Goal: Information Seeking & Learning: Learn about a topic

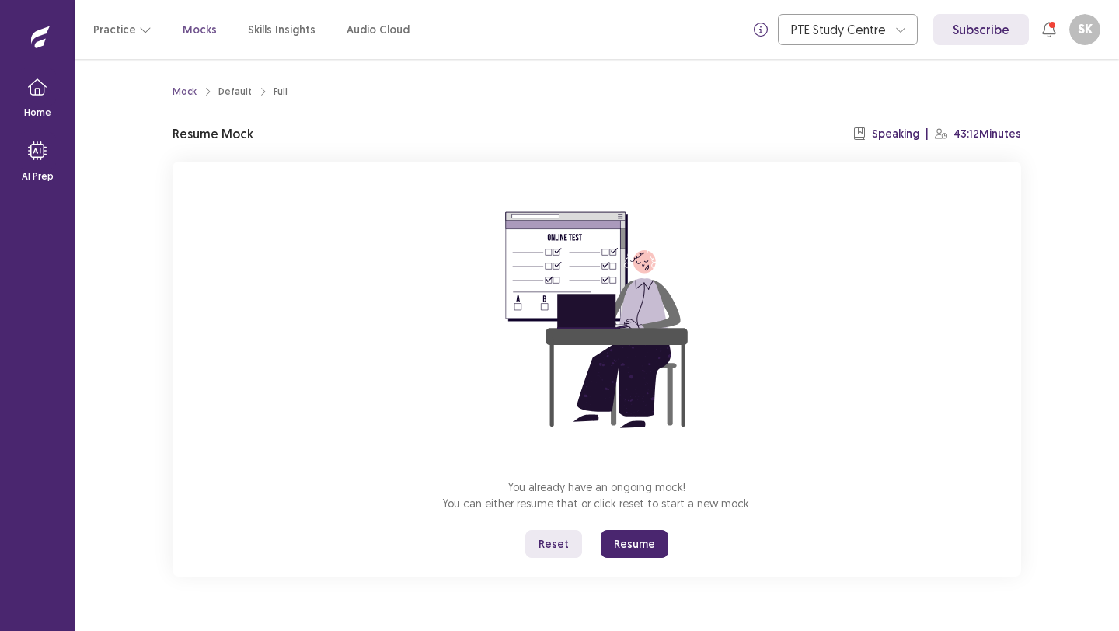
click at [194, 25] on p "Mocks" at bounding box center [200, 30] width 34 height 16
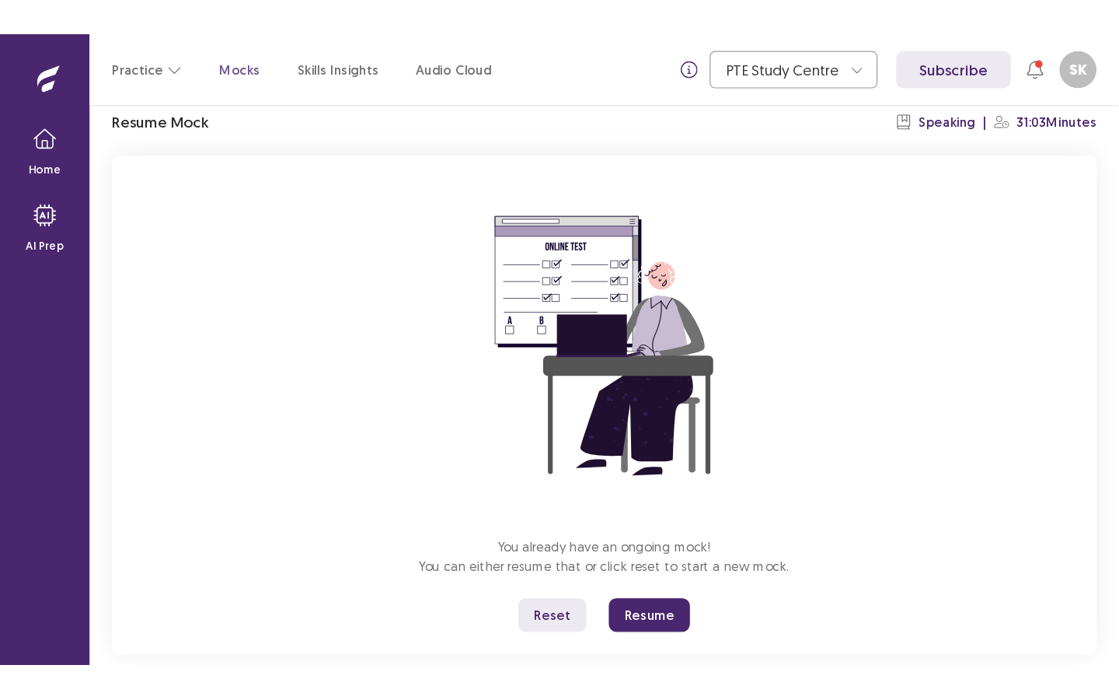
scroll to position [89, 0]
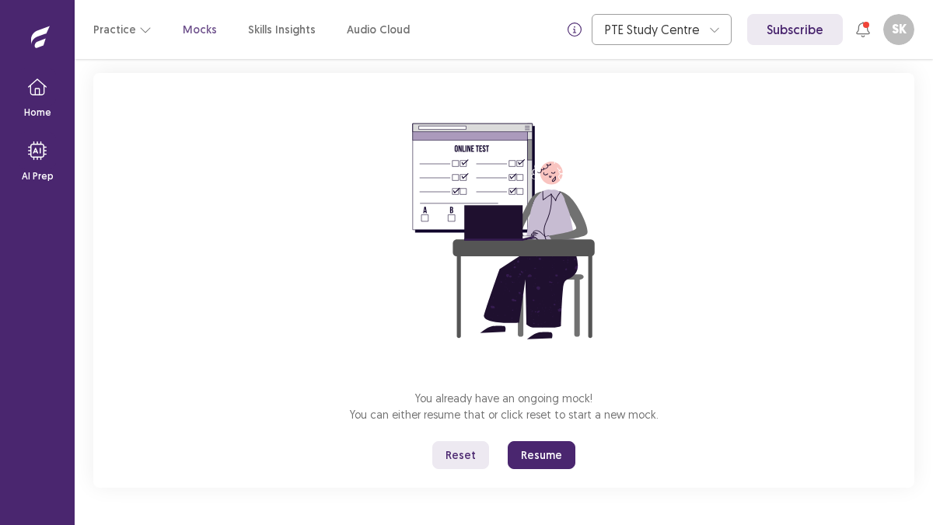
click at [538, 466] on button "Resume" at bounding box center [542, 456] width 68 height 28
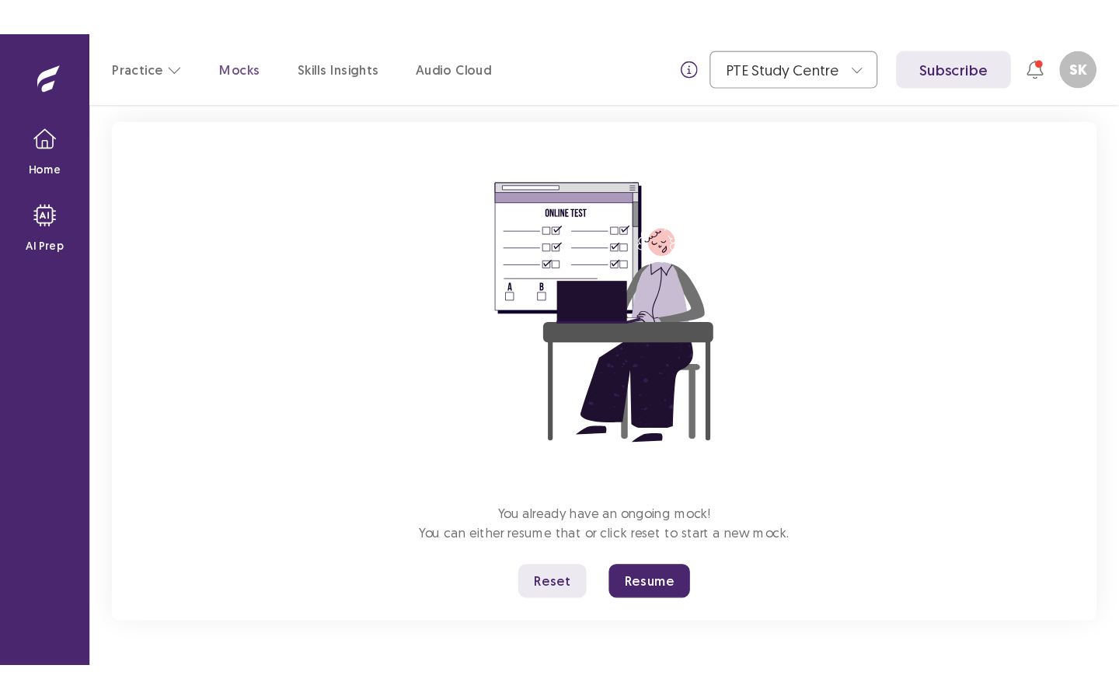
scroll to position [0, 0]
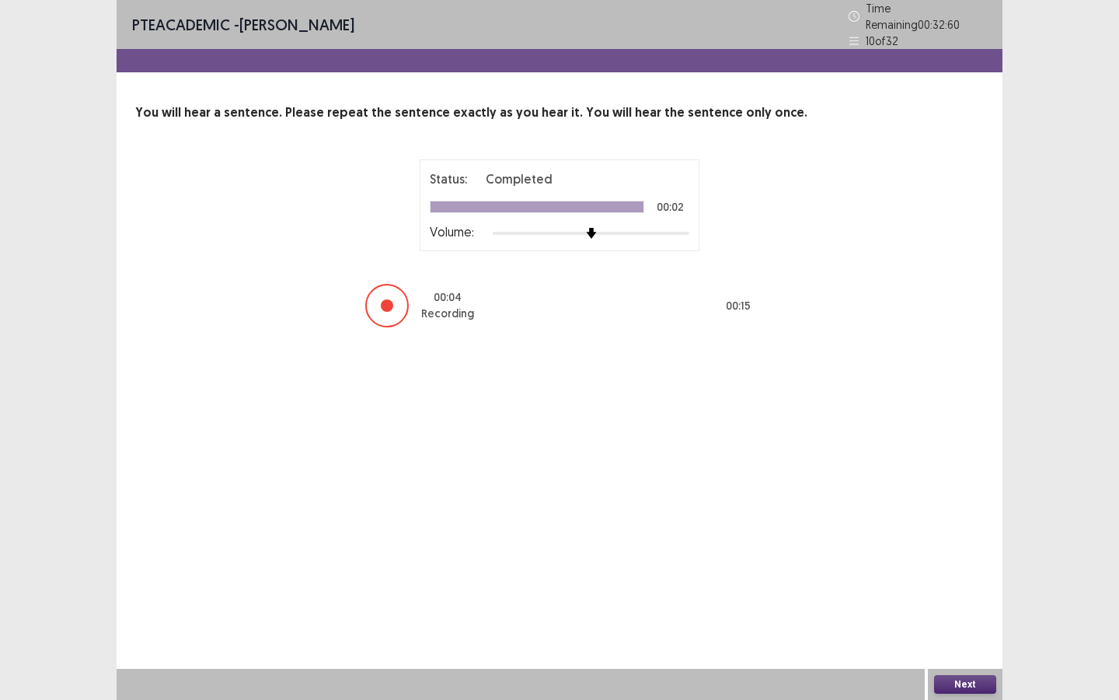
click at [932, 525] on button "Next" at bounding box center [965, 684] width 62 height 19
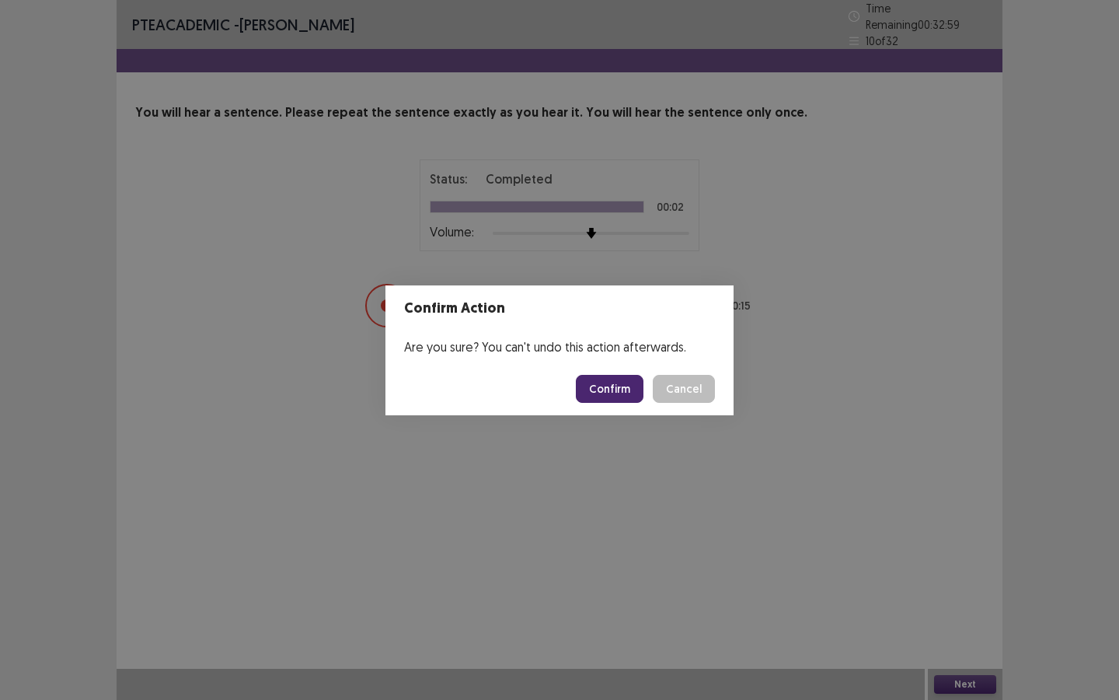
click at [618, 395] on button "Confirm" at bounding box center [610, 389] width 68 height 28
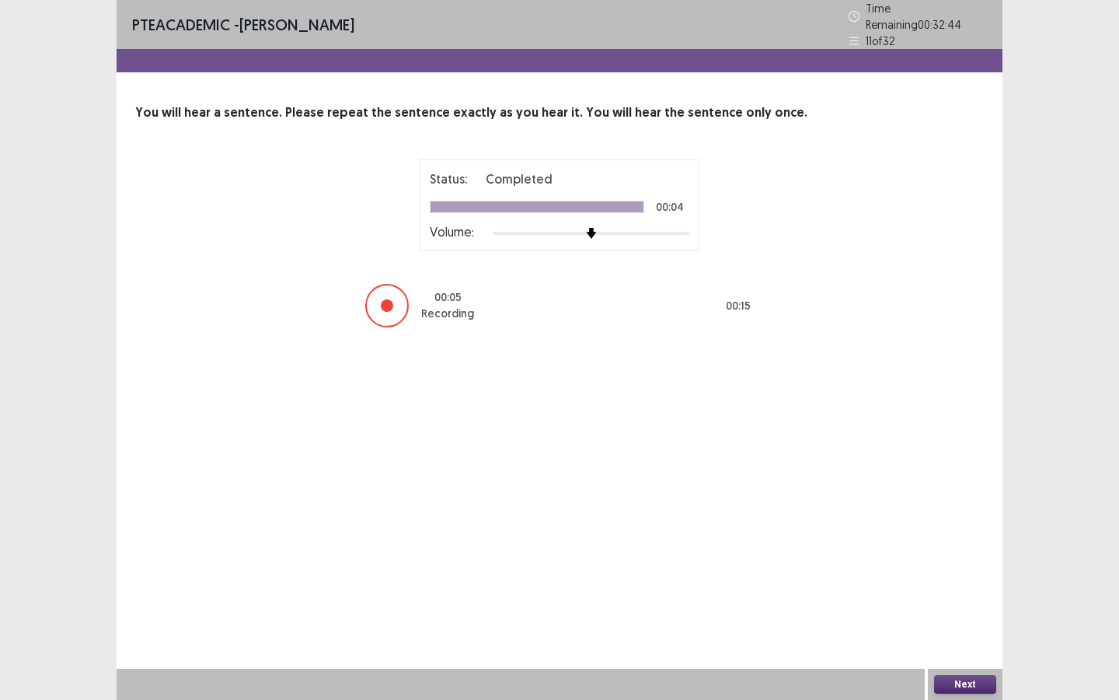
click at [932, 525] on div "Next" at bounding box center [965, 684] width 75 height 31
click at [932, 525] on button "Next" at bounding box center [965, 684] width 62 height 19
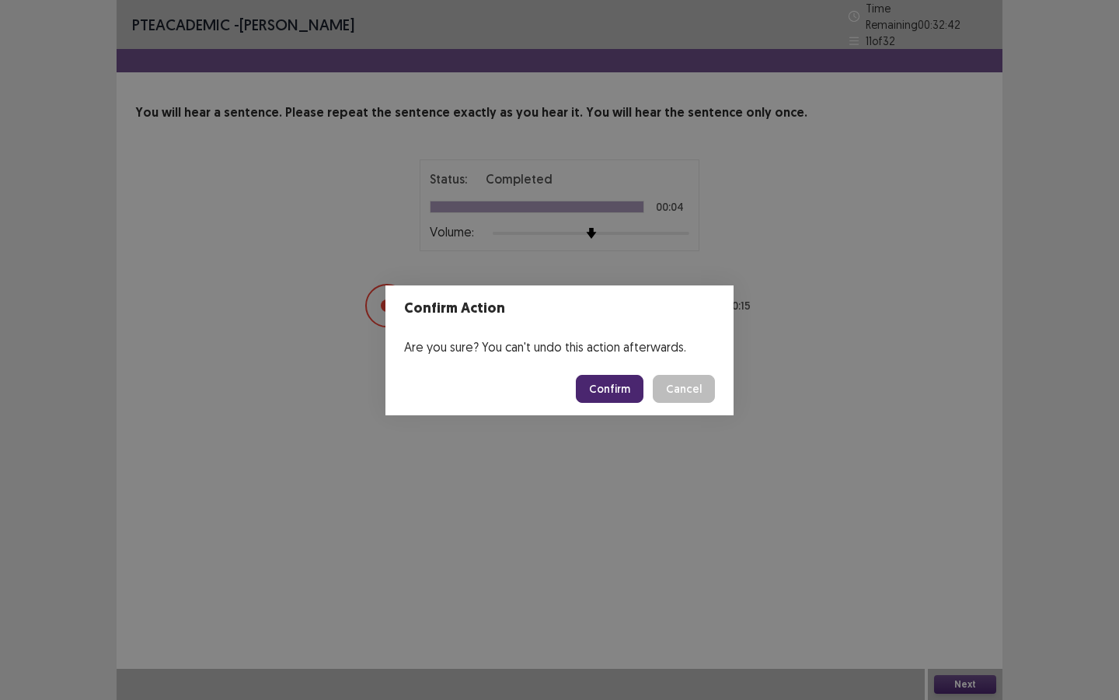
click at [637, 382] on button "Confirm" at bounding box center [610, 389] width 68 height 28
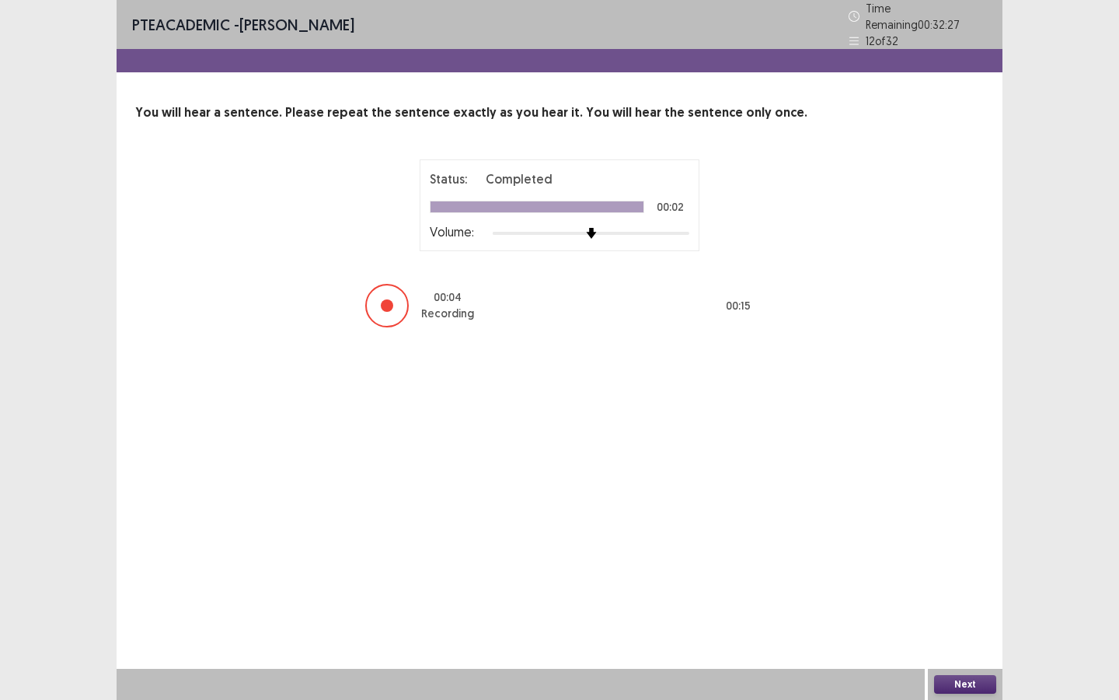
click at [932, 525] on button "Next" at bounding box center [965, 684] width 62 height 19
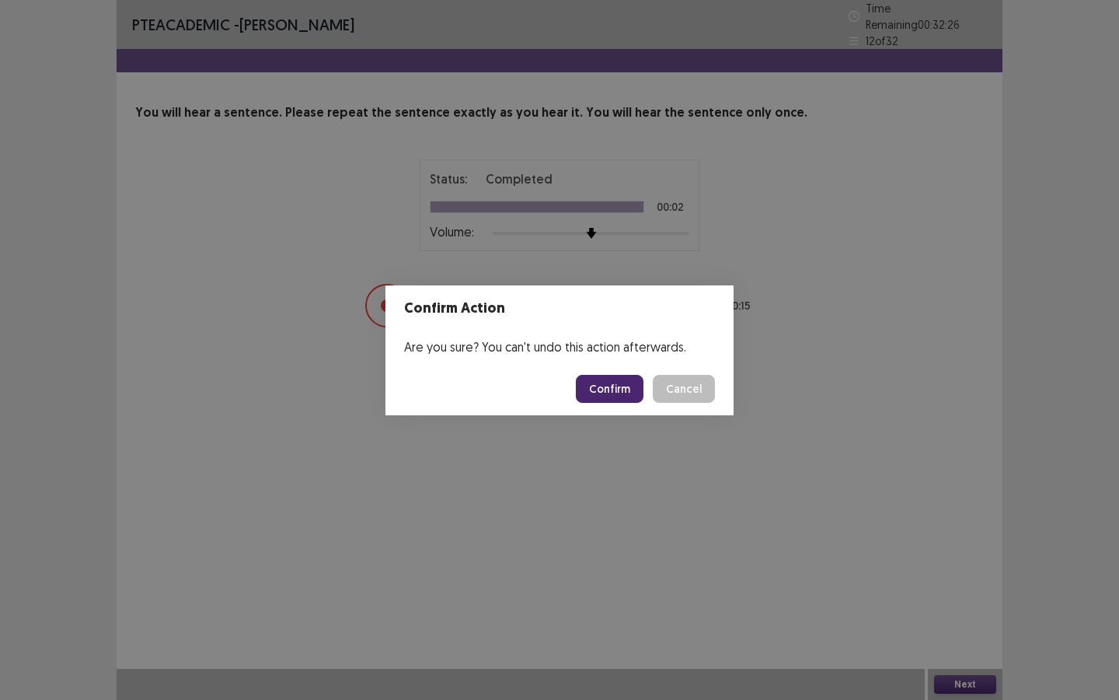
click at [622, 387] on button "Confirm" at bounding box center [610, 389] width 68 height 28
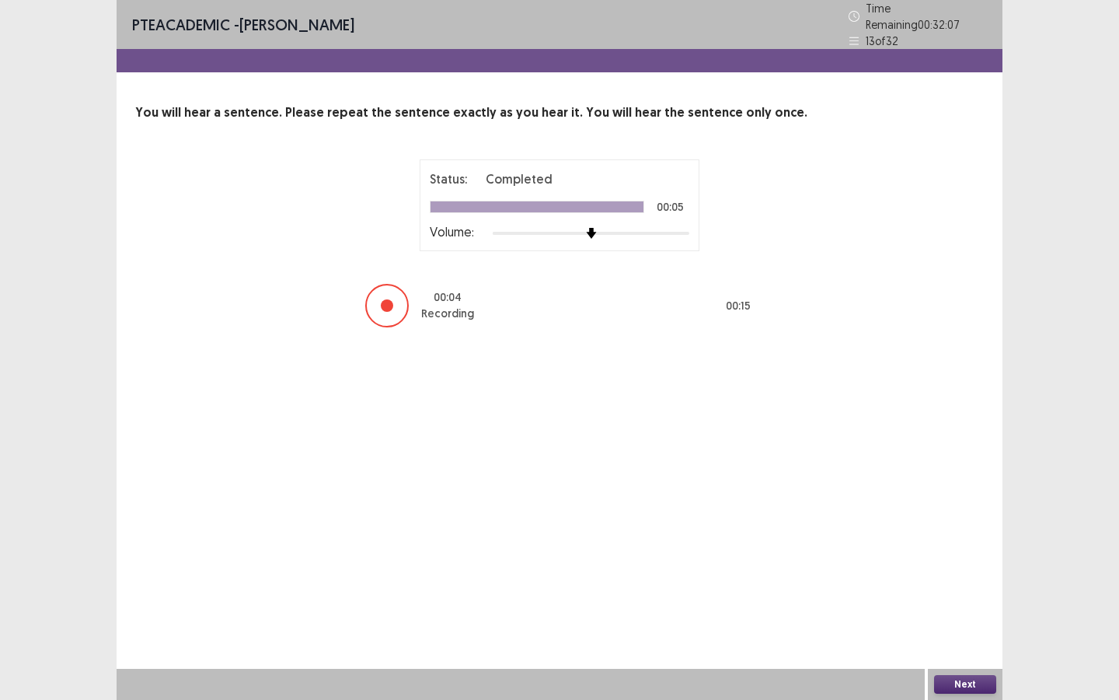
click at [932, 525] on button "Next" at bounding box center [965, 684] width 62 height 19
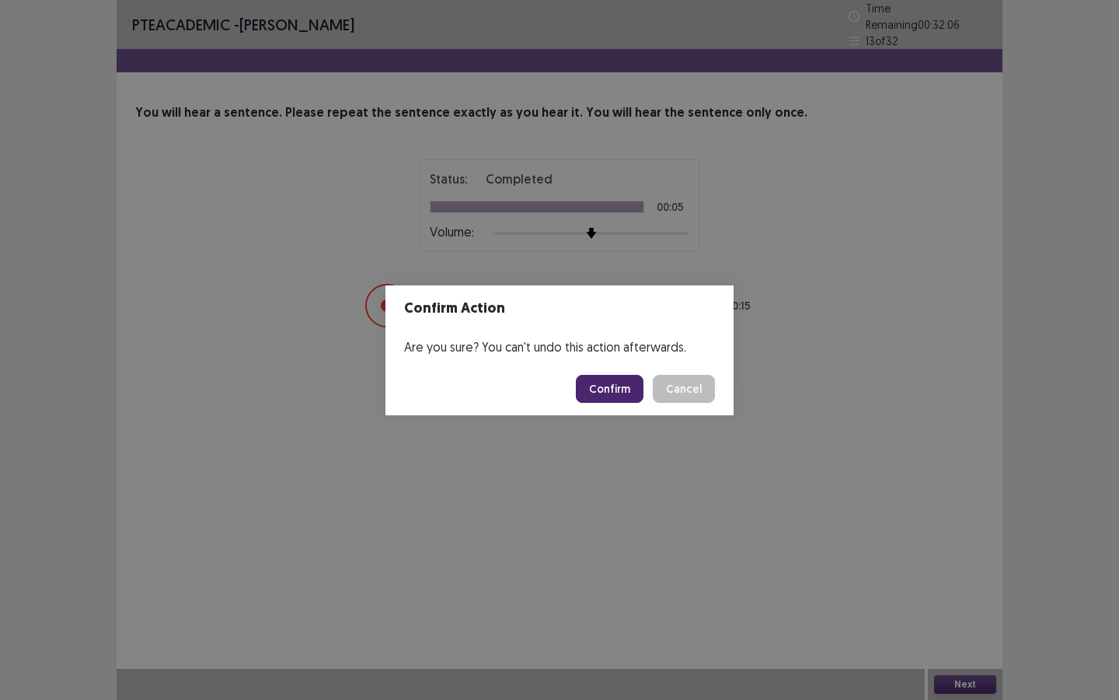
click at [593, 378] on button "Confirm" at bounding box center [610, 389] width 68 height 28
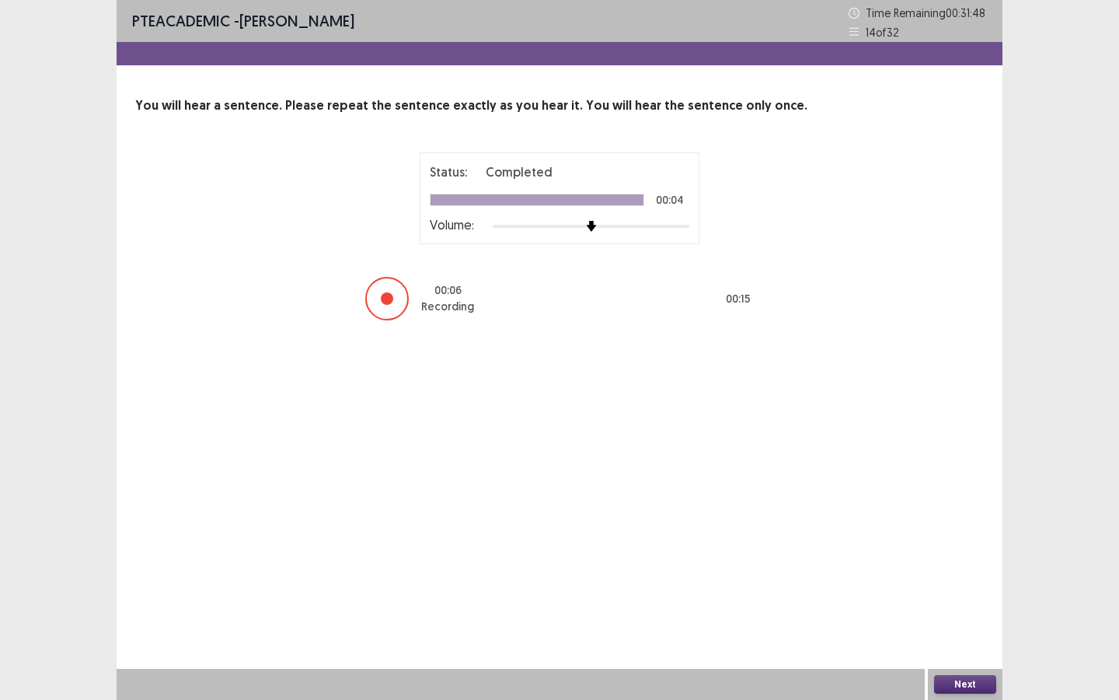
click at [932, 525] on button "Next" at bounding box center [965, 684] width 62 height 19
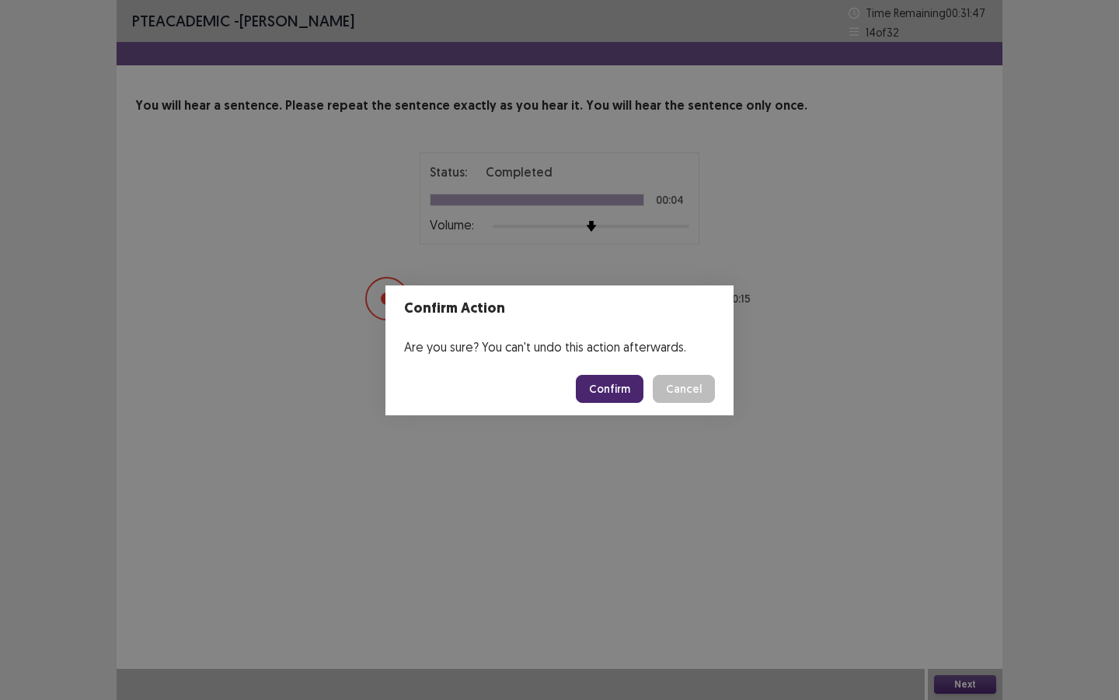
click at [630, 395] on button "Confirm" at bounding box center [610, 389] width 68 height 28
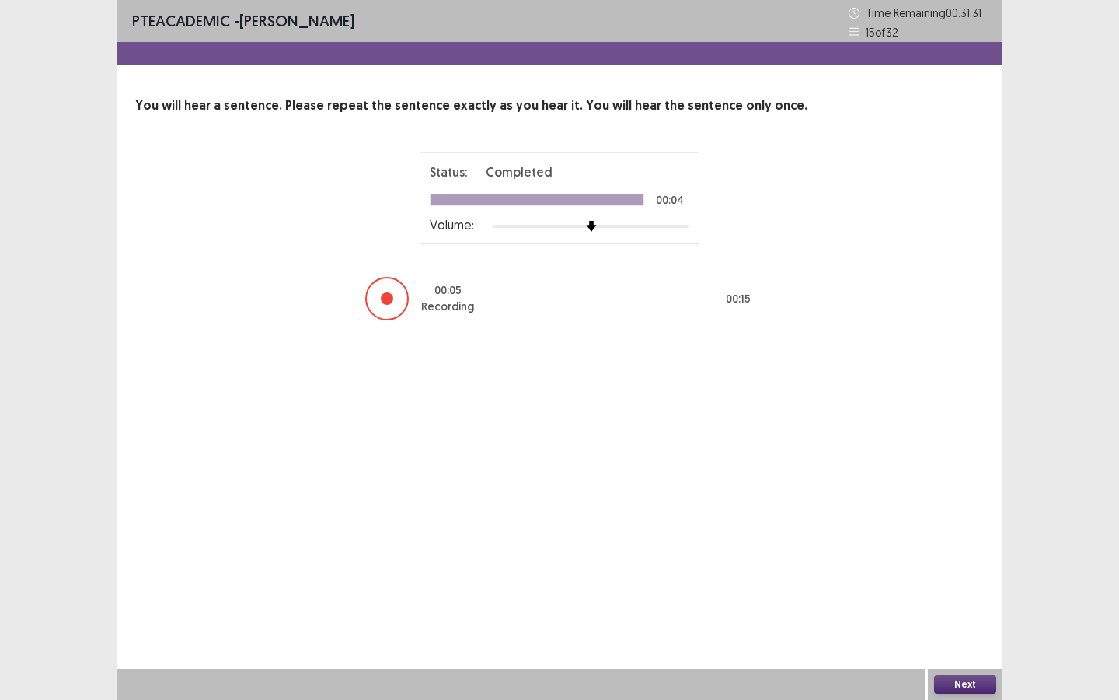
click at [932, 525] on button "Next" at bounding box center [965, 684] width 62 height 19
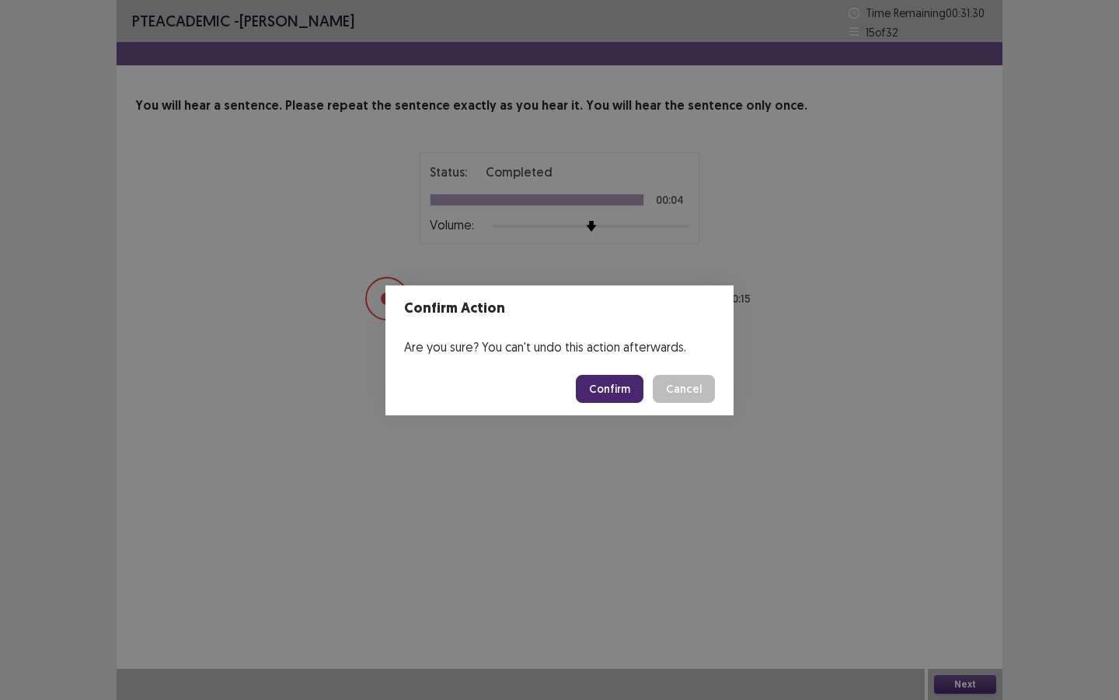
click at [630, 396] on button "Confirm" at bounding box center [610, 389] width 68 height 28
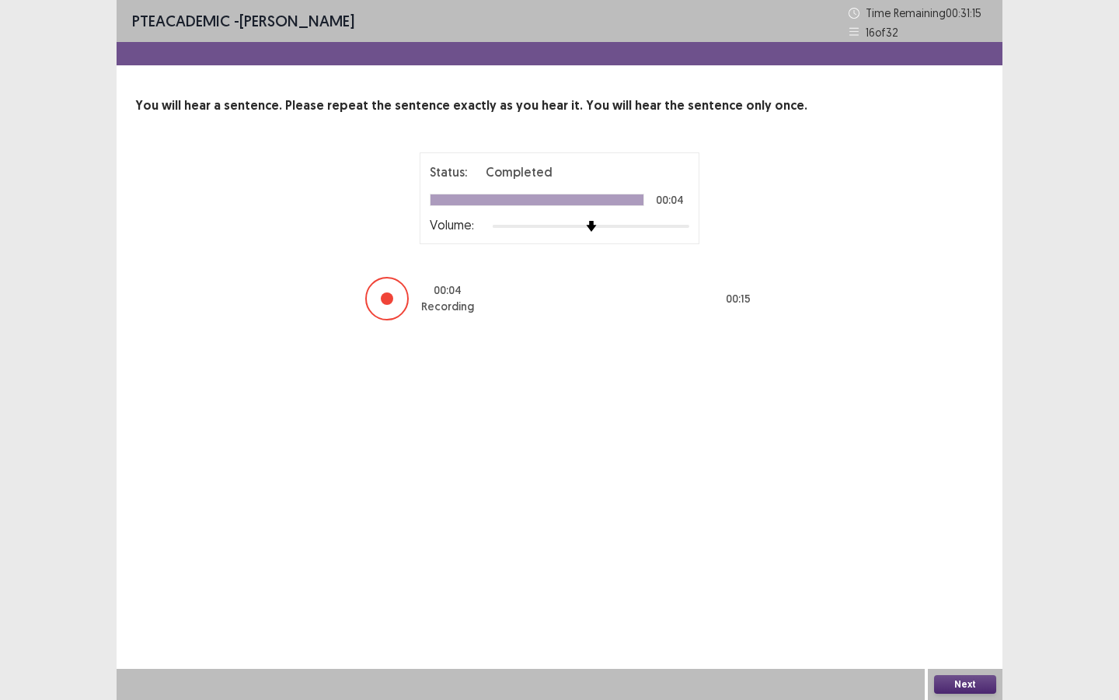
click at [932, 525] on button "Next" at bounding box center [965, 684] width 62 height 19
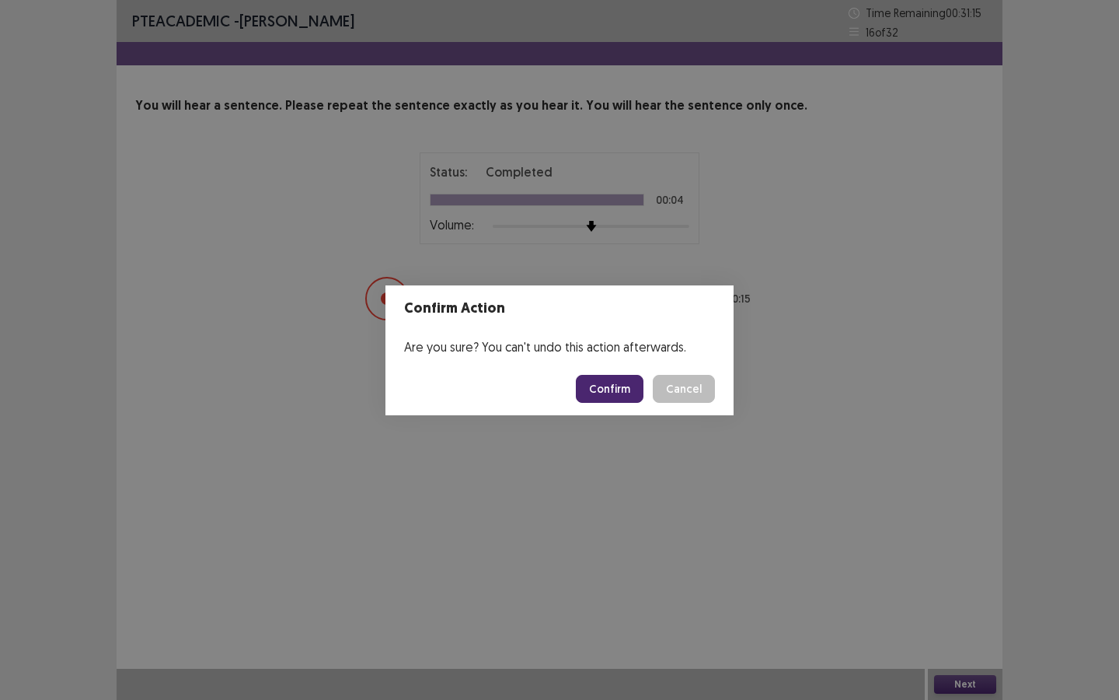
click at [592, 387] on button "Confirm" at bounding box center [610, 389] width 68 height 28
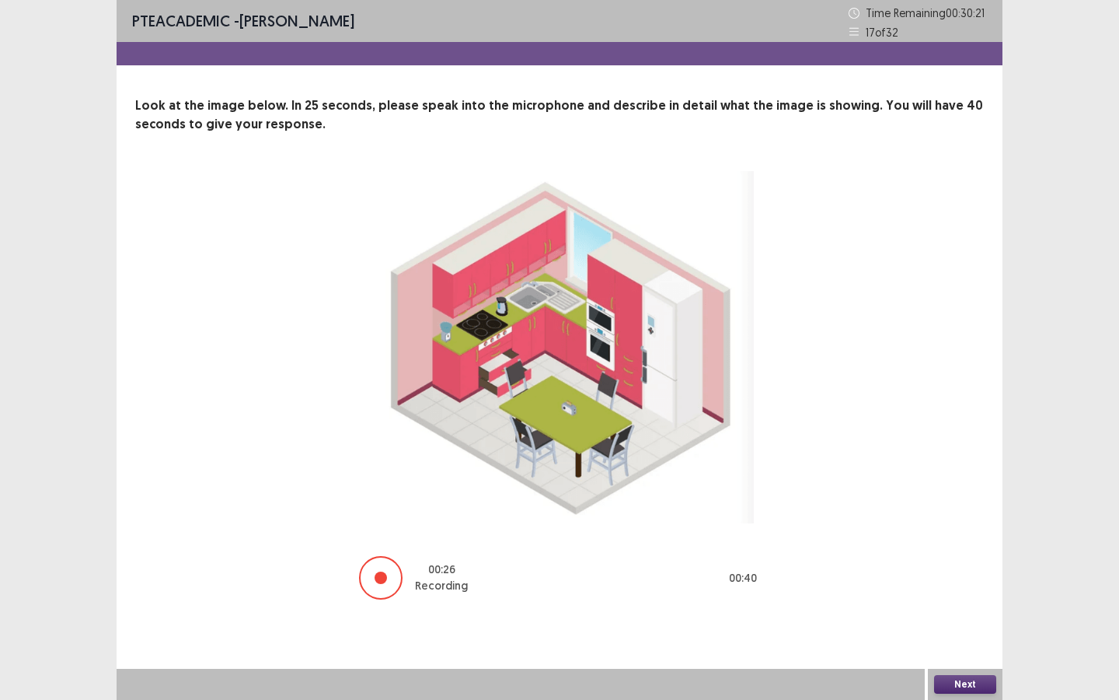
click at [932, 525] on button "Next" at bounding box center [965, 684] width 62 height 19
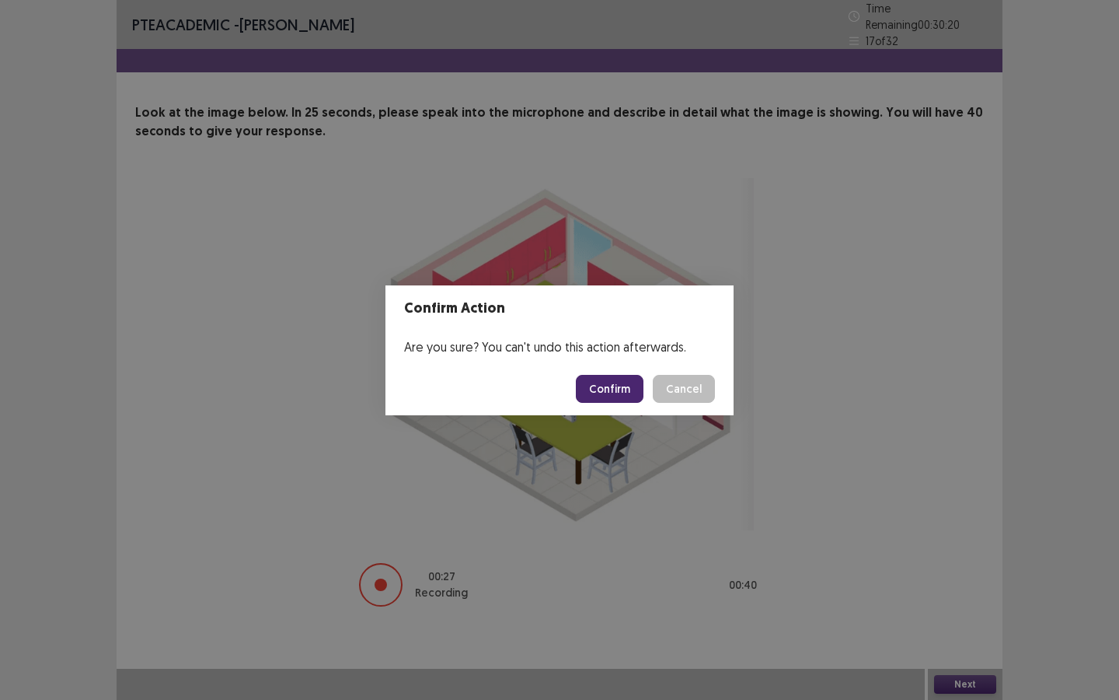
click at [594, 385] on button "Confirm" at bounding box center [610, 389] width 68 height 28
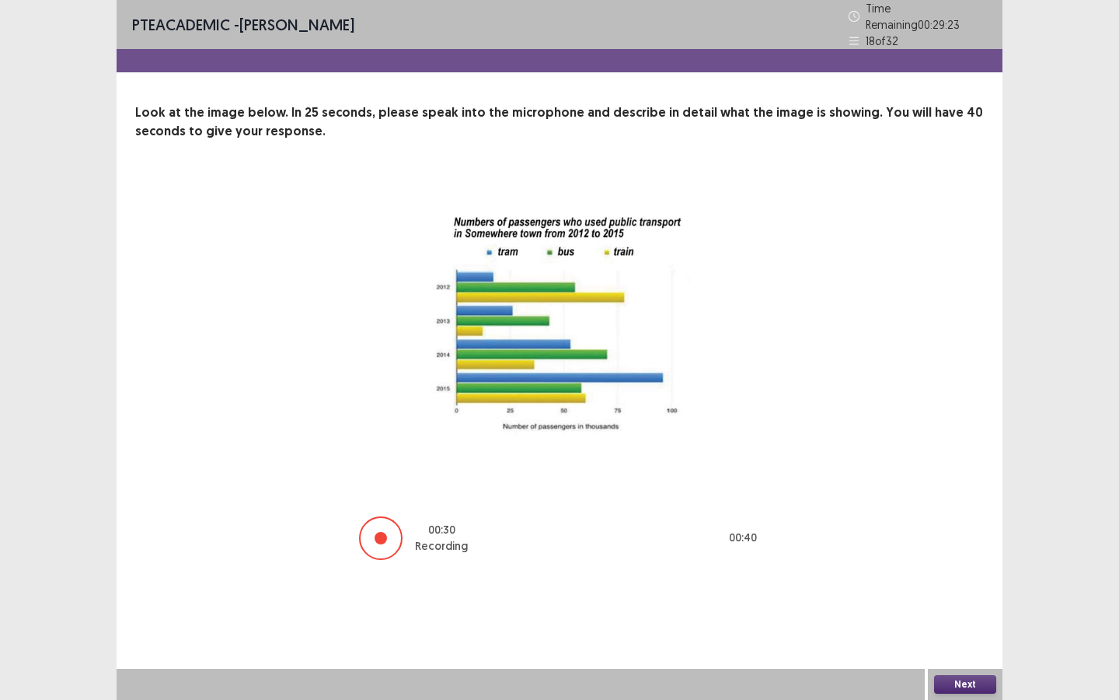
click at [932, 525] on button "Next" at bounding box center [965, 684] width 62 height 19
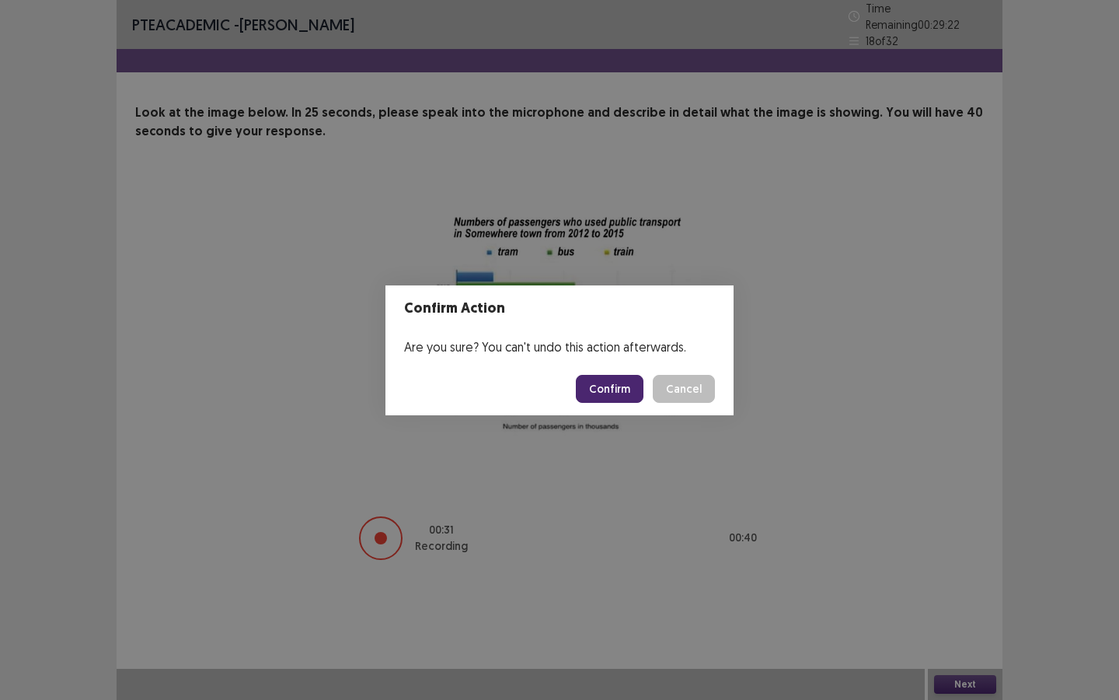
click at [619, 394] on button "Confirm" at bounding box center [610, 389] width 68 height 28
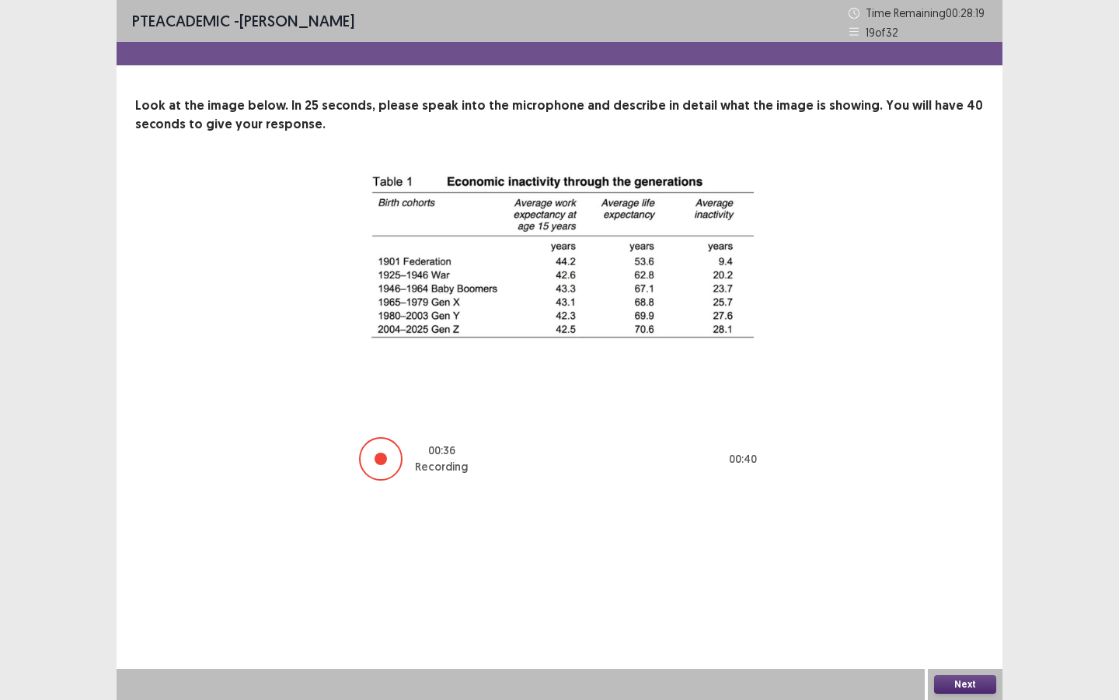
click at [932, 525] on button "Next" at bounding box center [965, 684] width 62 height 19
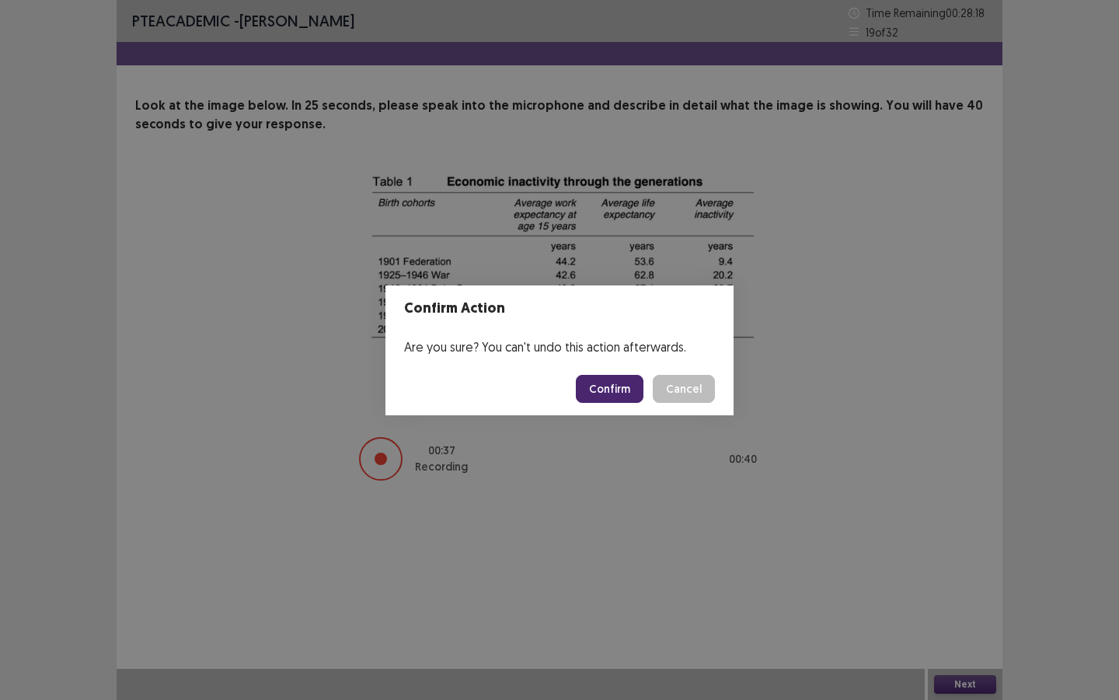
click at [625, 396] on button "Confirm" at bounding box center [610, 389] width 68 height 28
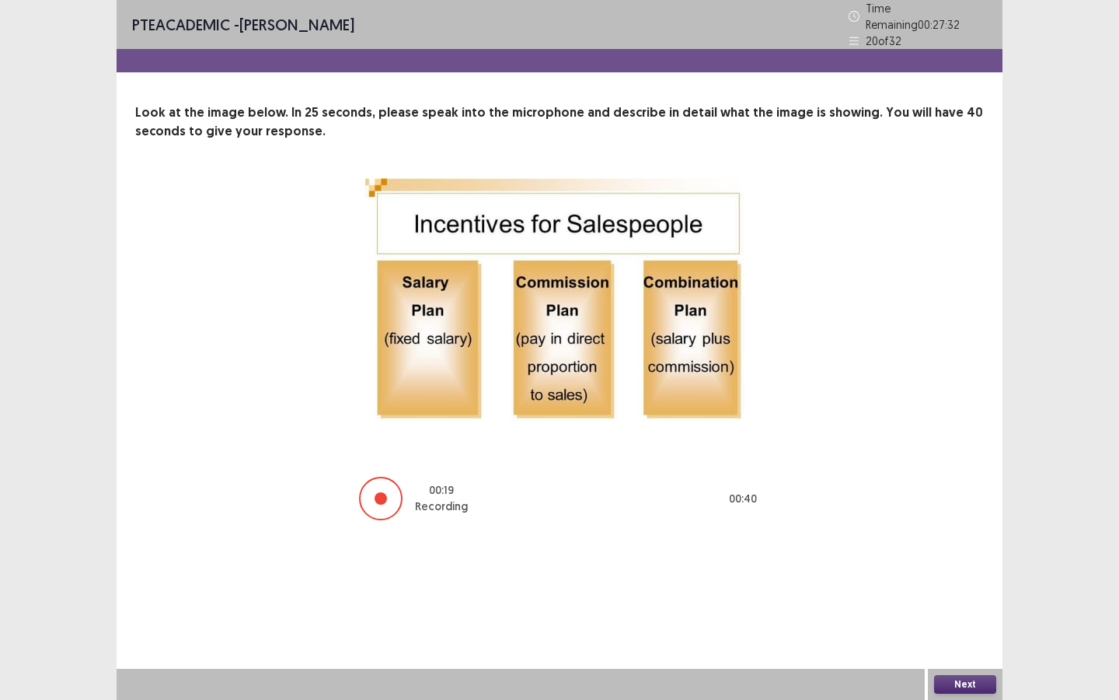
click at [932, 525] on button "Next" at bounding box center [965, 684] width 62 height 19
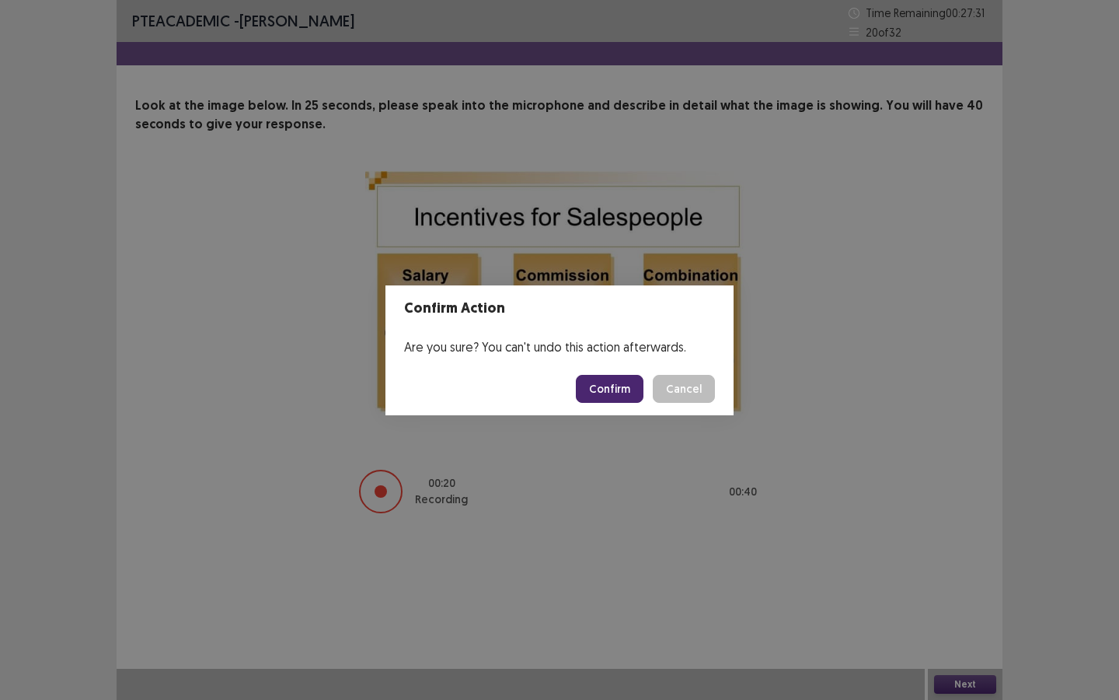
click at [627, 396] on button "Confirm" at bounding box center [610, 389] width 68 height 28
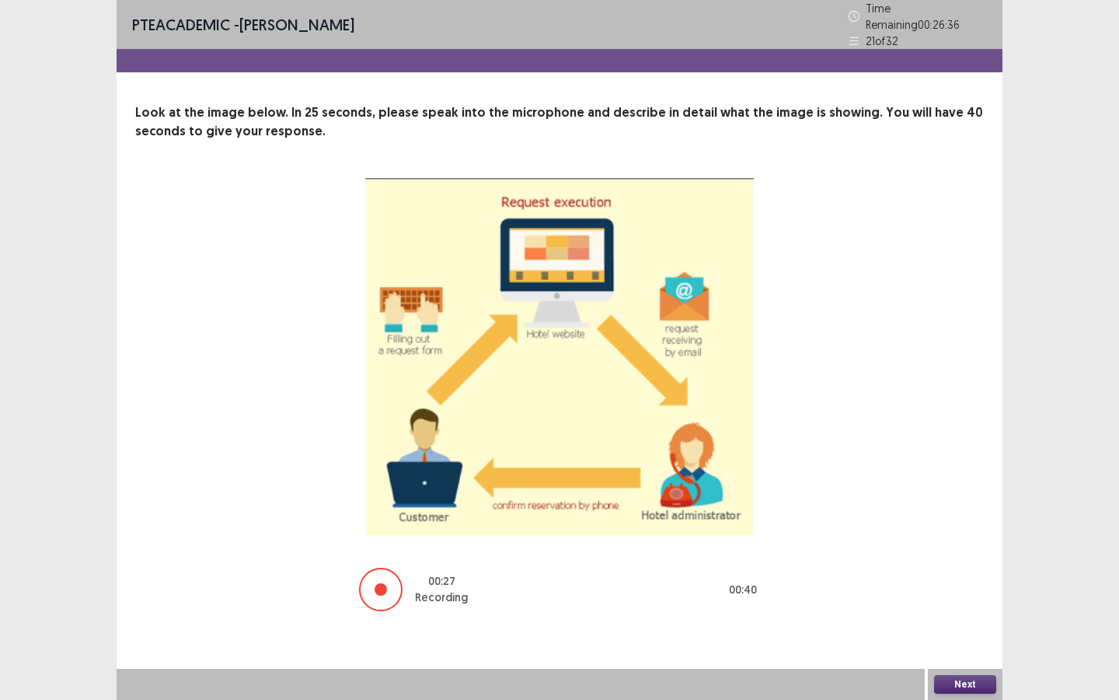
click at [932, 525] on button "Next" at bounding box center [965, 684] width 62 height 19
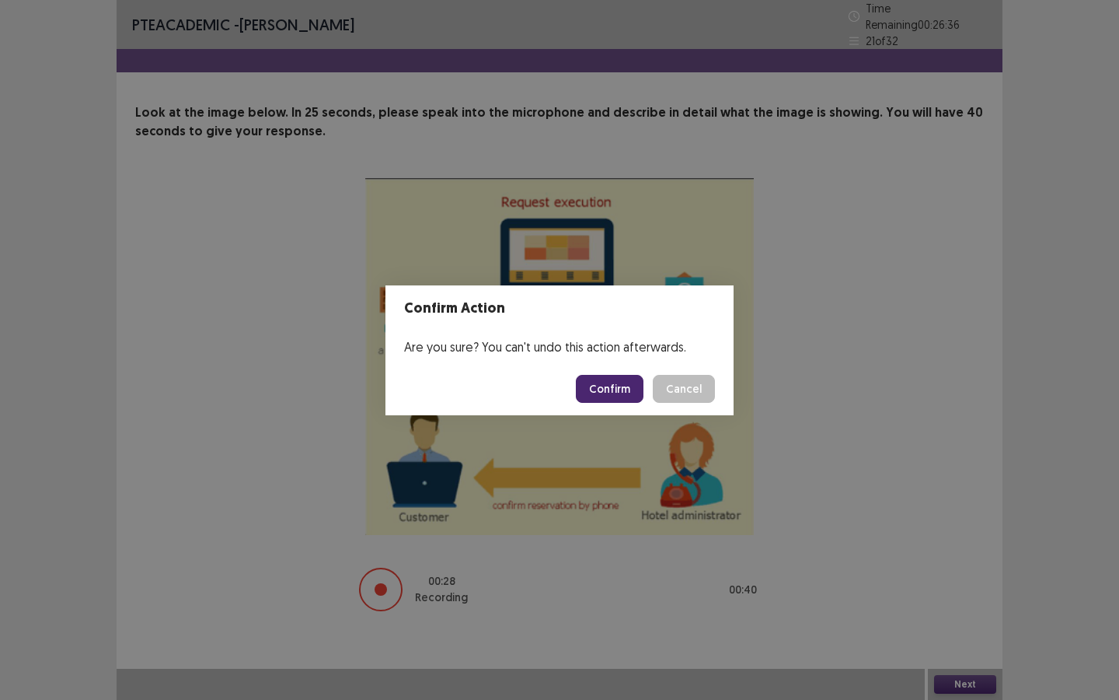
click at [621, 394] on button "Confirm" at bounding box center [610, 389] width 68 height 28
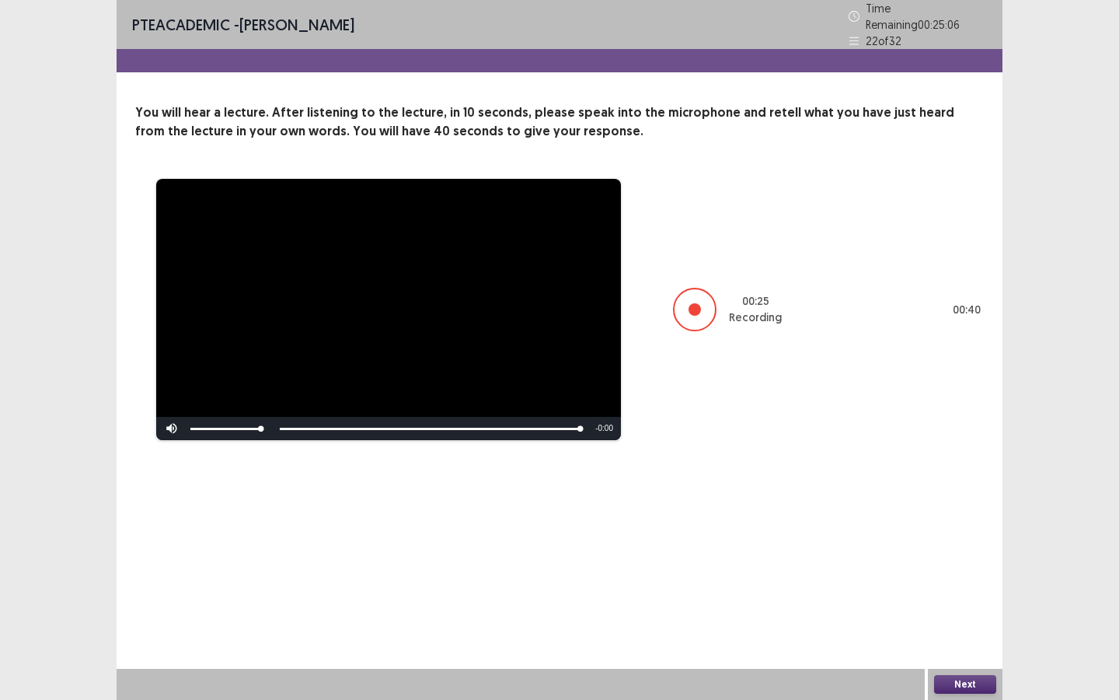
click at [932, 525] on button "Next" at bounding box center [965, 684] width 62 height 19
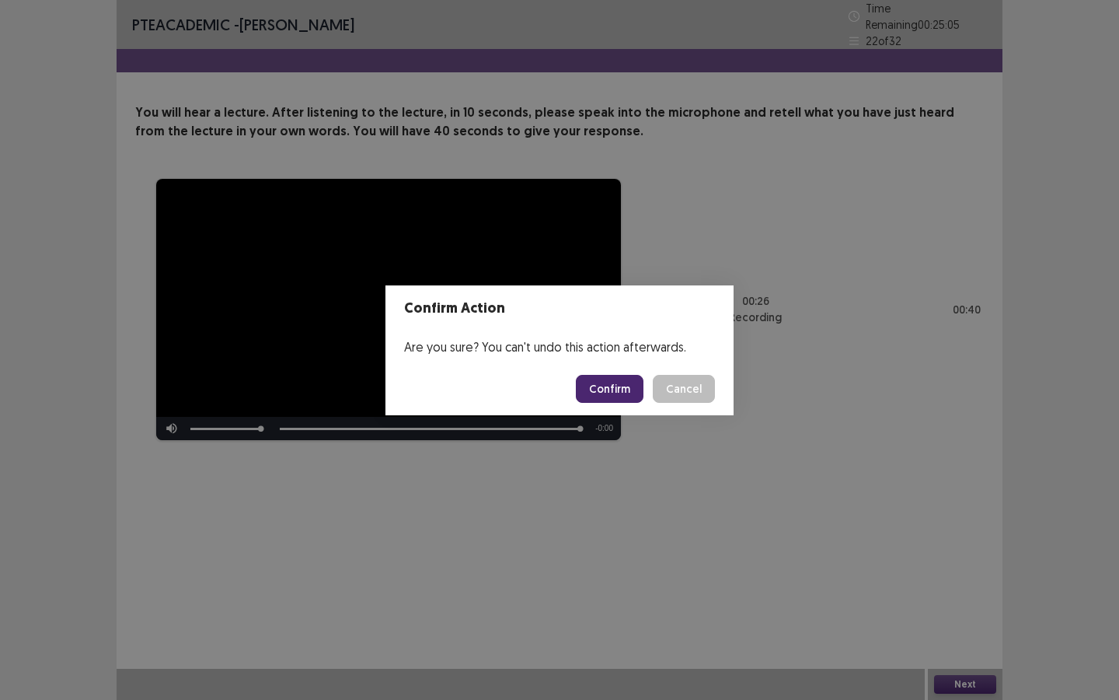
click at [618, 396] on button "Confirm" at bounding box center [610, 389] width 68 height 28
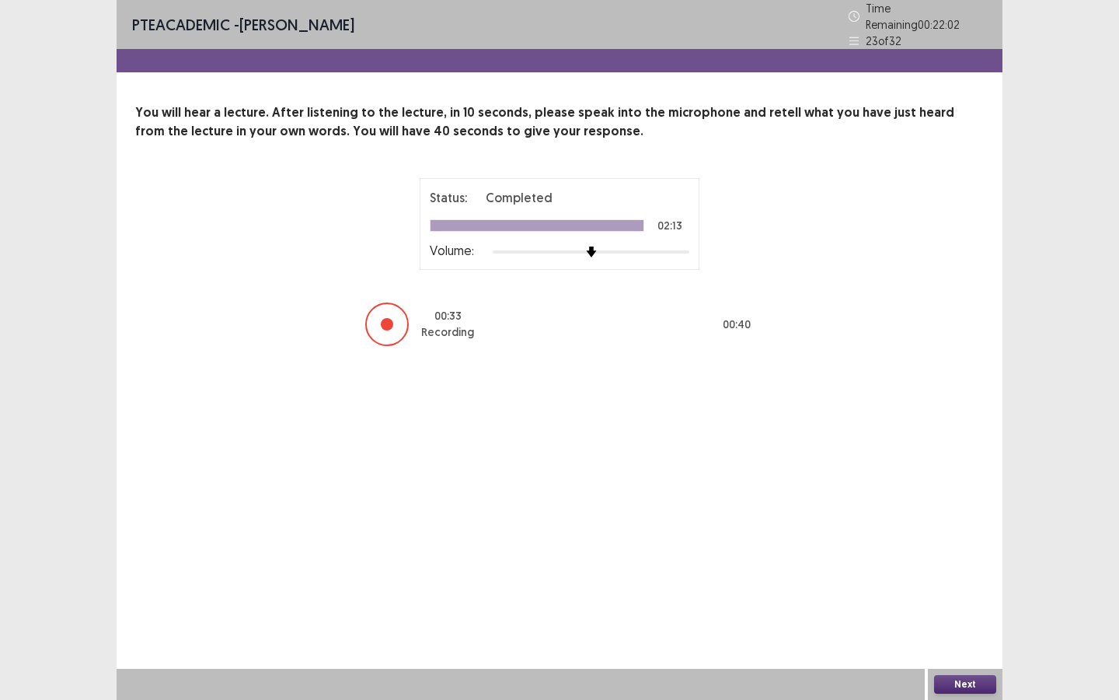
click at [932, 525] on button "Next" at bounding box center [965, 684] width 62 height 19
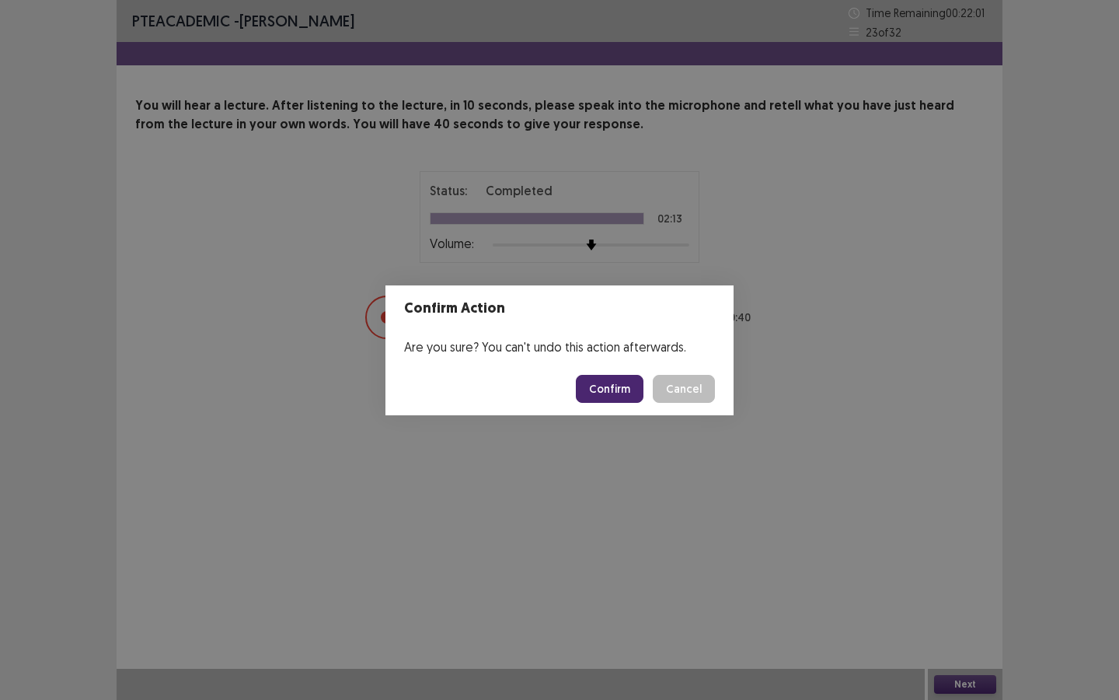
click at [636, 391] on button "Confirm" at bounding box center [610, 389] width 68 height 28
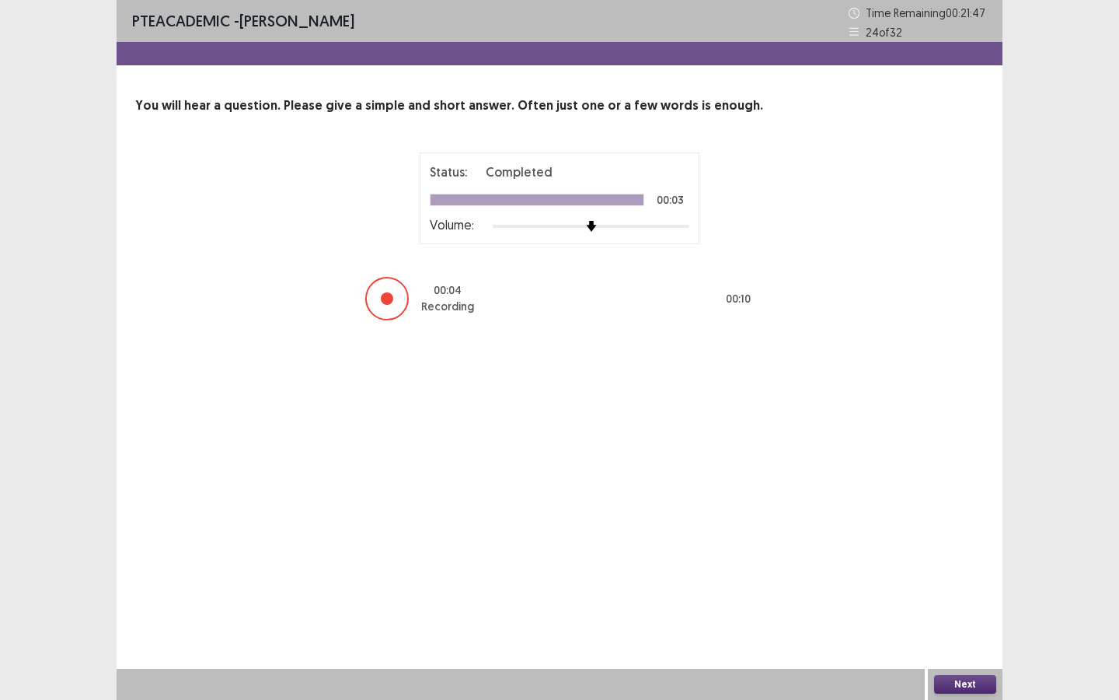
click at [932, 525] on button "Next" at bounding box center [965, 684] width 62 height 19
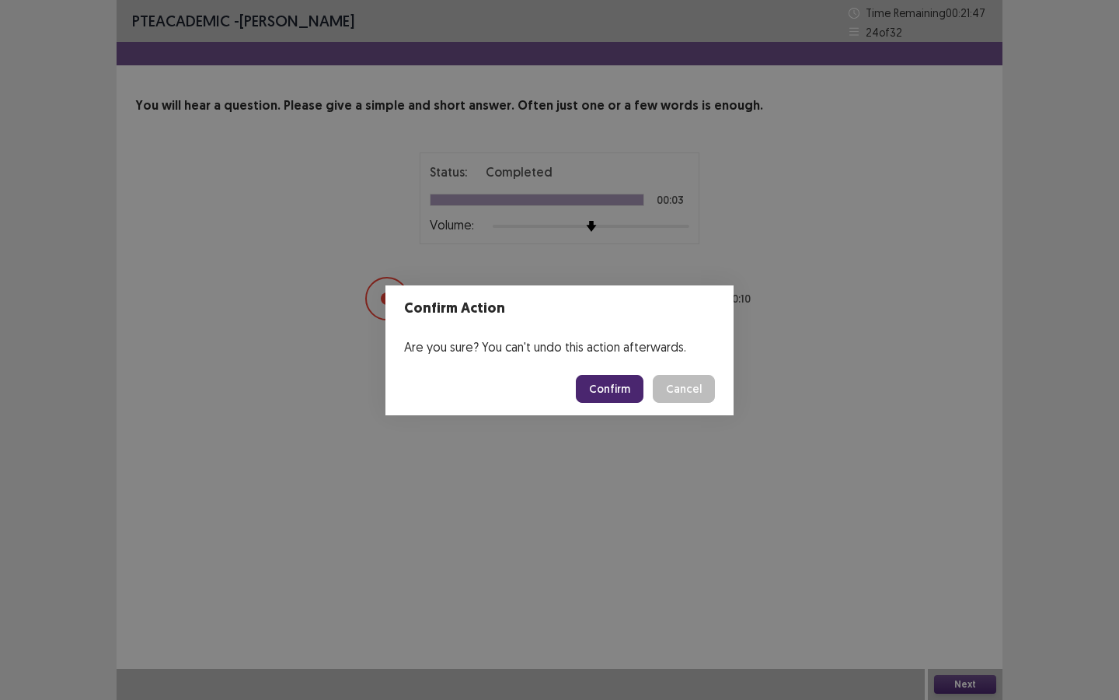
click at [617, 392] on button "Confirm" at bounding box center [610, 389] width 68 height 28
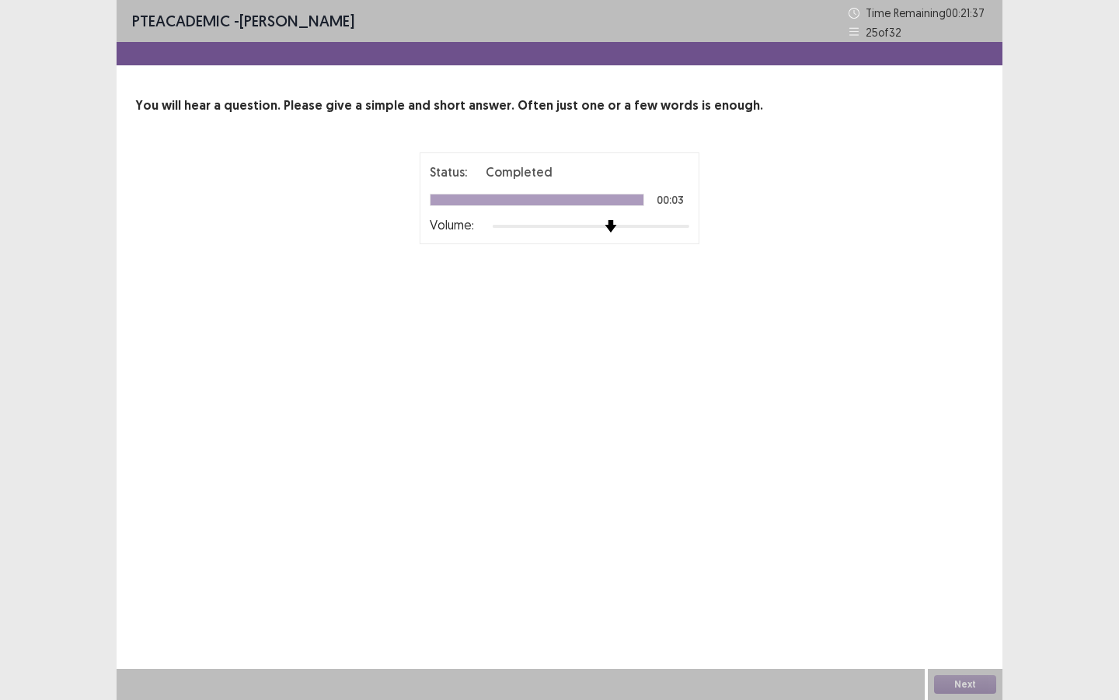
click at [617, 225] on div at bounding box center [591, 226] width 197 height 12
click at [932, 525] on button "Next" at bounding box center [965, 684] width 62 height 19
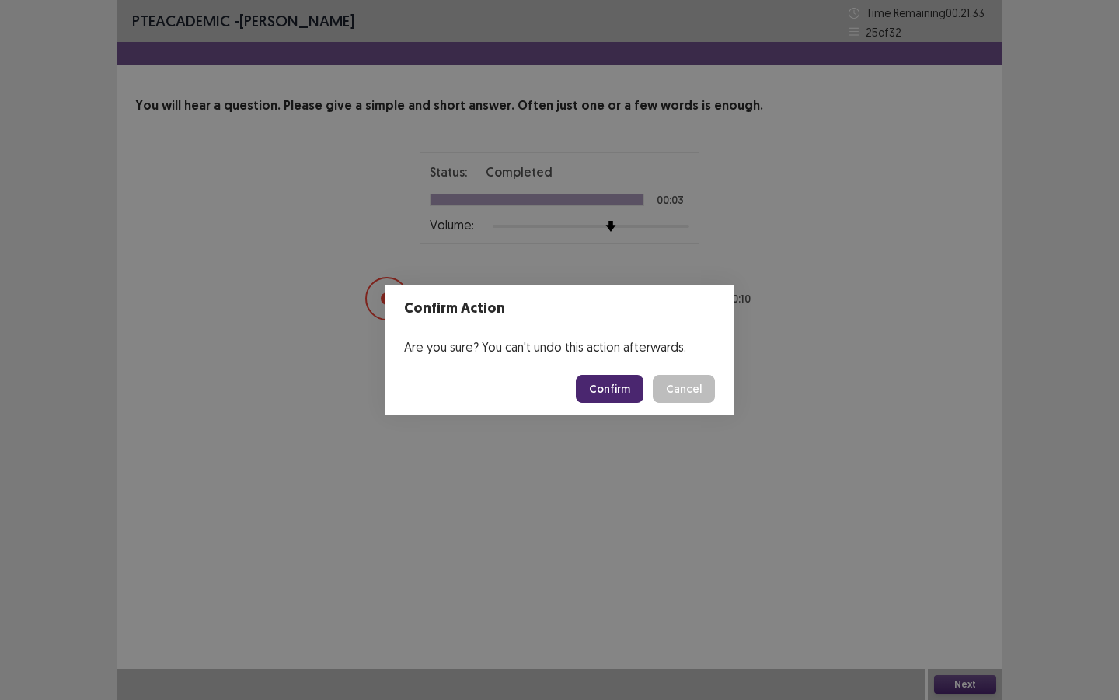
click at [618, 384] on button "Confirm" at bounding box center [610, 389] width 68 height 28
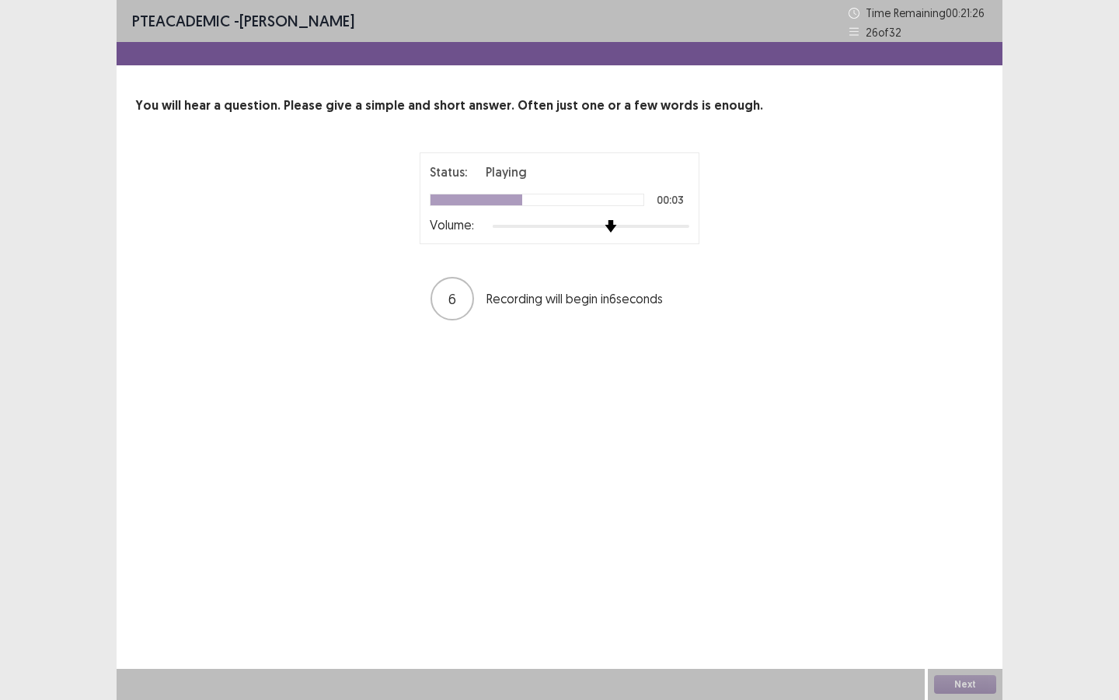
click at [606, 224] on div at bounding box center [591, 226] width 197 height 12
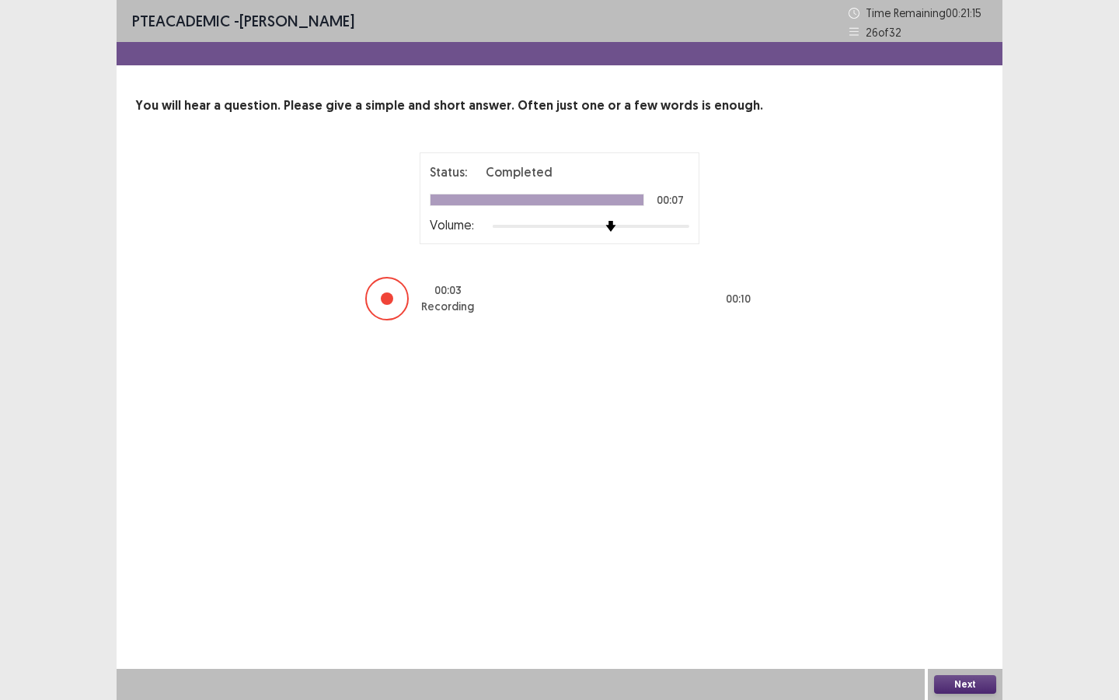
click at [932, 525] on button "Next" at bounding box center [965, 684] width 62 height 19
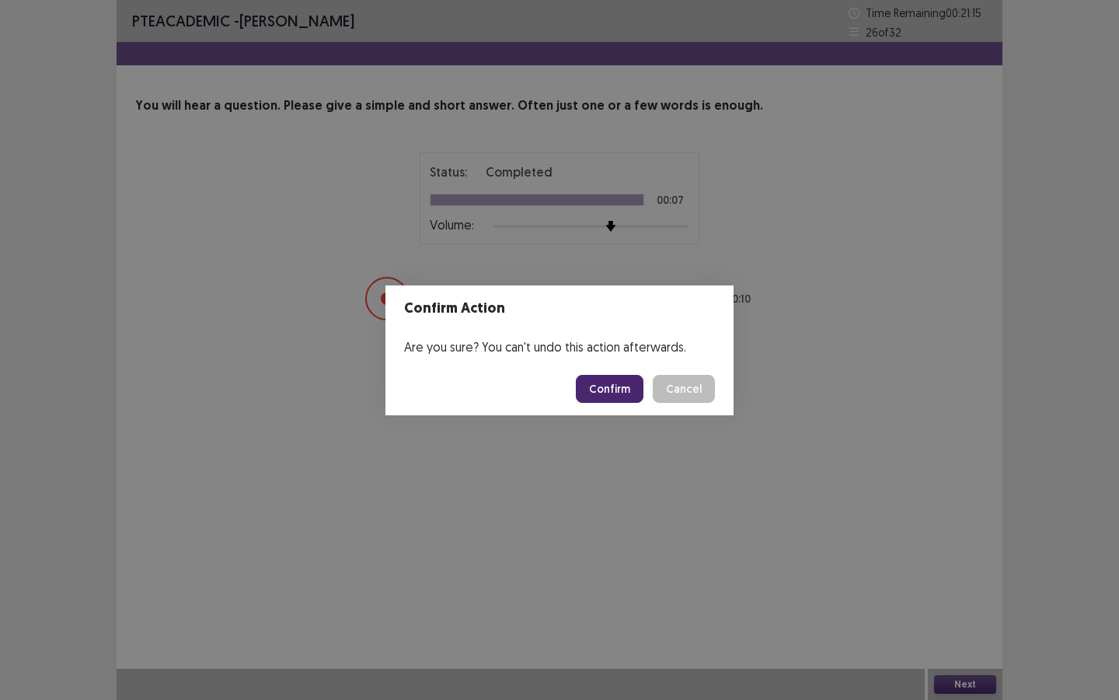
click at [614, 399] on button "Confirm" at bounding box center [610, 389] width 68 height 28
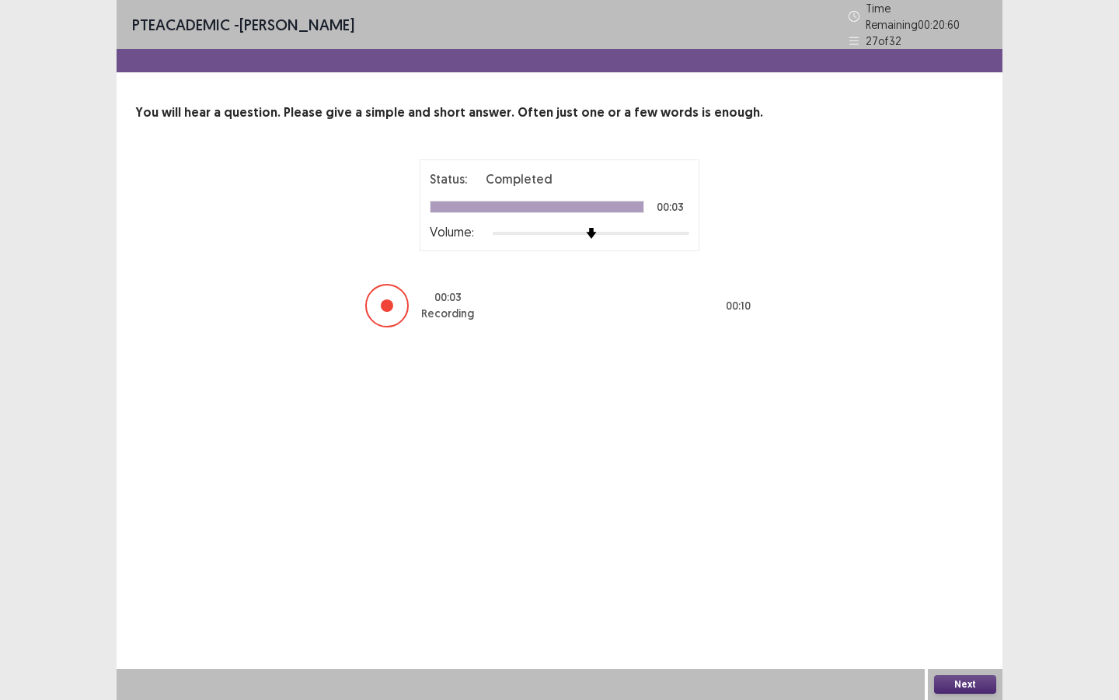
click at [932, 525] on button "Next" at bounding box center [965, 684] width 62 height 19
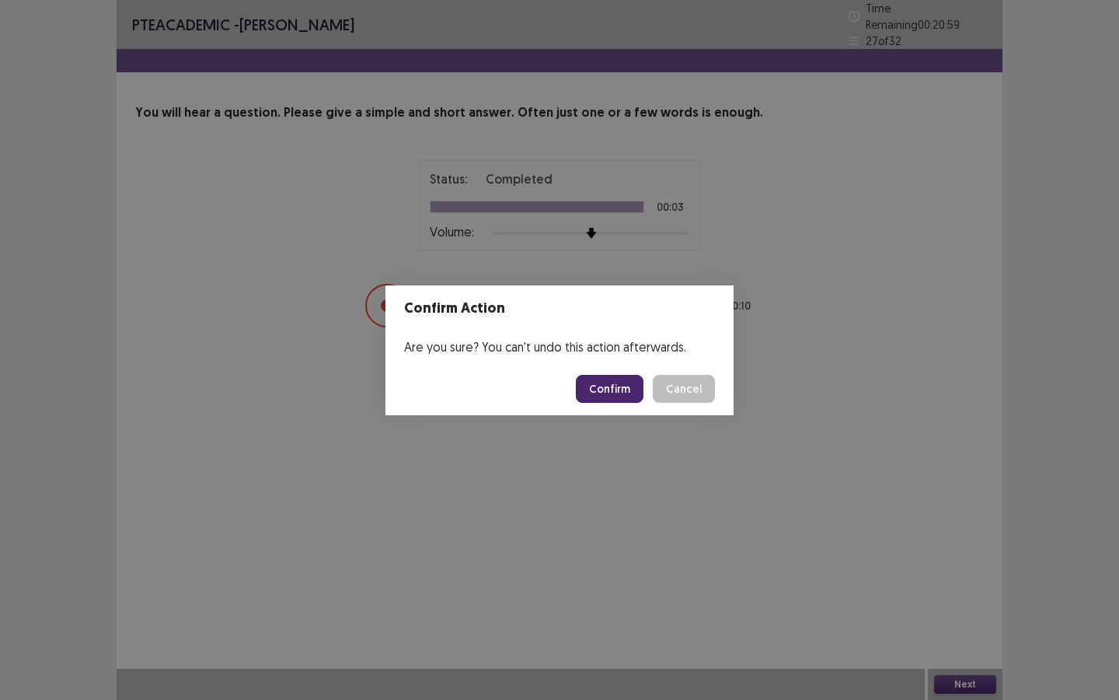
click at [626, 387] on button "Confirm" at bounding box center [610, 389] width 68 height 28
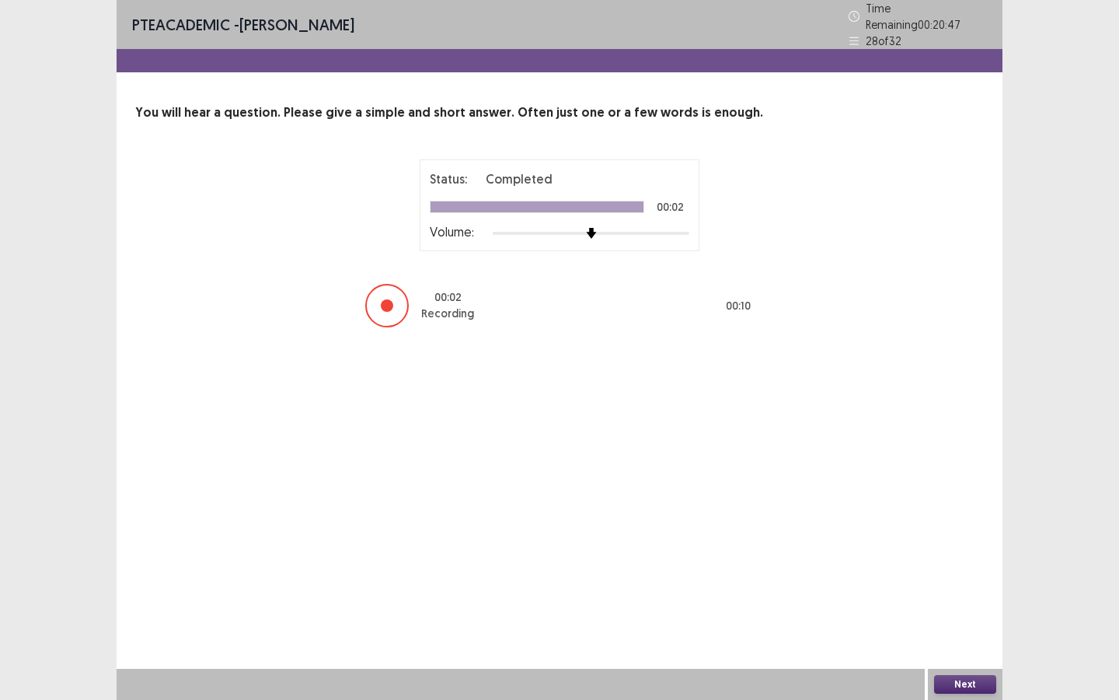
click at [932, 525] on button "Next" at bounding box center [965, 684] width 62 height 19
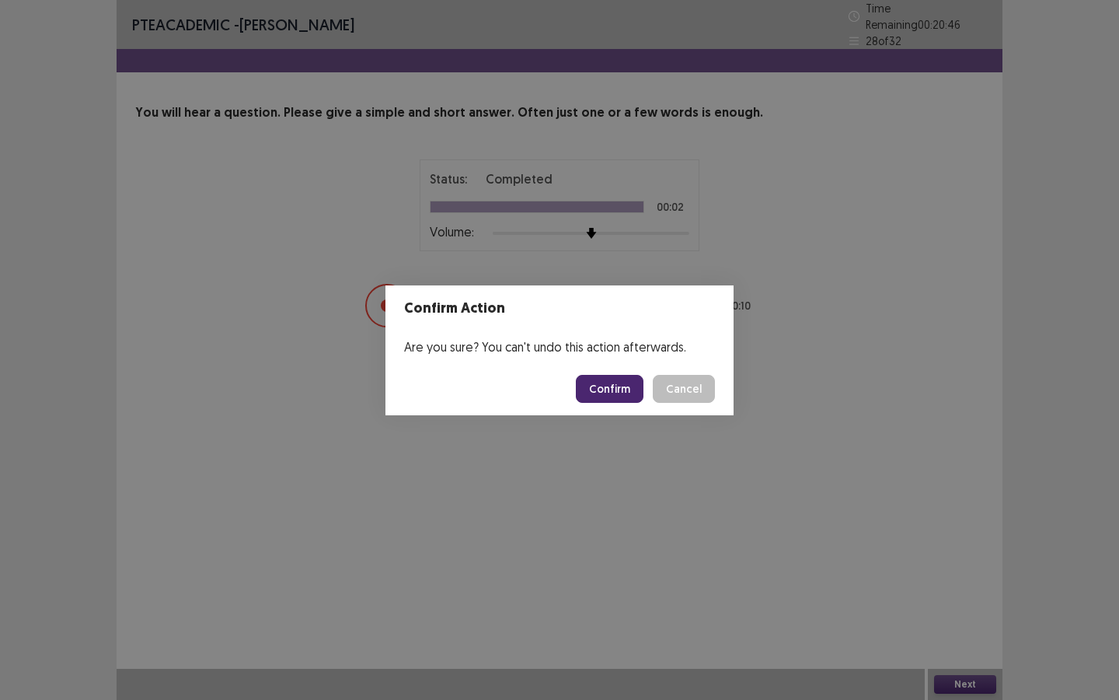
click at [631, 397] on button "Confirm" at bounding box center [610, 389] width 68 height 28
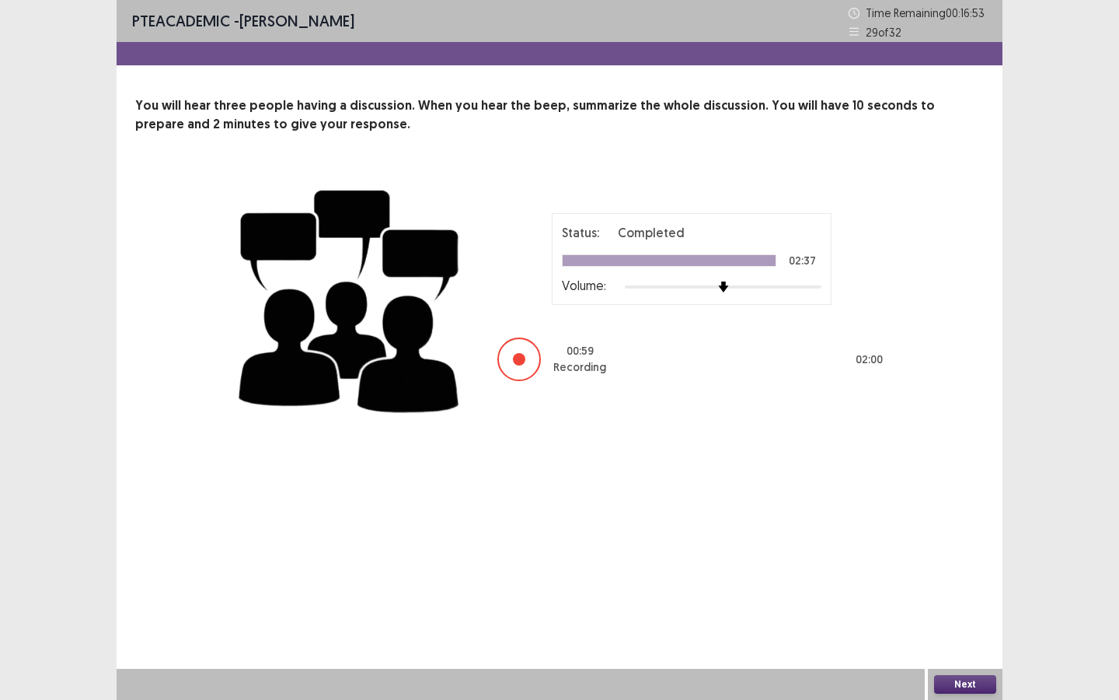
click at [932, 525] on button "Next" at bounding box center [965, 684] width 62 height 19
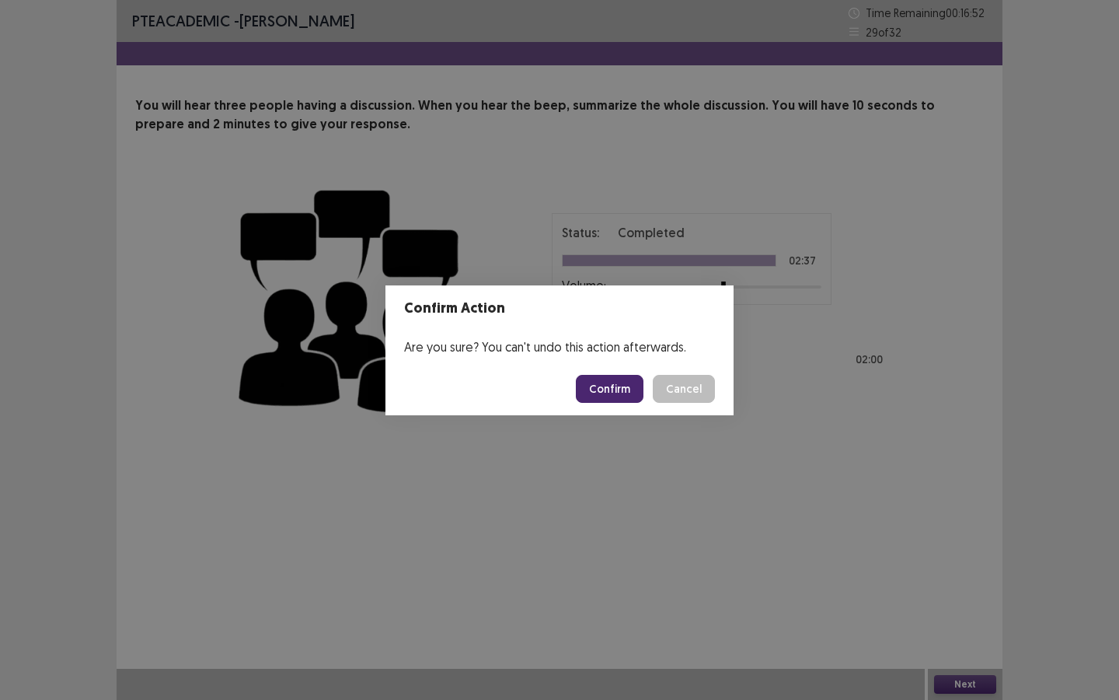
click at [639, 390] on button "Confirm" at bounding box center [610, 389] width 68 height 28
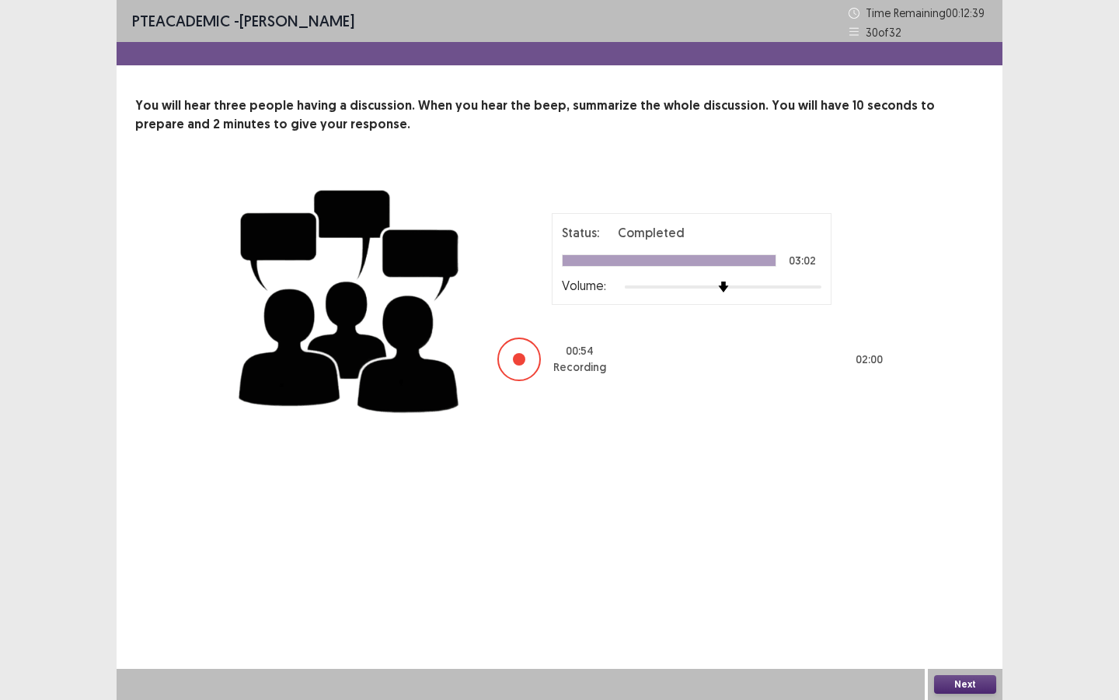
click at [932, 525] on button "Next" at bounding box center [965, 684] width 62 height 19
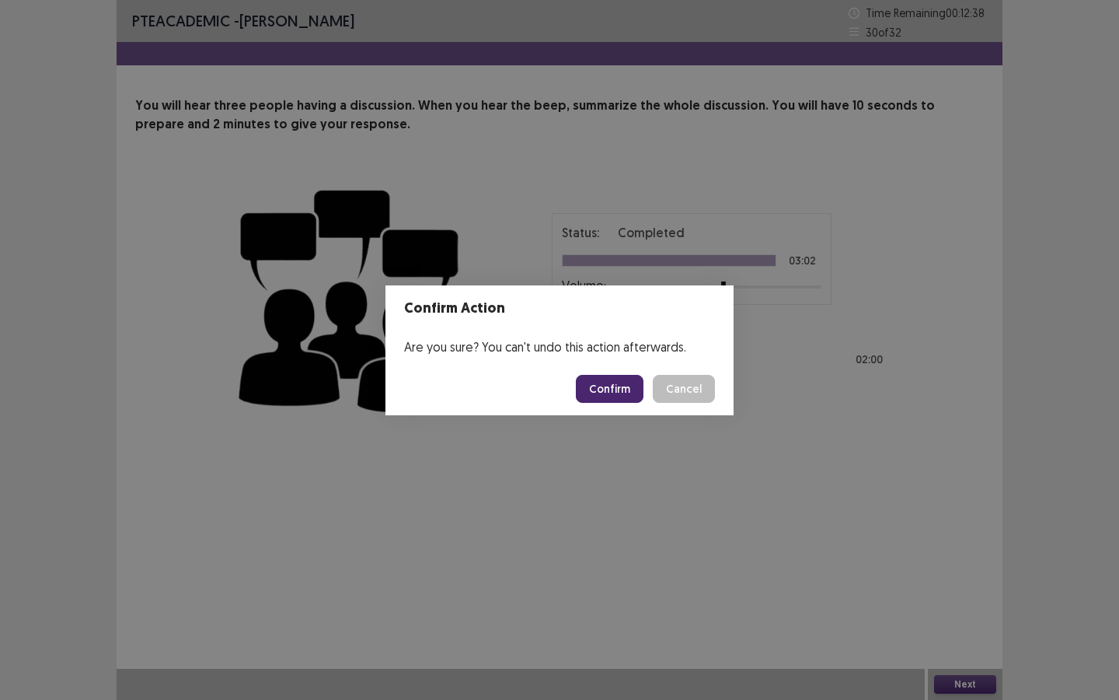
click at [606, 404] on footer "Confirm Cancel" at bounding box center [560, 388] width 348 height 53
click at [606, 391] on button "Confirm" at bounding box center [610, 389] width 68 height 28
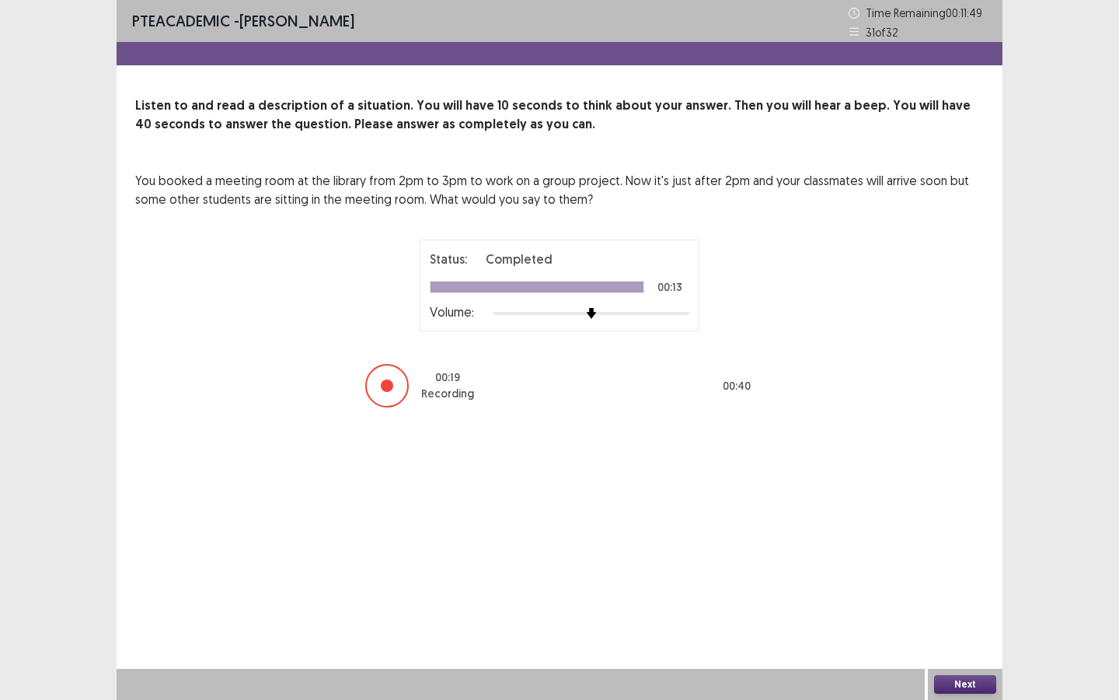
click at [932, 525] on button "Next" at bounding box center [965, 684] width 62 height 19
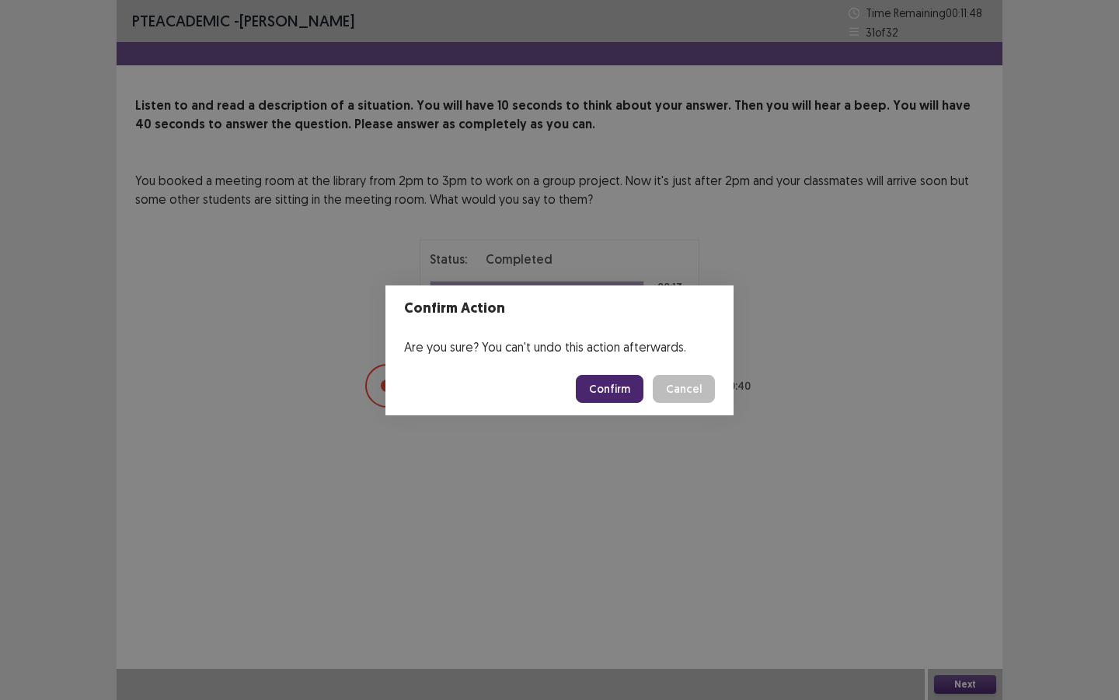
click at [630, 395] on button "Confirm" at bounding box center [610, 389] width 68 height 28
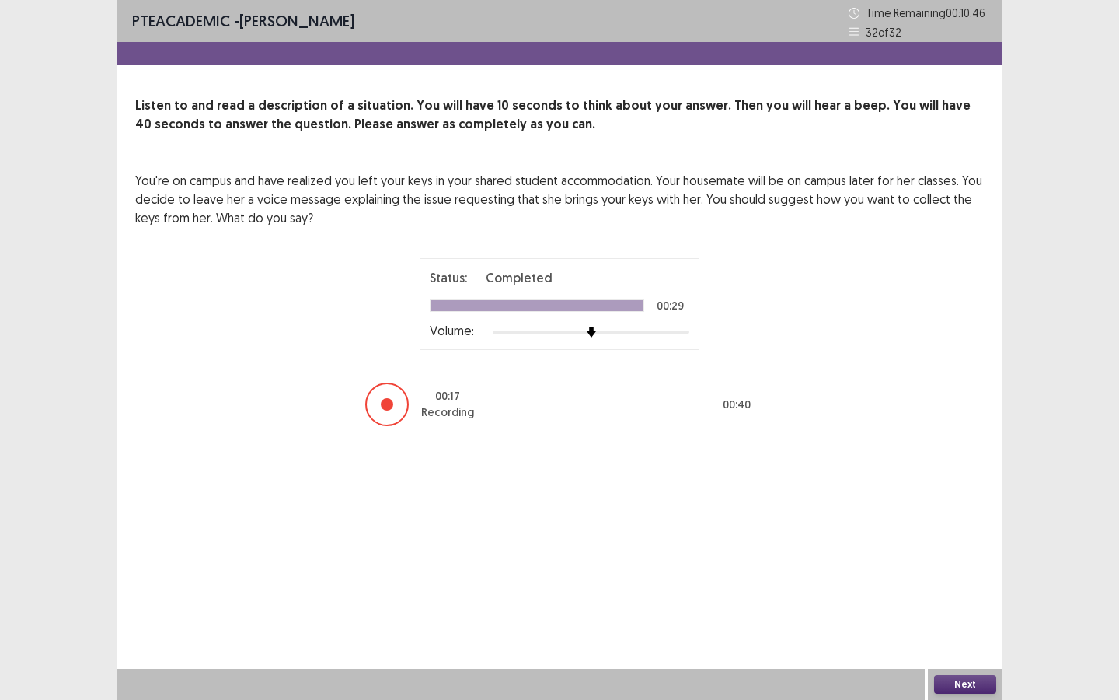
click at [932, 525] on button "Next" at bounding box center [965, 684] width 62 height 19
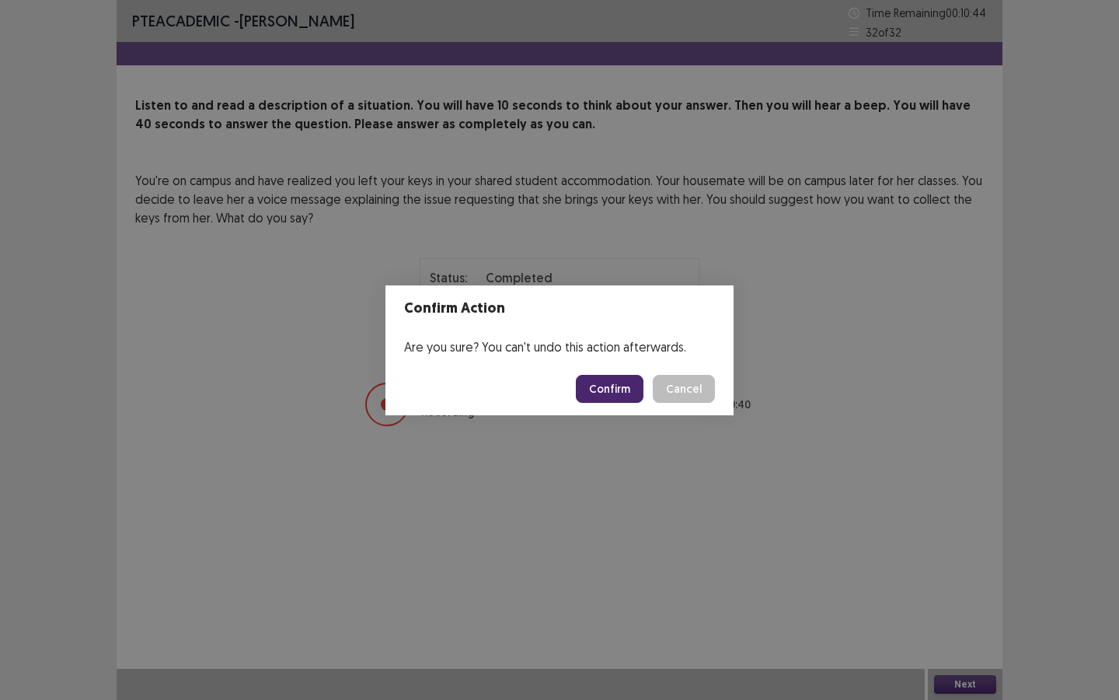
click at [609, 384] on button "Confirm" at bounding box center [610, 389] width 68 height 28
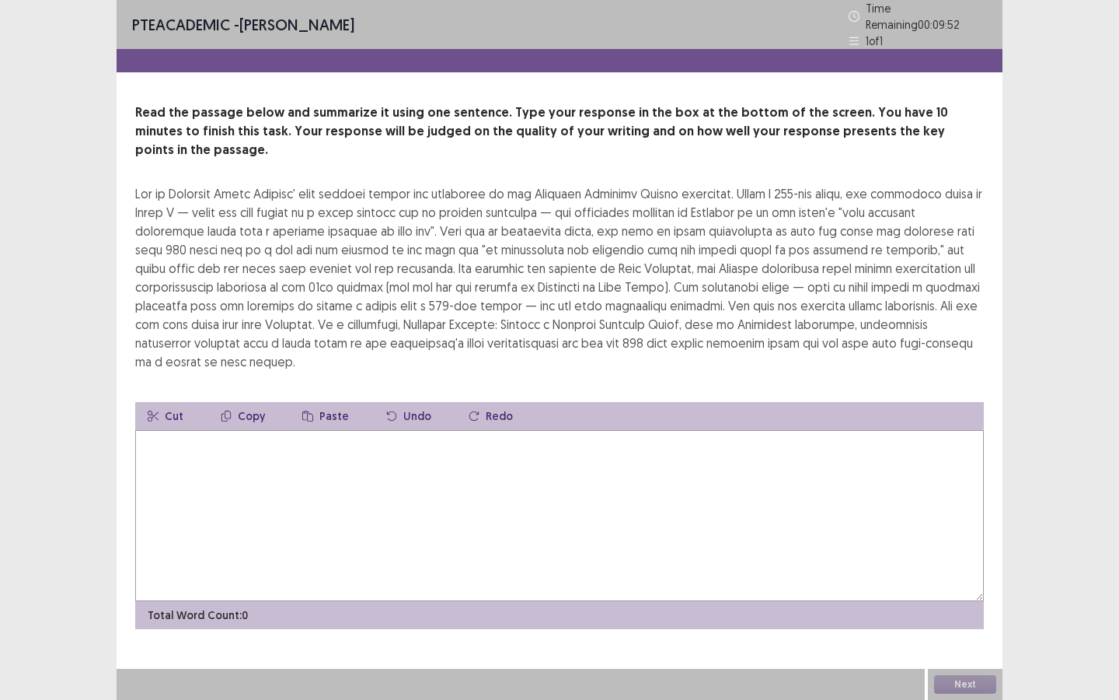
click at [664, 430] on textarea at bounding box center [559, 515] width 849 height 171
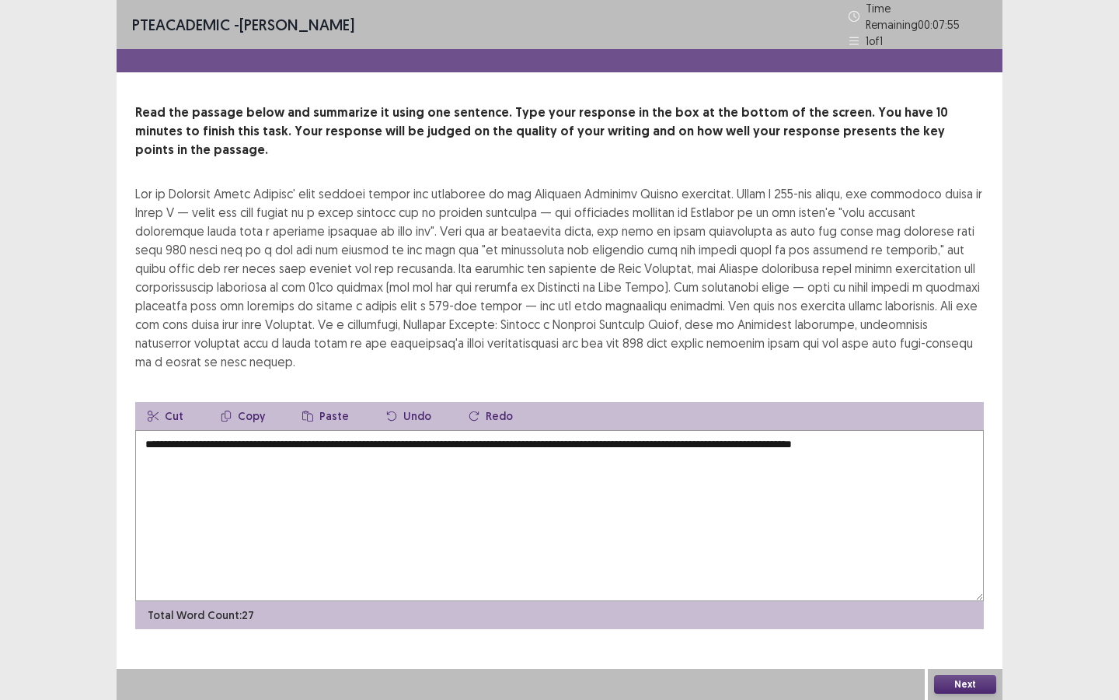
type textarea "**********"
click at [932, 525] on button "Next" at bounding box center [965, 684] width 62 height 19
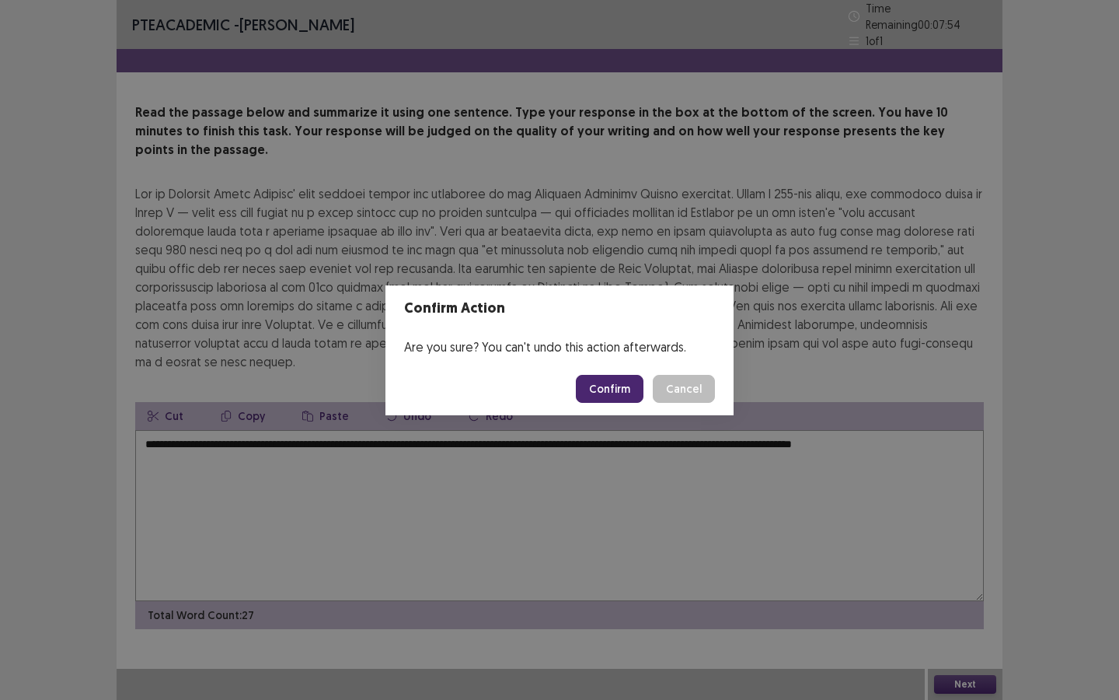
click at [597, 382] on button "Confirm" at bounding box center [610, 389] width 68 height 28
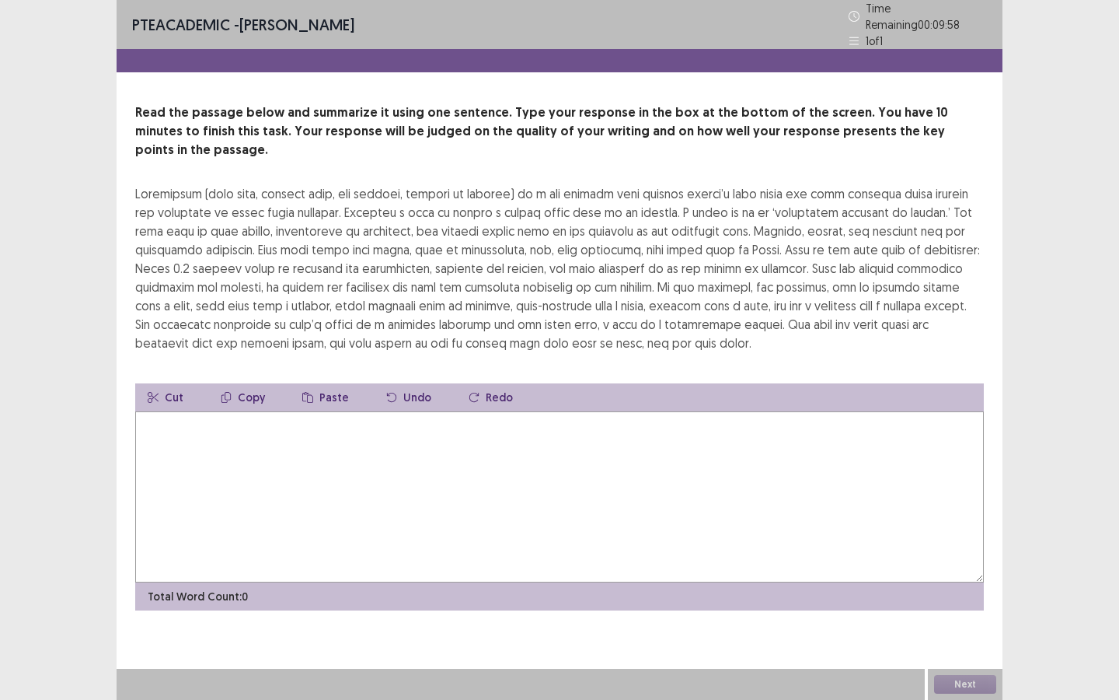
click at [485, 457] on textarea at bounding box center [559, 496] width 849 height 171
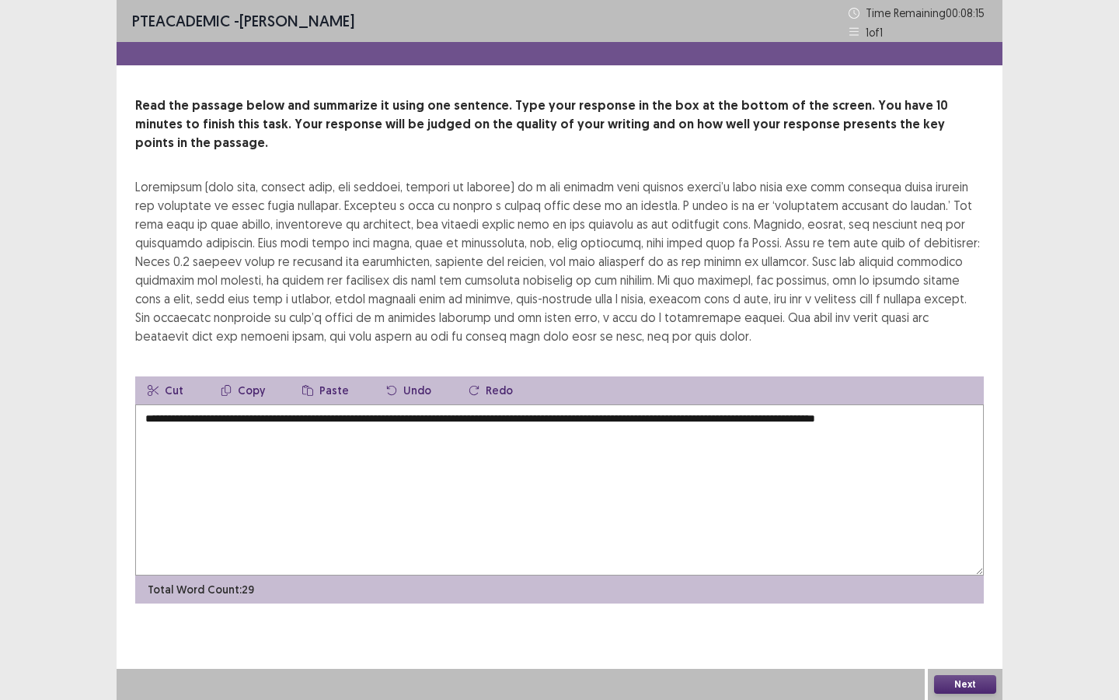
click at [837, 404] on textarea "**********" at bounding box center [559, 489] width 849 height 171
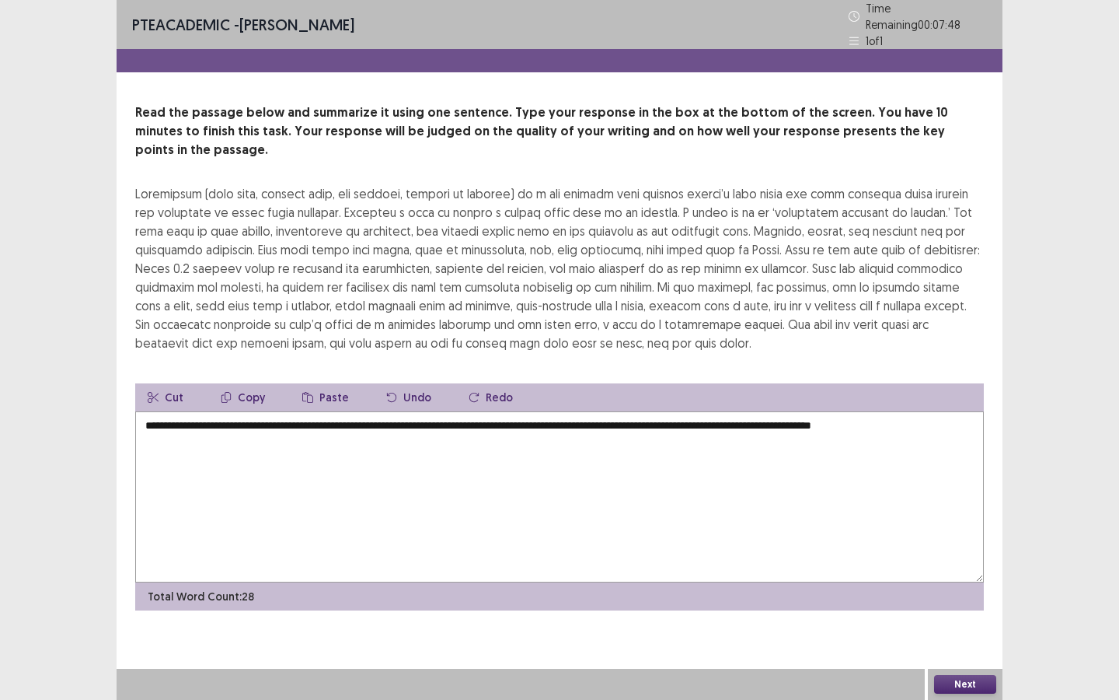
click at [762, 411] on textarea "**********" at bounding box center [559, 496] width 849 height 171
click at [876, 411] on textarea "**********" at bounding box center [559, 496] width 849 height 171
type textarea "**********"
click at [932, 525] on button "Next" at bounding box center [965, 684] width 62 height 19
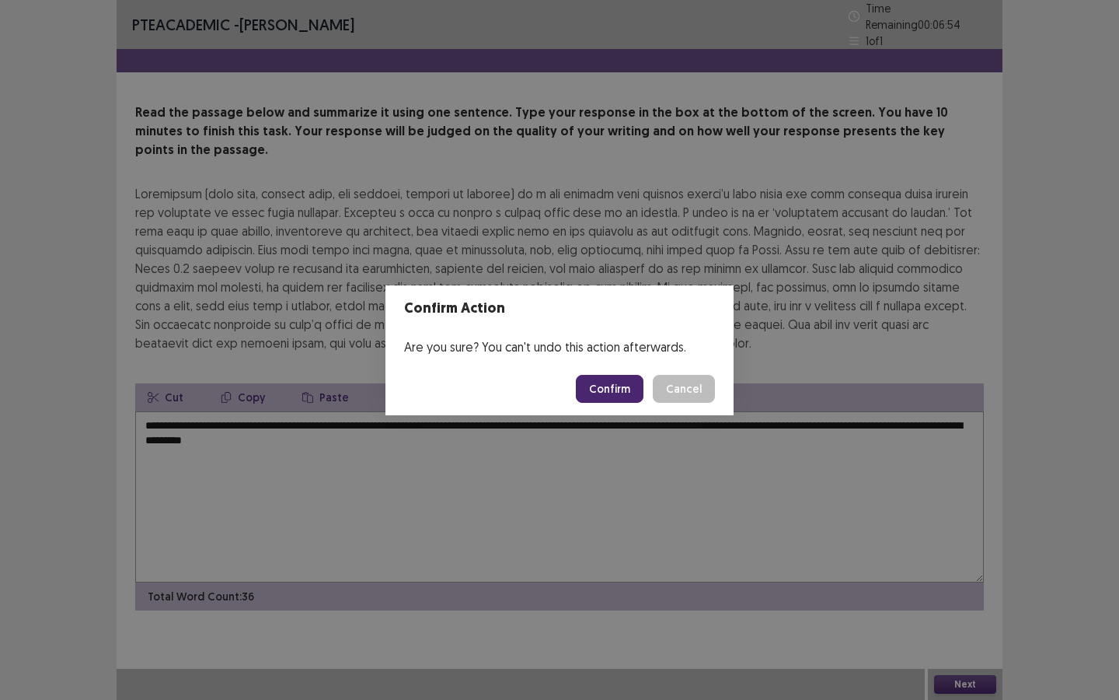
click at [595, 388] on button "Confirm" at bounding box center [610, 389] width 68 height 28
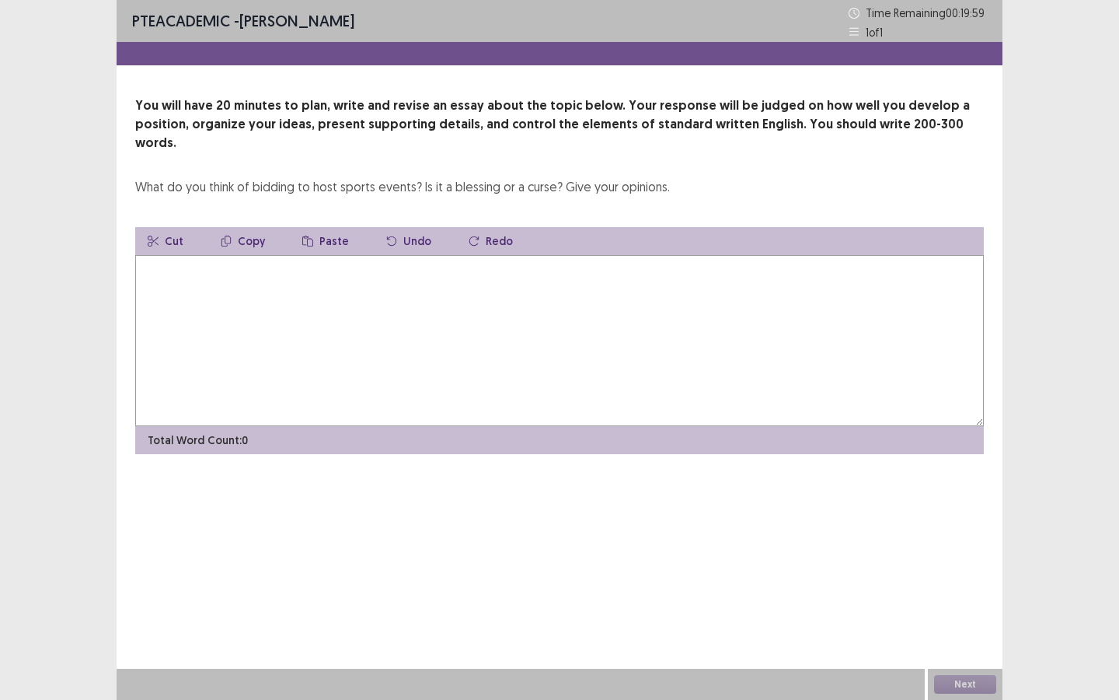
click at [528, 330] on textarea at bounding box center [559, 340] width 849 height 171
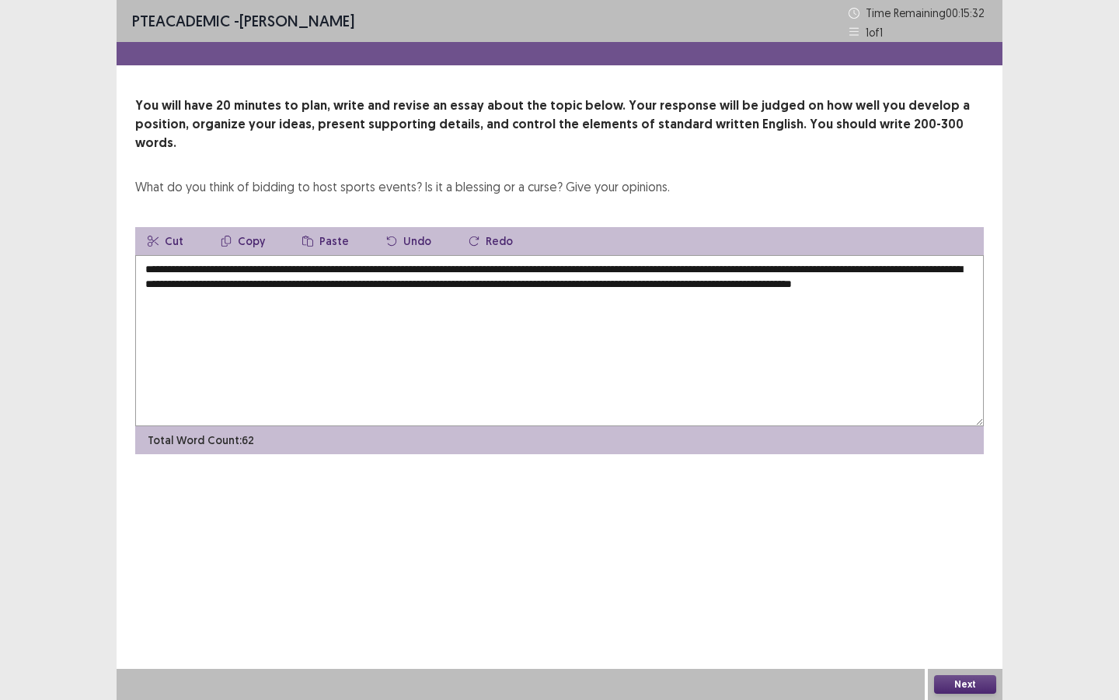
drag, startPoint x: 278, startPoint y: 282, endPoint x: 278, endPoint y: 361, distance: 79.3
click at [278, 283] on textarea "**********" at bounding box center [559, 340] width 849 height 171
click at [317, 281] on textarea "**********" at bounding box center [559, 340] width 849 height 171
click at [361, 281] on textarea "**********" at bounding box center [559, 340] width 849 height 171
click at [505, 297] on textarea "**********" at bounding box center [559, 340] width 849 height 171
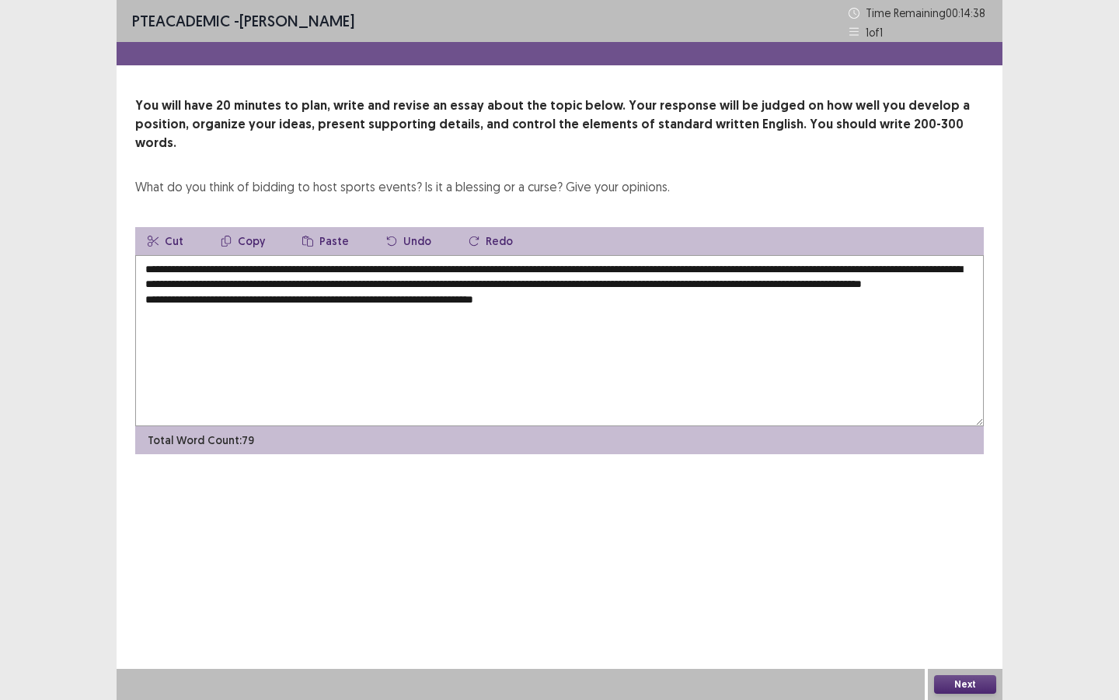
click at [560, 301] on textarea "**********" at bounding box center [559, 340] width 849 height 171
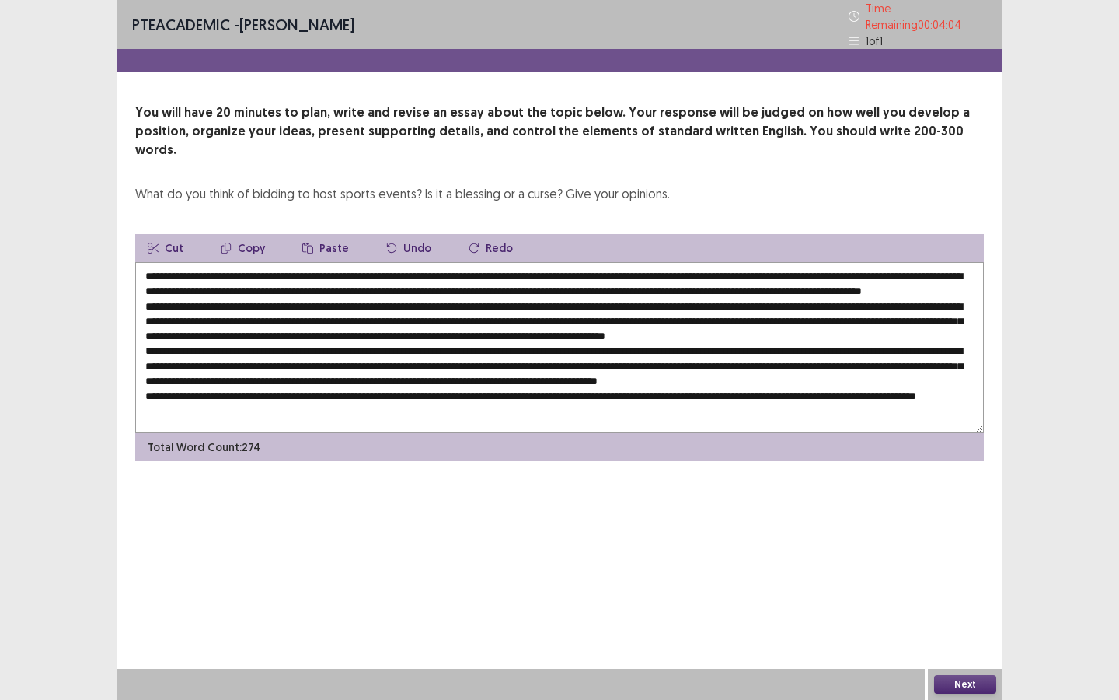
drag, startPoint x: 285, startPoint y: 327, endPoint x: 636, endPoint y: 330, distance: 351.4
click at [636, 330] on textarea at bounding box center [559, 347] width 849 height 171
click at [494, 312] on textarea at bounding box center [559, 347] width 849 height 171
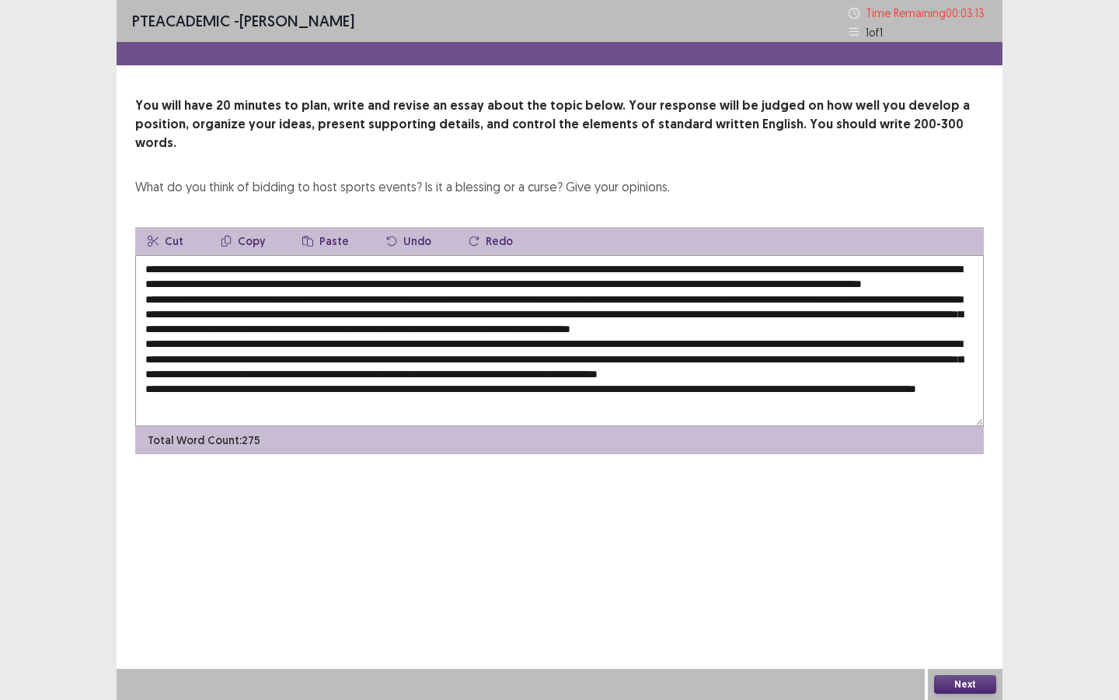
drag, startPoint x: 907, startPoint y: 297, endPoint x: 955, endPoint y: 295, distance: 47.5
click at [932, 295] on textarea at bounding box center [559, 340] width 849 height 171
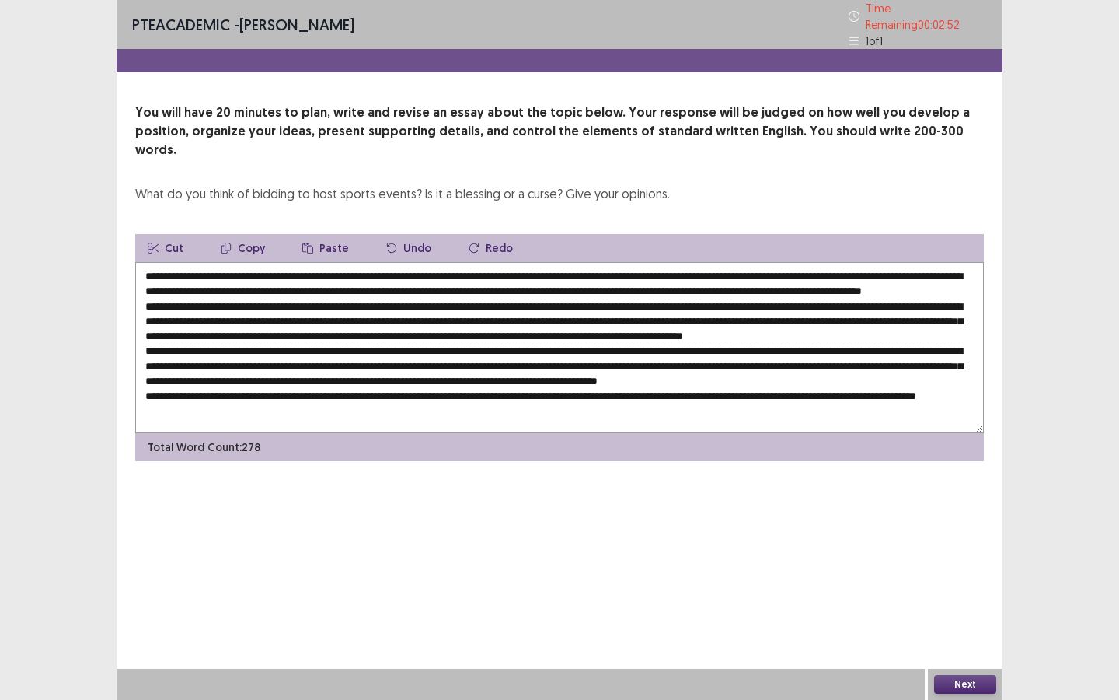
drag, startPoint x: 364, startPoint y: 309, endPoint x: 386, endPoint y: 419, distance: 112.7
click at [364, 309] on textarea at bounding box center [559, 347] width 849 height 171
drag, startPoint x: 567, startPoint y: 312, endPoint x: 767, endPoint y: 317, distance: 199.8
click at [767, 317] on textarea at bounding box center [559, 347] width 849 height 171
click at [638, 312] on textarea at bounding box center [559, 347] width 849 height 171
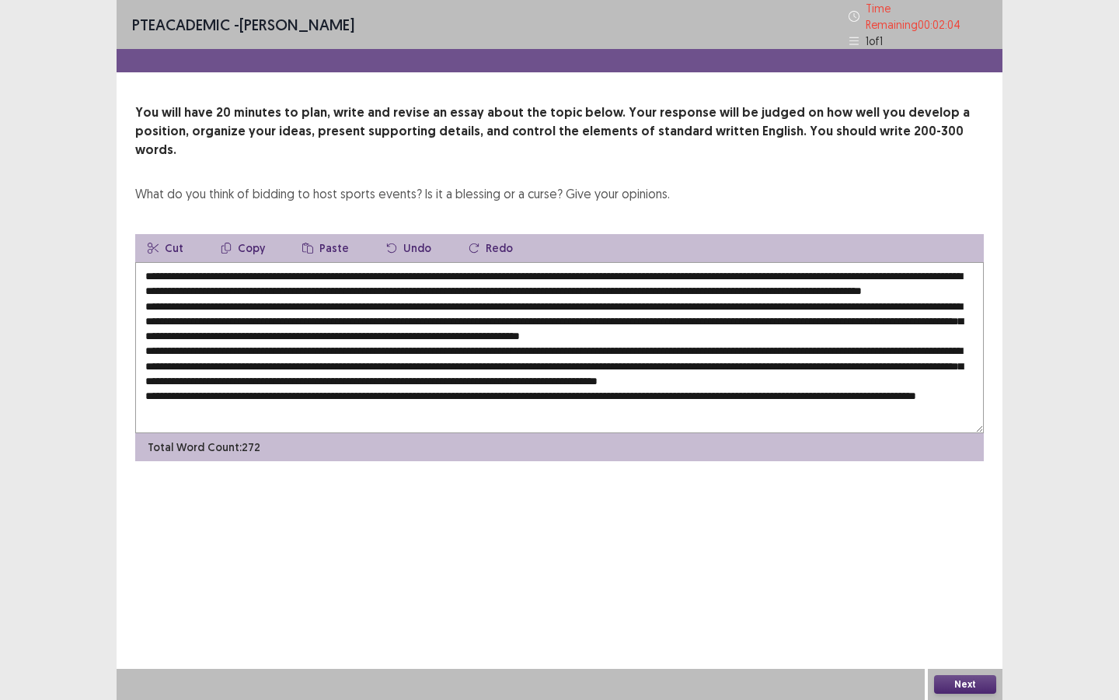
scroll to position [23, 0]
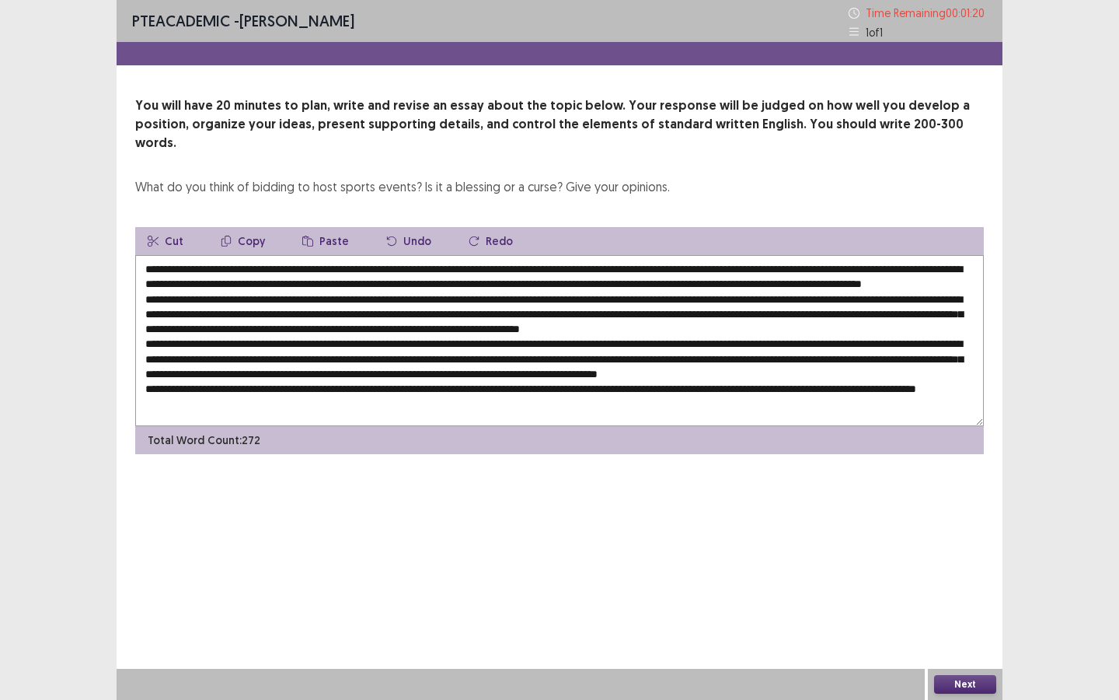
click at [823, 379] on textarea at bounding box center [559, 340] width 849 height 171
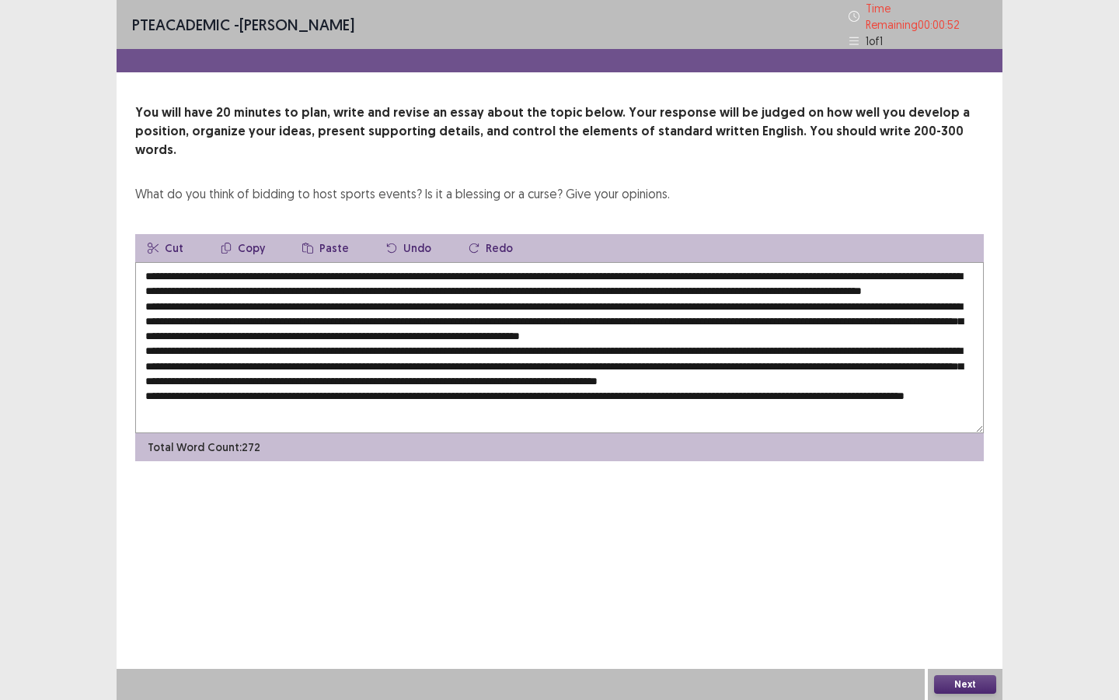
type textarea "**********"
click at [932, 525] on button "Next" at bounding box center [965, 684] width 62 height 19
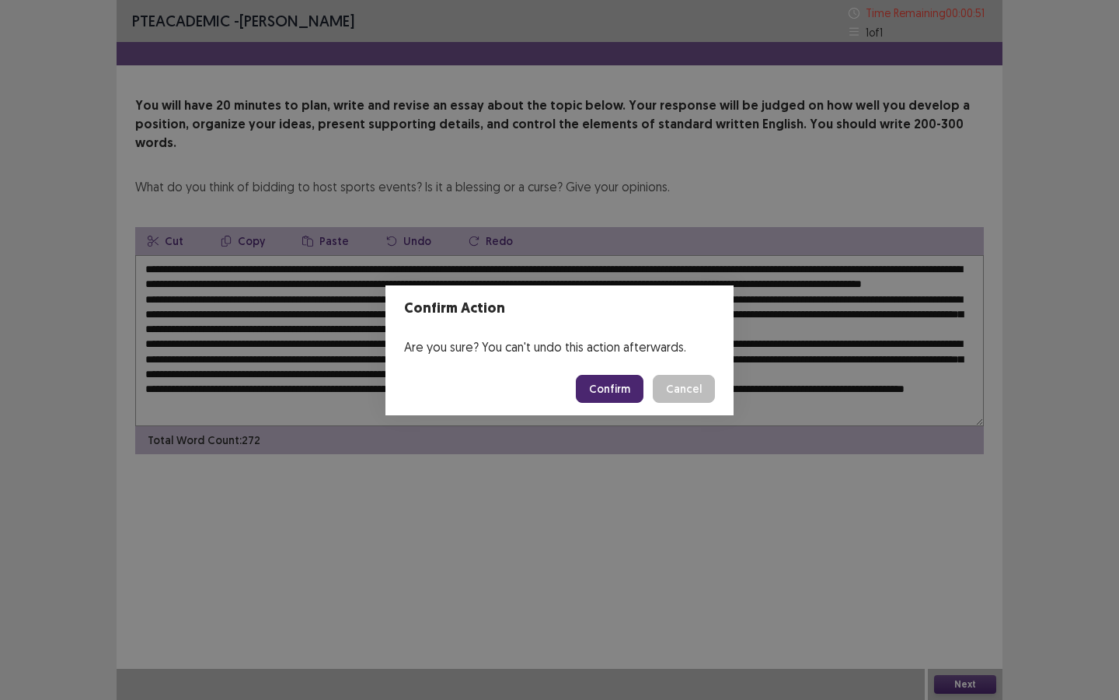
click at [616, 386] on button "Confirm" at bounding box center [610, 389] width 68 height 28
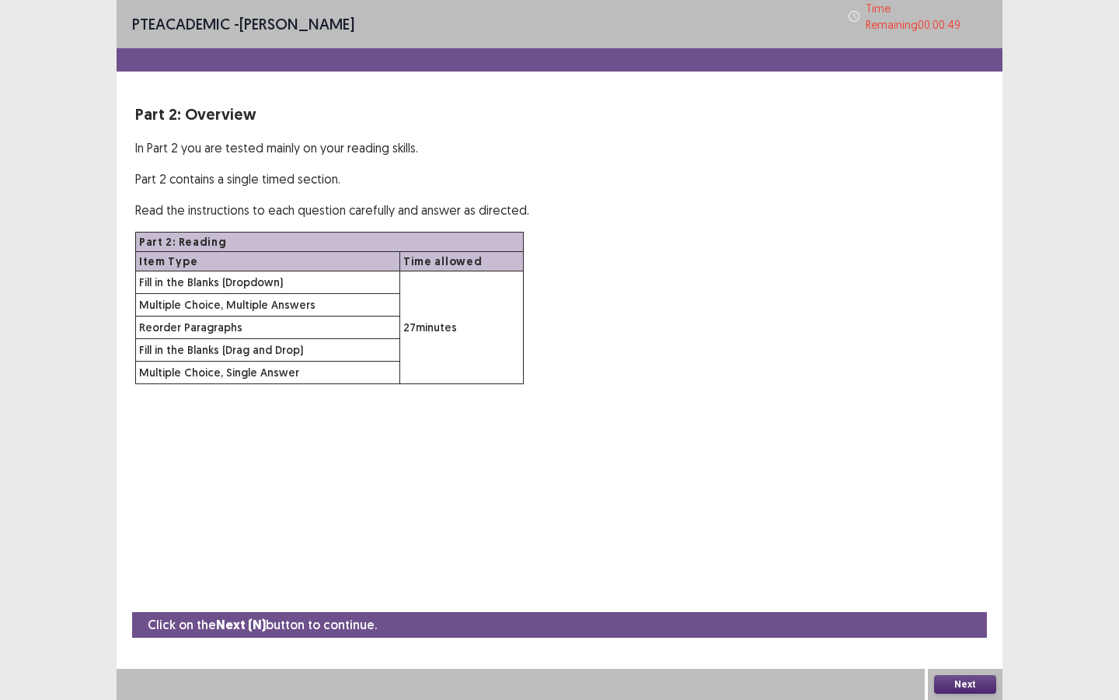
click at [932, 525] on button "Next" at bounding box center [965, 684] width 62 height 19
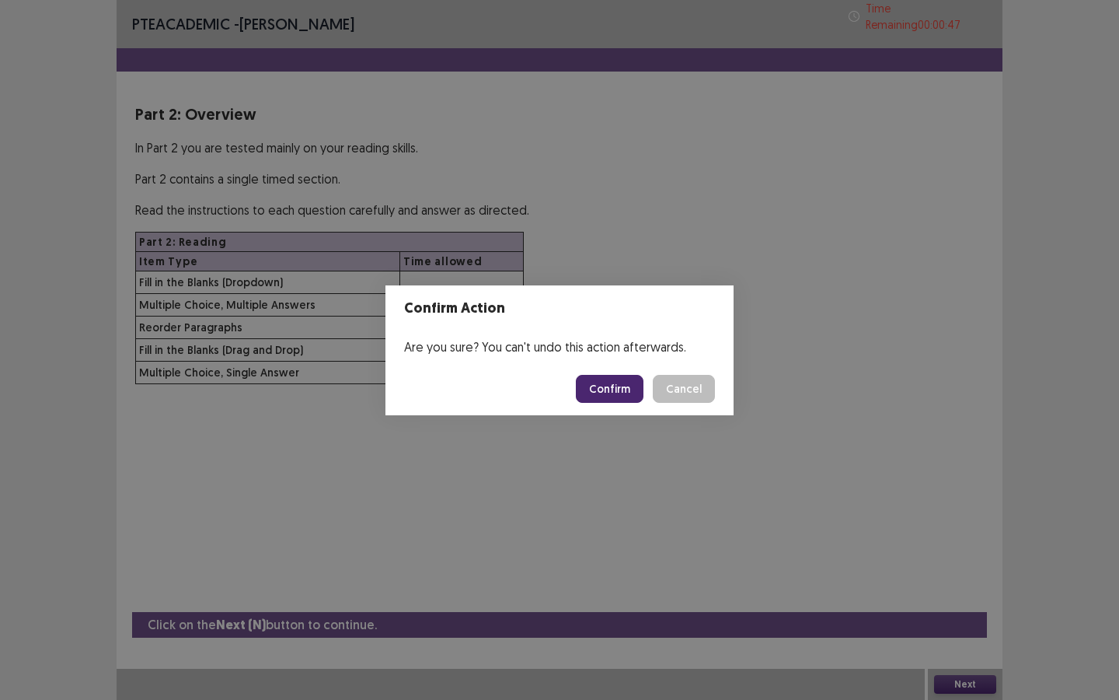
click at [614, 398] on button "Confirm" at bounding box center [610, 389] width 68 height 28
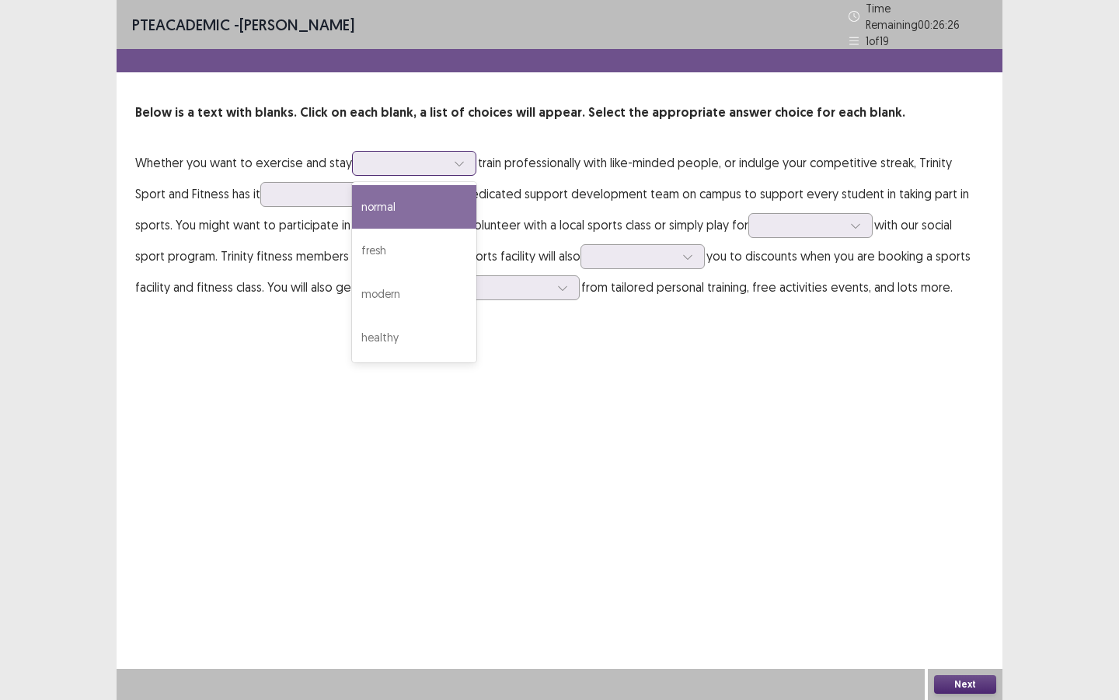
click at [405, 163] on div at bounding box center [405, 162] width 81 height 15
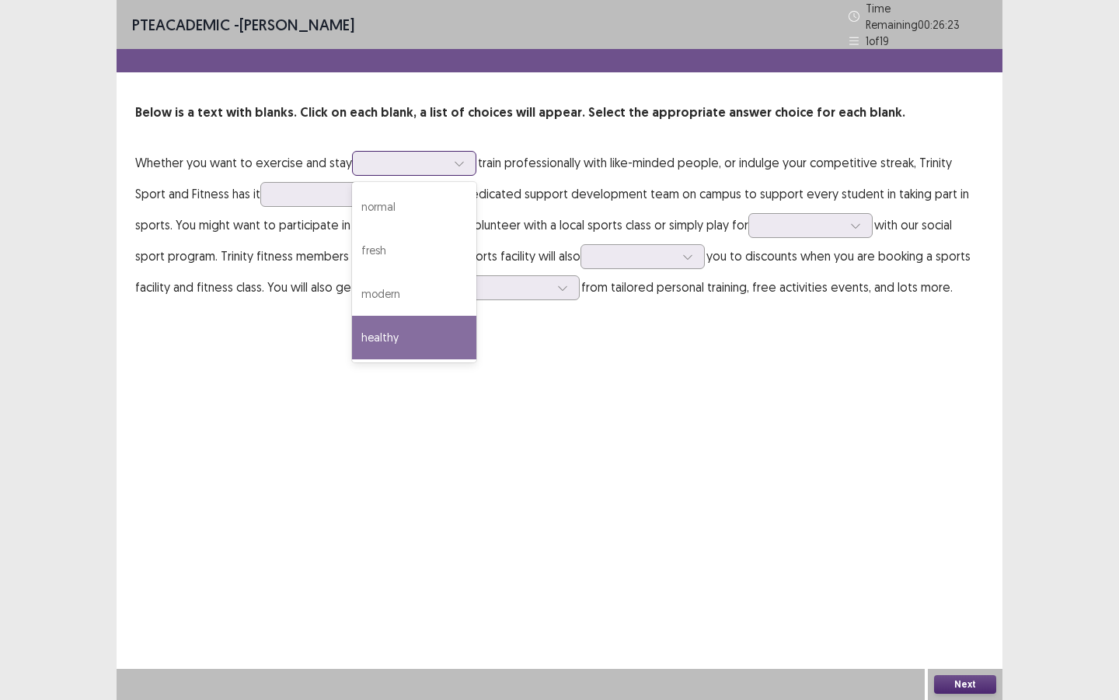
click at [391, 319] on div "healthy" at bounding box center [414, 338] width 124 height 44
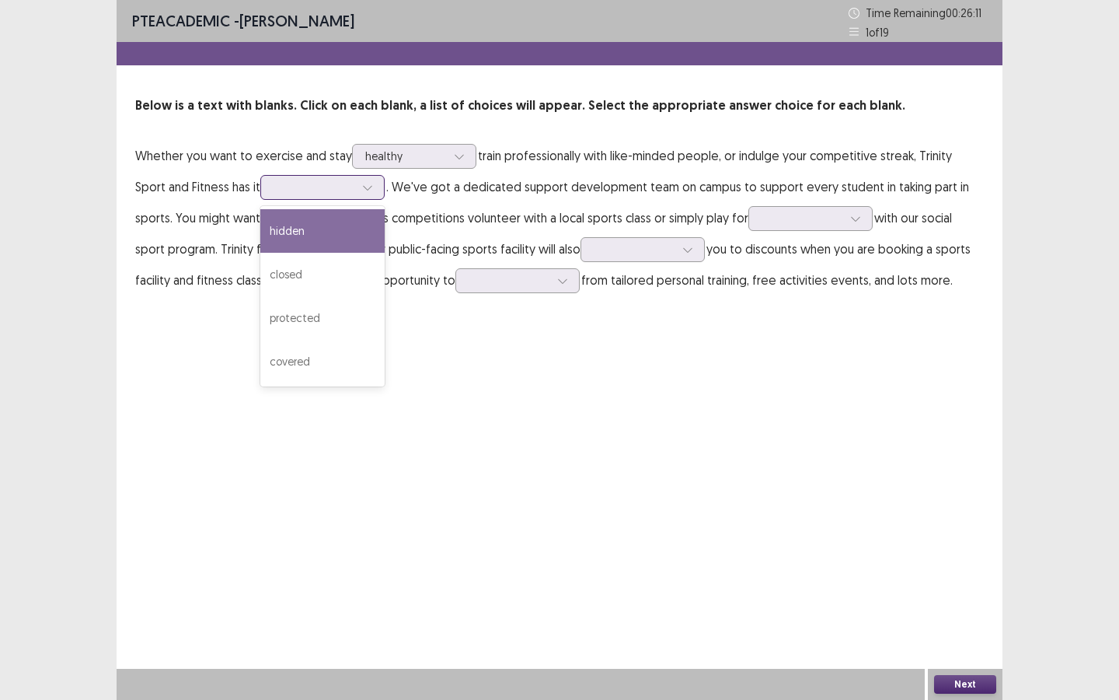
click at [288, 191] on div at bounding box center [314, 187] width 81 height 15
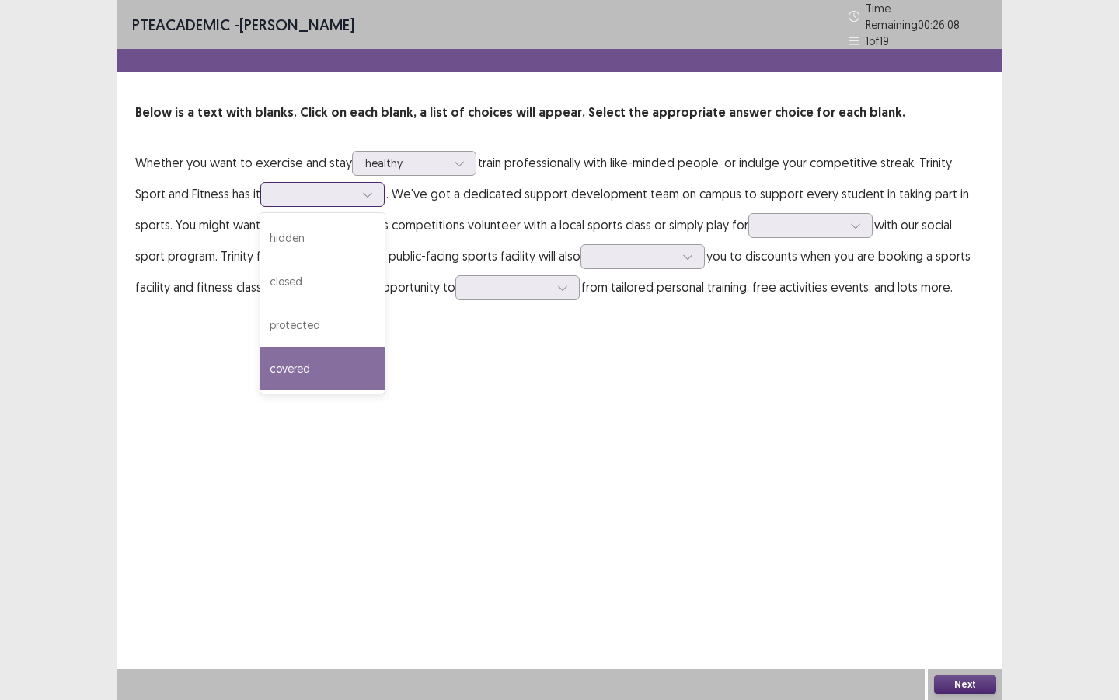
click at [260, 366] on div "covered" at bounding box center [322, 369] width 124 height 44
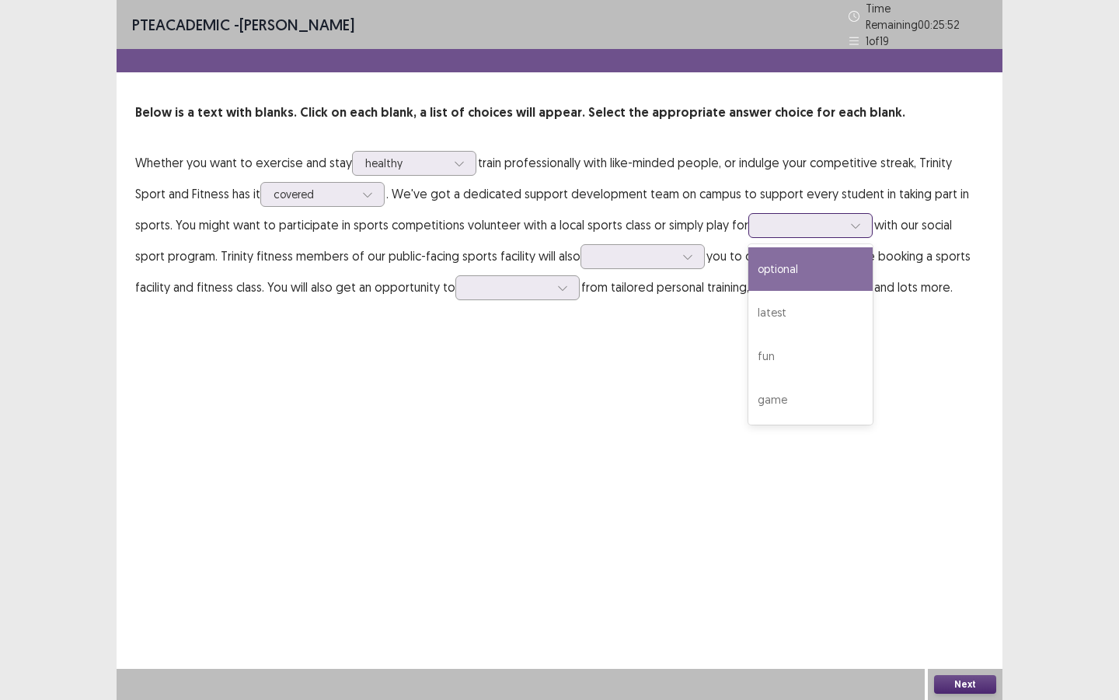
click at [779, 222] on div at bounding box center [802, 225] width 81 height 15
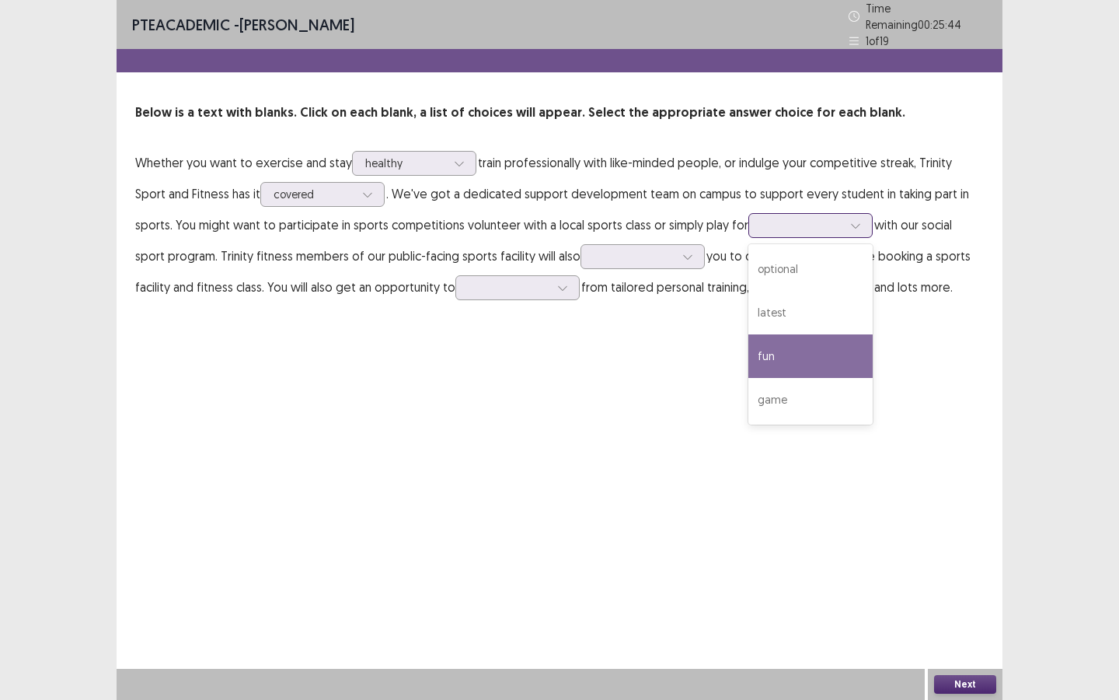
click at [755, 338] on div "fun" at bounding box center [811, 356] width 124 height 44
click at [766, 228] on div "fun" at bounding box center [802, 225] width 81 height 23
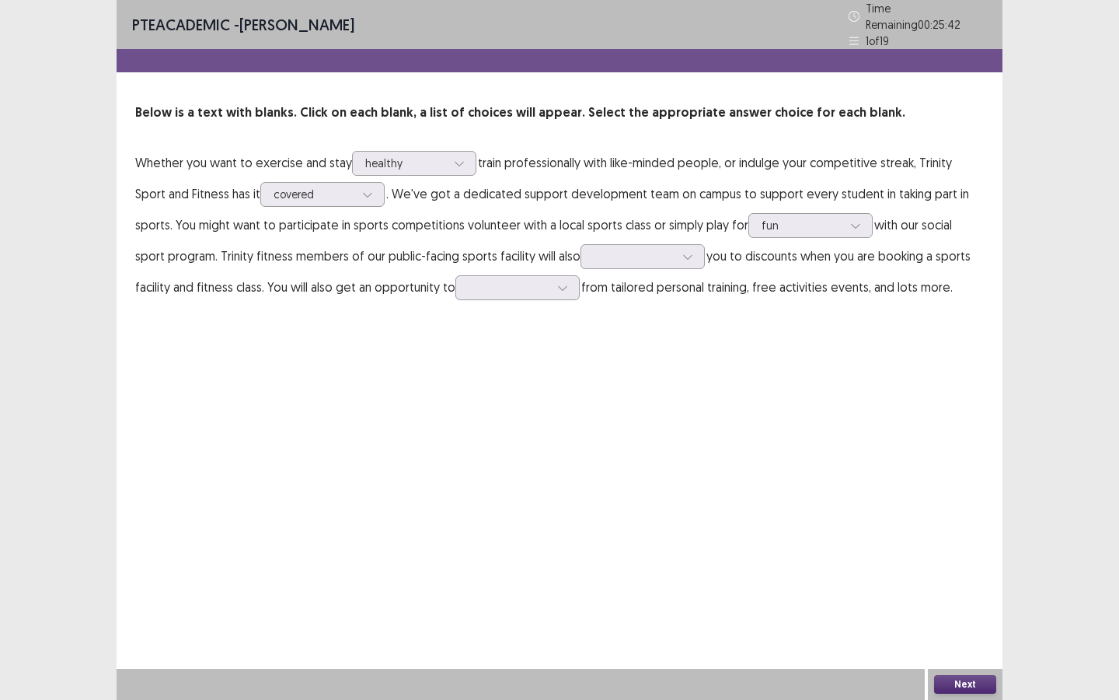
click at [847, 225] on p "Whether you want to exercise and stay healthy train professionally with like-mi…" at bounding box center [559, 224] width 849 height 155
click at [622, 250] on div at bounding box center [634, 256] width 81 height 15
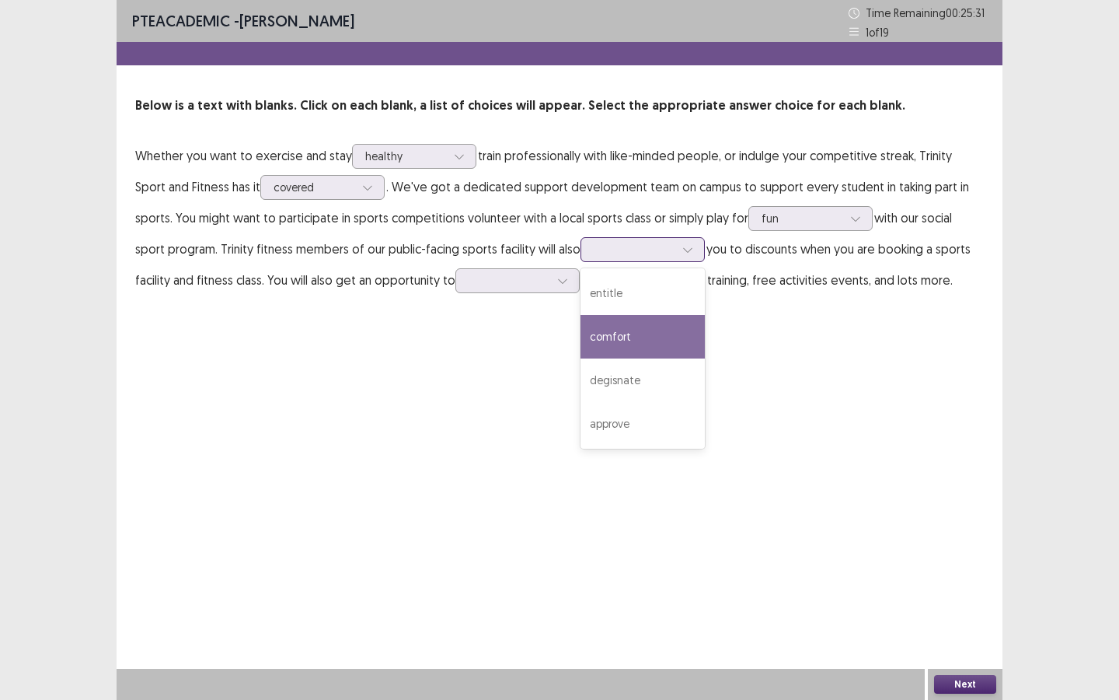
click at [621, 333] on div "comfort" at bounding box center [643, 337] width 124 height 44
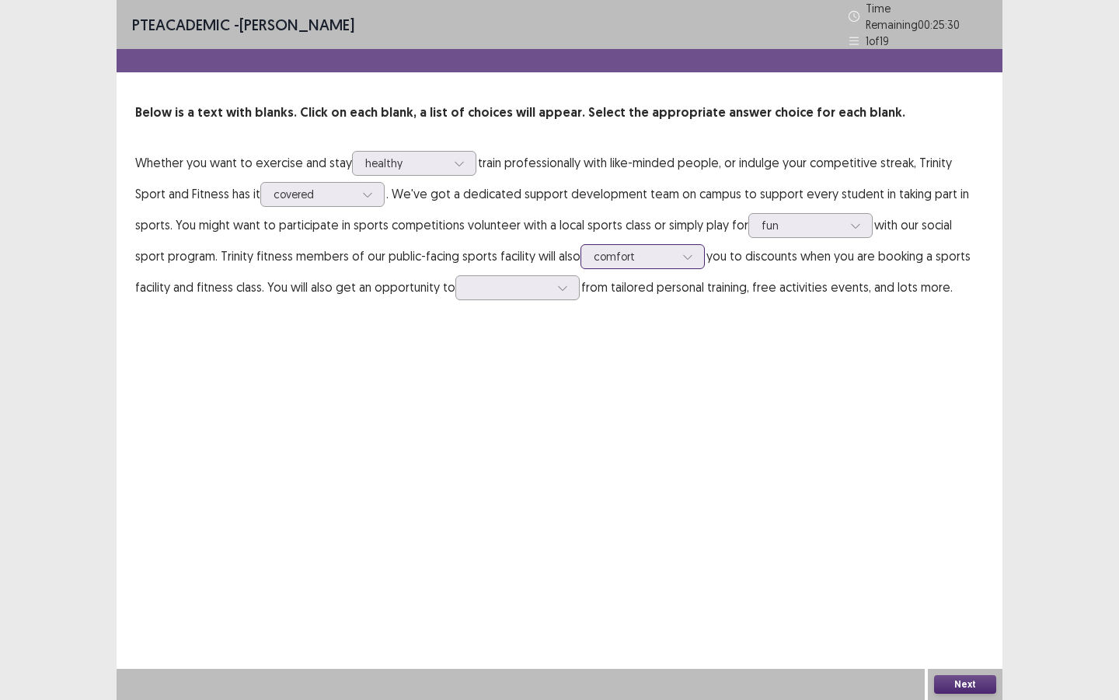
click at [615, 252] on div at bounding box center [634, 256] width 81 height 15
click at [716, 364] on div "PTE academic - [PERSON_NAME] Time Remaining 00 : 25 : 25 1 of 19 Below is a tex…" at bounding box center [560, 350] width 886 height 700
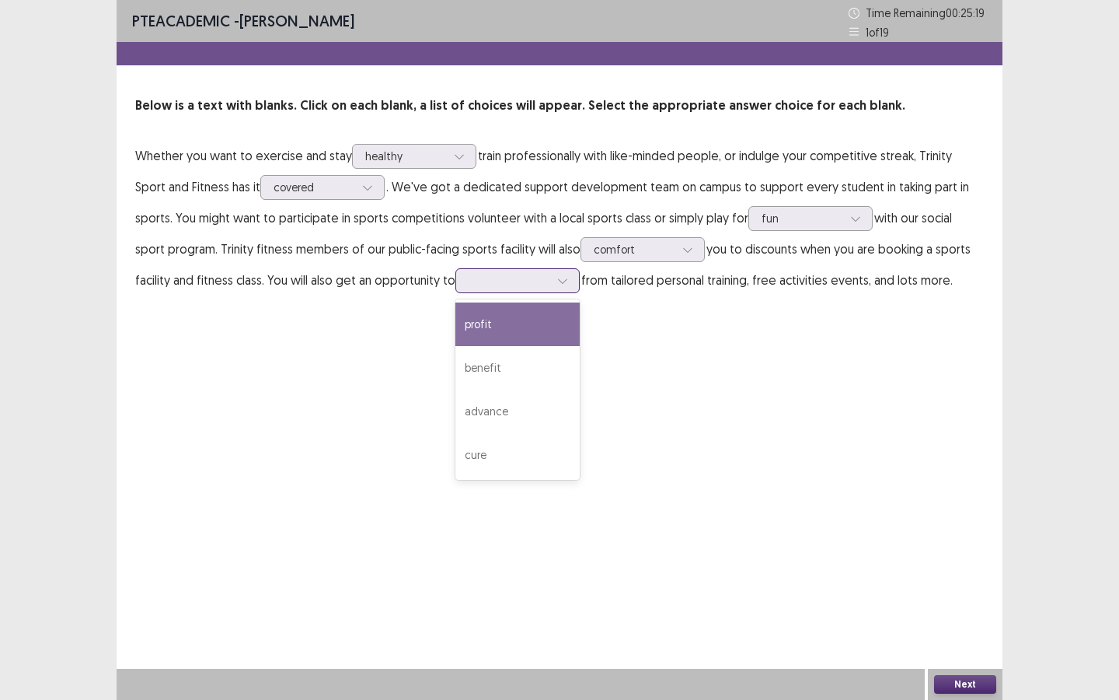
click at [474, 280] on div at bounding box center [509, 280] width 81 height 15
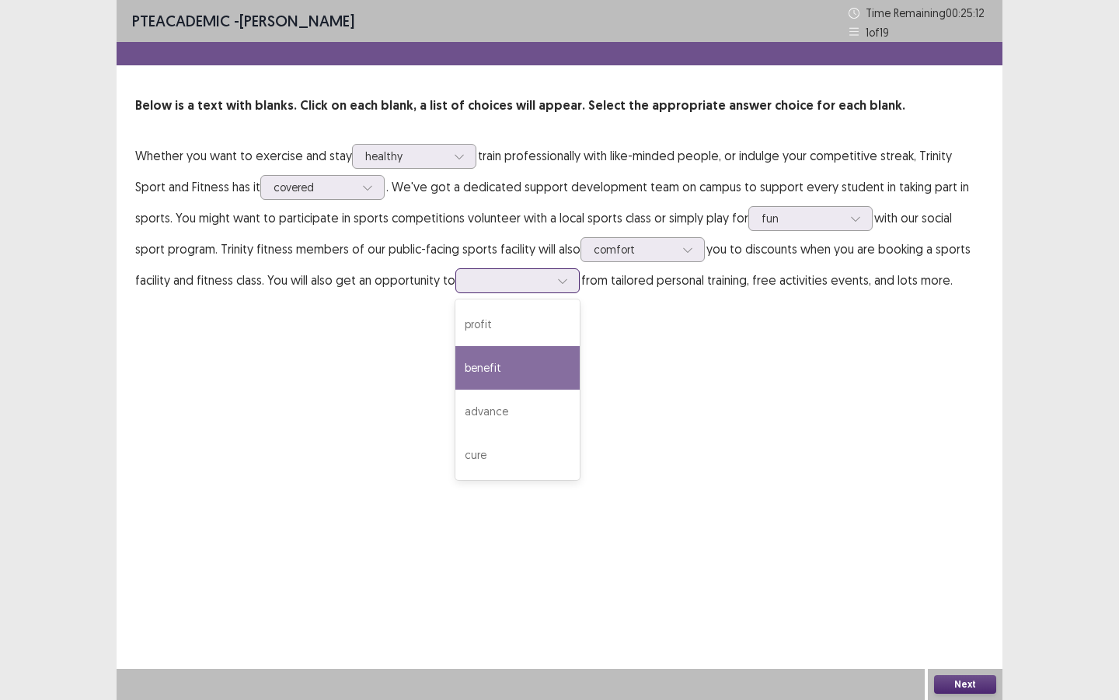
click at [456, 377] on div "benefit" at bounding box center [518, 368] width 124 height 44
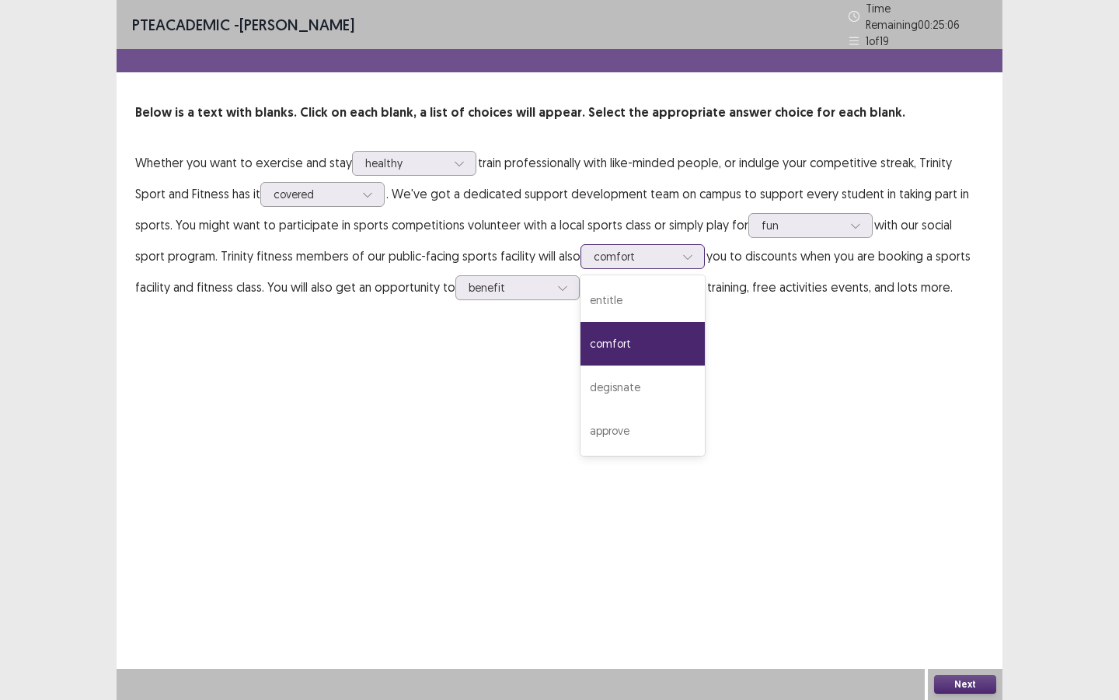
click at [624, 252] on div at bounding box center [634, 256] width 81 height 15
click at [601, 297] on div "entitle" at bounding box center [643, 300] width 124 height 44
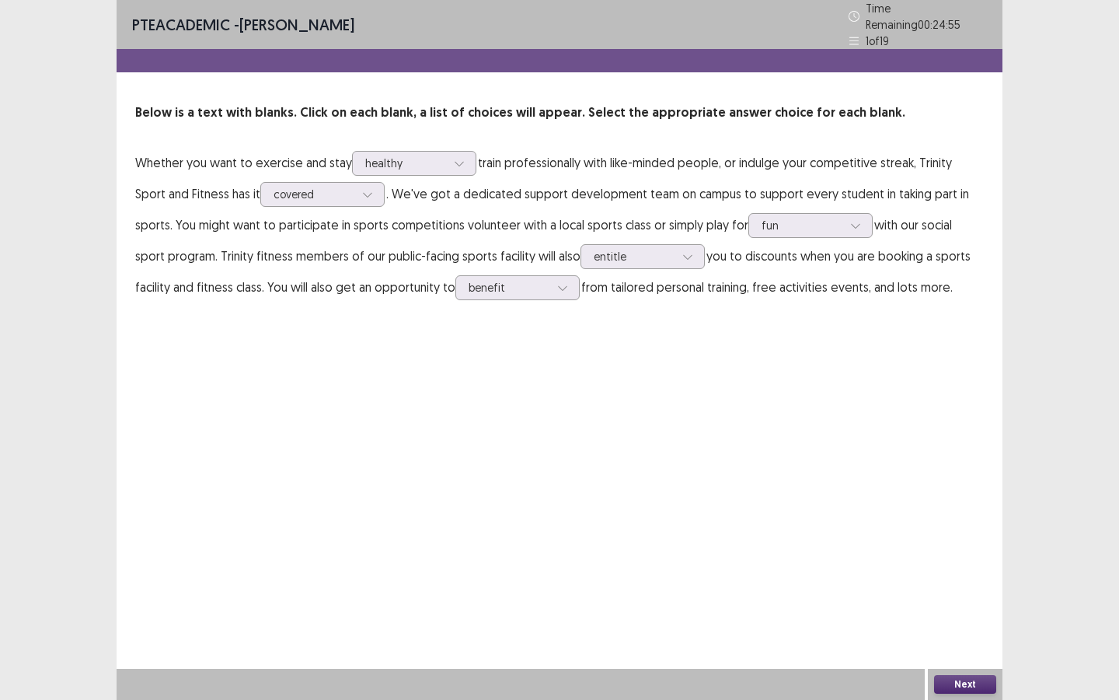
click at [932, 525] on button "Next" at bounding box center [965, 684] width 62 height 19
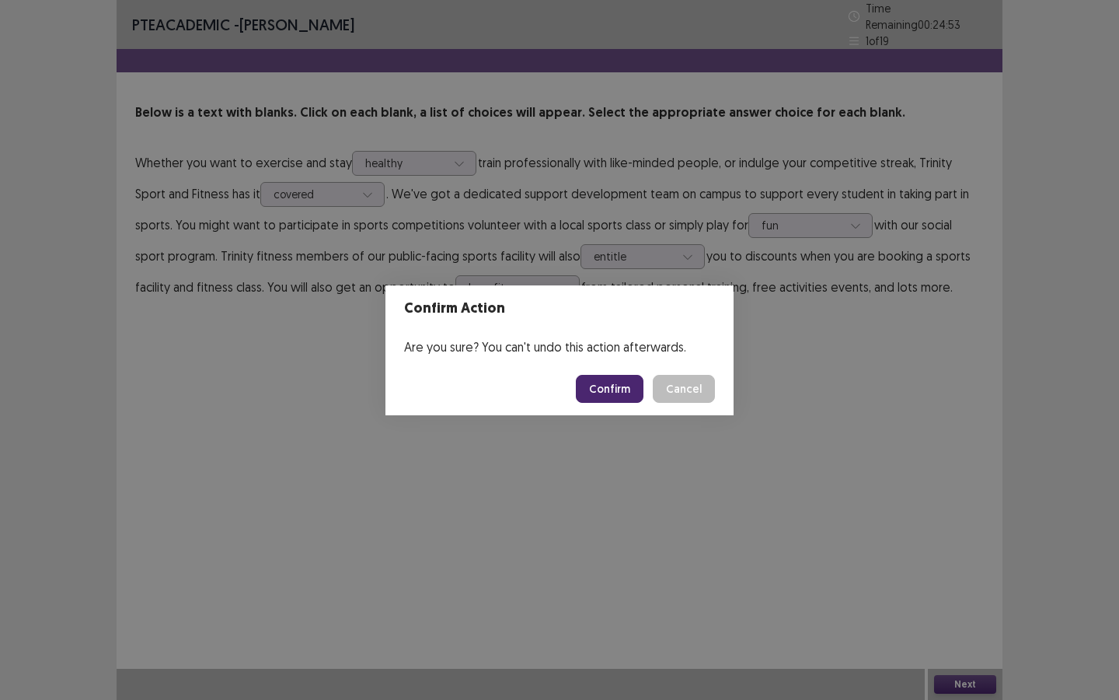
click at [605, 400] on button "Confirm" at bounding box center [610, 389] width 68 height 28
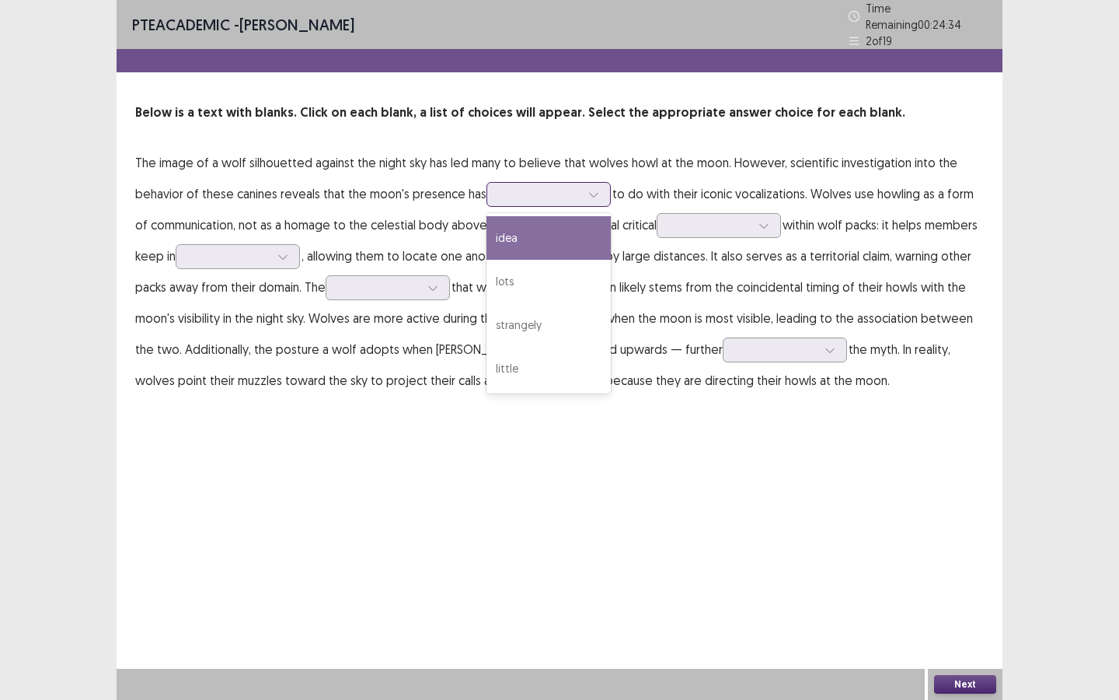
click at [513, 189] on div at bounding box center [540, 194] width 81 height 15
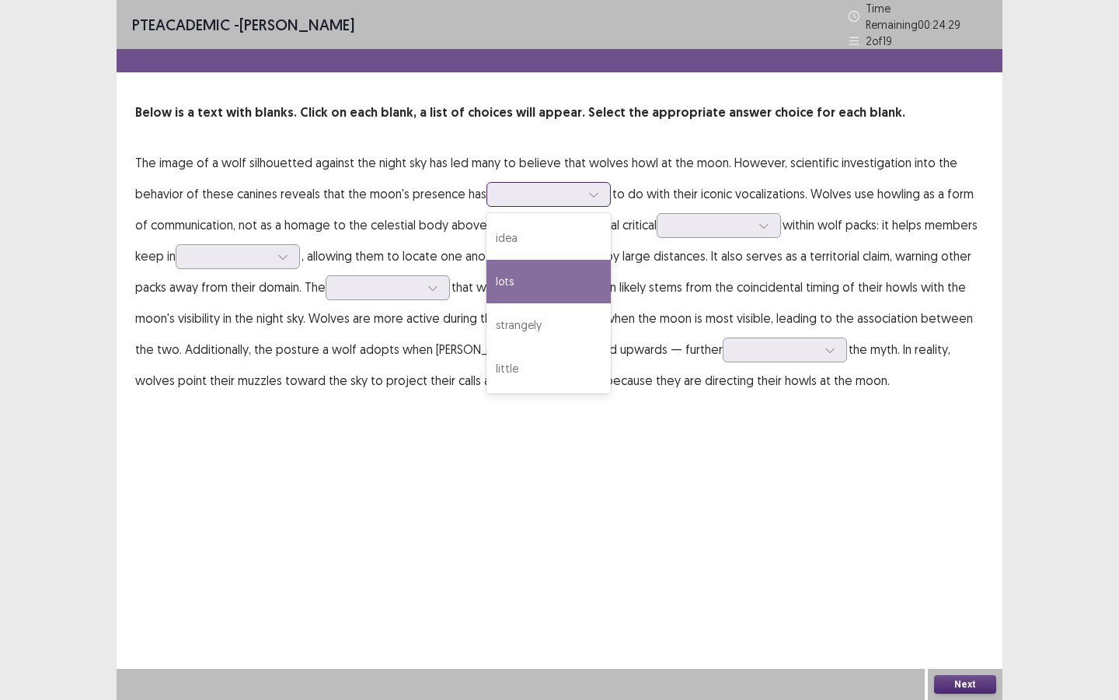
click at [511, 274] on div "lots" at bounding box center [549, 282] width 124 height 44
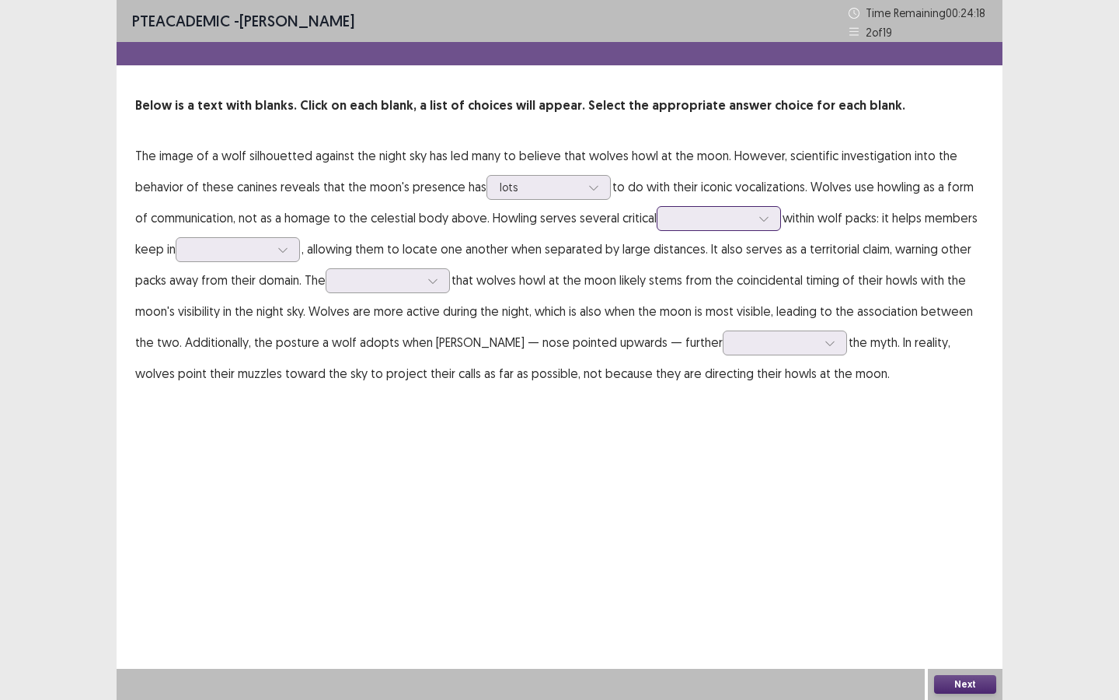
click at [680, 218] on div at bounding box center [710, 218] width 81 height 15
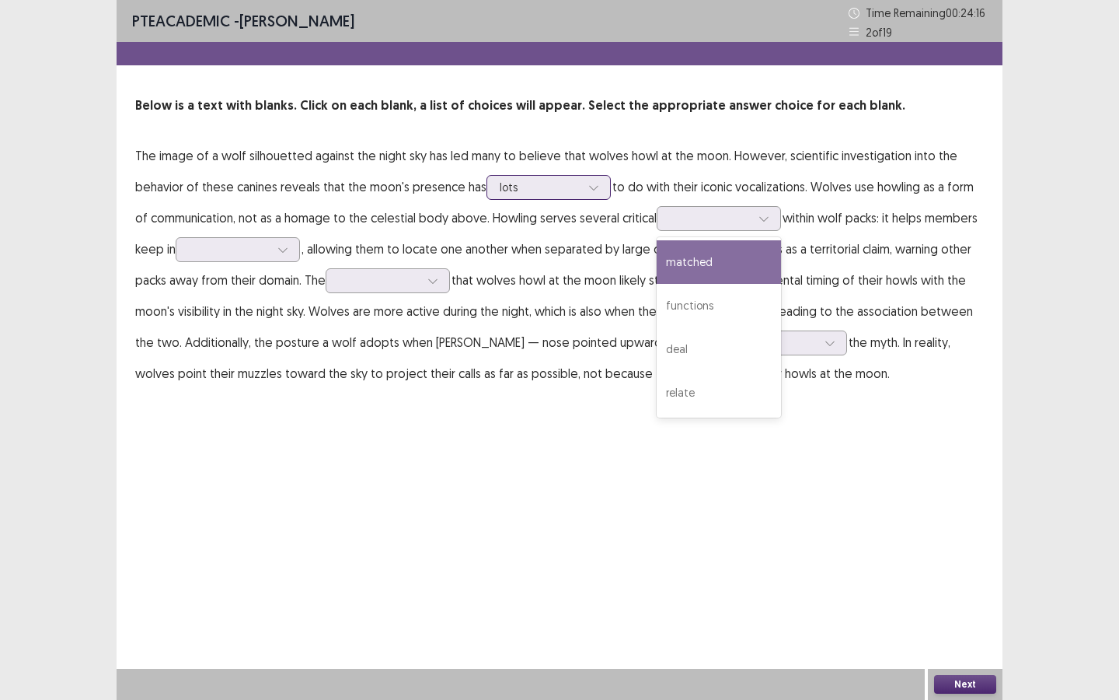
click at [542, 192] on div at bounding box center [540, 187] width 81 height 15
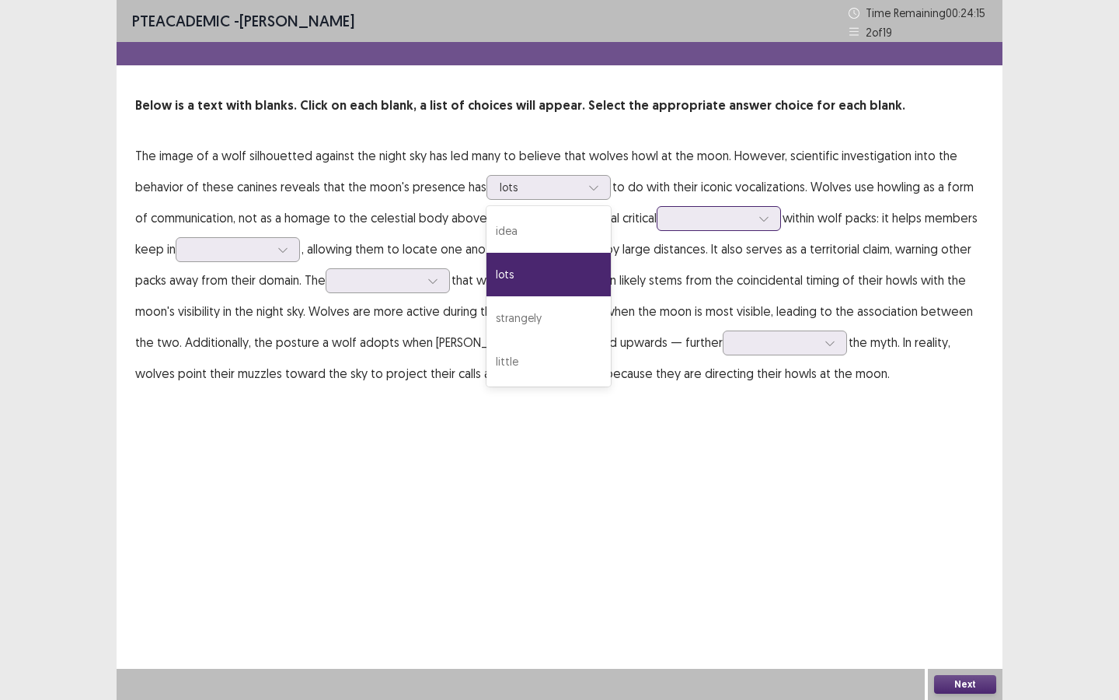
click at [696, 217] on div at bounding box center [710, 218] width 81 height 15
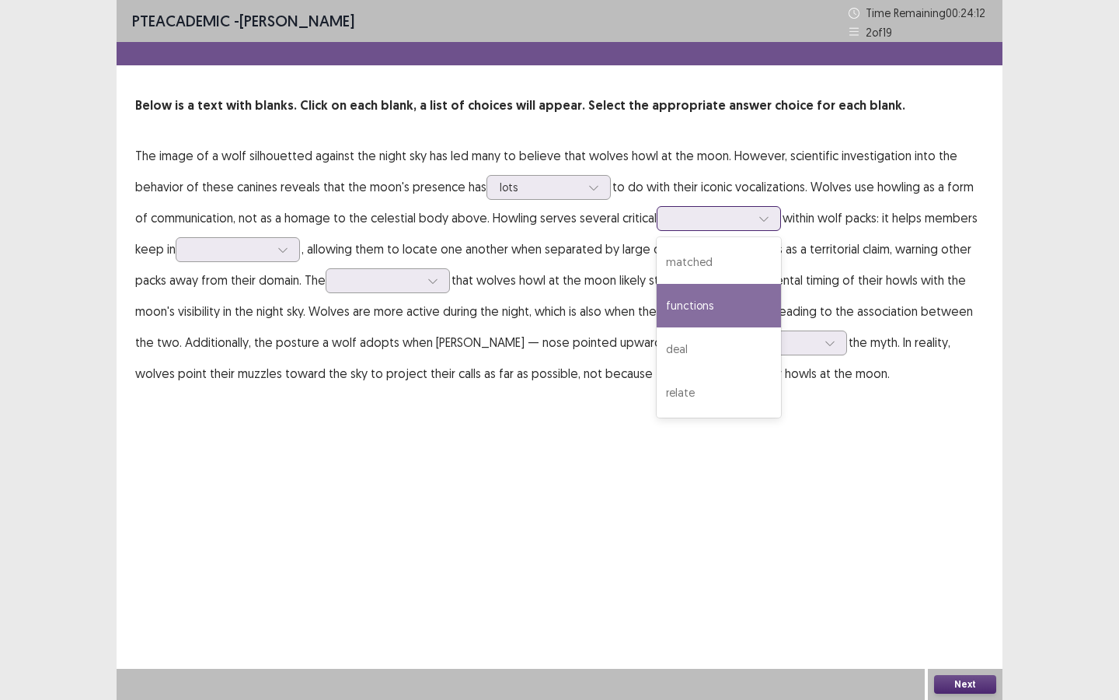
click at [679, 299] on div "functions" at bounding box center [719, 306] width 124 height 44
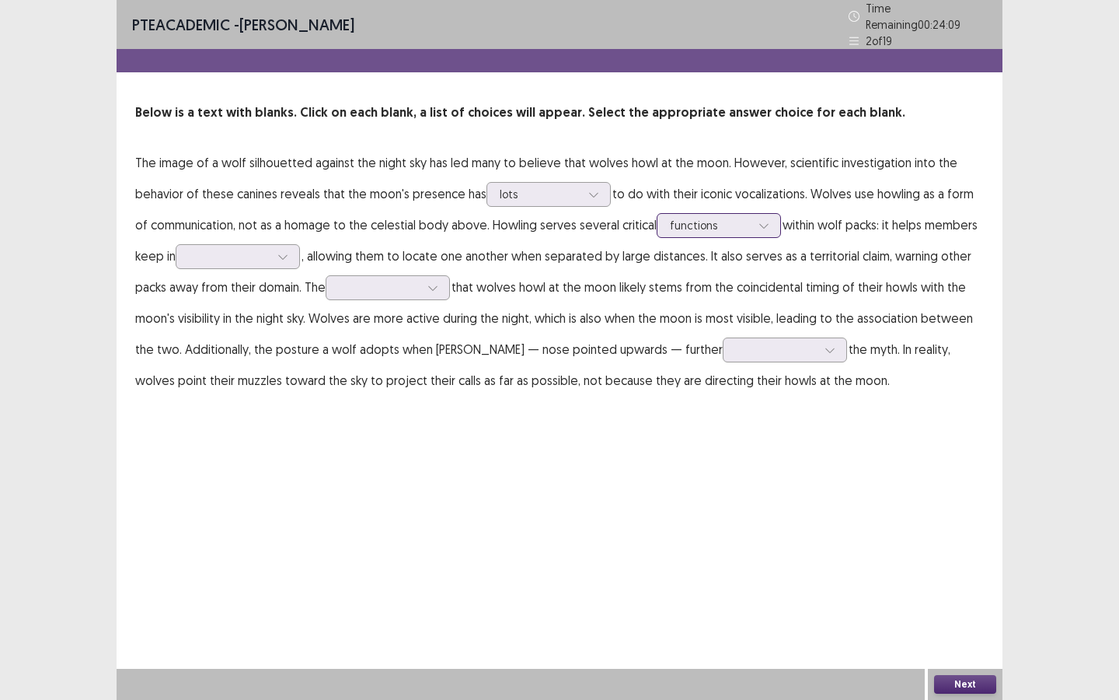
click at [749, 223] on div at bounding box center [710, 225] width 81 height 15
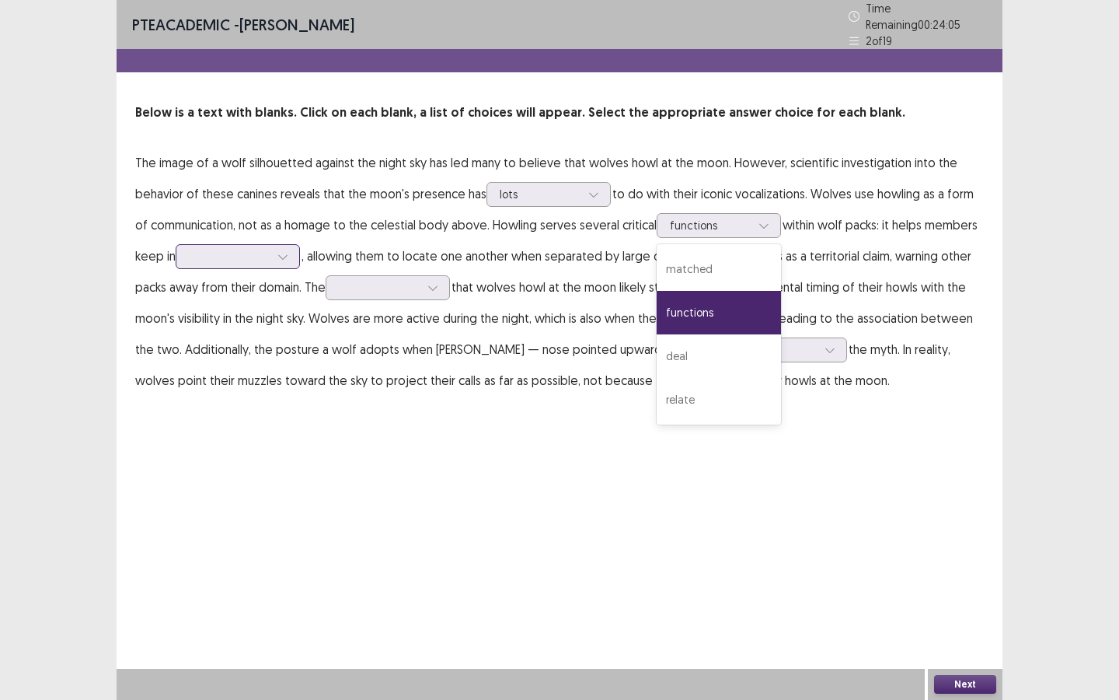
click at [278, 253] on div at bounding box center [282, 256] width 23 height 23
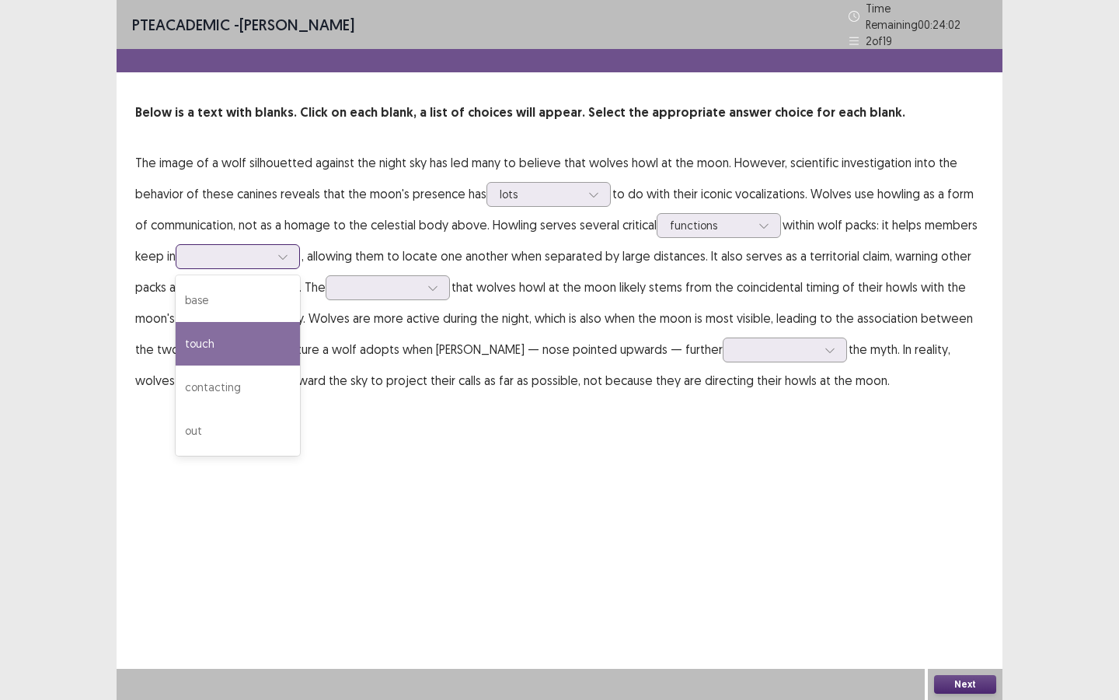
click at [240, 352] on div "touch" at bounding box center [238, 344] width 124 height 44
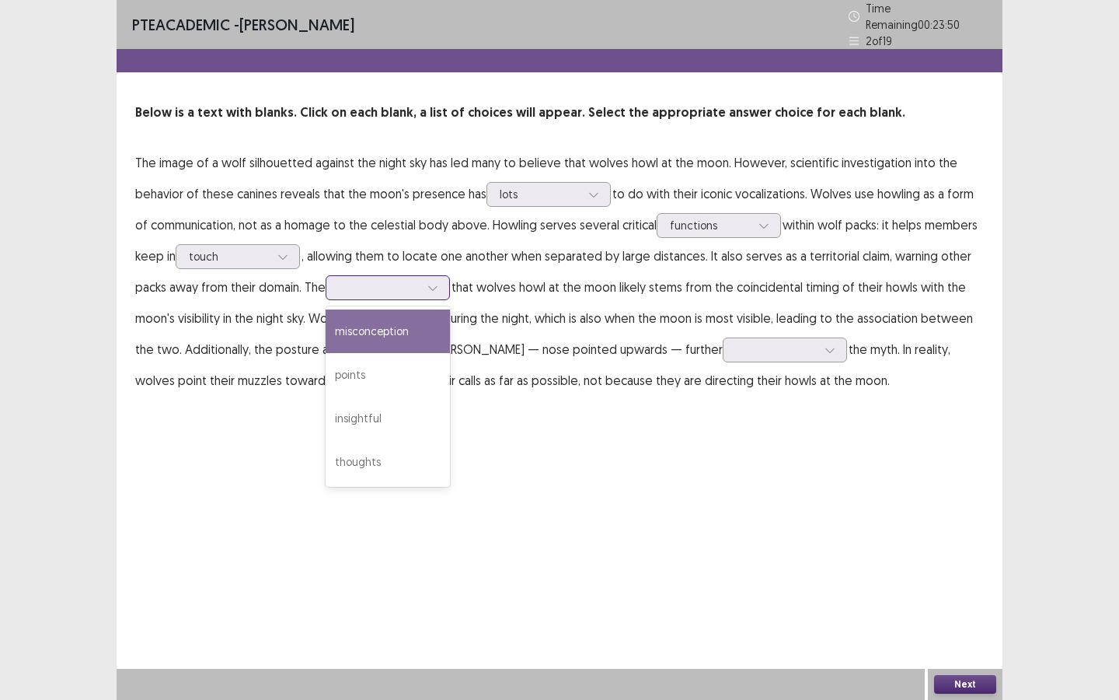
click at [353, 280] on div at bounding box center [379, 287] width 81 height 15
click at [368, 328] on div "misconception" at bounding box center [388, 331] width 124 height 44
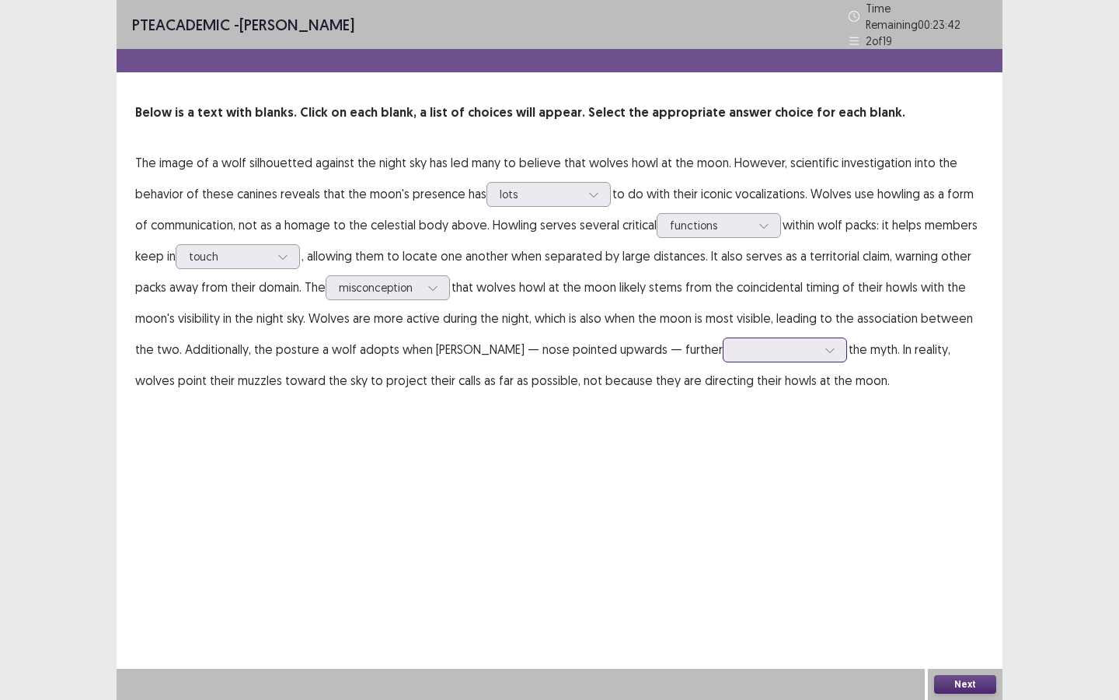
click at [819, 348] on div at bounding box center [830, 349] width 23 height 23
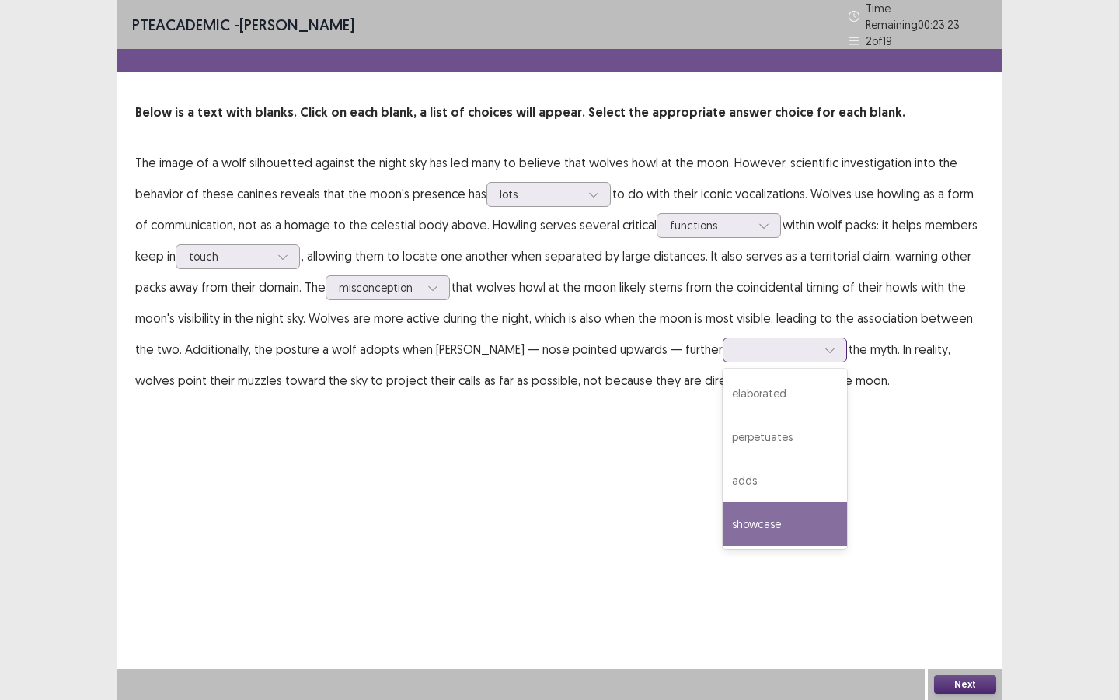
click at [736, 509] on div "showcase" at bounding box center [785, 524] width 124 height 44
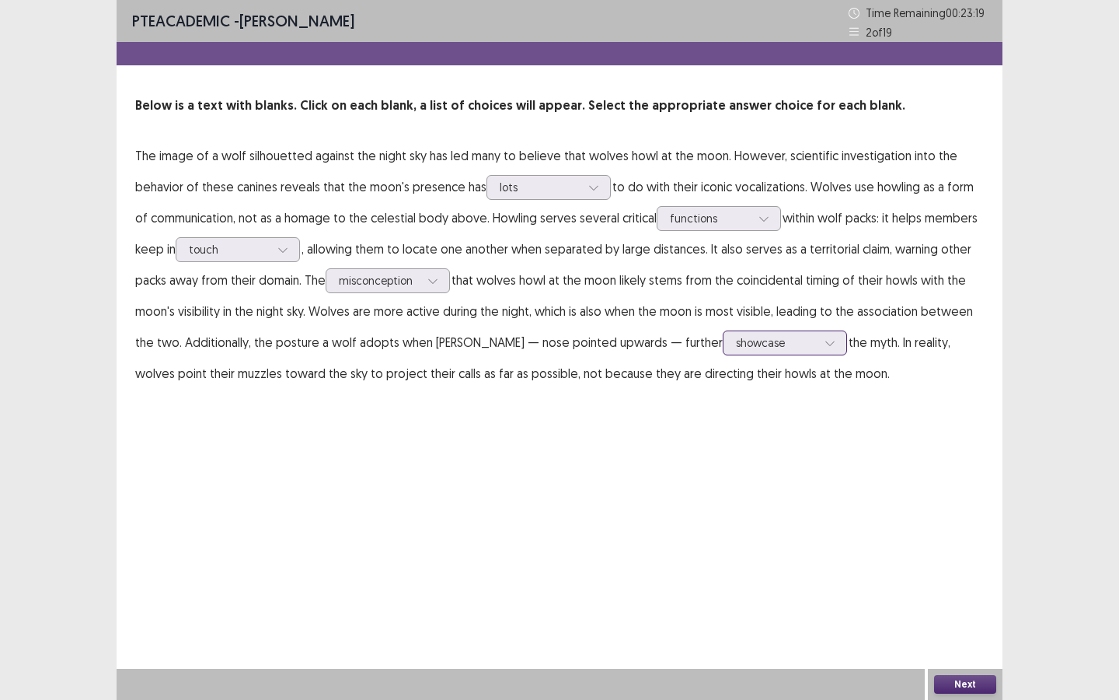
click at [825, 342] on icon at bounding box center [830, 342] width 11 height 11
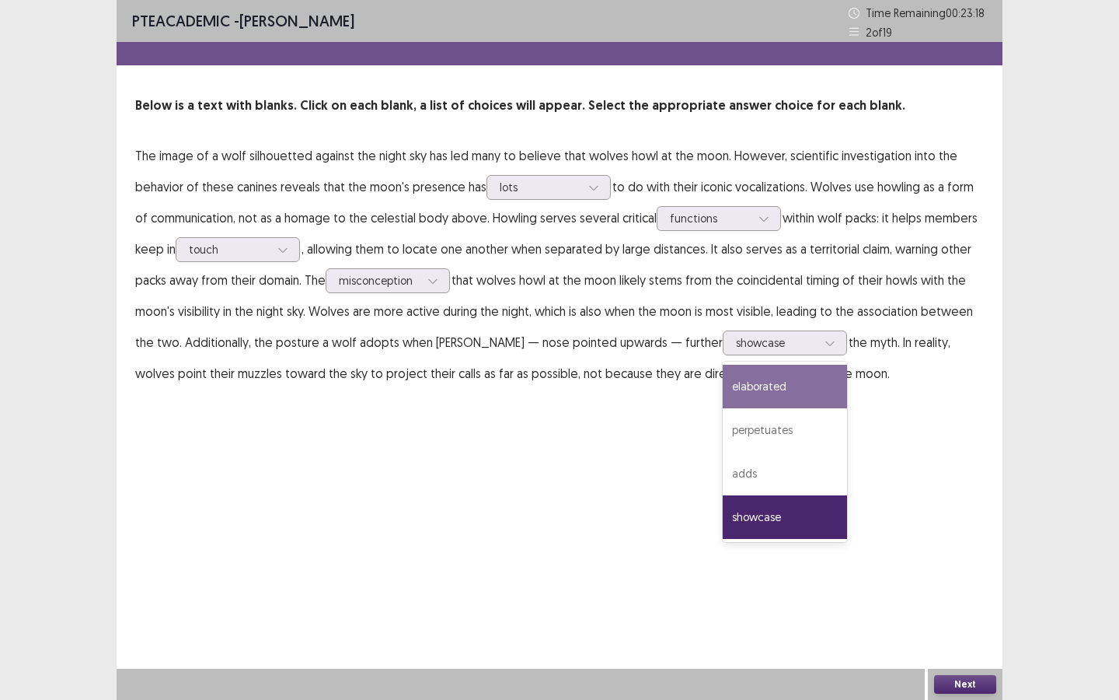
click at [833, 414] on div "PTE academic - [PERSON_NAME] Time Remaining 00 : 23 : 18 2 of 19 Below is a tex…" at bounding box center [560, 210] width 886 height 420
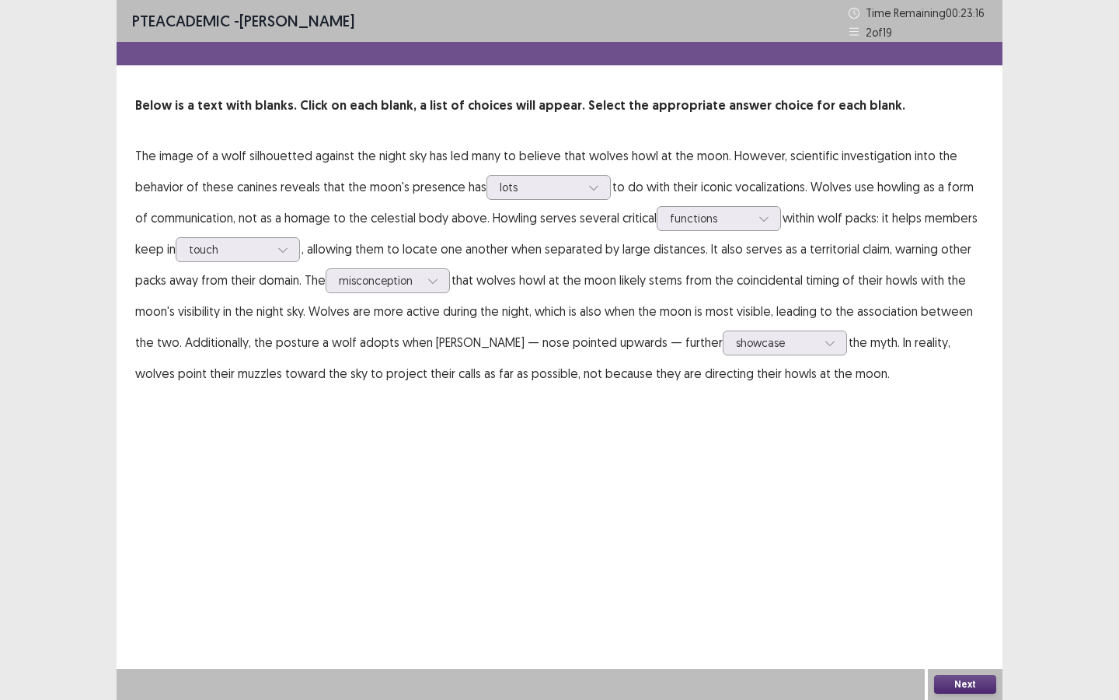
click at [932, 525] on button "Next" at bounding box center [965, 684] width 62 height 19
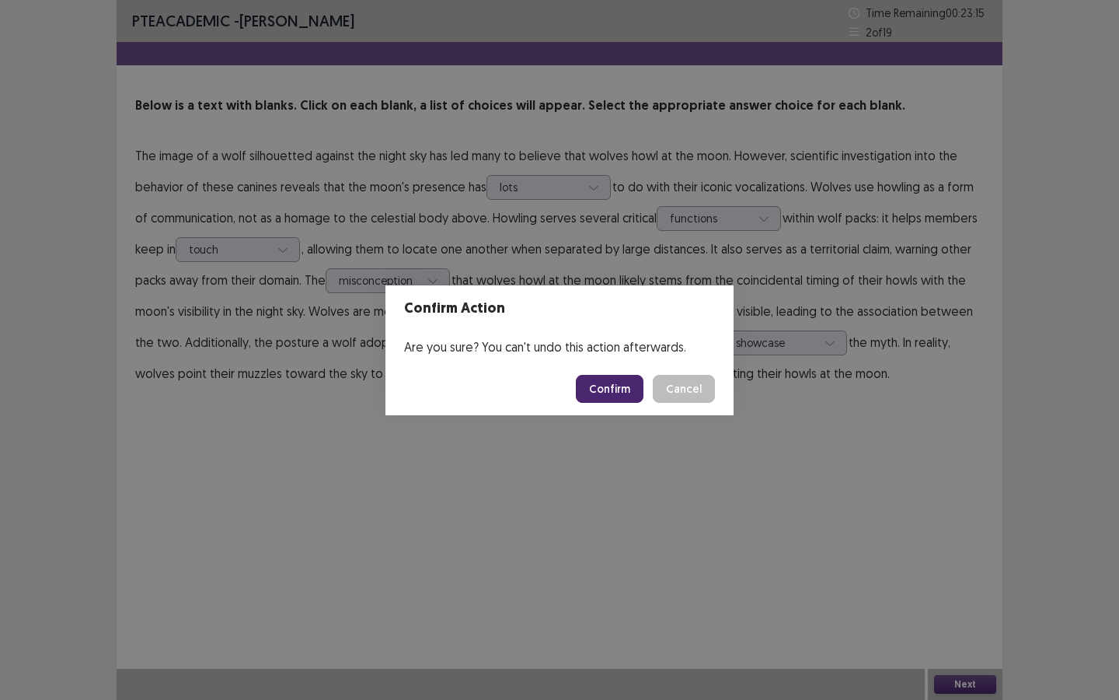
click at [611, 392] on button "Confirm" at bounding box center [610, 389] width 68 height 28
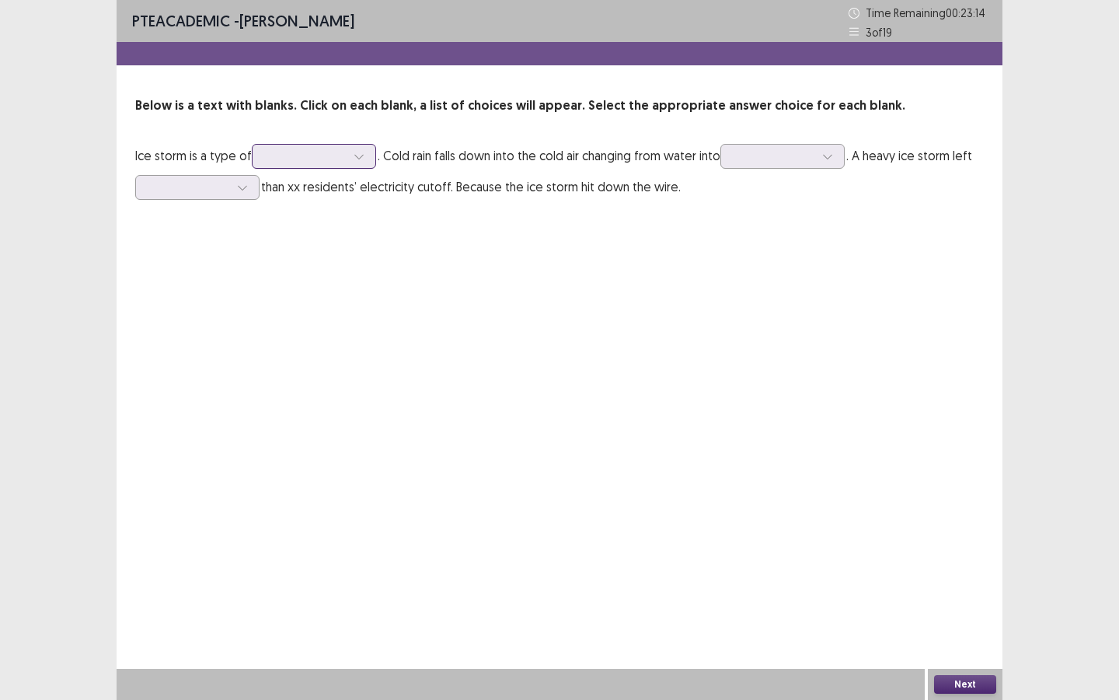
click at [312, 167] on div at bounding box center [314, 156] width 124 height 25
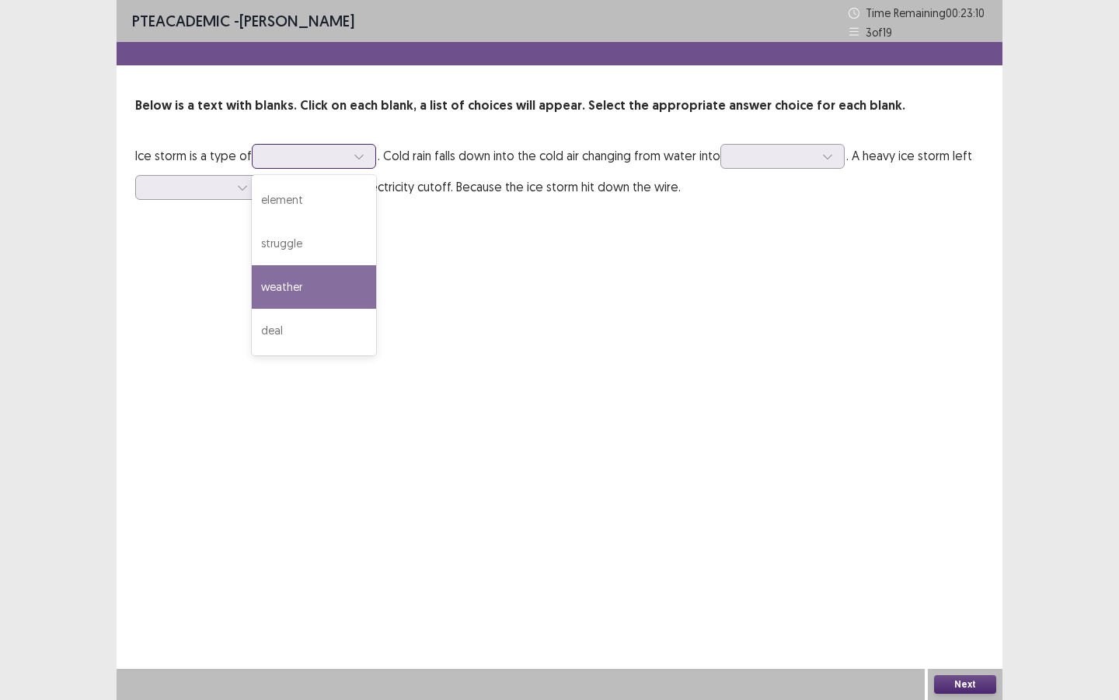
click at [291, 279] on div "weather" at bounding box center [314, 287] width 124 height 44
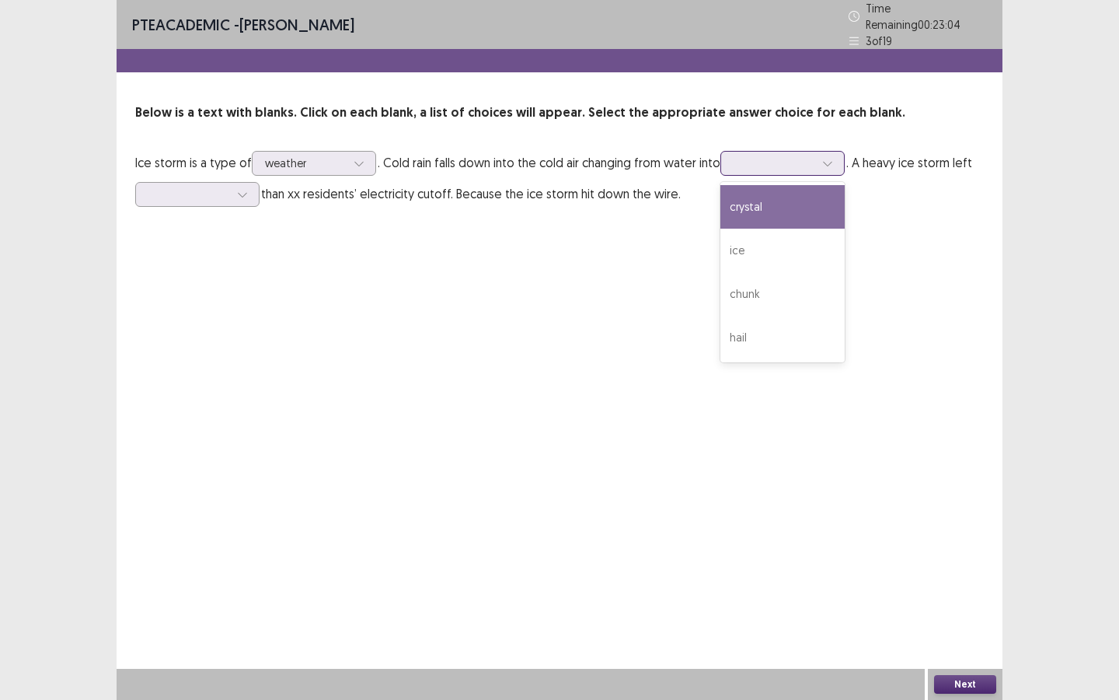
click at [745, 155] on div at bounding box center [774, 162] width 81 height 15
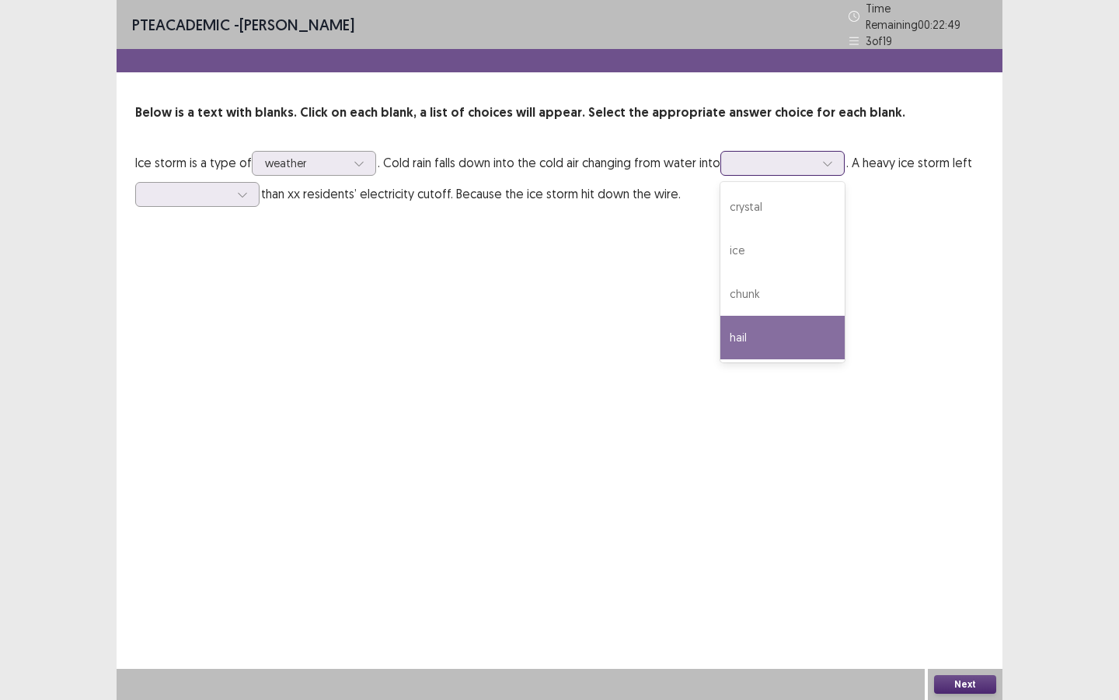
click at [770, 319] on div "hail" at bounding box center [783, 338] width 124 height 44
click at [215, 187] on div at bounding box center [188, 194] width 81 height 15
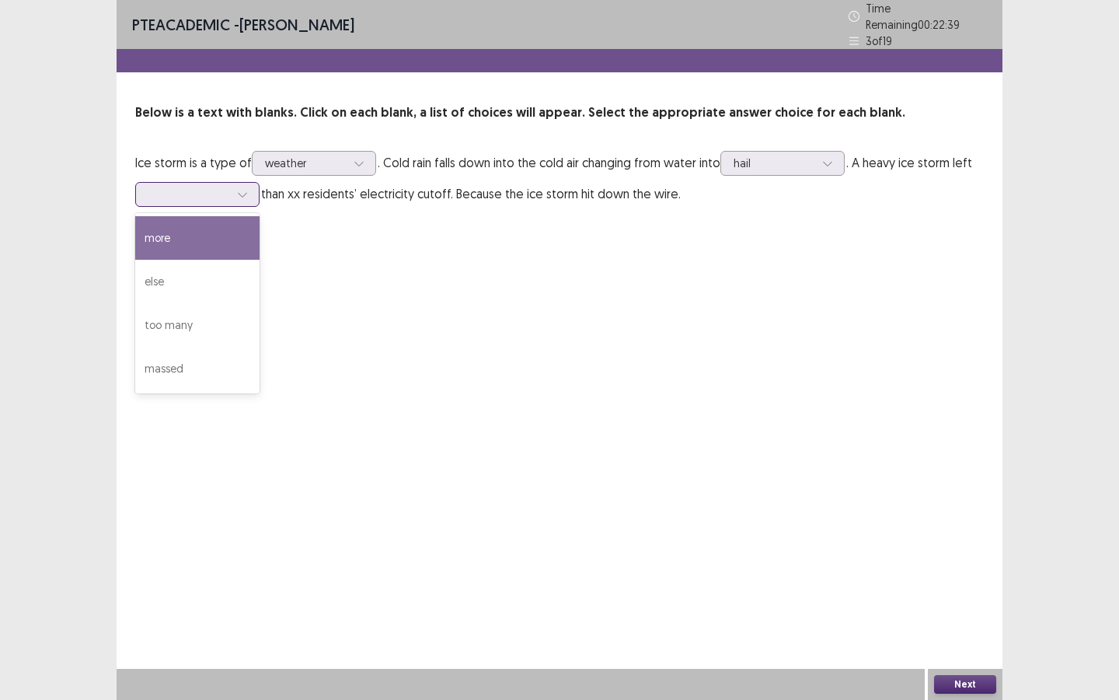
click at [199, 241] on div "more" at bounding box center [197, 238] width 124 height 44
click at [932, 525] on button "Next" at bounding box center [965, 684] width 62 height 19
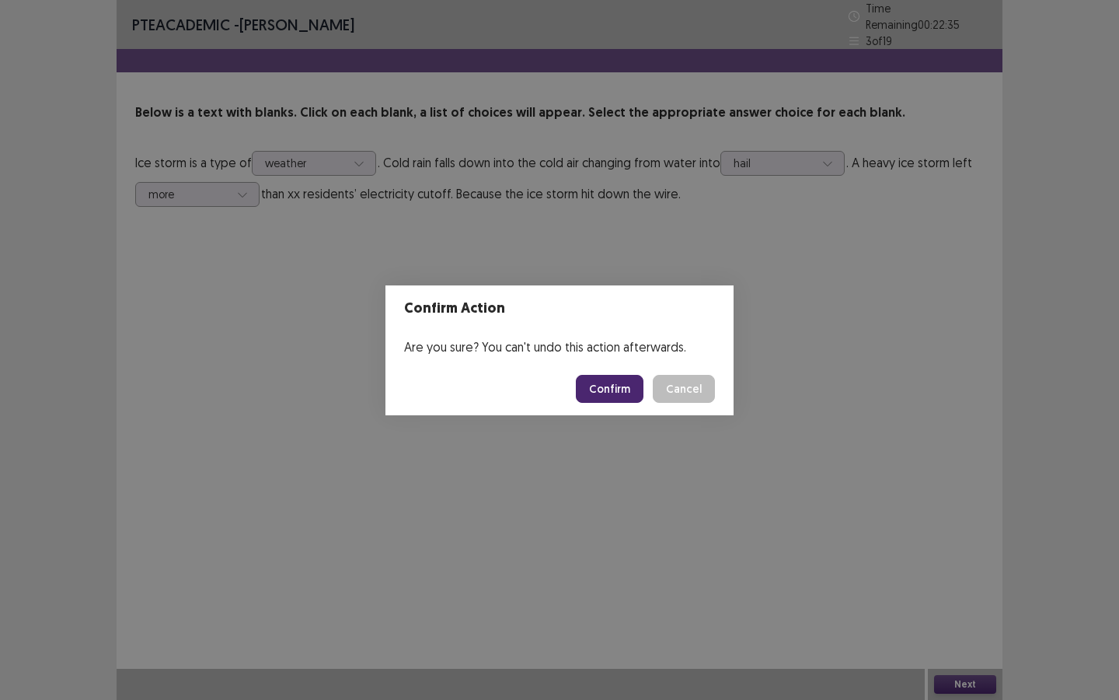
click at [611, 400] on button "Confirm" at bounding box center [610, 389] width 68 height 28
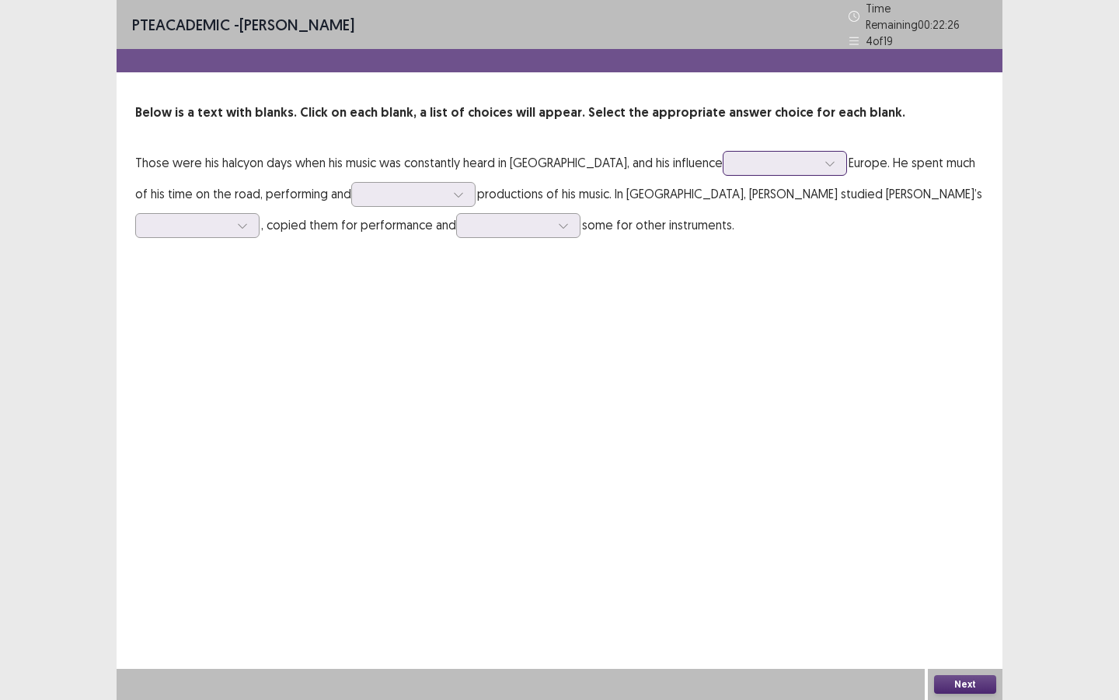
click at [736, 155] on div at bounding box center [776, 162] width 81 height 15
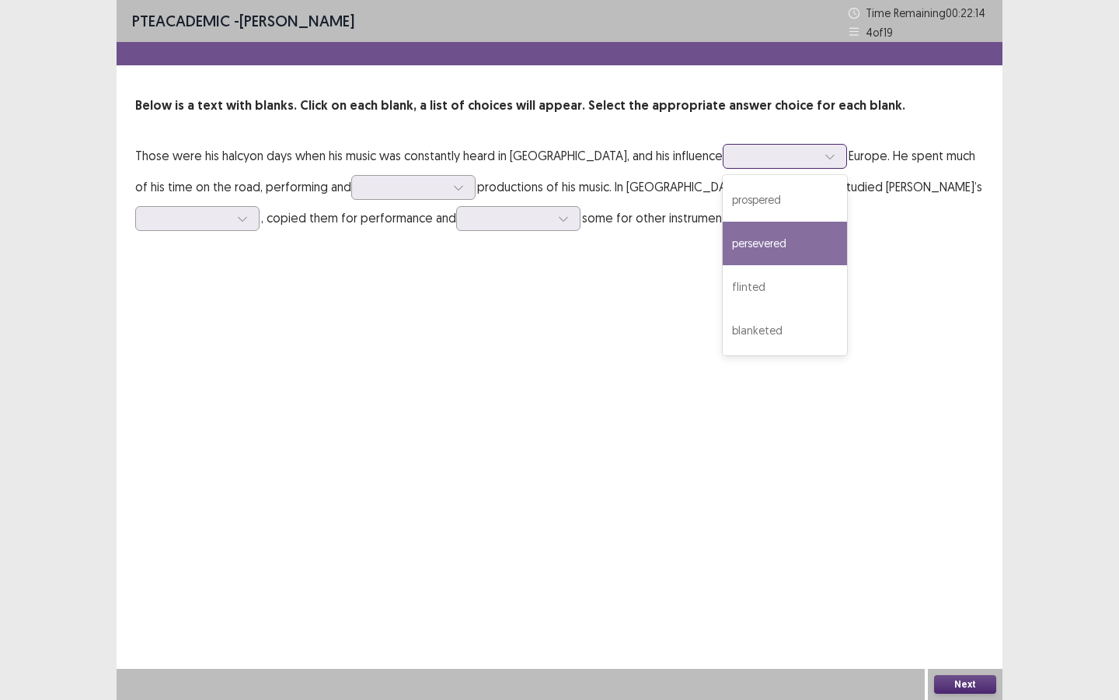
click at [723, 227] on div "persevered" at bounding box center [785, 244] width 124 height 44
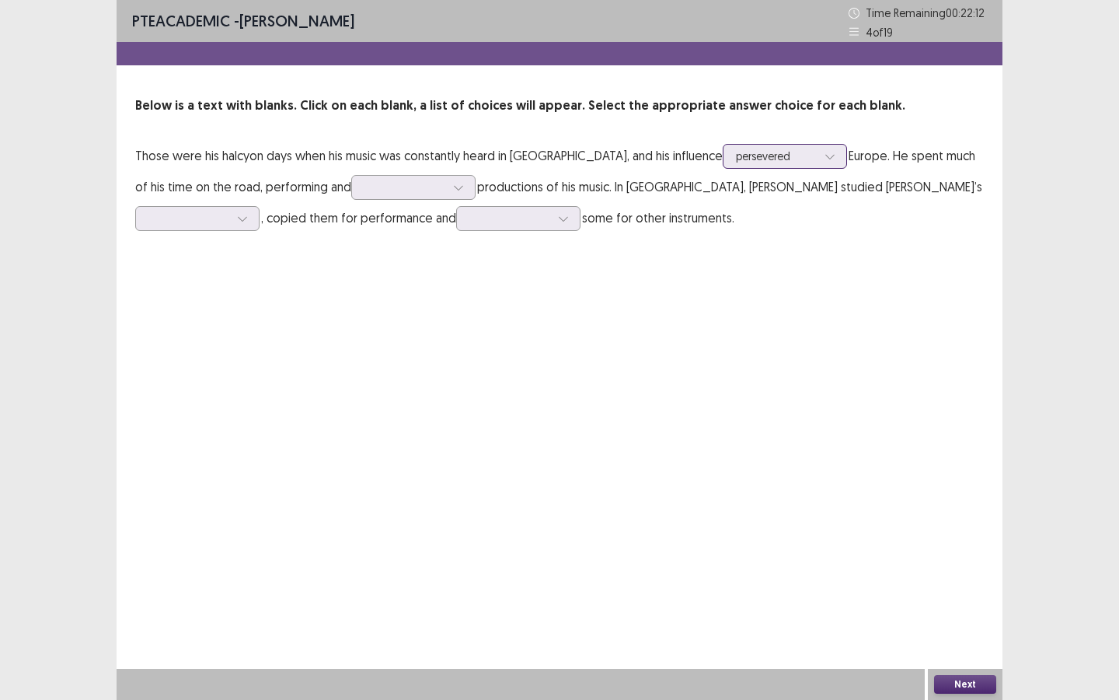
click at [762, 168] on div "persevered" at bounding box center [785, 156] width 124 height 25
click at [791, 239] on div "PTE academic - [PERSON_NAME] Time Remaining 00 : 22 : 01 4 of 19 Below is a tex…" at bounding box center [560, 132] width 886 height 264
click at [365, 183] on div at bounding box center [405, 187] width 81 height 15
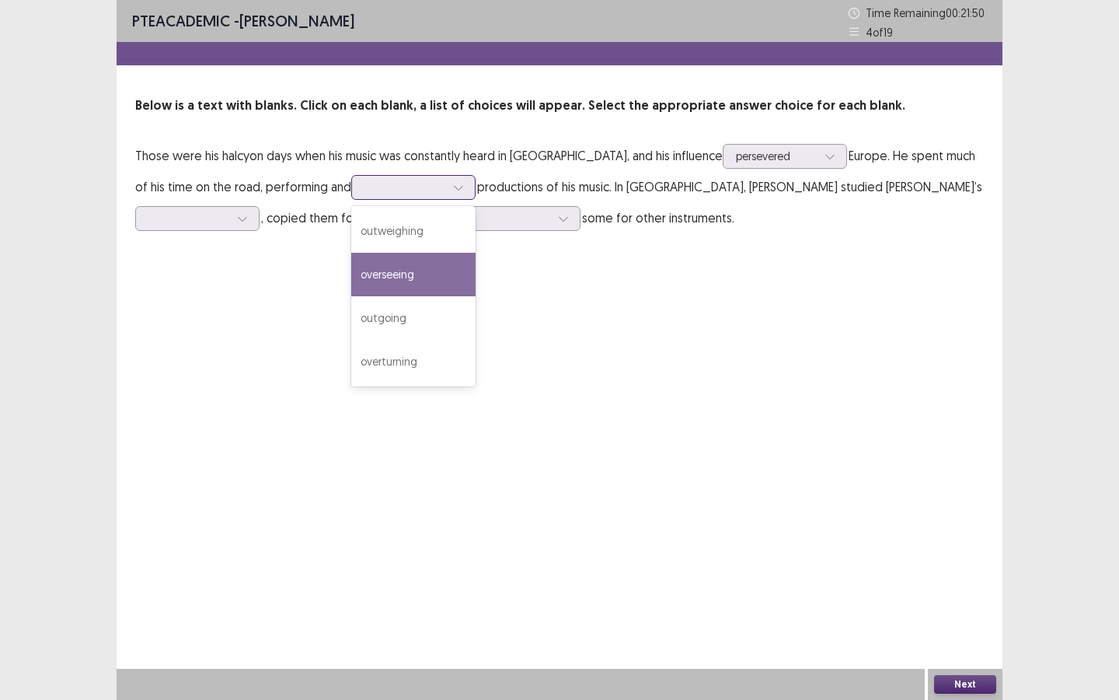
click at [365, 284] on div "overseeing" at bounding box center [413, 275] width 124 height 44
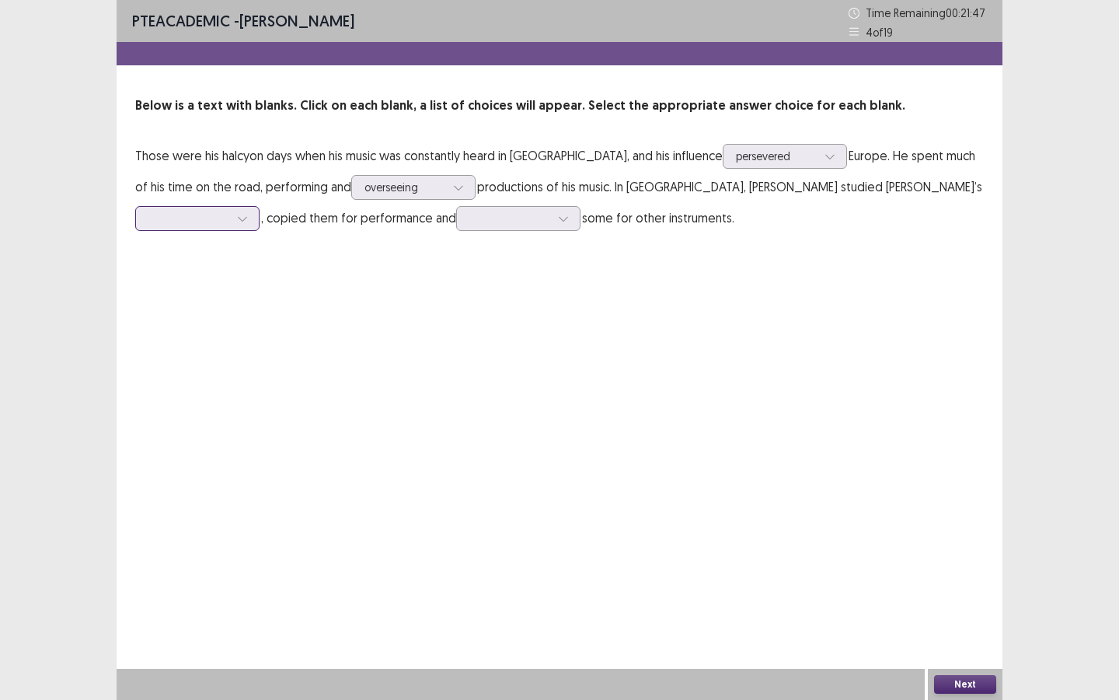
click at [229, 211] on div at bounding box center [188, 218] width 81 height 15
click at [260, 285] on div "notes" at bounding box center [197, 306] width 124 height 44
click at [470, 215] on div at bounding box center [510, 218] width 81 height 15
click at [456, 378] on div "arranged" at bounding box center [518, 393] width 124 height 44
click at [365, 196] on div "overseeing" at bounding box center [405, 187] width 81 height 23
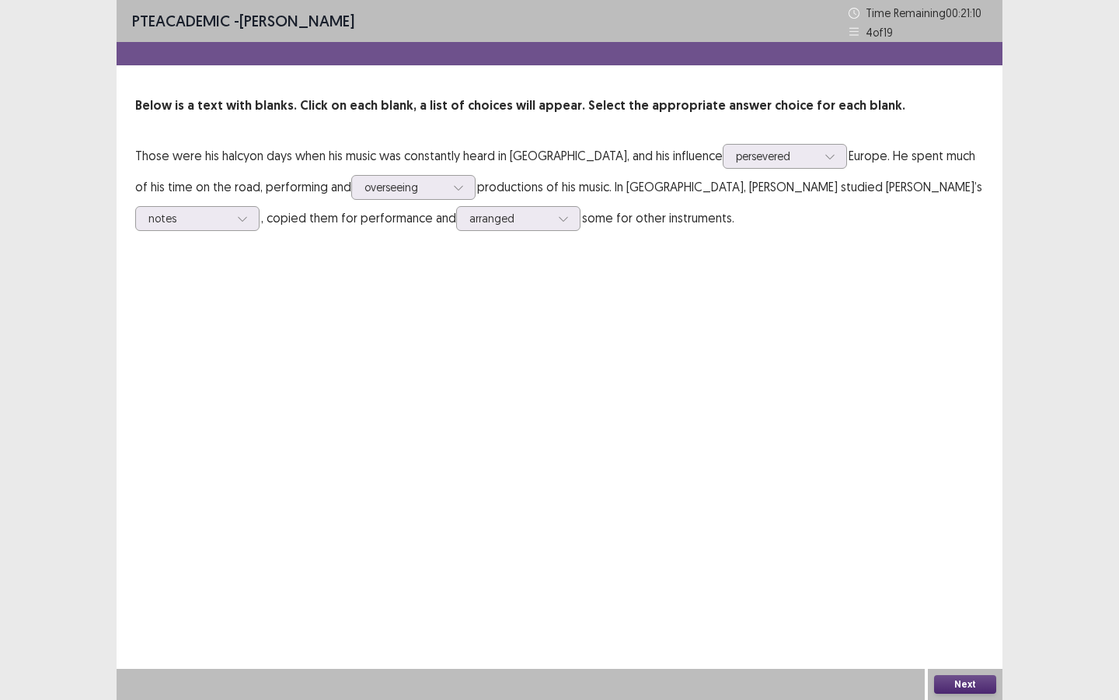
click at [592, 201] on p "Those were his halcyon days when his music was constantly heard in [GEOGRAPHIC_…" at bounding box center [559, 186] width 849 height 93
click at [229, 211] on div at bounding box center [188, 218] width 81 height 15
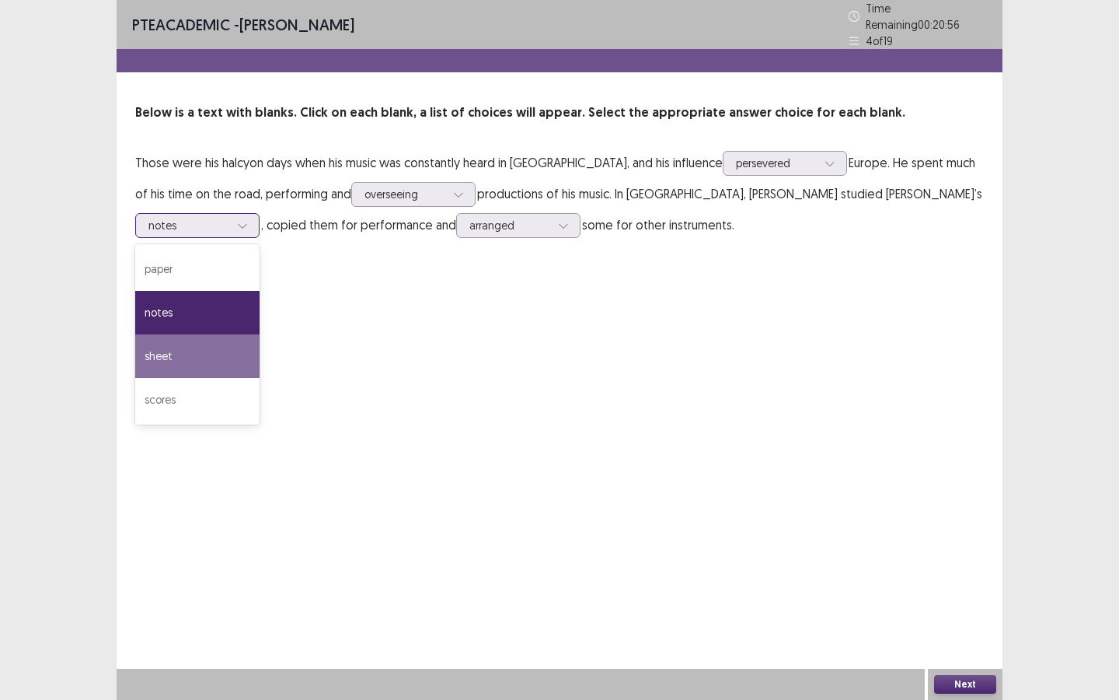
click at [260, 334] on div "sheet" at bounding box center [197, 356] width 124 height 44
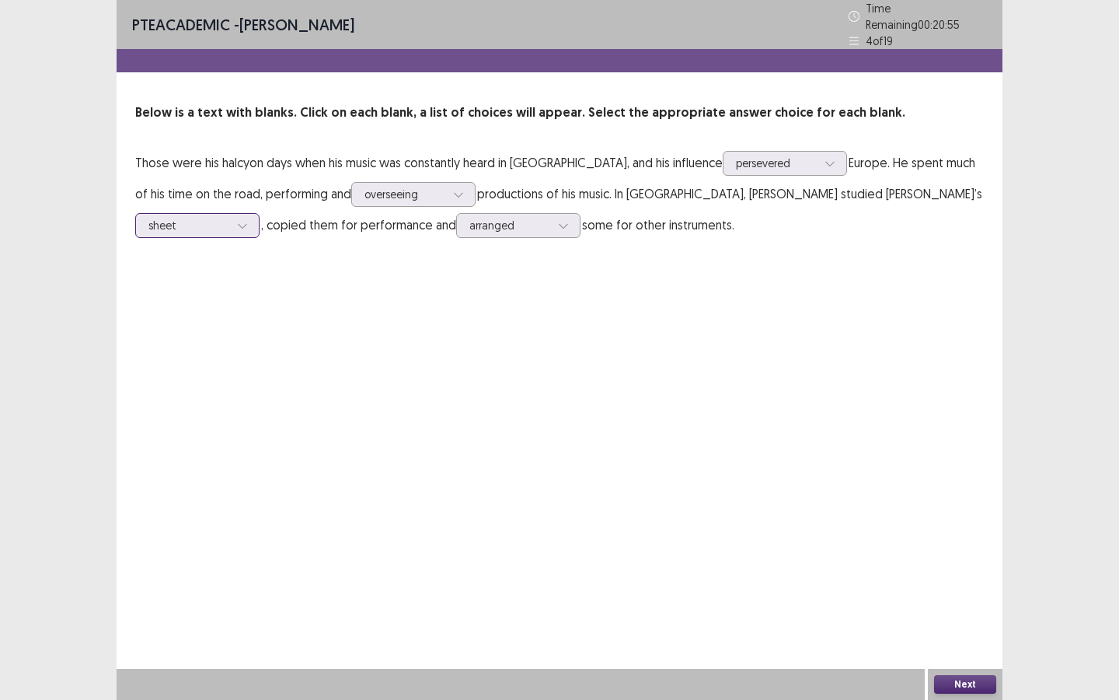
click at [229, 218] on div at bounding box center [188, 225] width 81 height 15
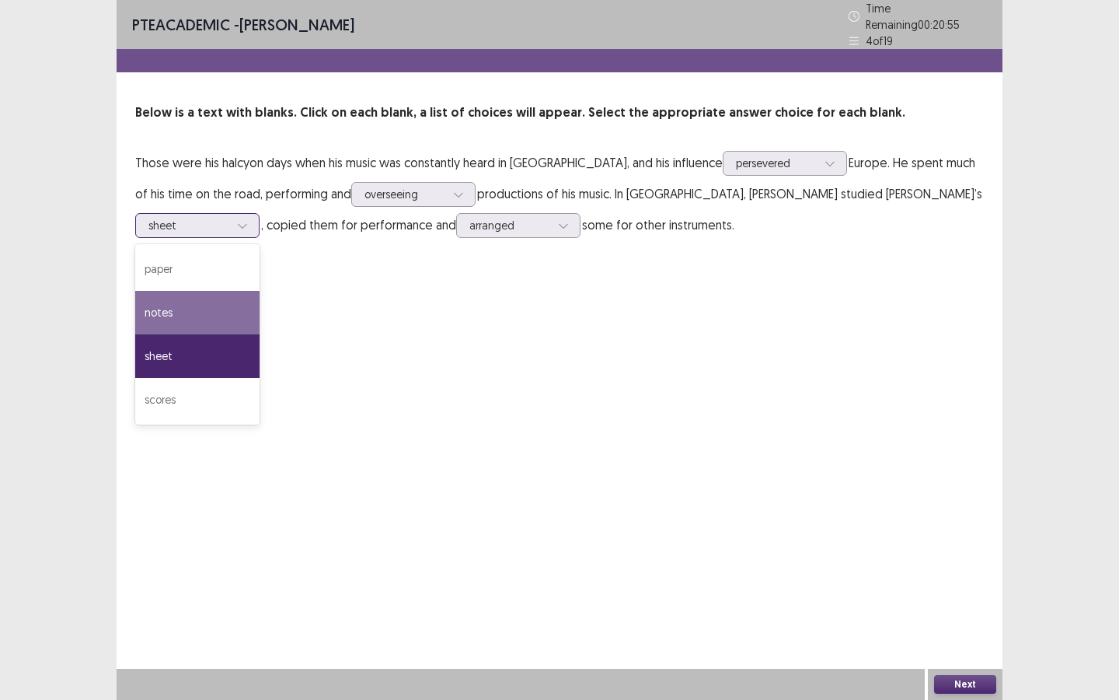
click at [260, 291] on div "notes" at bounding box center [197, 313] width 124 height 44
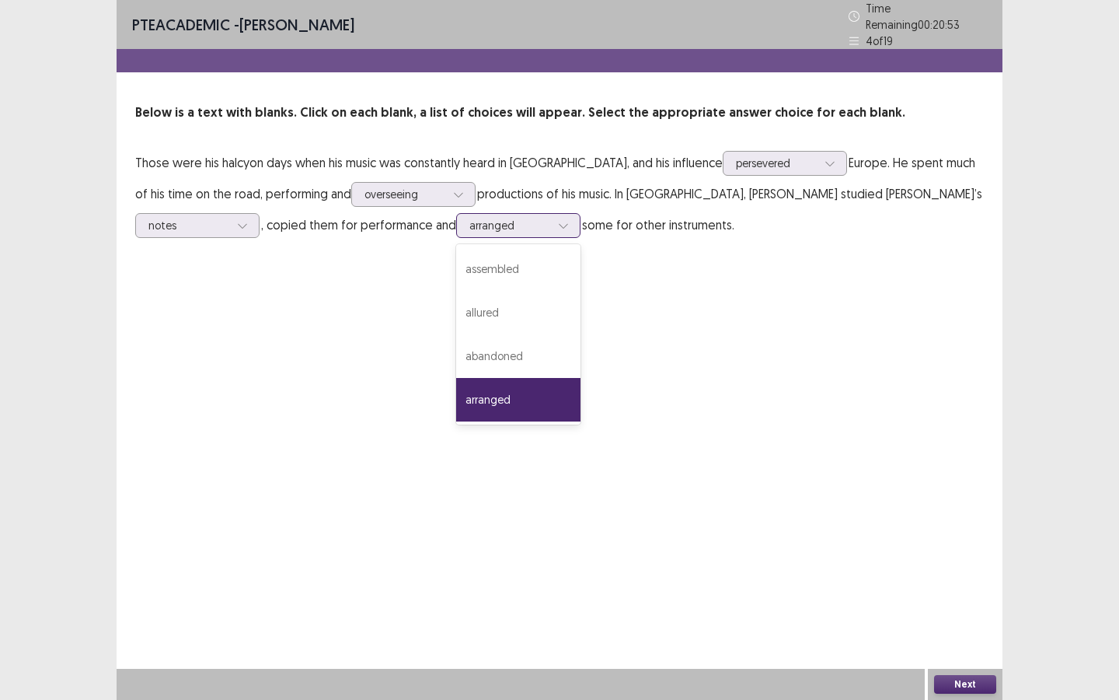
click at [470, 221] on div at bounding box center [510, 225] width 81 height 15
click at [456, 263] on div "assembled" at bounding box center [518, 269] width 124 height 44
click at [558, 220] on icon at bounding box center [563, 225] width 11 height 11
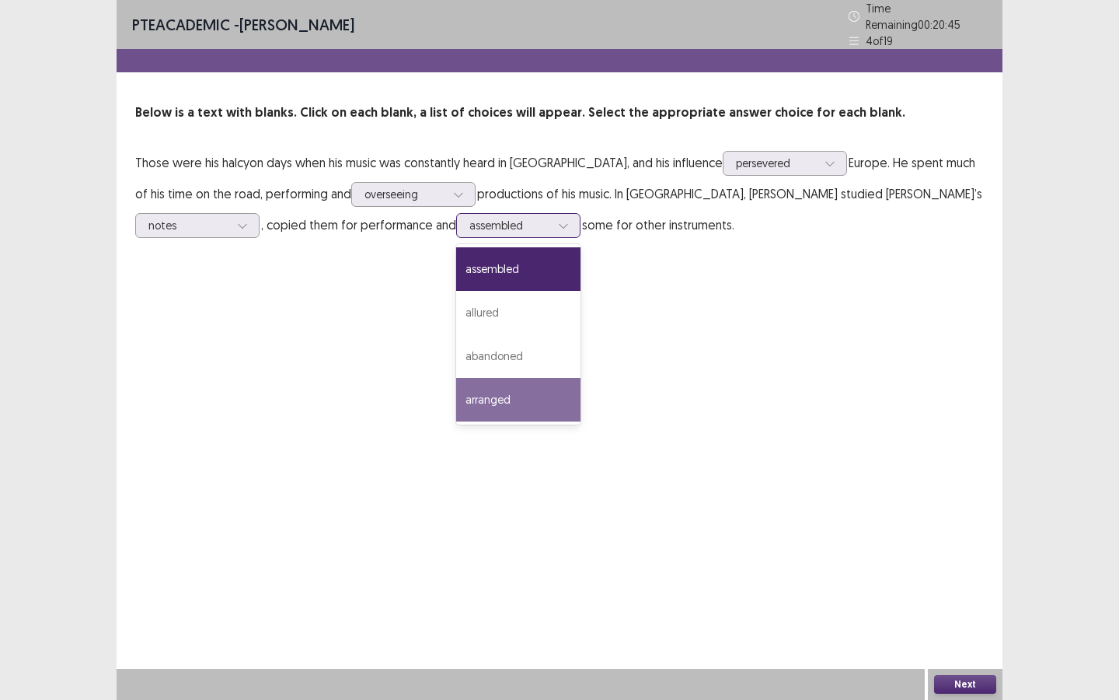
click at [456, 379] on div "arranged" at bounding box center [518, 400] width 124 height 44
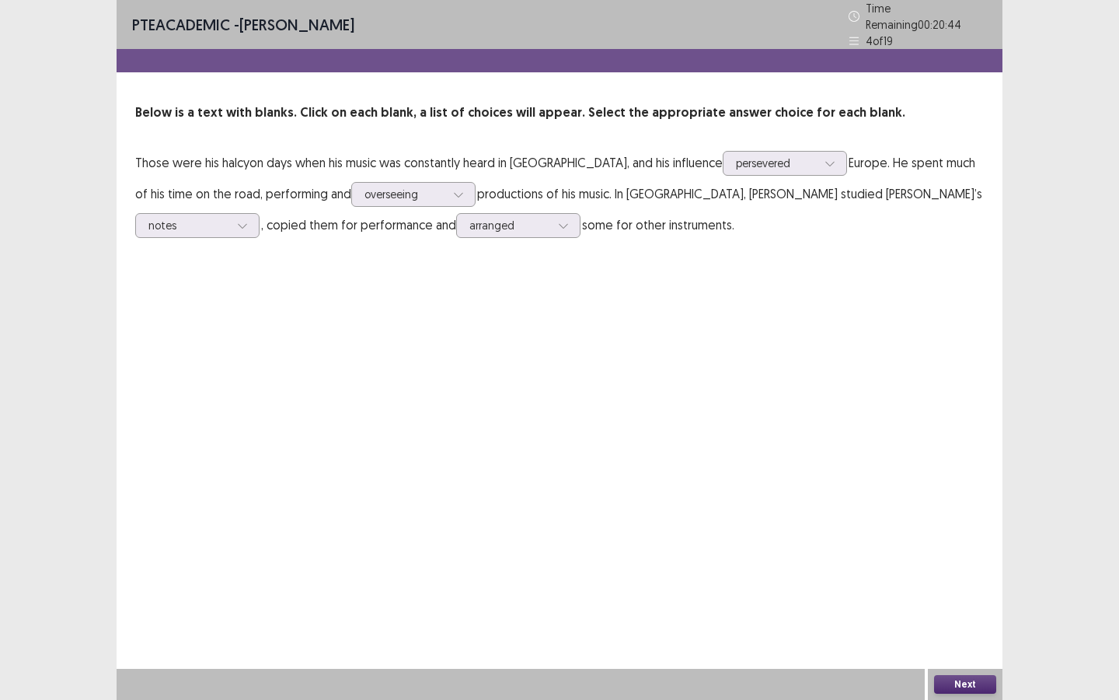
click at [932, 525] on button "Next" at bounding box center [965, 684] width 62 height 19
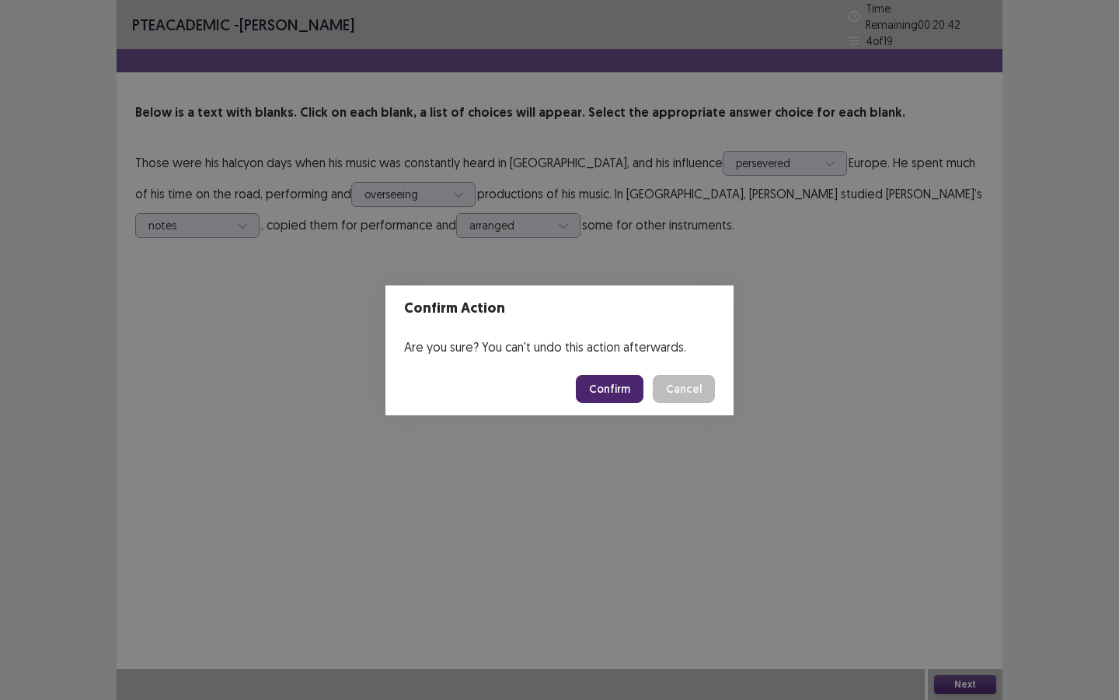
click at [611, 399] on button "Confirm" at bounding box center [610, 389] width 68 height 28
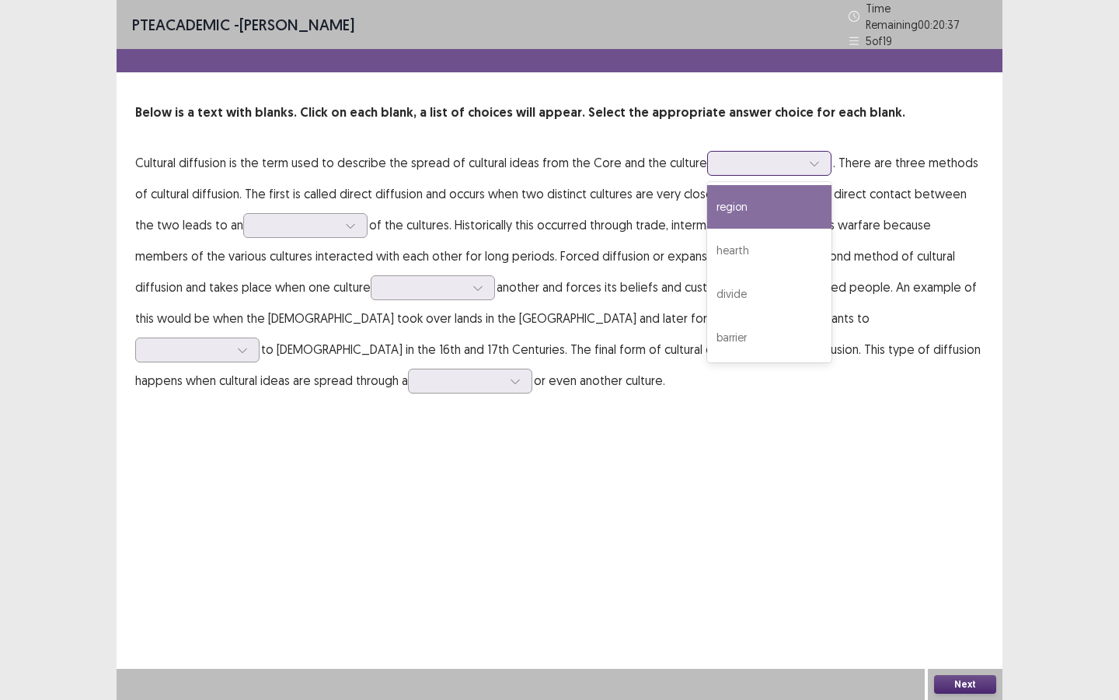
click at [721, 155] on div at bounding box center [761, 162] width 81 height 15
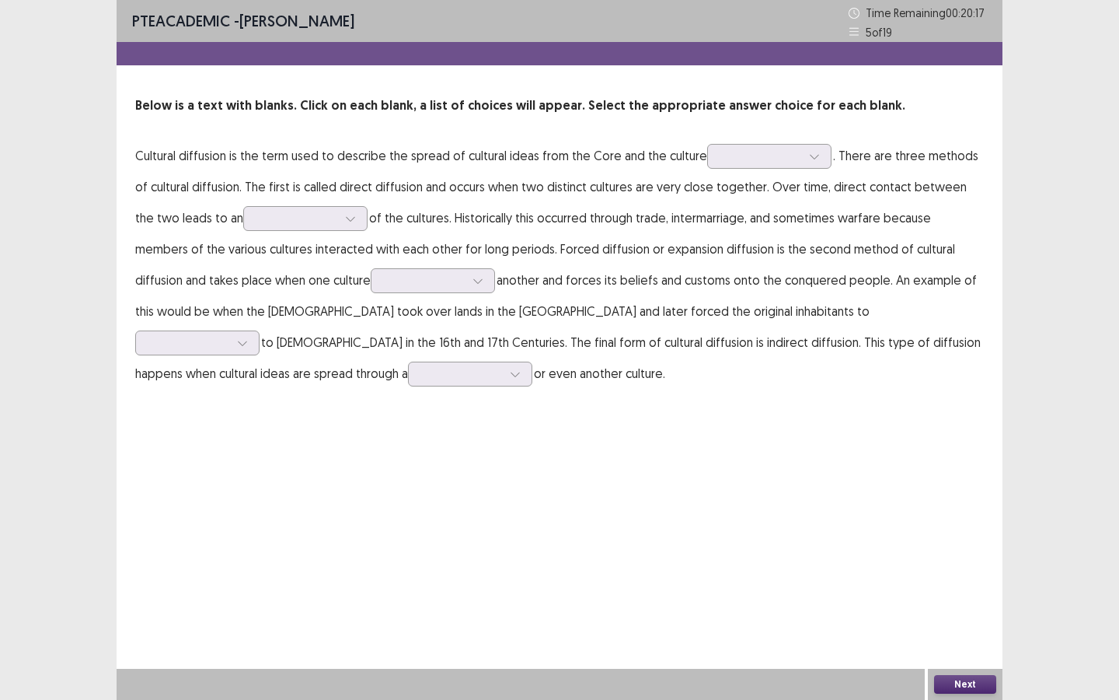
click at [643, 211] on p "Cultural diffusion is the term used to describe the spread of cultural ideas fr…" at bounding box center [559, 264] width 849 height 249
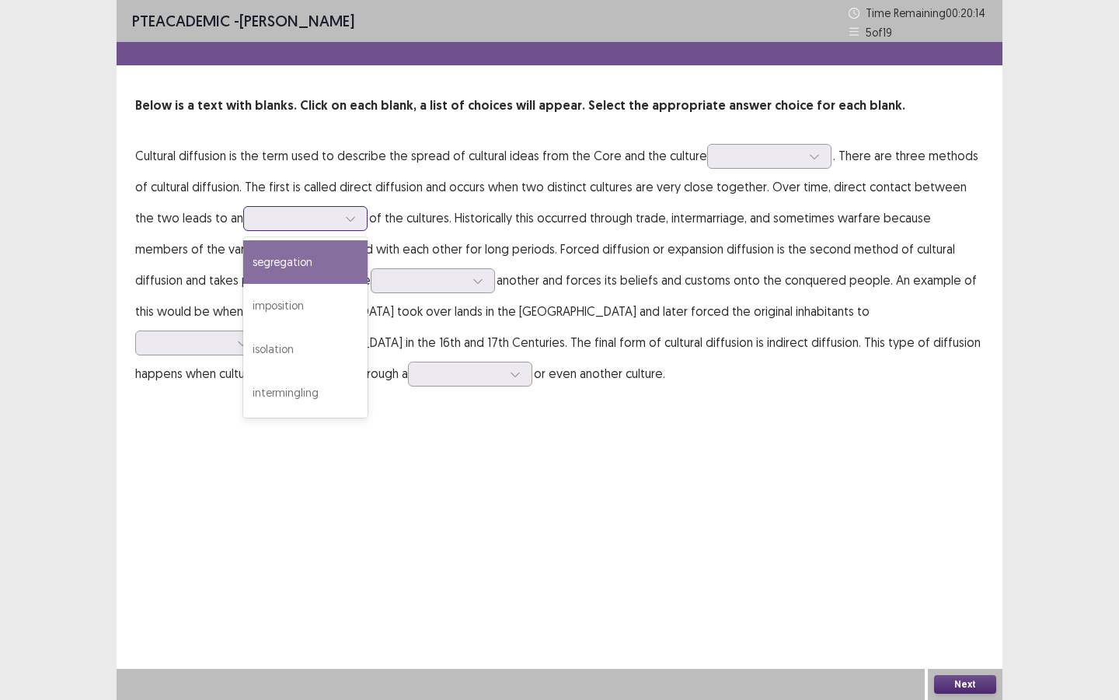
click at [257, 217] on div at bounding box center [297, 218] width 81 height 15
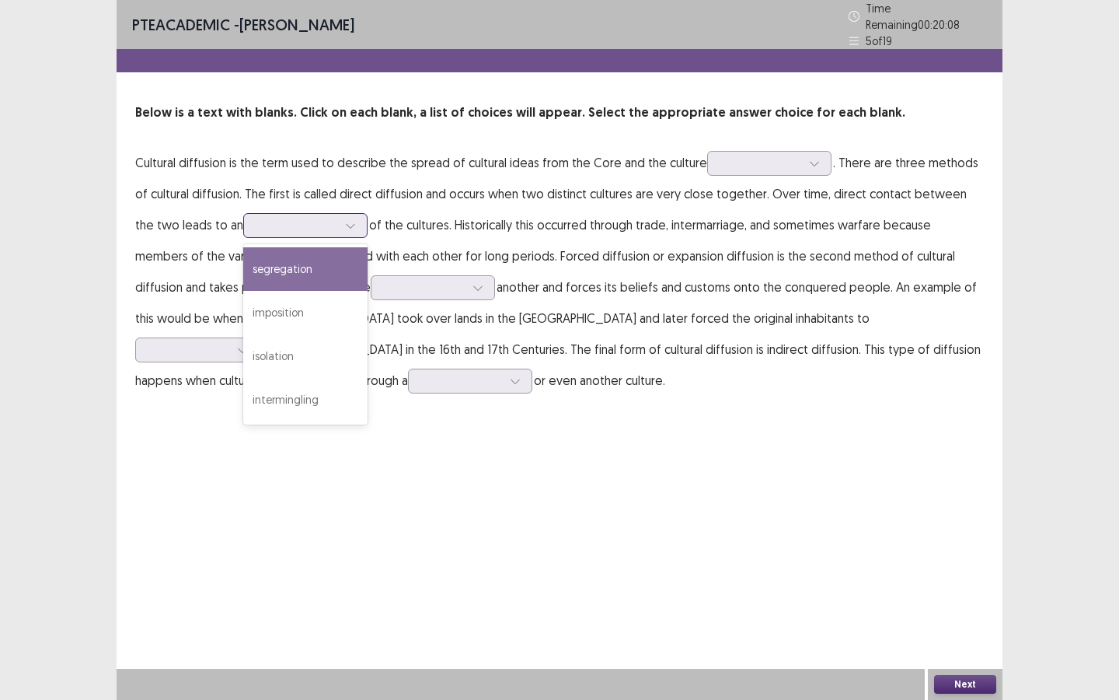
click at [268, 256] on div "segregation" at bounding box center [305, 269] width 124 height 44
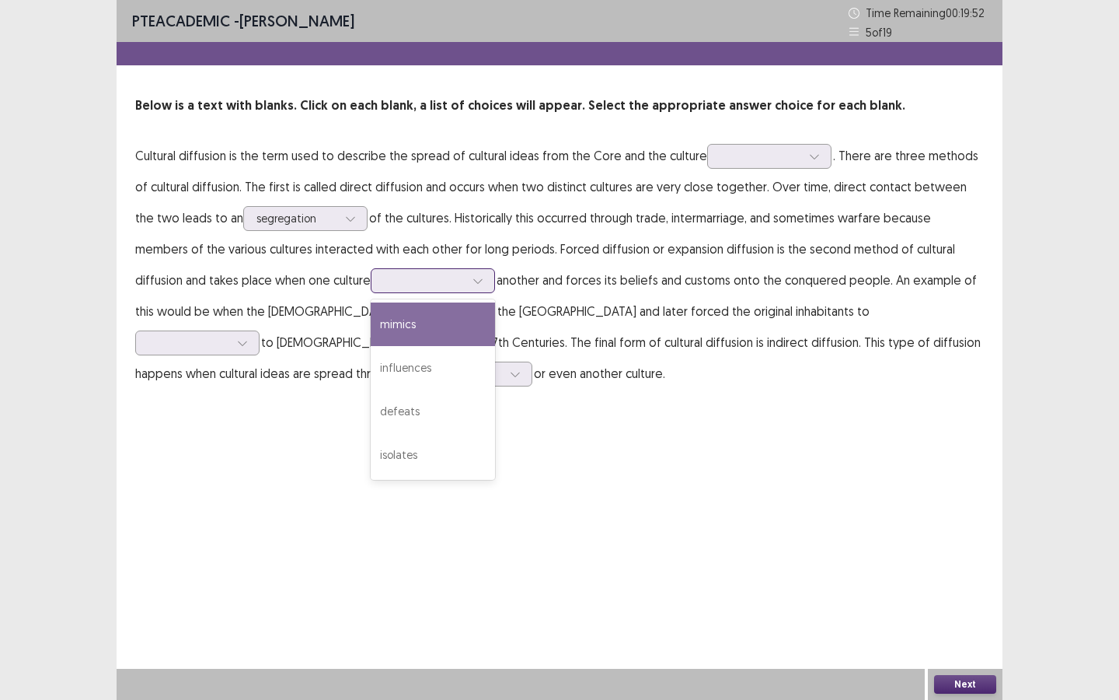
click at [384, 282] on div at bounding box center [424, 280] width 81 height 15
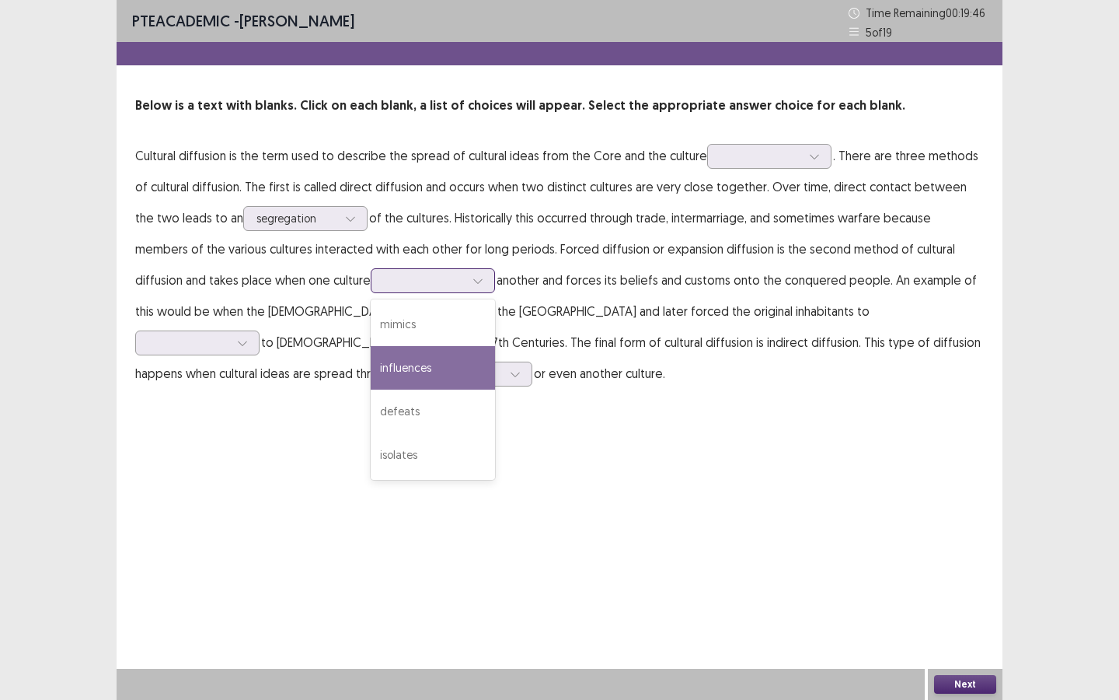
click at [371, 365] on div "influences" at bounding box center [433, 368] width 124 height 44
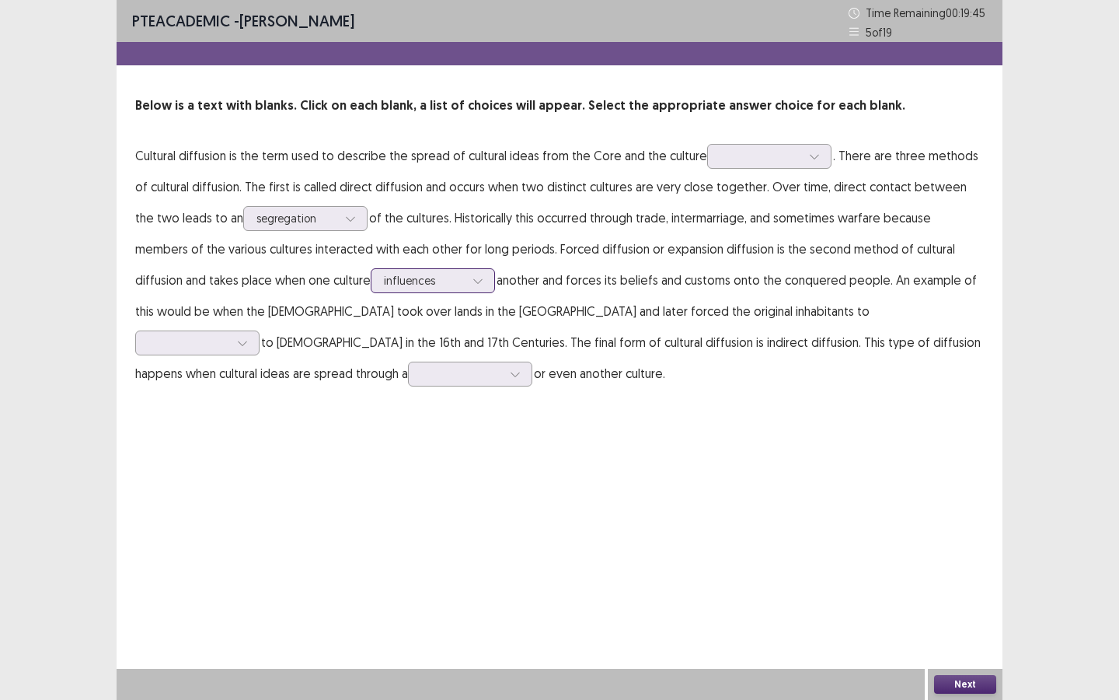
click at [384, 282] on div at bounding box center [424, 280] width 81 height 15
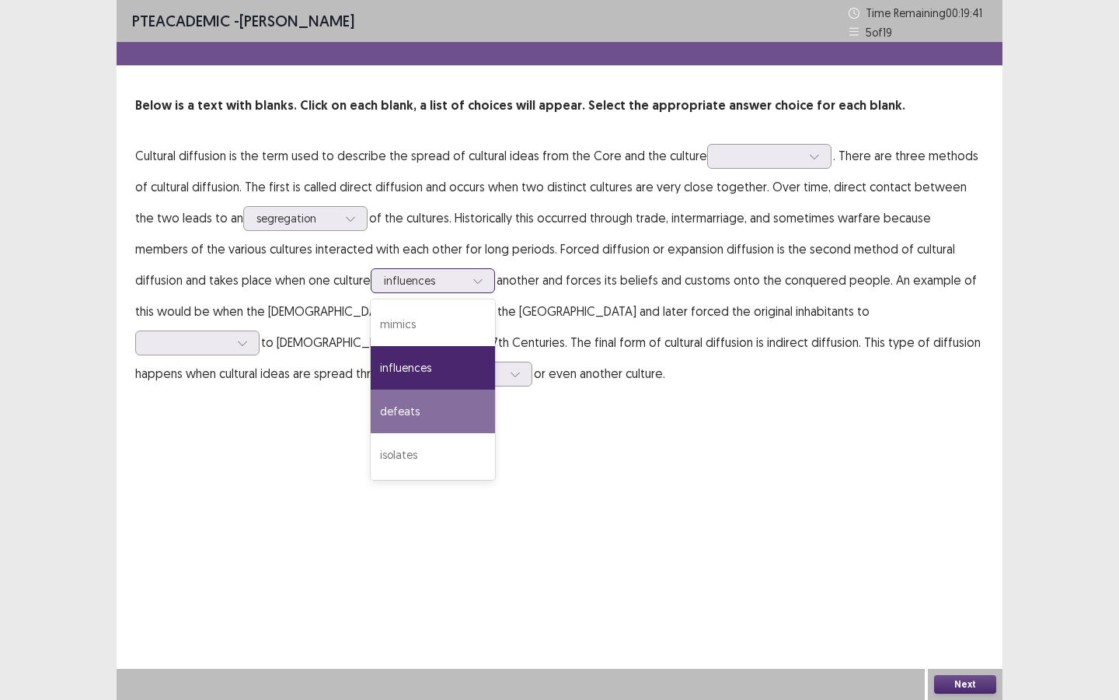
click at [371, 414] on div "defeats" at bounding box center [433, 411] width 124 height 44
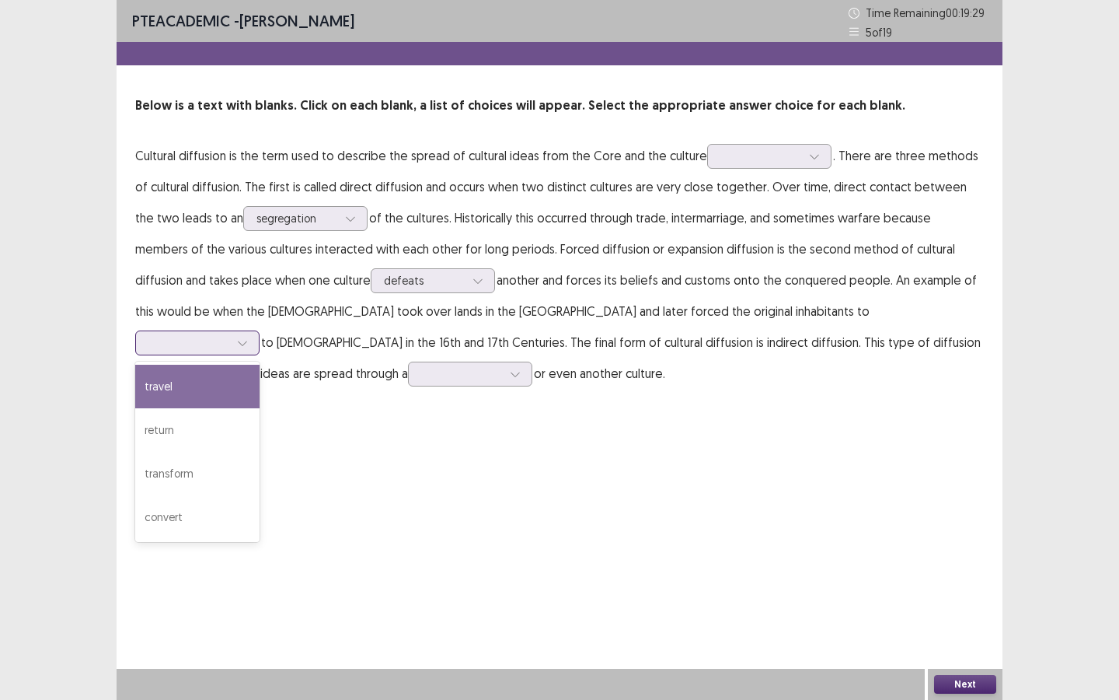
click at [229, 335] on div at bounding box center [188, 342] width 81 height 15
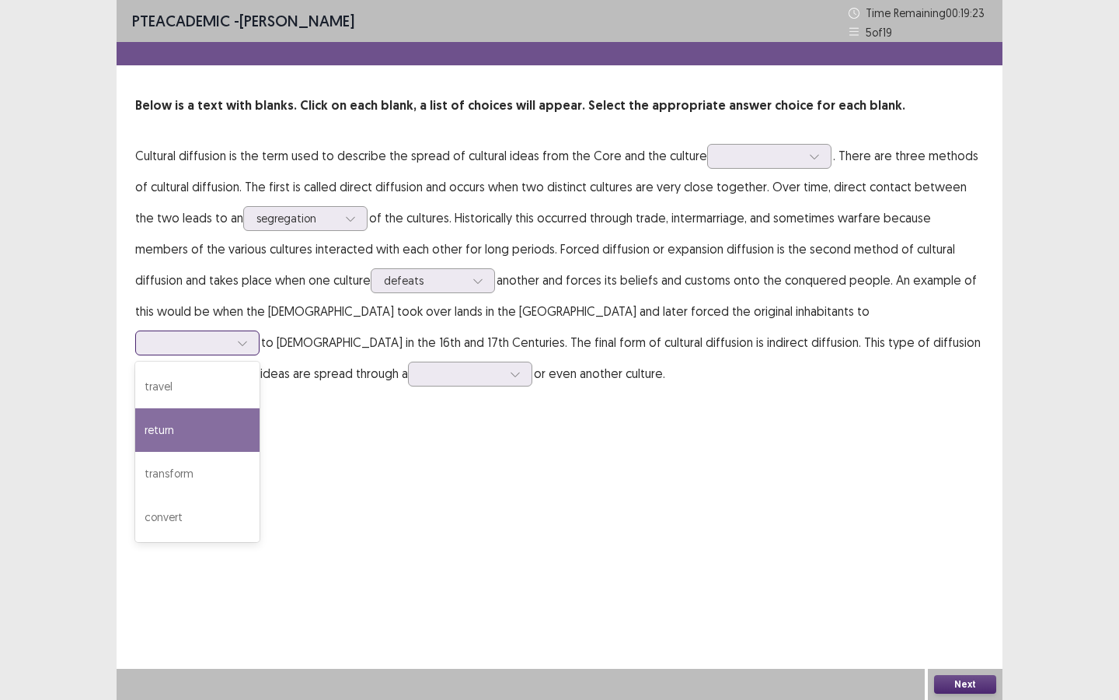
click at [260, 408] on div "return" at bounding box center [197, 430] width 124 height 44
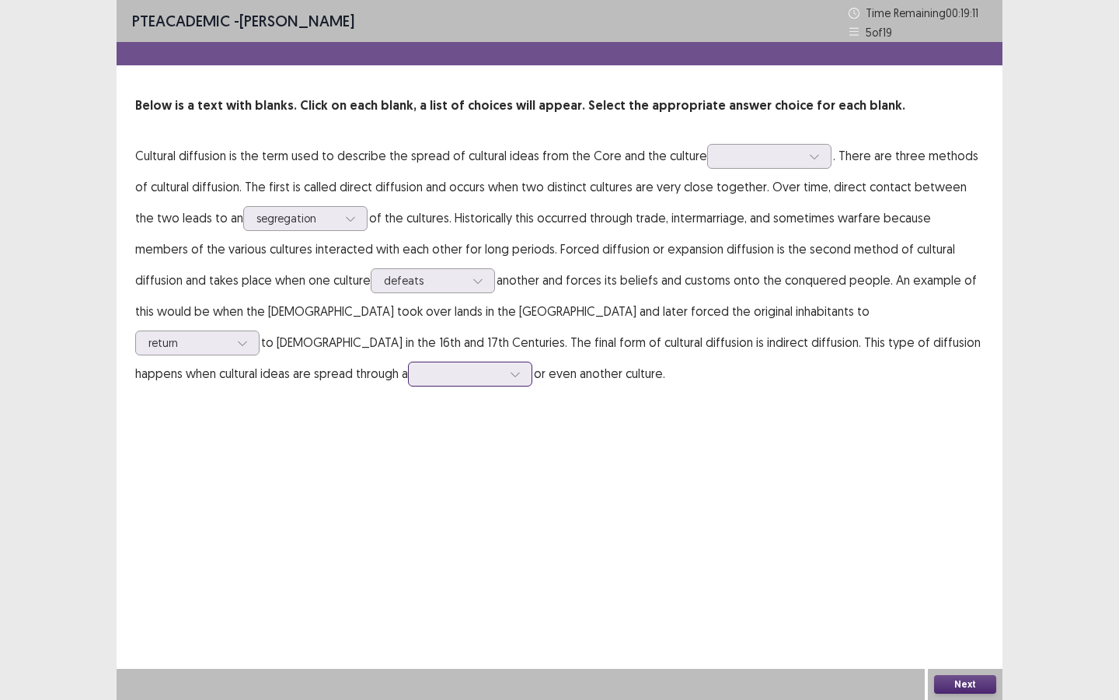
click at [421, 377] on div at bounding box center [461, 373] width 81 height 15
click at [408, 508] on div "traveler" at bounding box center [470, 505] width 124 height 44
click at [421, 376] on div at bounding box center [461, 373] width 81 height 15
click at [308, 453] on div "PTE academic - [PERSON_NAME] Time Remaining 00 : 19 : 03 5 of 19 Below is a tex…" at bounding box center [560, 350] width 886 height 700
click at [756, 152] on div at bounding box center [761, 155] width 81 height 15
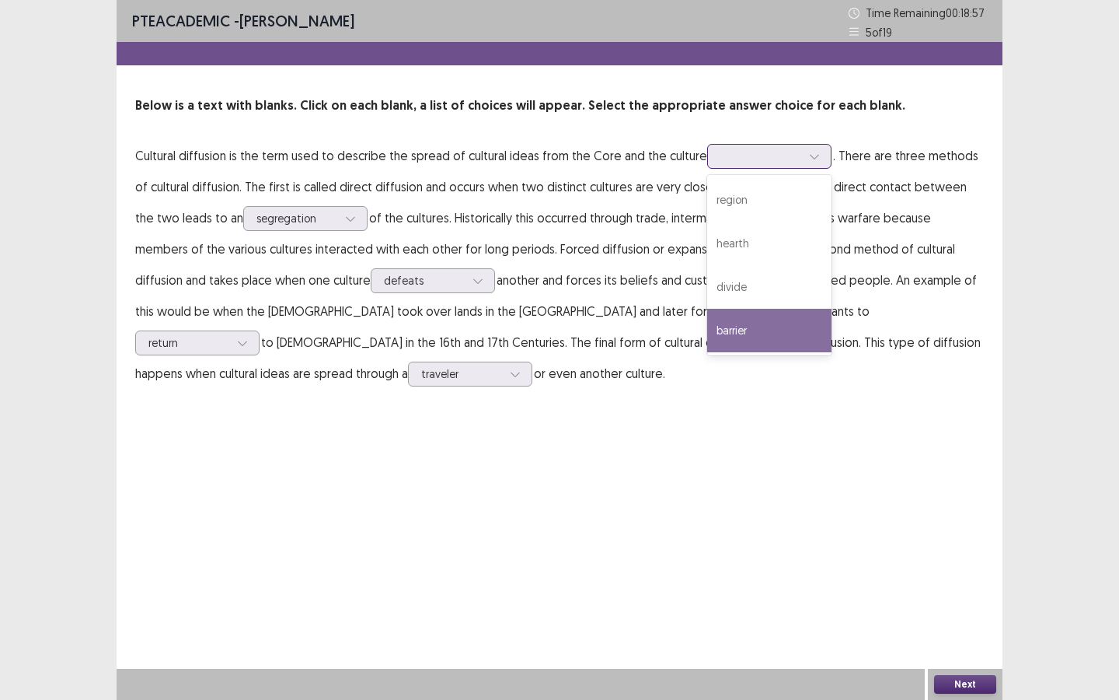
click at [755, 314] on div "barrier" at bounding box center [769, 331] width 124 height 44
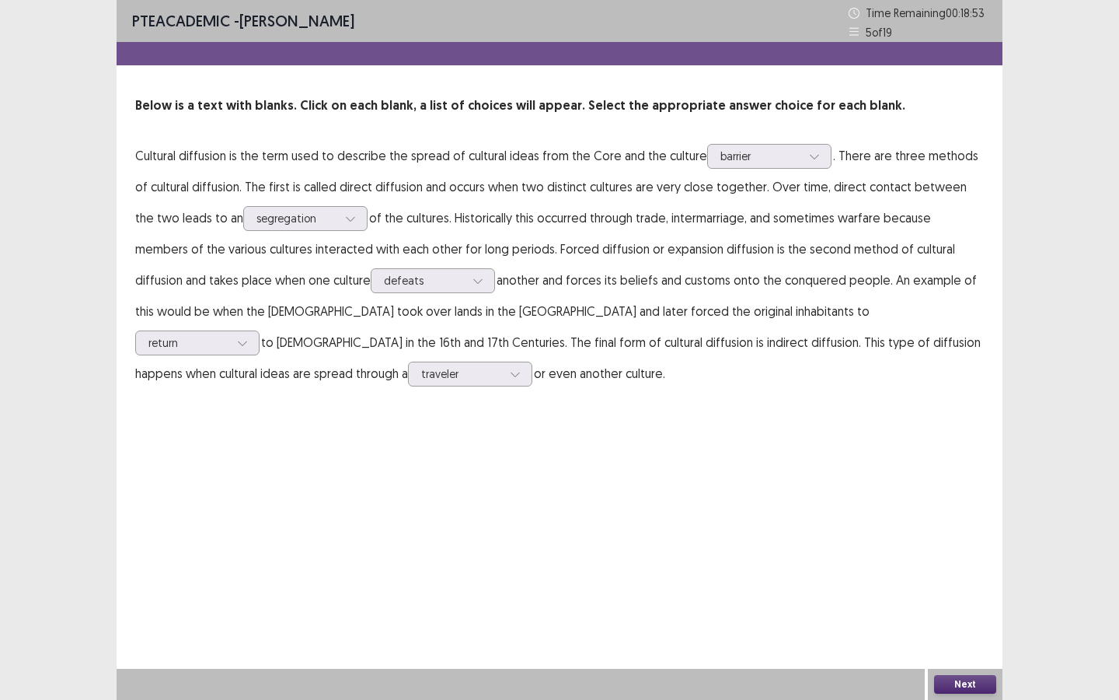
click at [932, 525] on div "Next" at bounding box center [965, 684] width 75 height 31
click at [268, 211] on div at bounding box center [297, 218] width 81 height 15
click at [932, 525] on div "PTE academic - [PERSON_NAME] Time Remaining 00 : 18 : 32 5 of 19 Below is a tex…" at bounding box center [560, 350] width 886 height 700
click at [932, 525] on button "Next" at bounding box center [965, 684] width 62 height 19
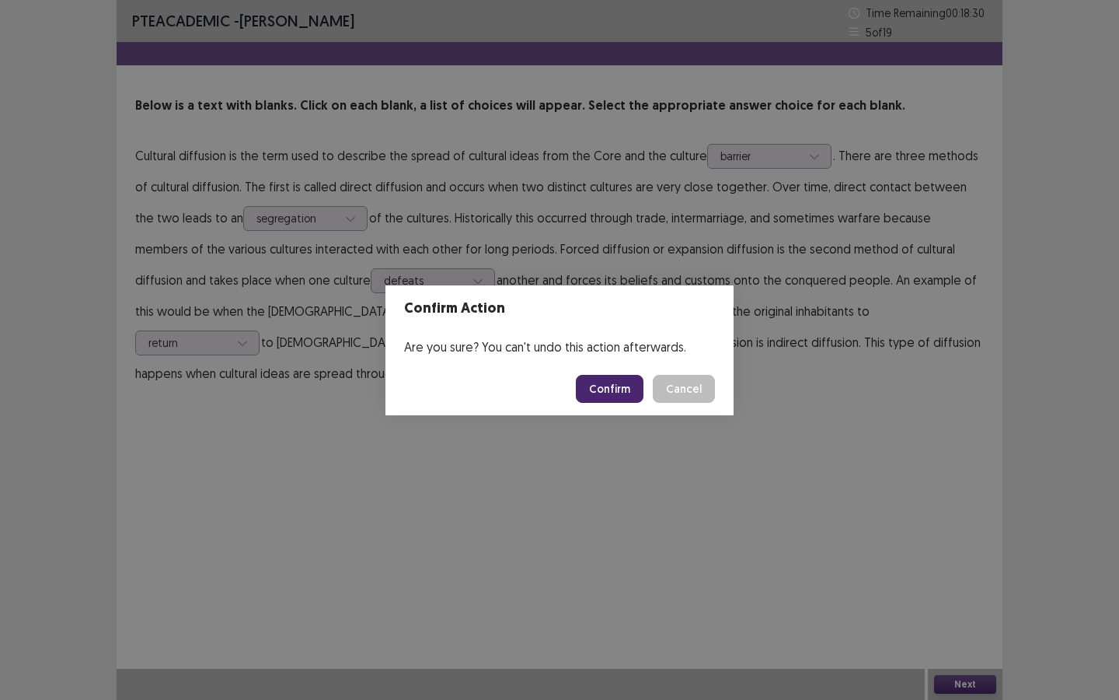
click at [611, 376] on button "Confirm" at bounding box center [610, 389] width 68 height 28
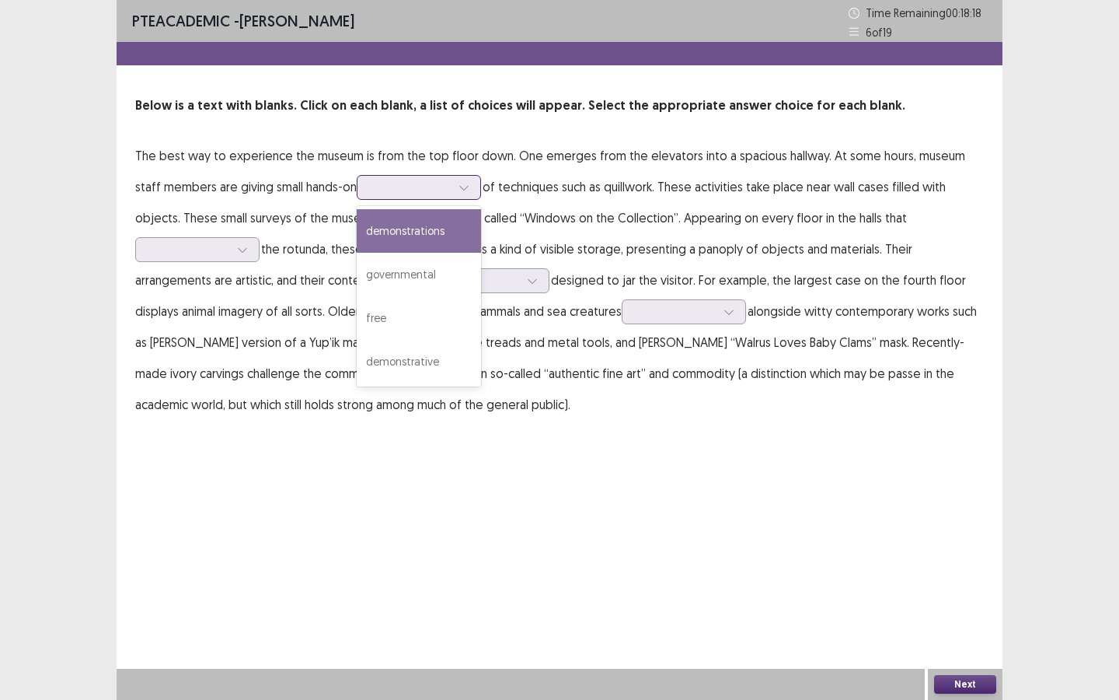
click at [379, 180] on div at bounding box center [410, 187] width 81 height 15
click at [376, 227] on div "demonstrations" at bounding box center [419, 231] width 124 height 44
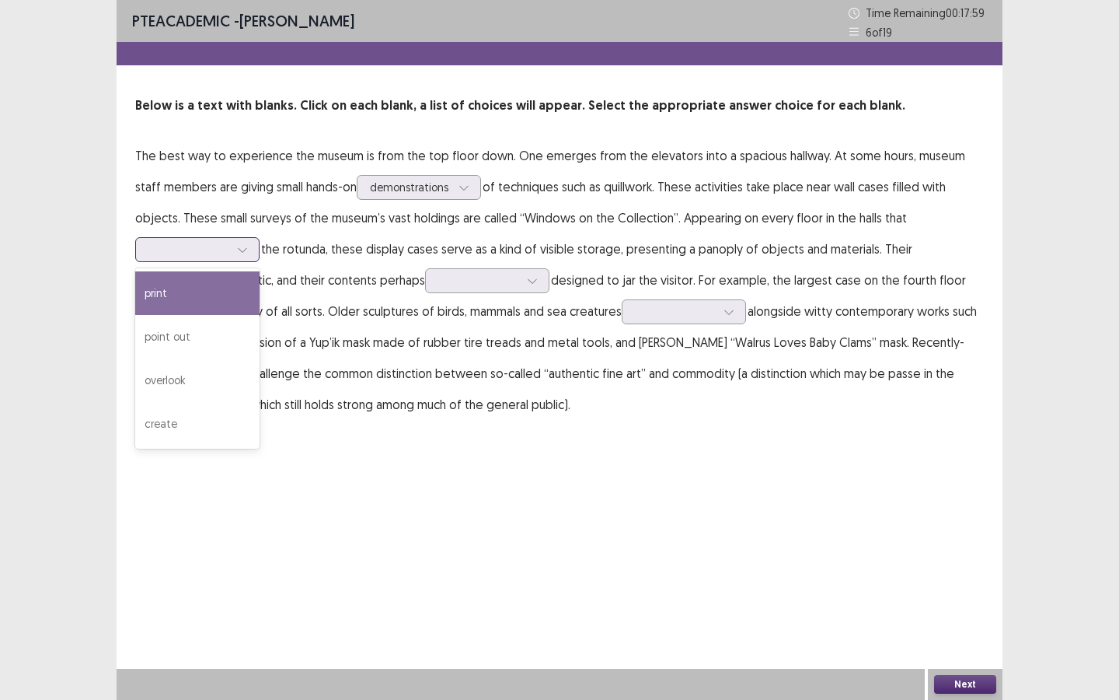
click at [260, 237] on div at bounding box center [197, 249] width 124 height 25
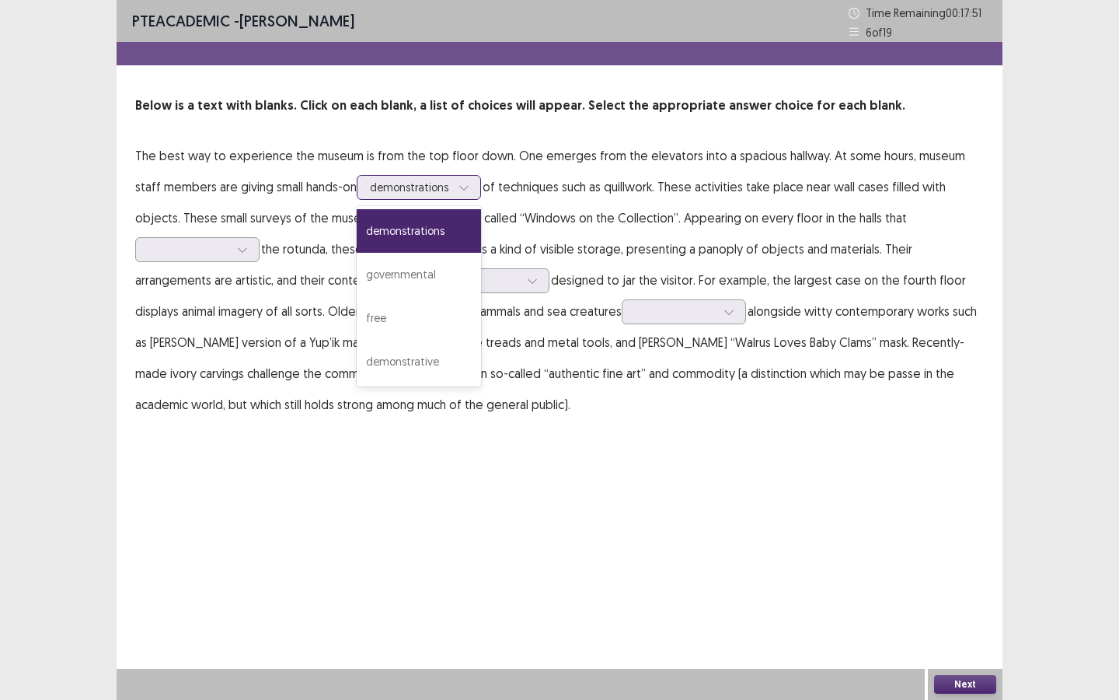
click at [418, 182] on div at bounding box center [410, 187] width 81 height 15
click at [497, 219] on p "The best way to experience the museum is from the top floor down. One emerges f…" at bounding box center [559, 280] width 849 height 280
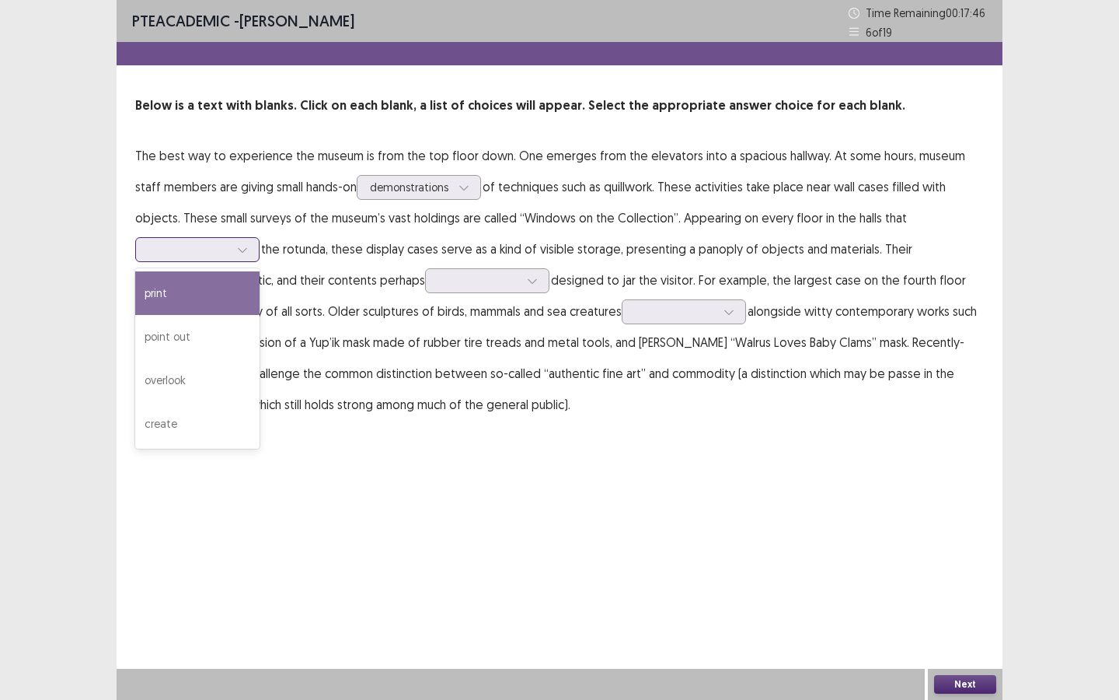
click at [229, 242] on div at bounding box center [188, 249] width 81 height 15
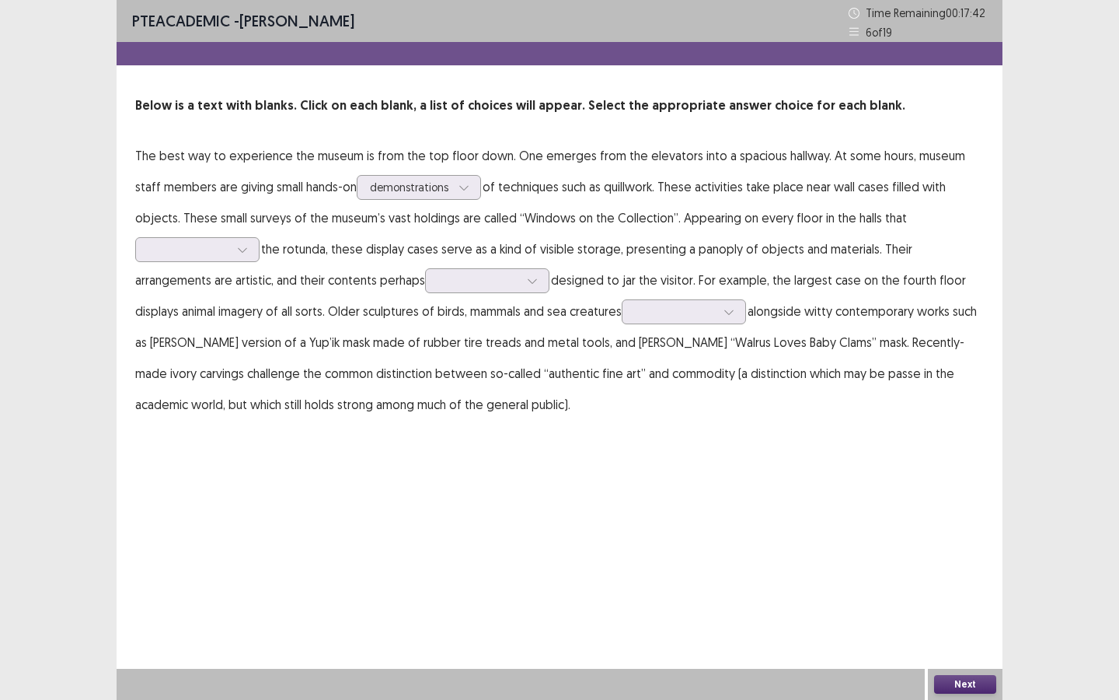
click at [805, 257] on p "The best way to experience the museum is from the top floor down. One emerges f…" at bounding box center [559, 280] width 849 height 280
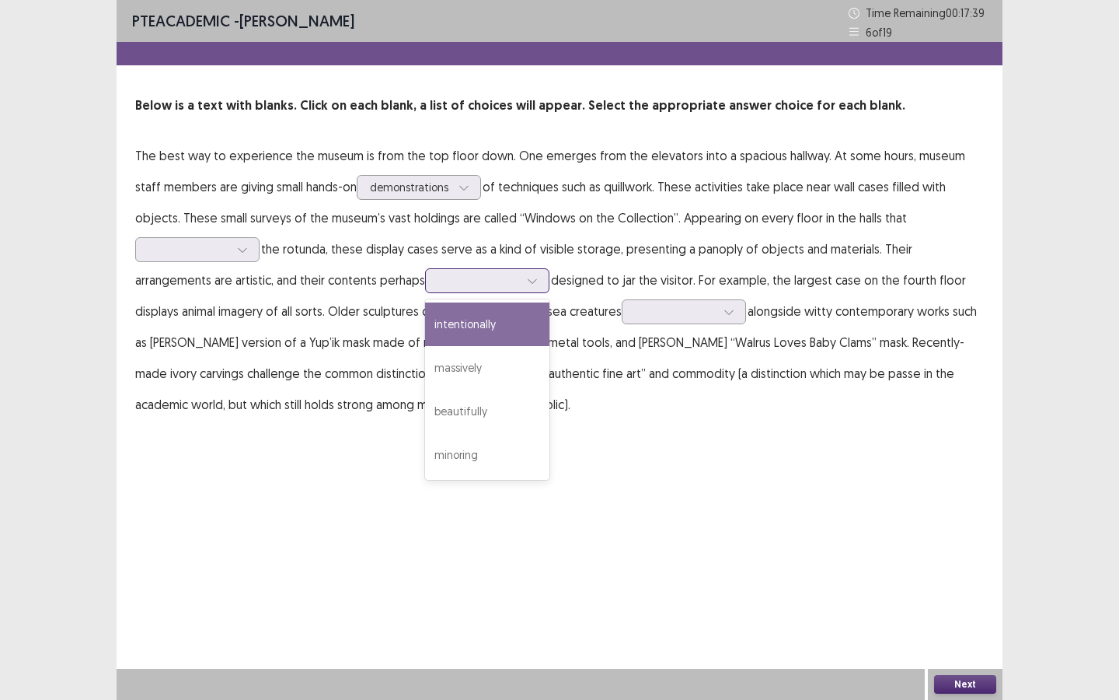
click at [438, 278] on div at bounding box center [478, 280] width 81 height 15
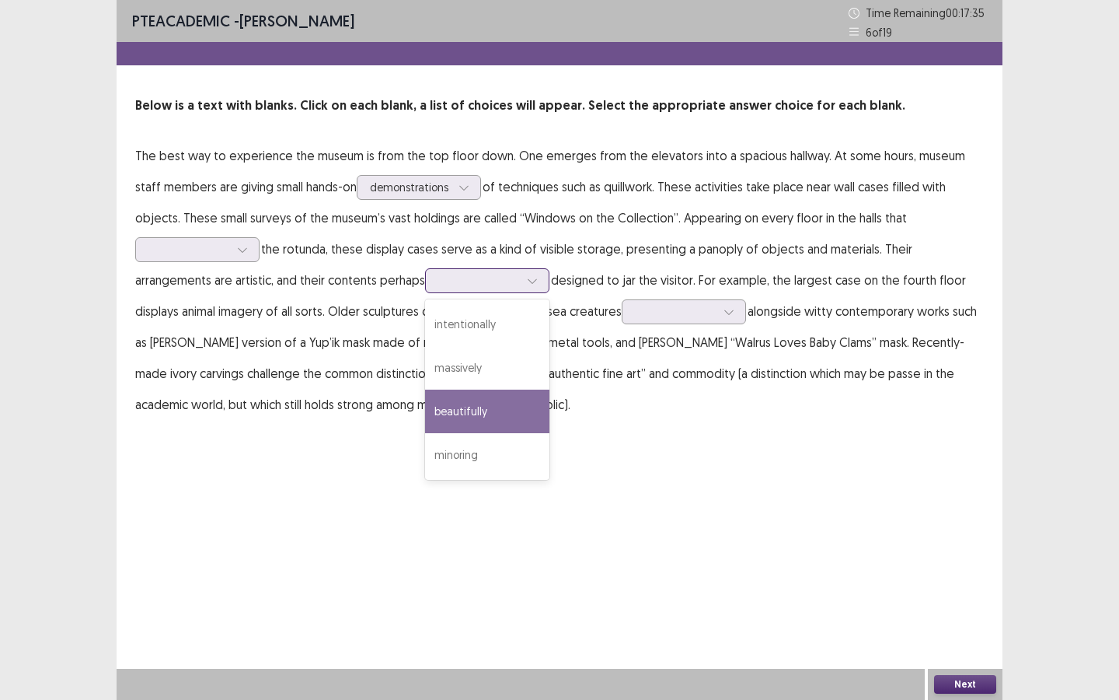
click at [425, 399] on div "beautifully" at bounding box center [487, 411] width 124 height 44
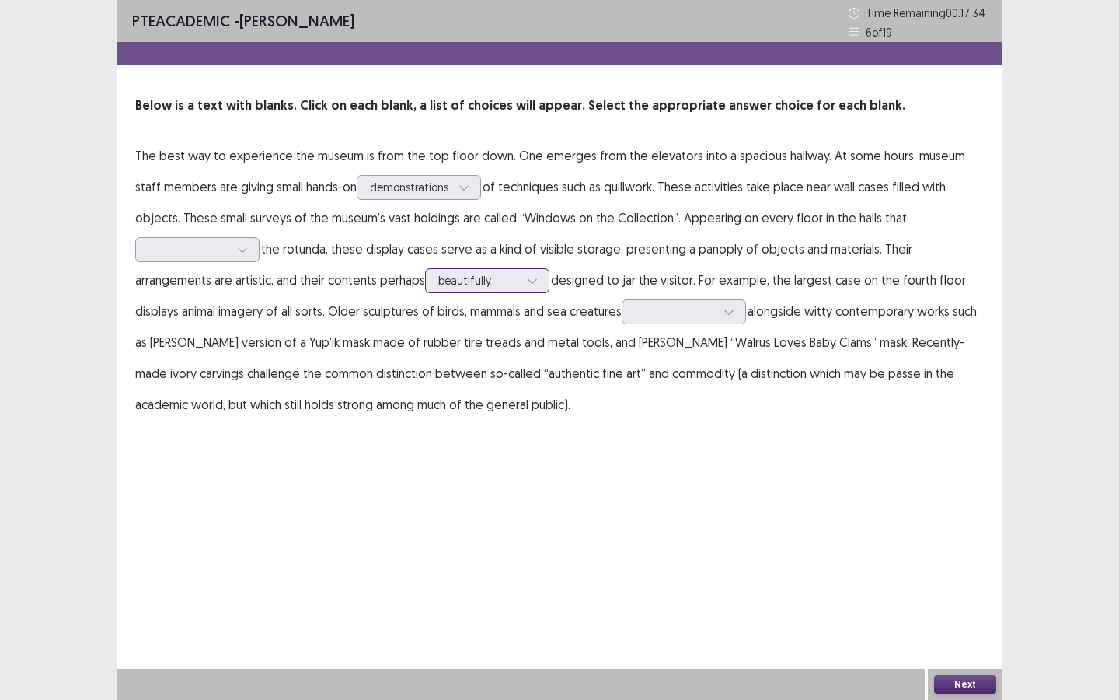
click at [438, 269] on div "beautifully" at bounding box center [478, 280] width 81 height 23
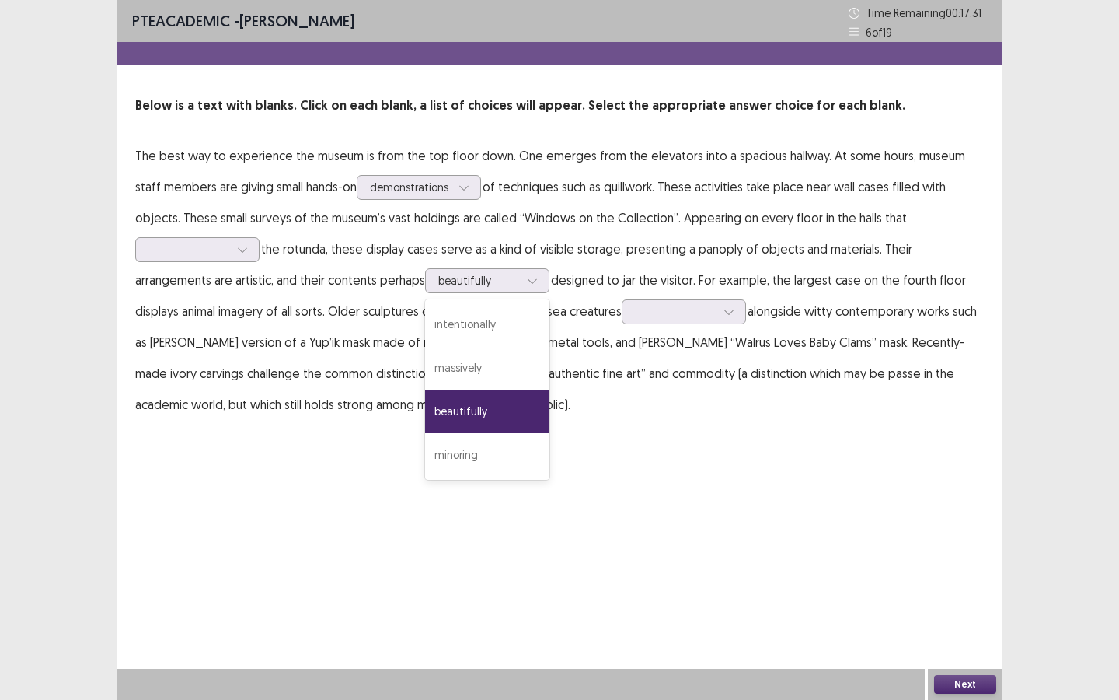
click at [410, 302] on p "The best way to experience the museum is from the top floor down. One emerges f…" at bounding box center [559, 280] width 849 height 280
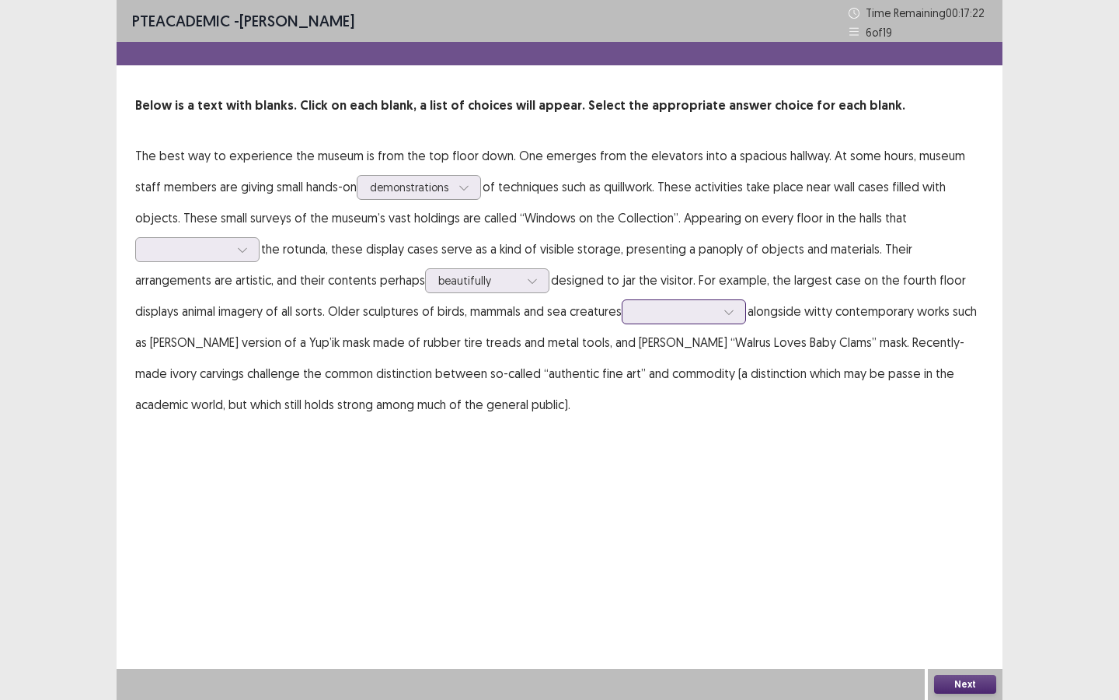
click at [635, 312] on div at bounding box center [675, 311] width 81 height 15
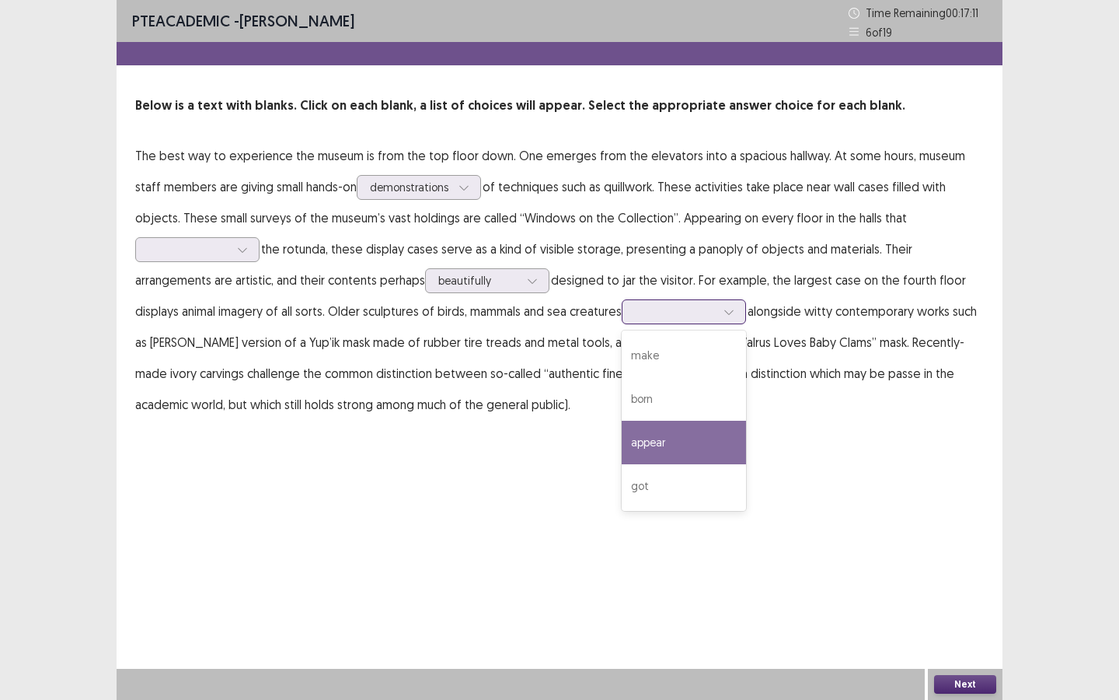
click at [622, 428] on div "appear" at bounding box center [684, 443] width 124 height 44
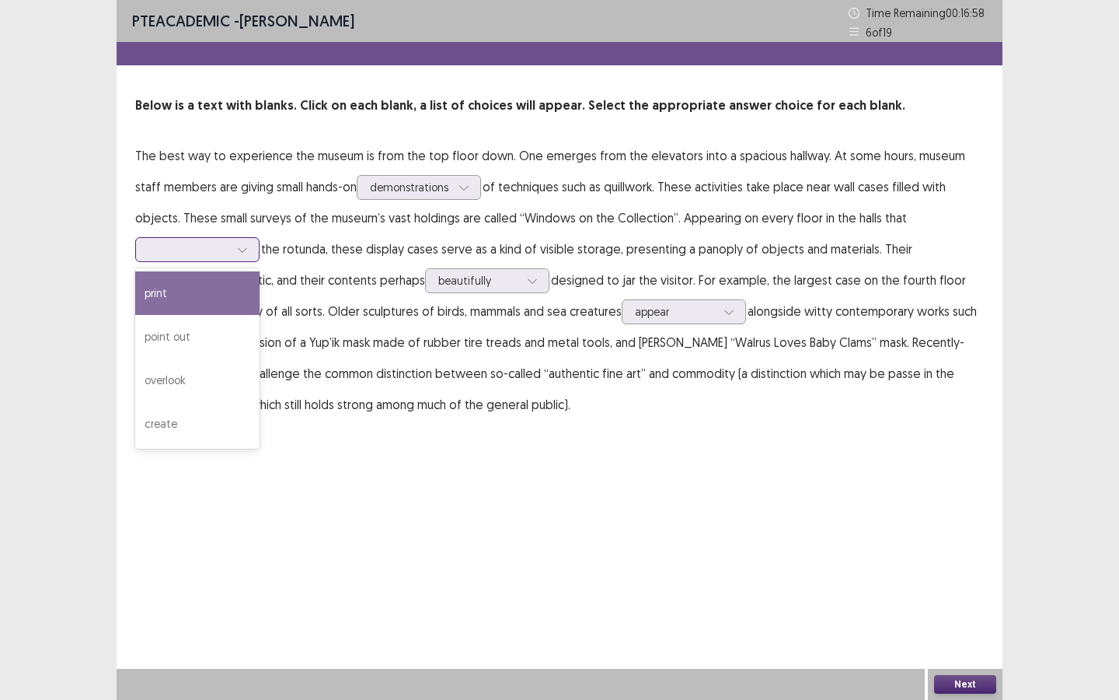
click at [229, 242] on div at bounding box center [188, 249] width 81 height 15
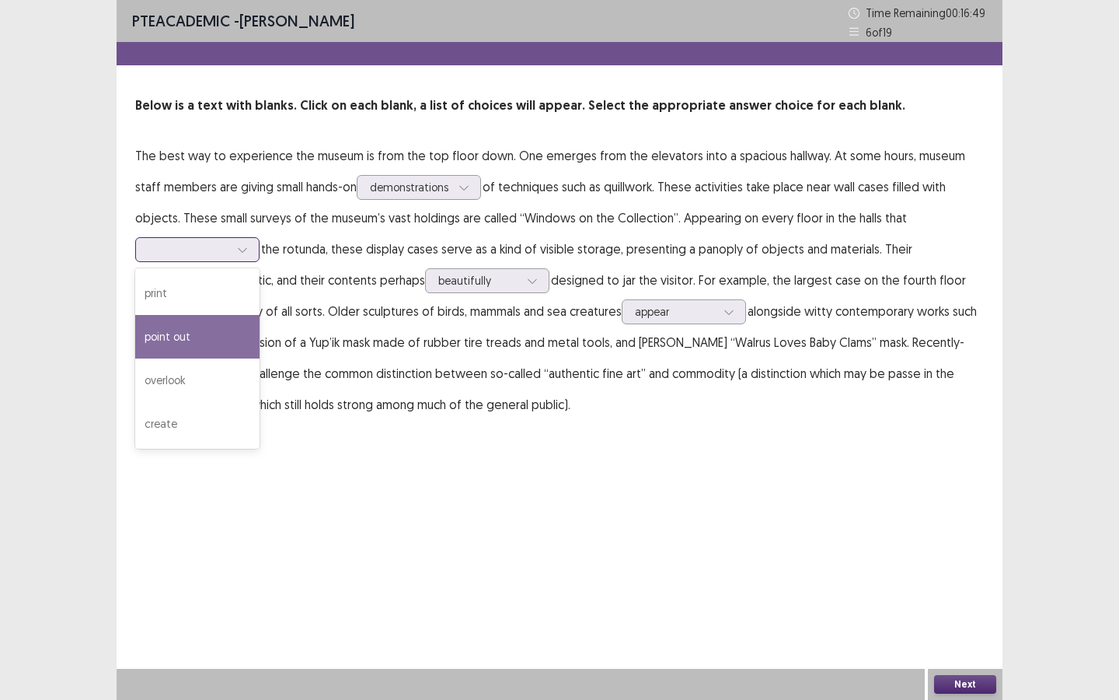
click at [260, 315] on div "point out" at bounding box center [197, 337] width 124 height 44
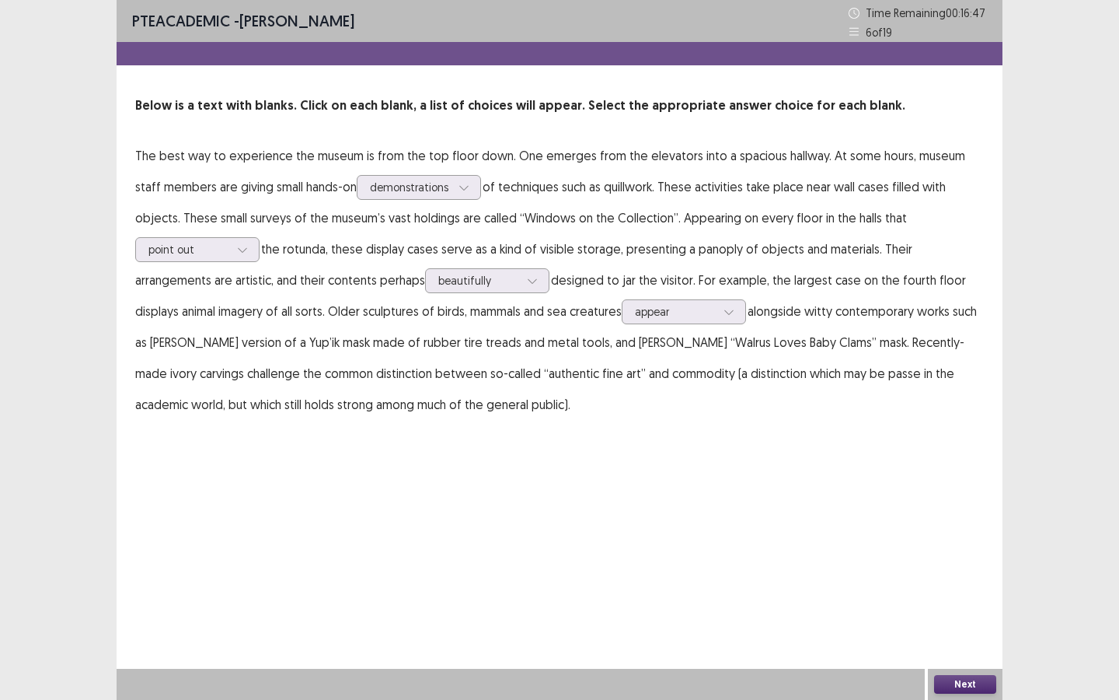
click at [932, 525] on div "Next" at bounding box center [965, 684] width 75 height 31
click at [932, 525] on button "Next" at bounding box center [965, 684] width 62 height 19
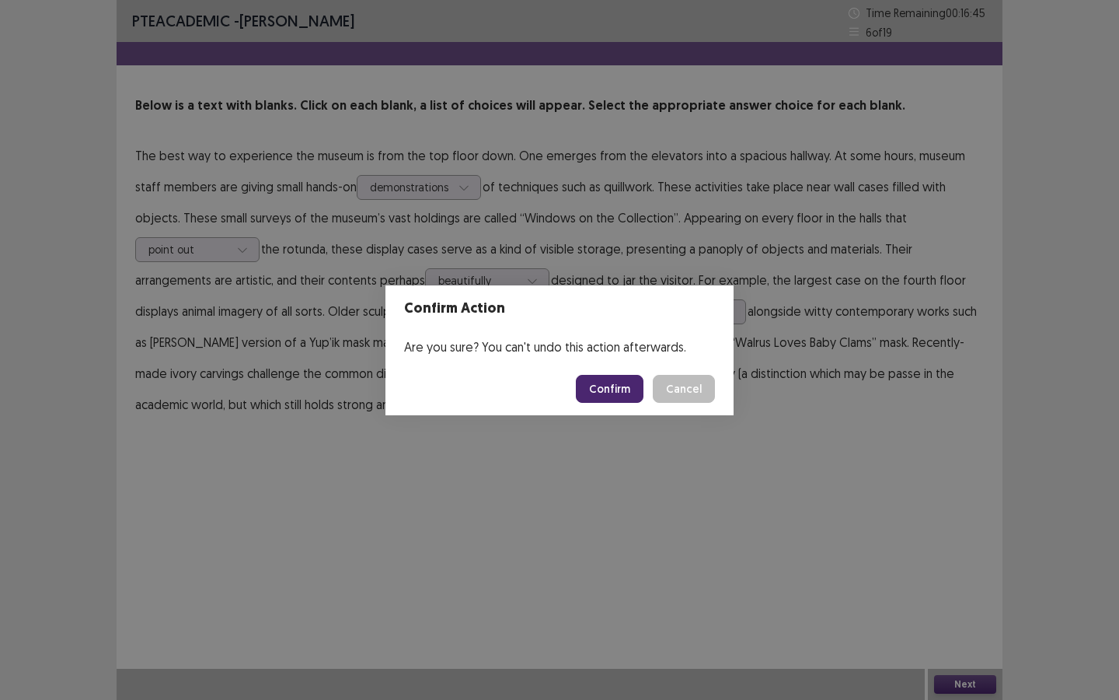
click at [605, 386] on button "Confirm" at bounding box center [610, 389] width 68 height 28
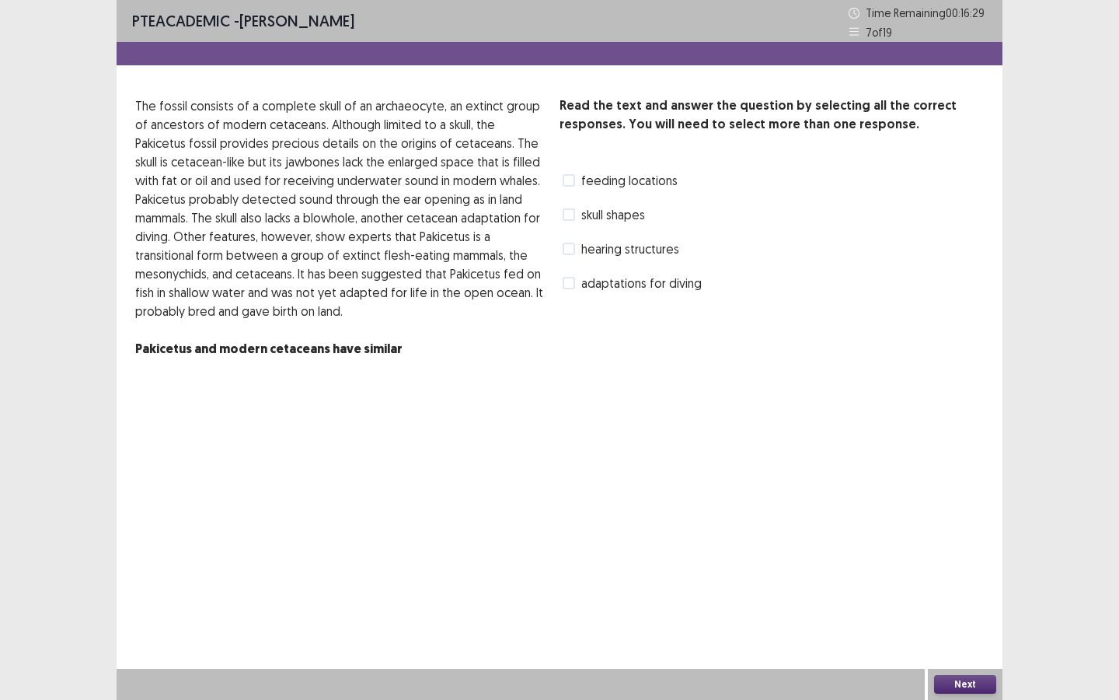
click at [571, 215] on span at bounding box center [569, 214] width 12 height 12
click at [932, 525] on button "Next" at bounding box center [965, 684] width 62 height 19
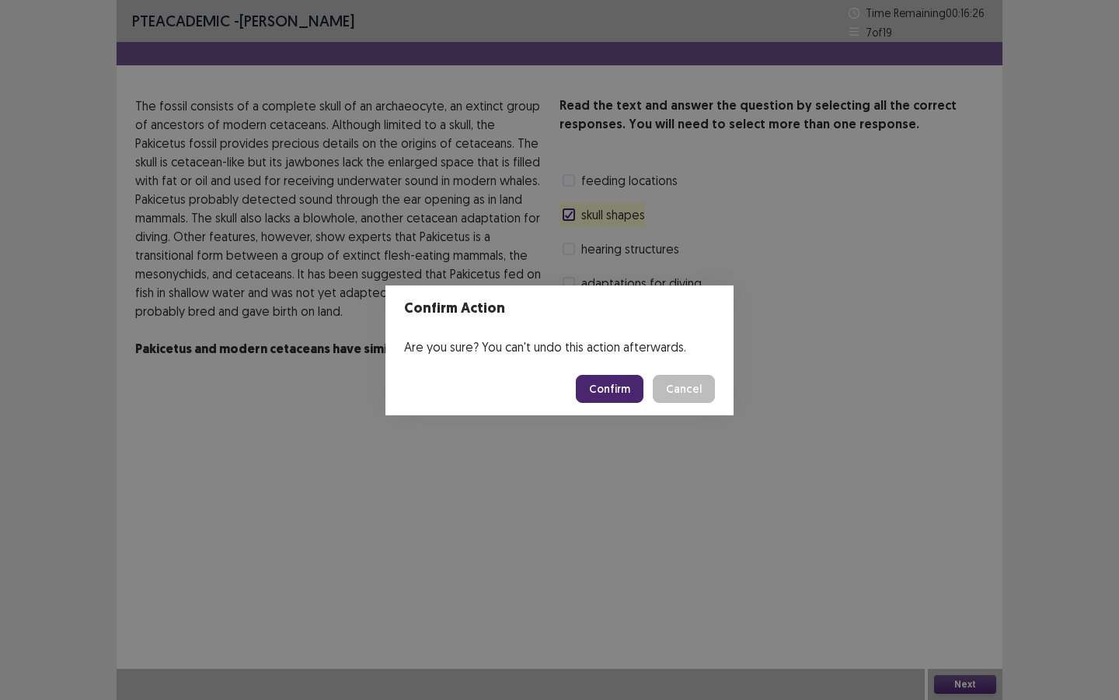
click at [627, 387] on button "Confirm" at bounding box center [610, 389] width 68 height 28
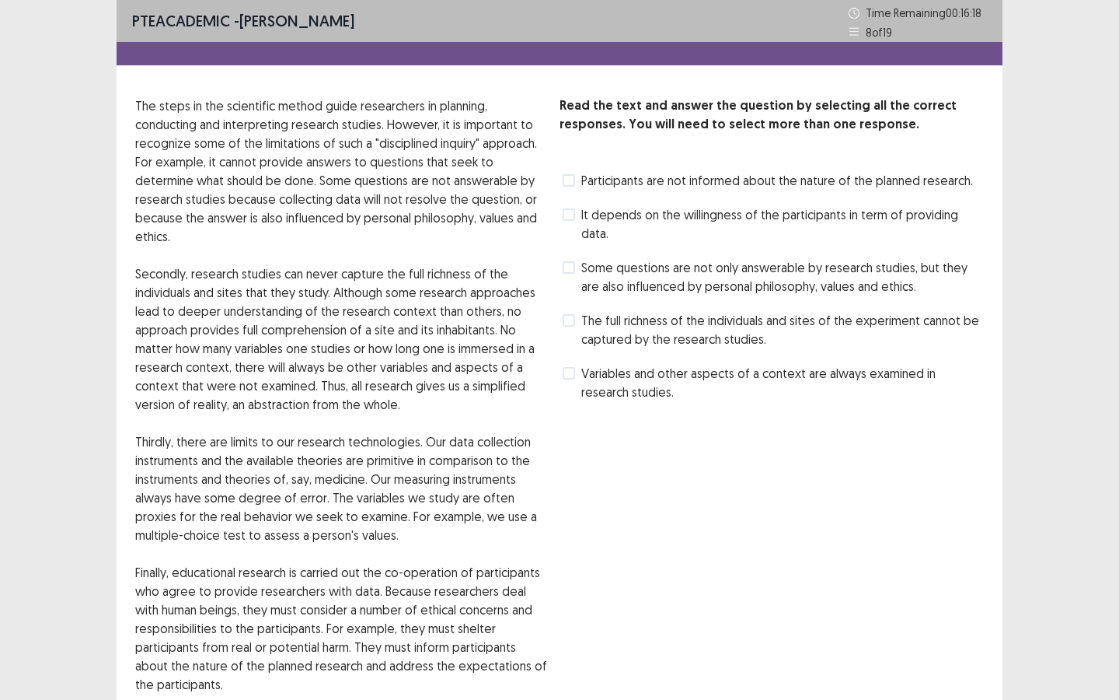
click at [569, 261] on span at bounding box center [569, 267] width 12 height 12
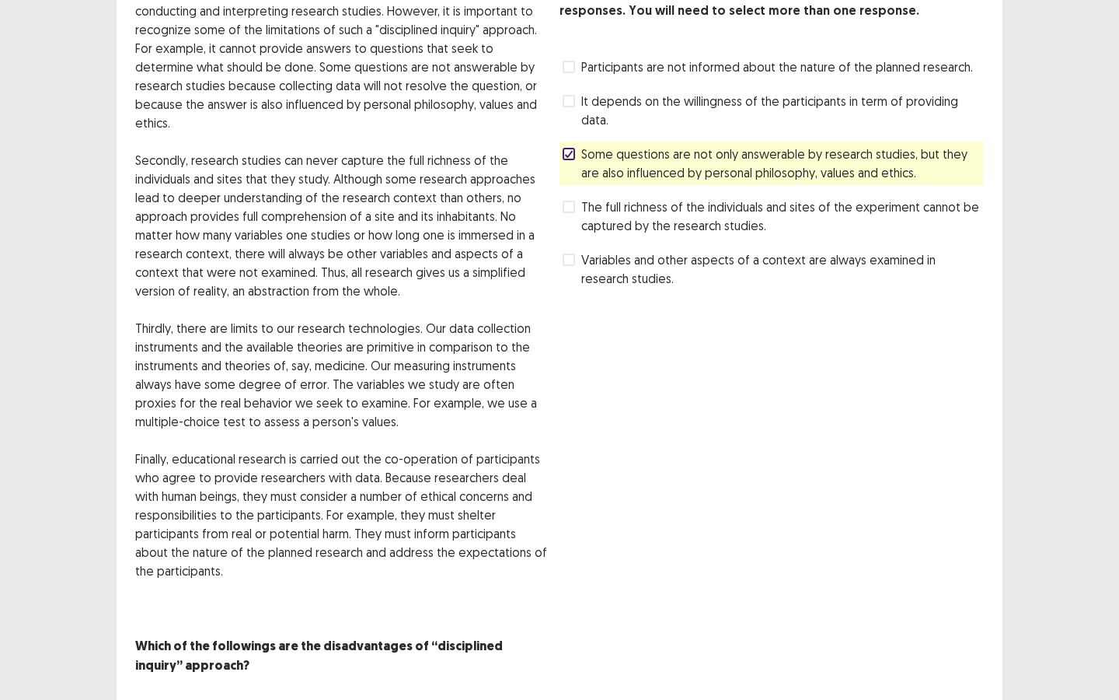
scroll to position [136, 0]
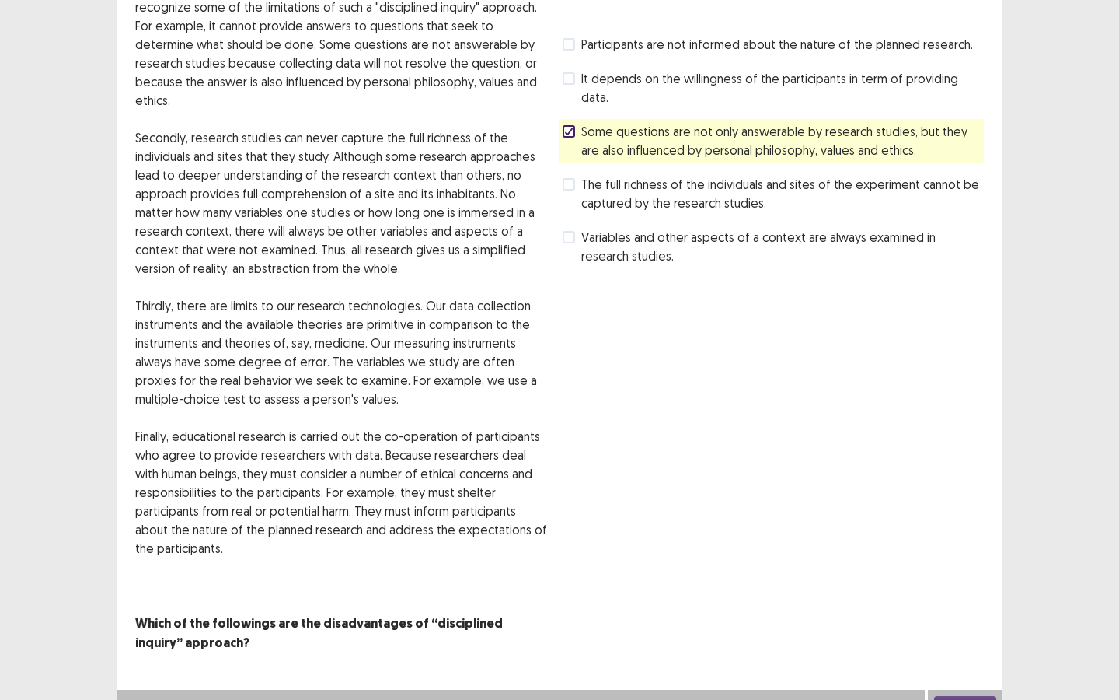
click at [932, 525] on button "Next" at bounding box center [965, 705] width 62 height 19
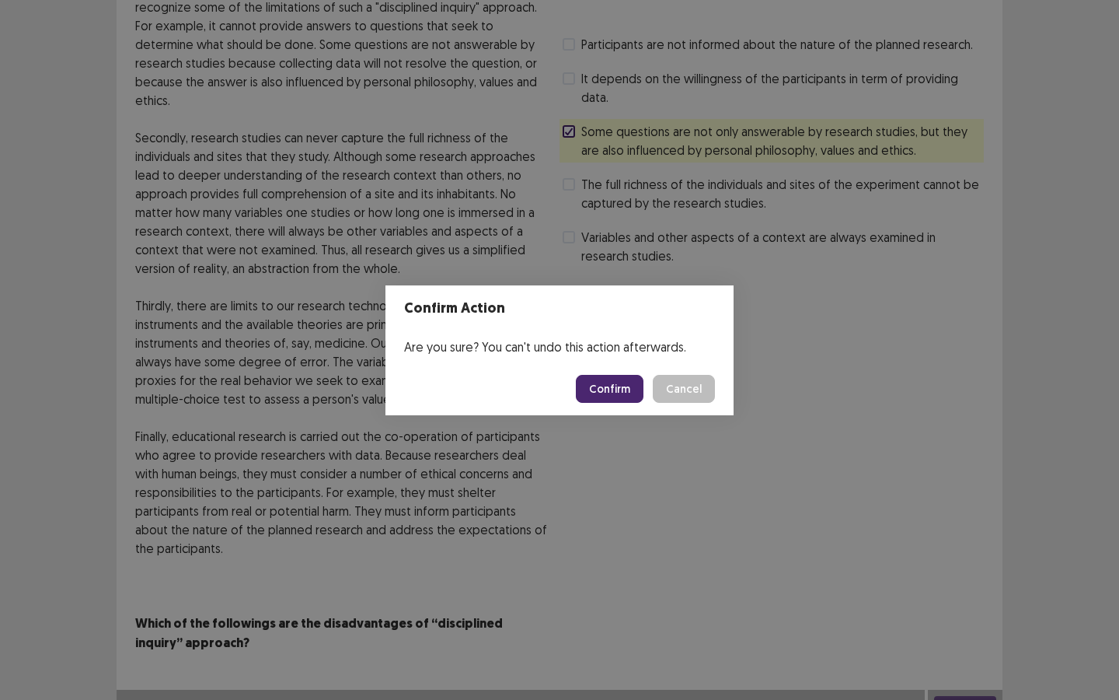
click at [624, 385] on button "Confirm" at bounding box center [610, 389] width 68 height 28
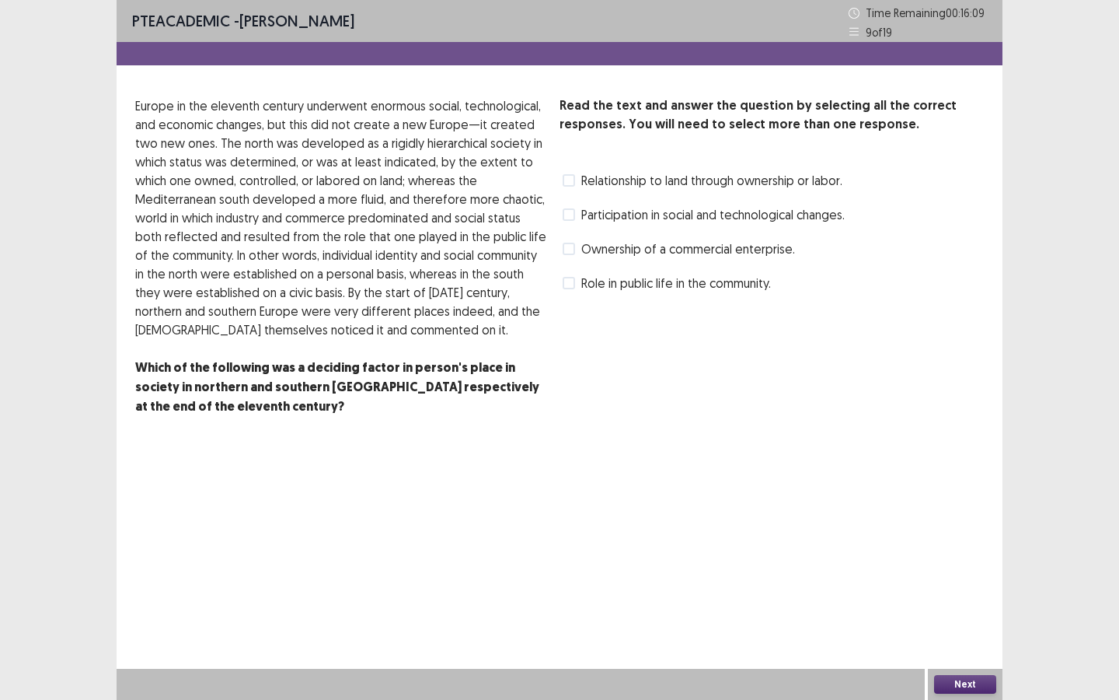
click at [571, 252] on span at bounding box center [569, 249] width 12 height 12
click at [571, 178] on span at bounding box center [569, 180] width 12 height 12
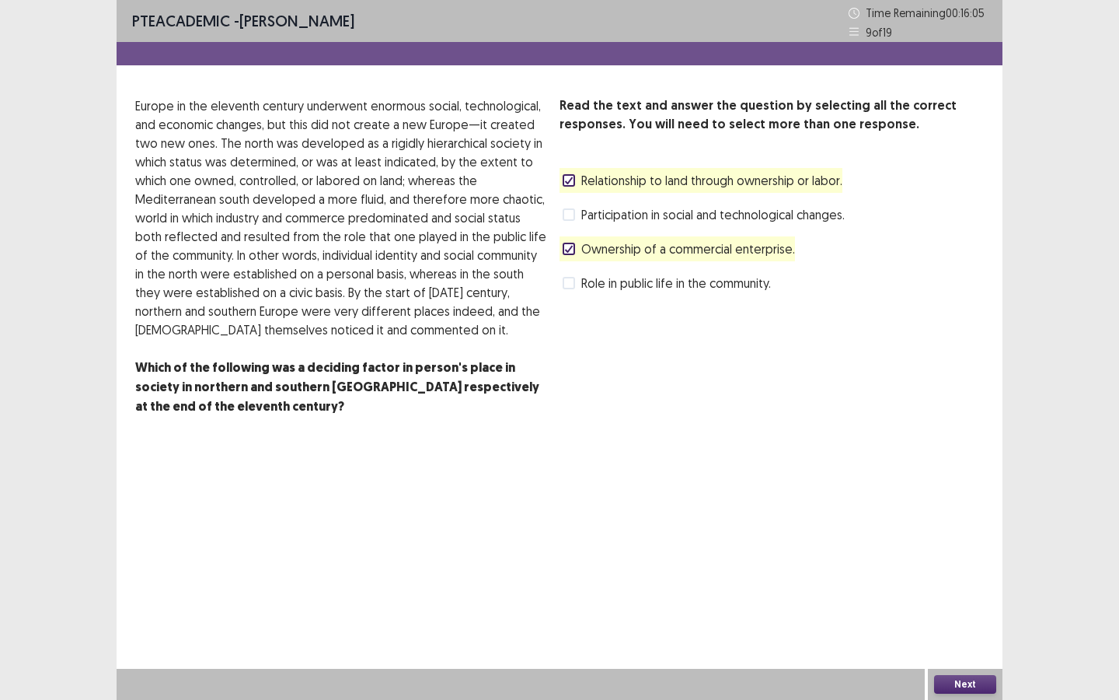
click at [645, 246] on span "Ownership of a commercial enterprise." at bounding box center [688, 248] width 214 height 19
click at [932, 525] on button "Next" at bounding box center [965, 684] width 62 height 19
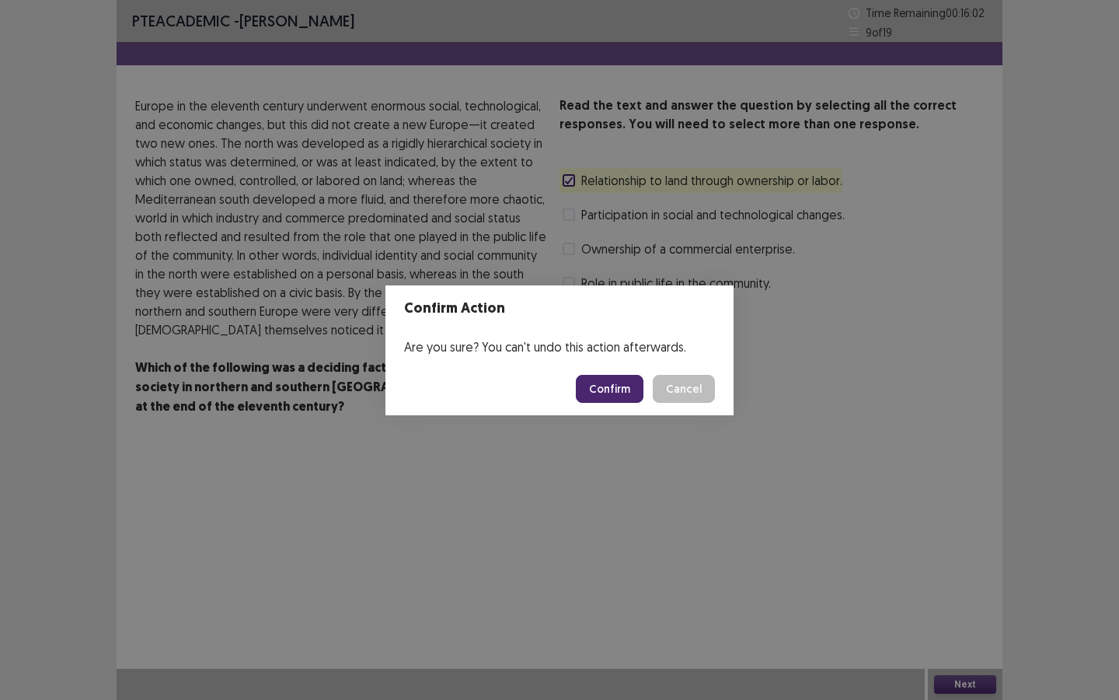
click at [614, 382] on button "Confirm" at bounding box center [610, 389] width 68 height 28
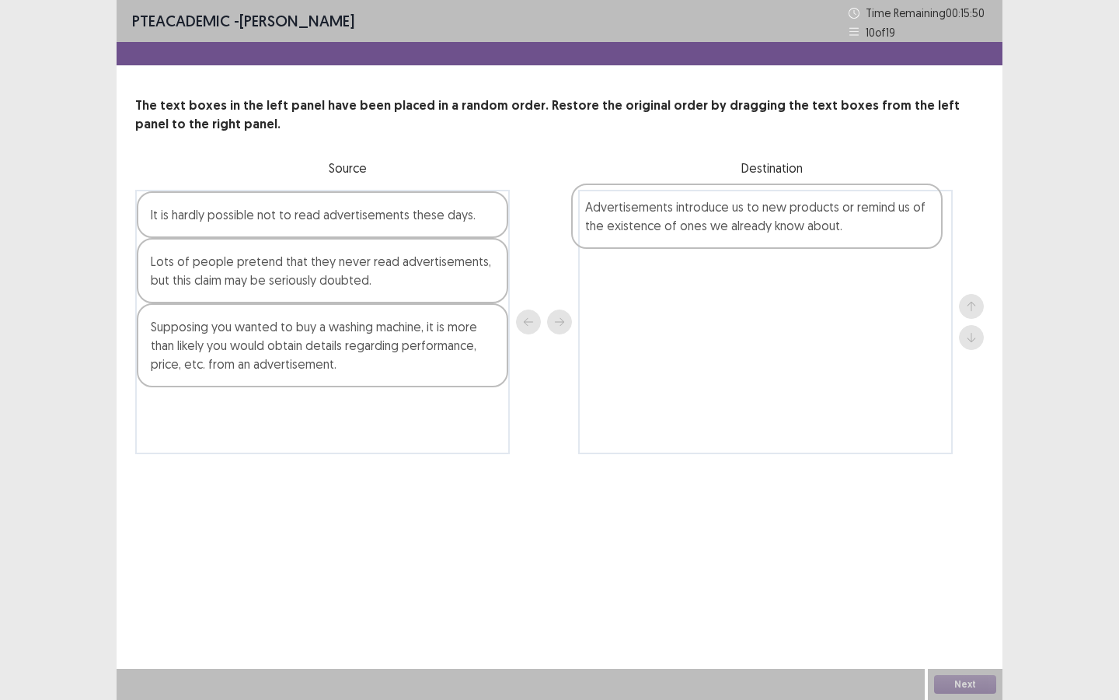
drag, startPoint x: 260, startPoint y: 263, endPoint x: 703, endPoint y: 208, distance: 445.7
click at [703, 208] on div "It is hardly possible not to read advertisements these days. Advertisements int…" at bounding box center [559, 322] width 849 height 264
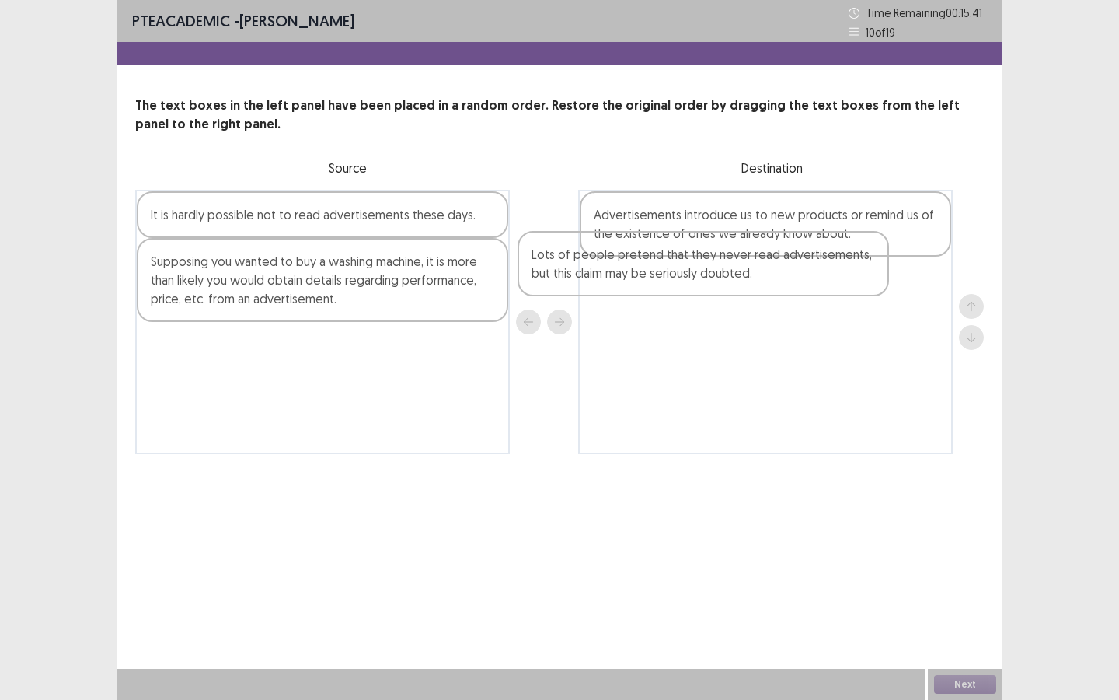
drag, startPoint x: 285, startPoint y: 281, endPoint x: 677, endPoint y: 274, distance: 391.8
click at [677, 274] on div "It is hardly possible not to read advertisements these days. Lots of people pre…" at bounding box center [559, 322] width 849 height 264
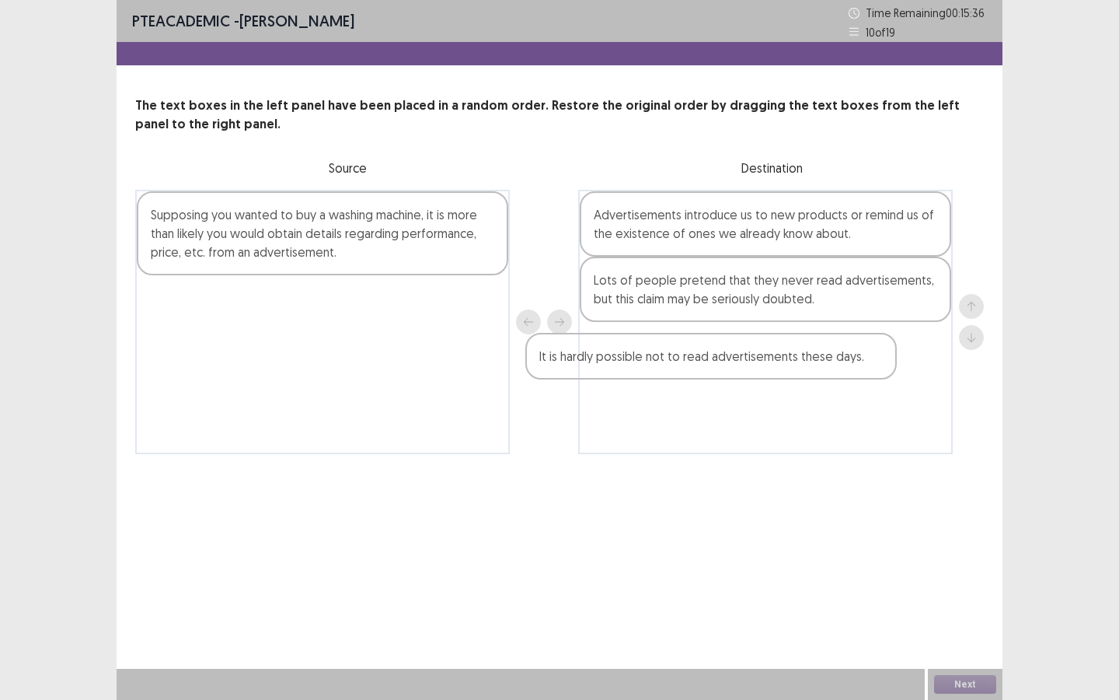
drag, startPoint x: 304, startPoint y: 214, endPoint x: 700, endPoint y: 354, distance: 419.9
click at [700, 355] on div "It is hardly possible not to read advertisements these days. Supposing you want…" at bounding box center [559, 322] width 849 height 264
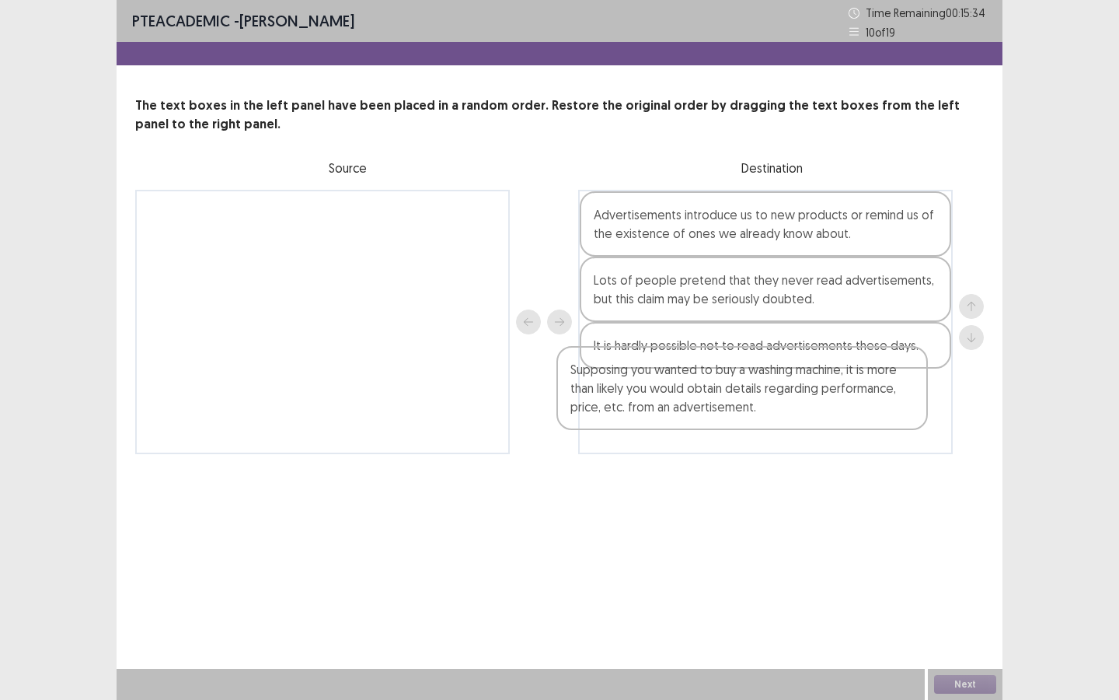
drag, startPoint x: 278, startPoint y: 225, endPoint x: 703, endPoint y: 379, distance: 453.2
click at [703, 379] on div "Supposing you wanted to buy a washing machine, it is more than likely you would…" at bounding box center [559, 322] width 849 height 264
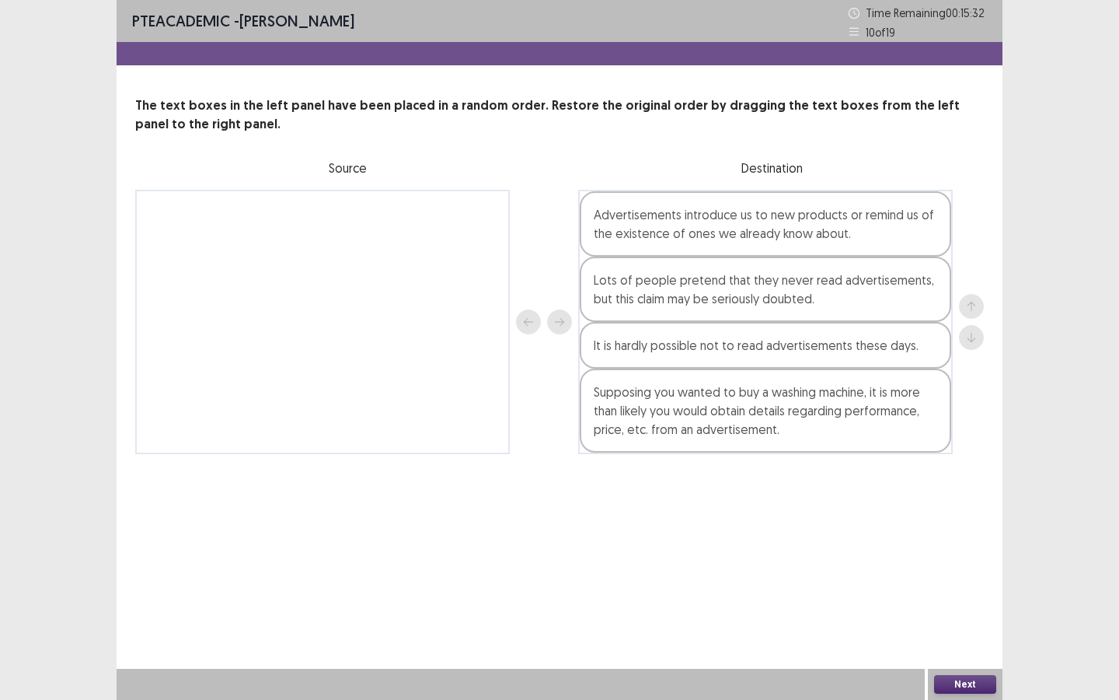
click at [932, 525] on button "Next" at bounding box center [965, 684] width 62 height 19
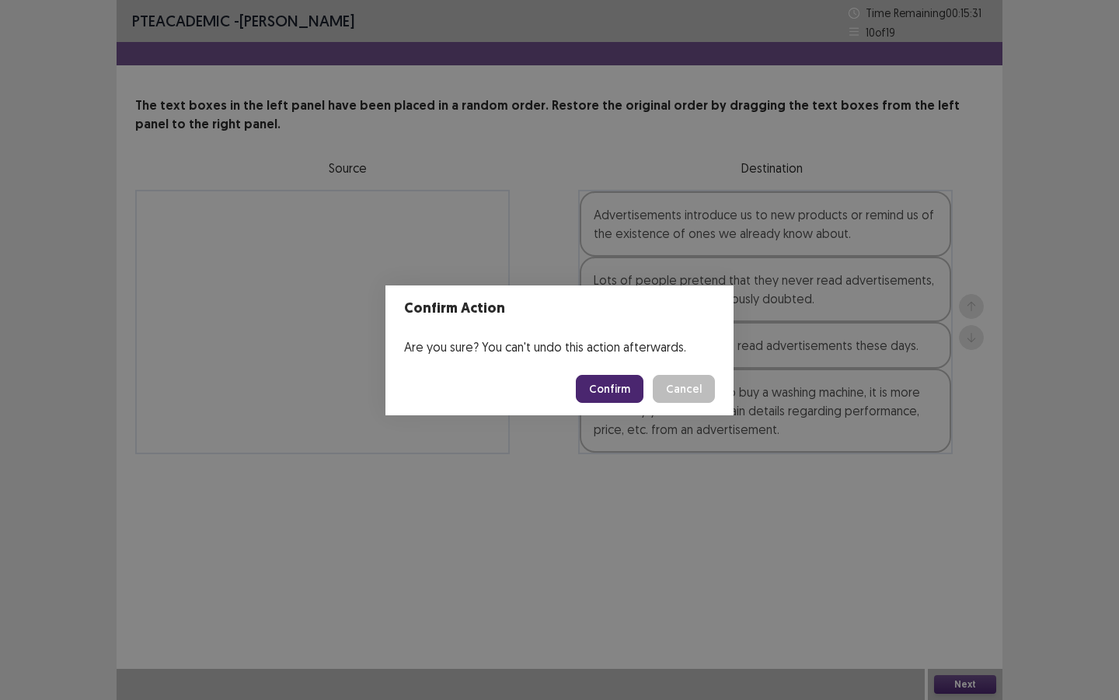
click at [611, 391] on button "Confirm" at bounding box center [610, 389] width 68 height 28
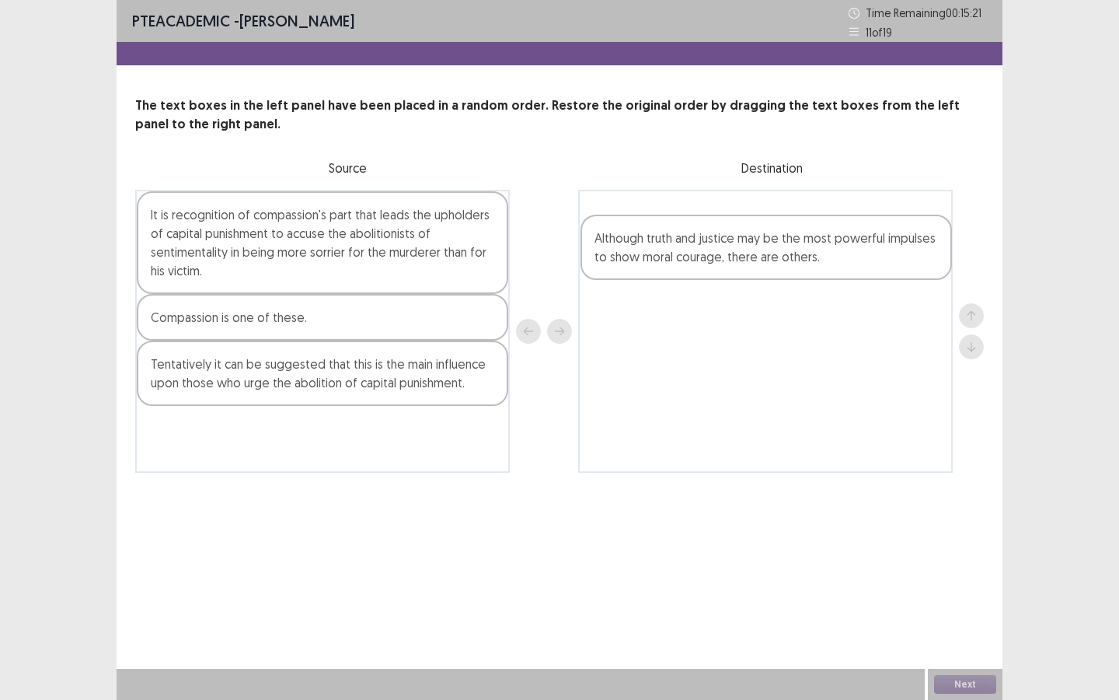
drag, startPoint x: 399, startPoint y: 381, endPoint x: 845, endPoint y: 232, distance: 470.5
click at [847, 235] on div "It is recognition of compassion's part that leads the upholders of capital puni…" at bounding box center [559, 331] width 849 height 283
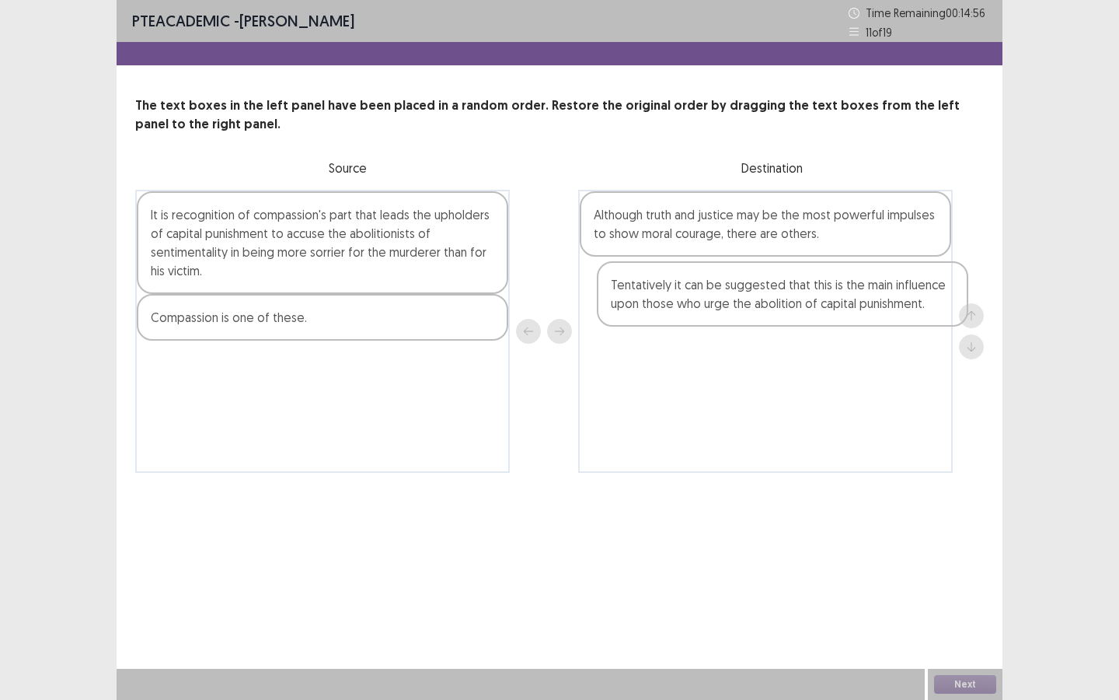
drag, startPoint x: 287, startPoint y: 375, endPoint x: 756, endPoint y: 285, distance: 477.2
click at [757, 286] on div "It is recognition of compassion's part that leads the upholders of capital puni…" at bounding box center [559, 331] width 849 height 283
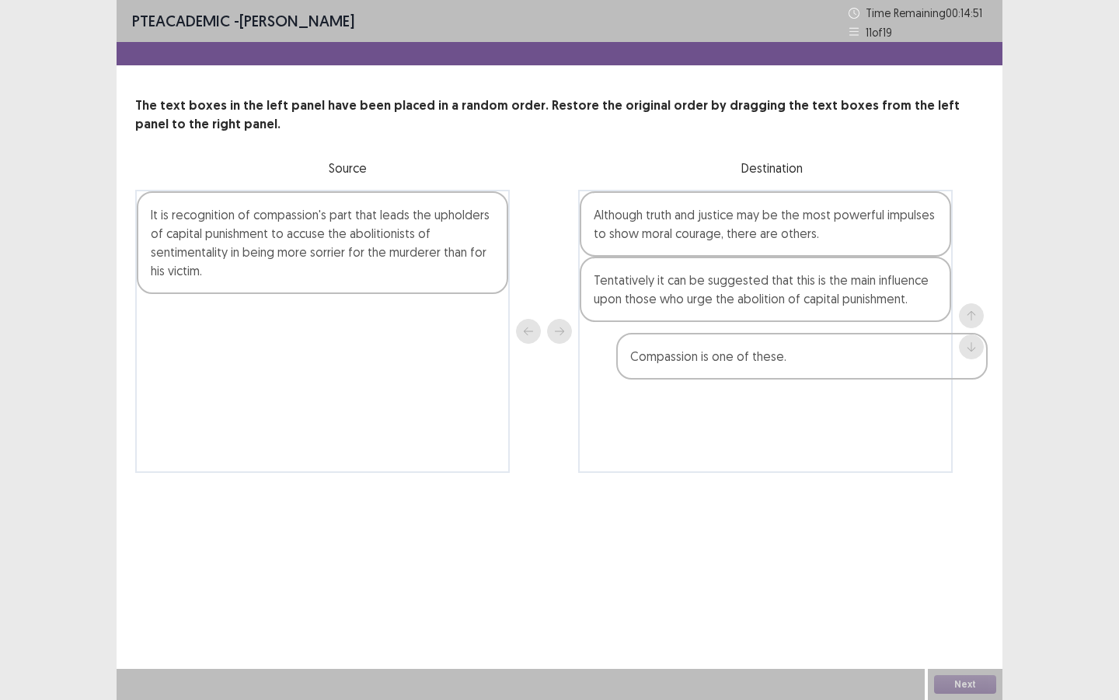
drag, startPoint x: 276, startPoint y: 316, endPoint x: 756, endPoint y: 348, distance: 480.7
click at [758, 351] on div "It is recognition of compassion's part that leads the upholders of capital puni…" at bounding box center [559, 331] width 849 height 283
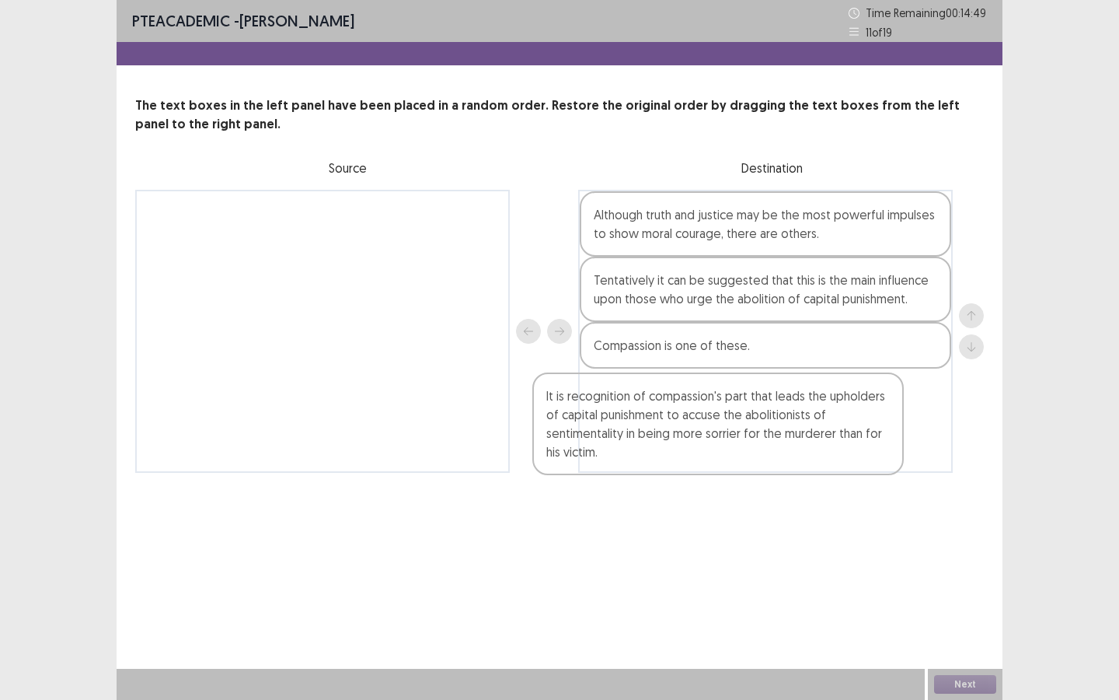
drag, startPoint x: 319, startPoint y: 243, endPoint x: 732, endPoint y: 423, distance: 451.2
click at [732, 423] on div "It is recognition of compassion's part that leads the upholders of capital puni…" at bounding box center [559, 331] width 849 height 283
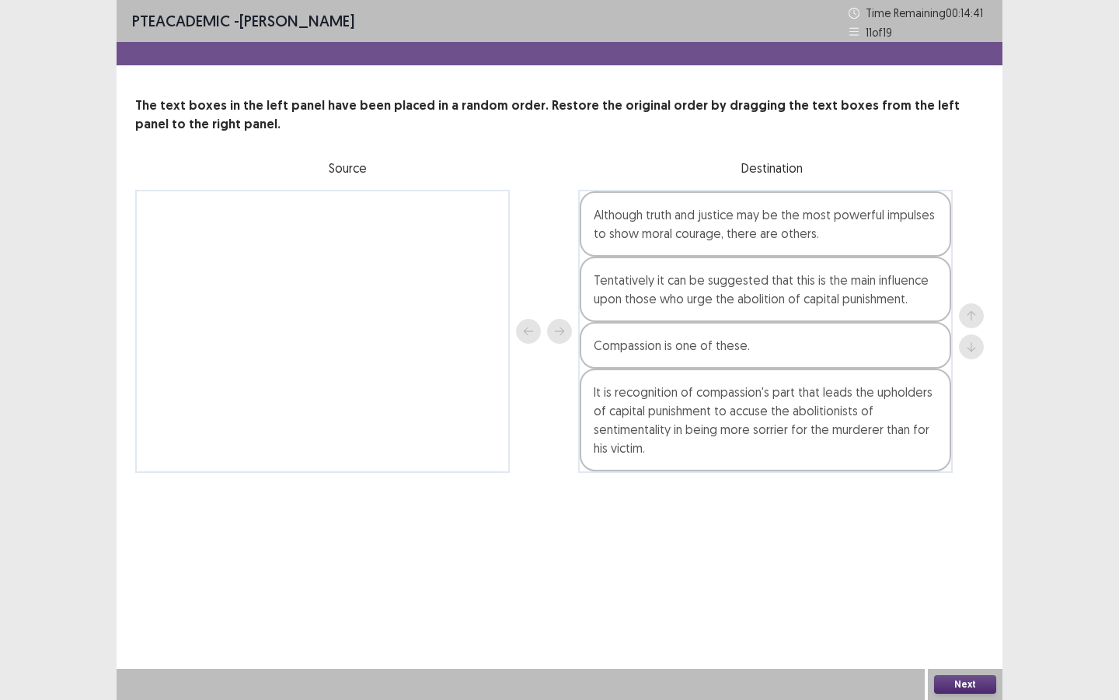
click at [932, 525] on button "Next" at bounding box center [965, 684] width 62 height 19
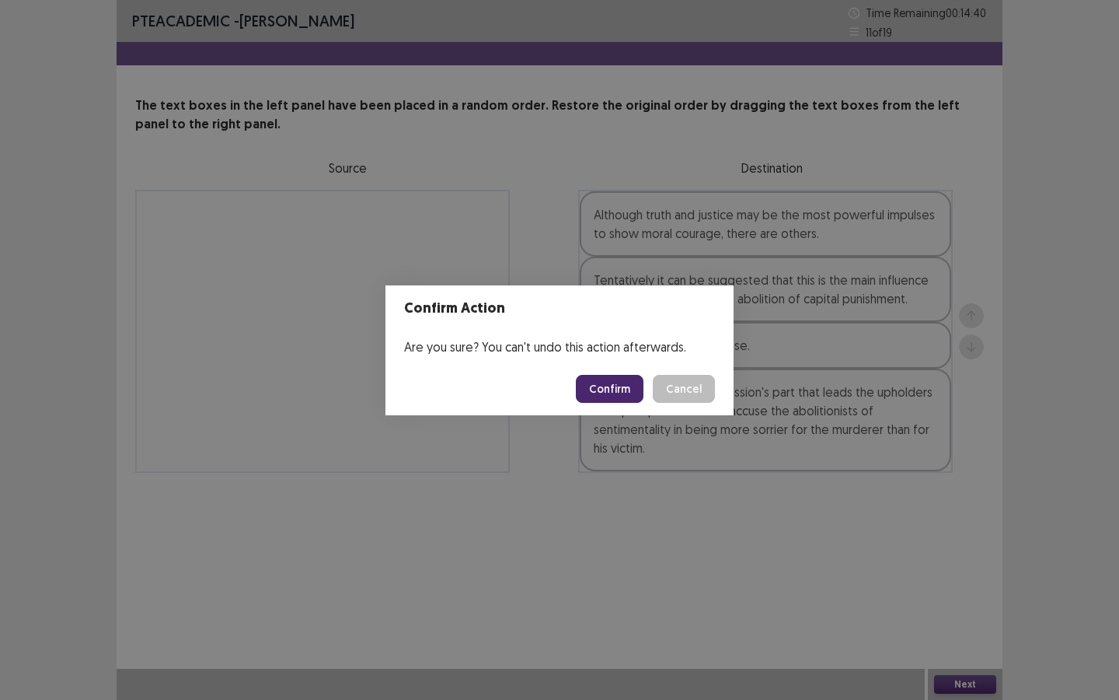
click at [611, 398] on button "Confirm" at bounding box center [610, 389] width 68 height 28
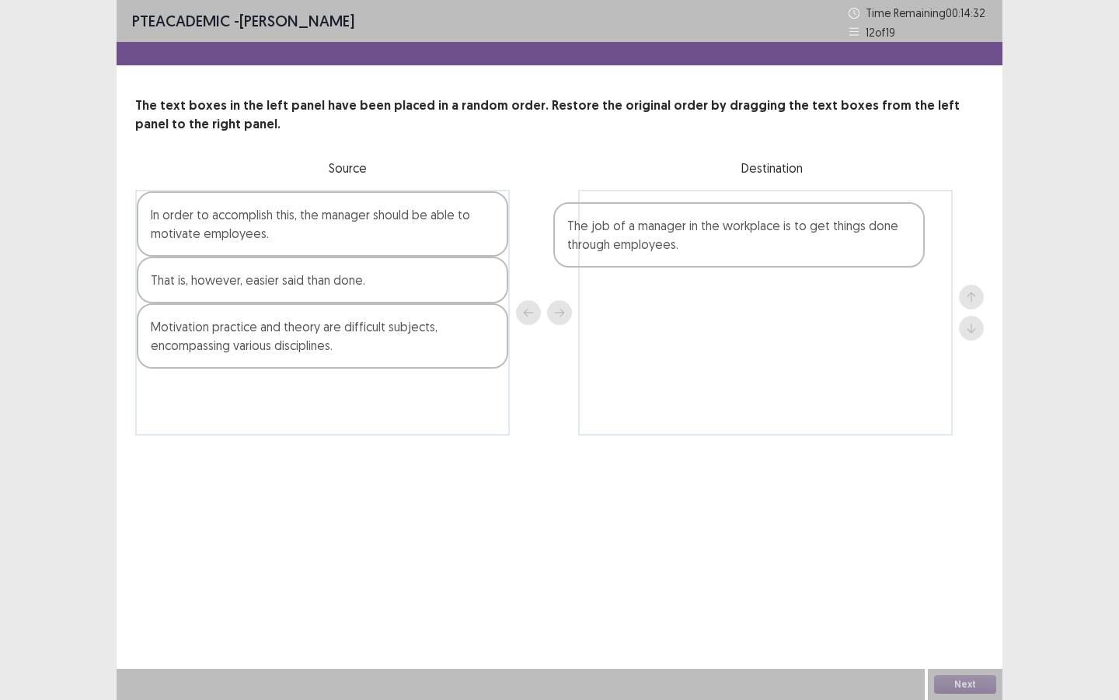
drag, startPoint x: 351, startPoint y: 417, endPoint x: 774, endPoint y: 244, distance: 457.7
click at [774, 245] on div "In order to accomplish this, the manager should be able to motivate employees. …" at bounding box center [559, 313] width 849 height 246
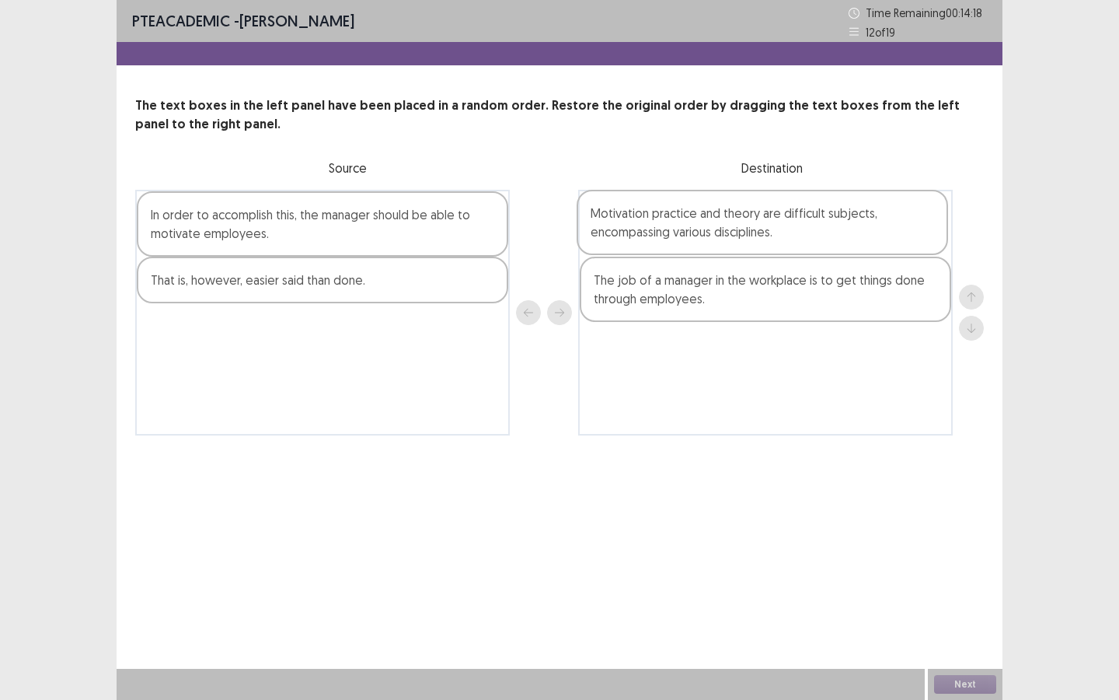
drag, startPoint x: 278, startPoint y: 361, endPoint x: 720, endPoint y: 245, distance: 457.4
click at [721, 247] on div "In order to accomplish this, the manager should be able to motivate employees. …" at bounding box center [559, 313] width 849 height 246
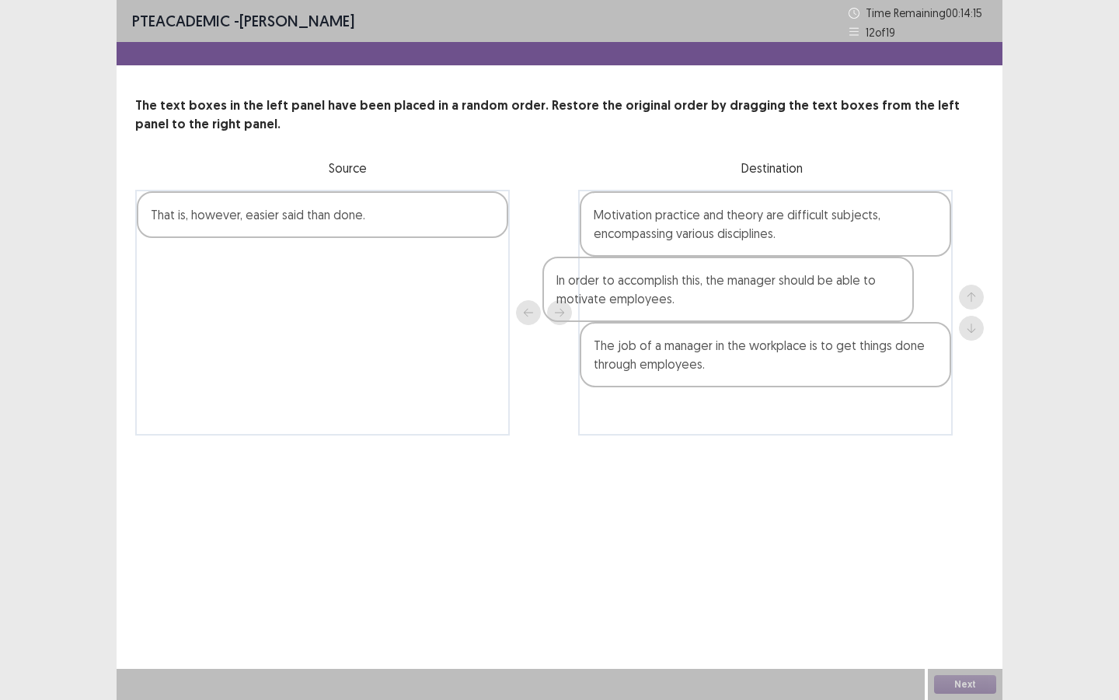
drag, startPoint x: 337, startPoint y: 245, endPoint x: 761, endPoint y: 310, distance: 428.6
click at [761, 310] on div "In order to accomplish this, the manager should be able to motivate employees. …" at bounding box center [559, 313] width 849 height 246
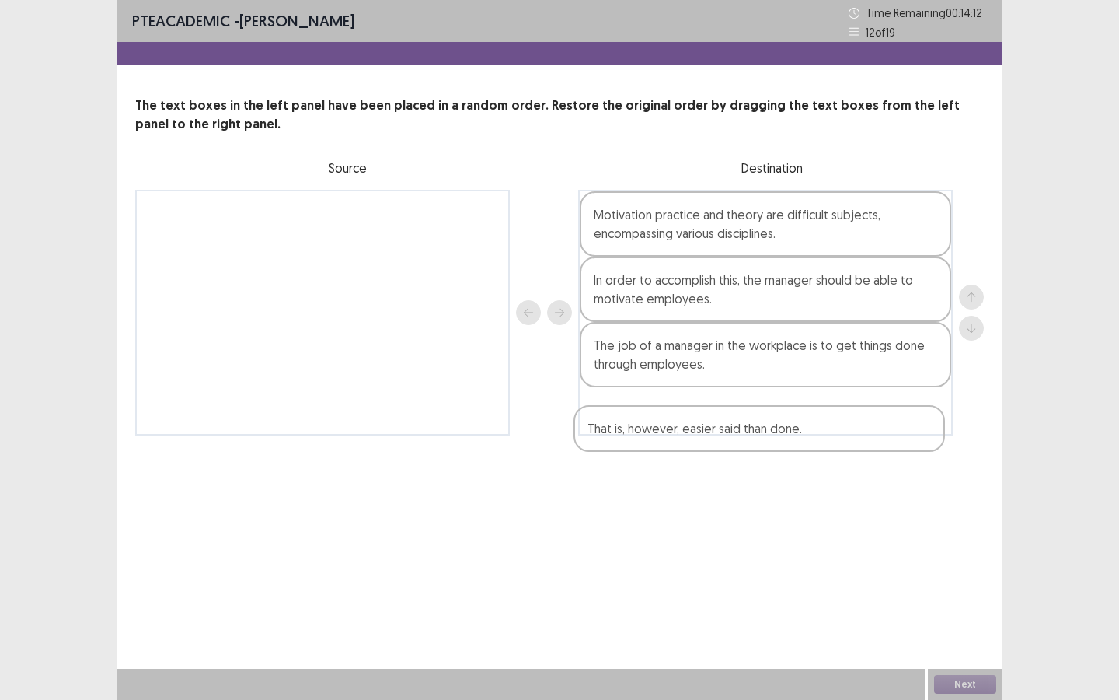
drag, startPoint x: 373, startPoint y: 211, endPoint x: 806, endPoint y: 396, distance: 470.8
click at [817, 417] on div "That is, however, easier said than done. Motivation practice and theory are dif…" at bounding box center [559, 313] width 849 height 246
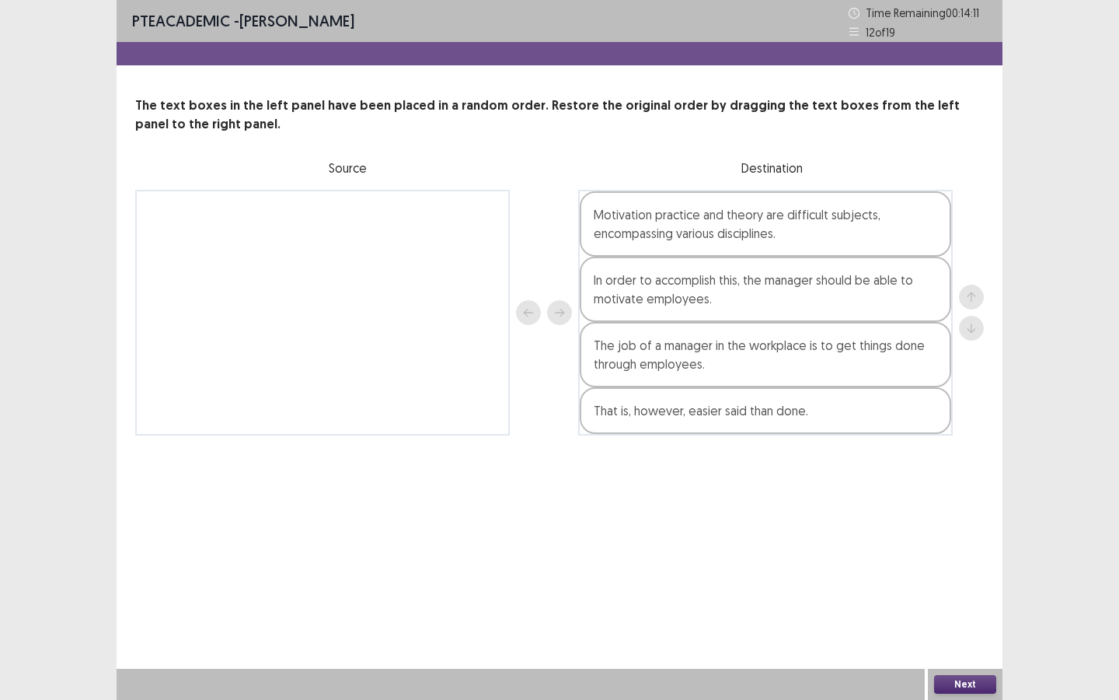
click at [932, 525] on button "Next" at bounding box center [965, 684] width 62 height 19
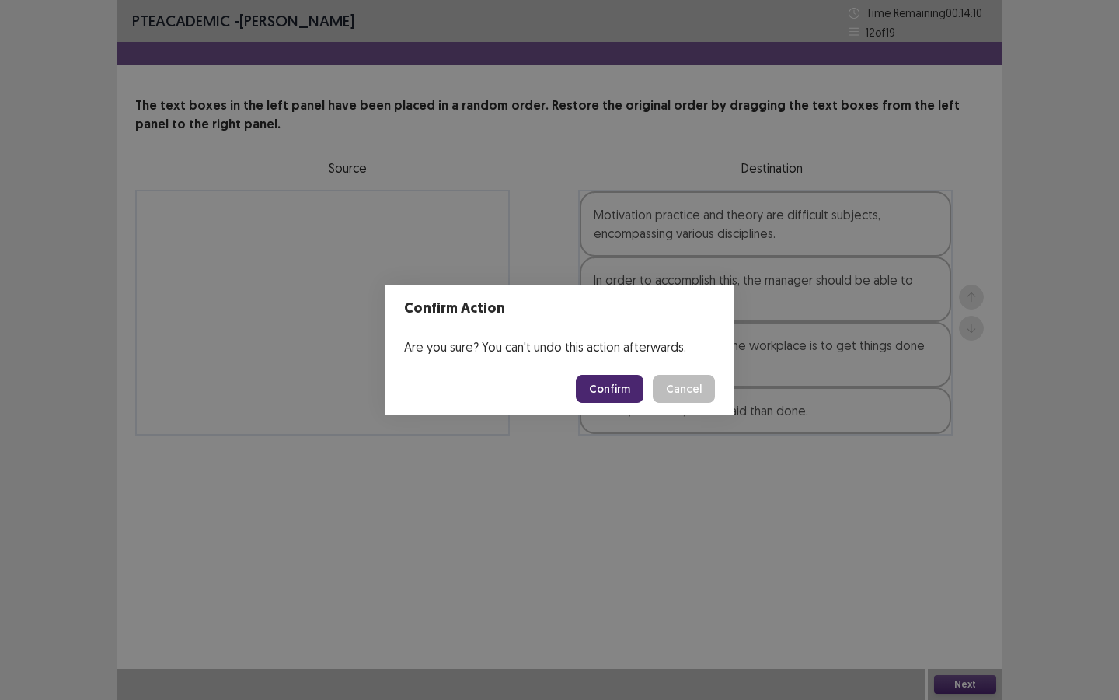
click at [620, 389] on button "Confirm" at bounding box center [610, 389] width 68 height 28
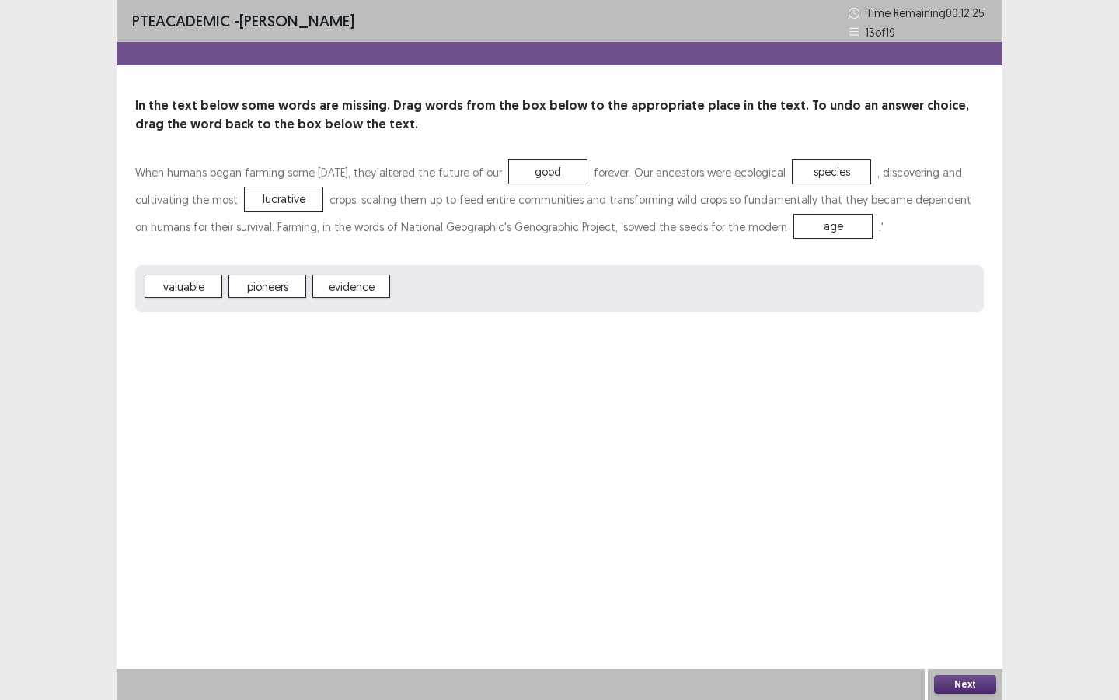
click at [932, 525] on button "Next" at bounding box center [965, 684] width 62 height 19
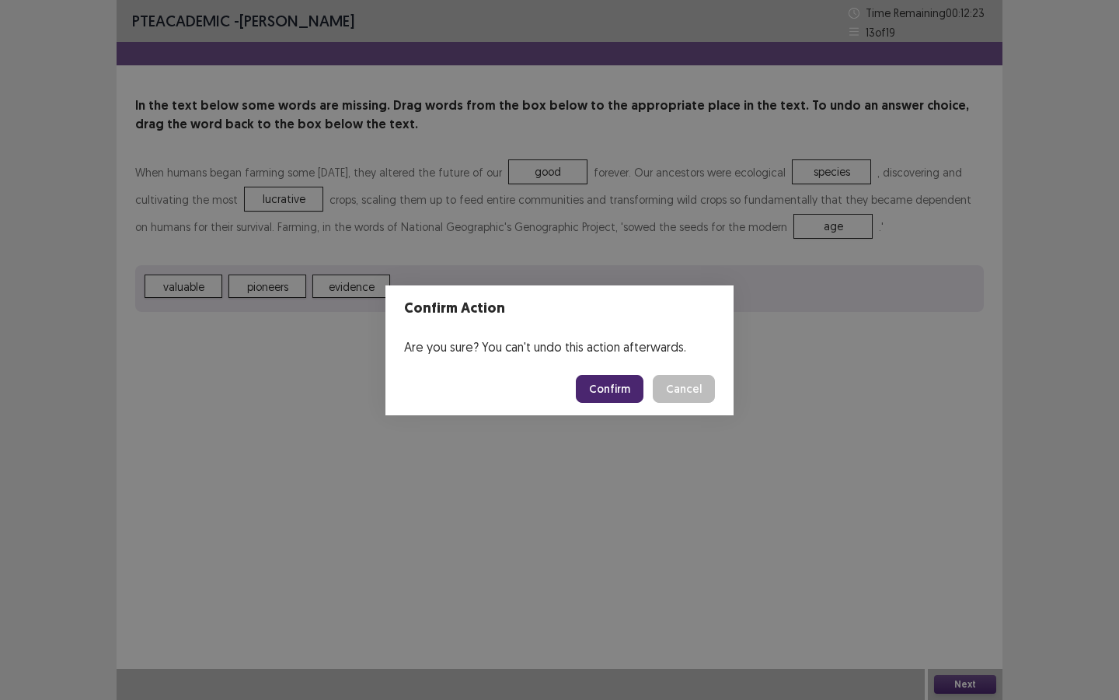
click at [608, 390] on button "Confirm" at bounding box center [610, 389] width 68 height 28
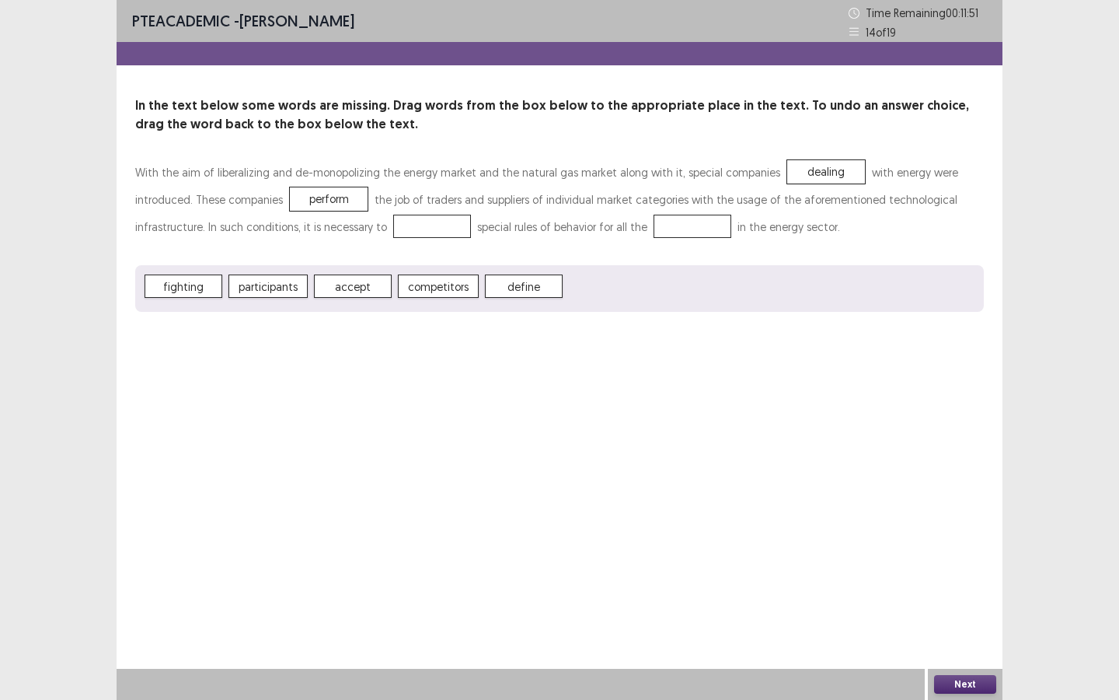
click at [512, 287] on span "define" at bounding box center [524, 285] width 78 height 23
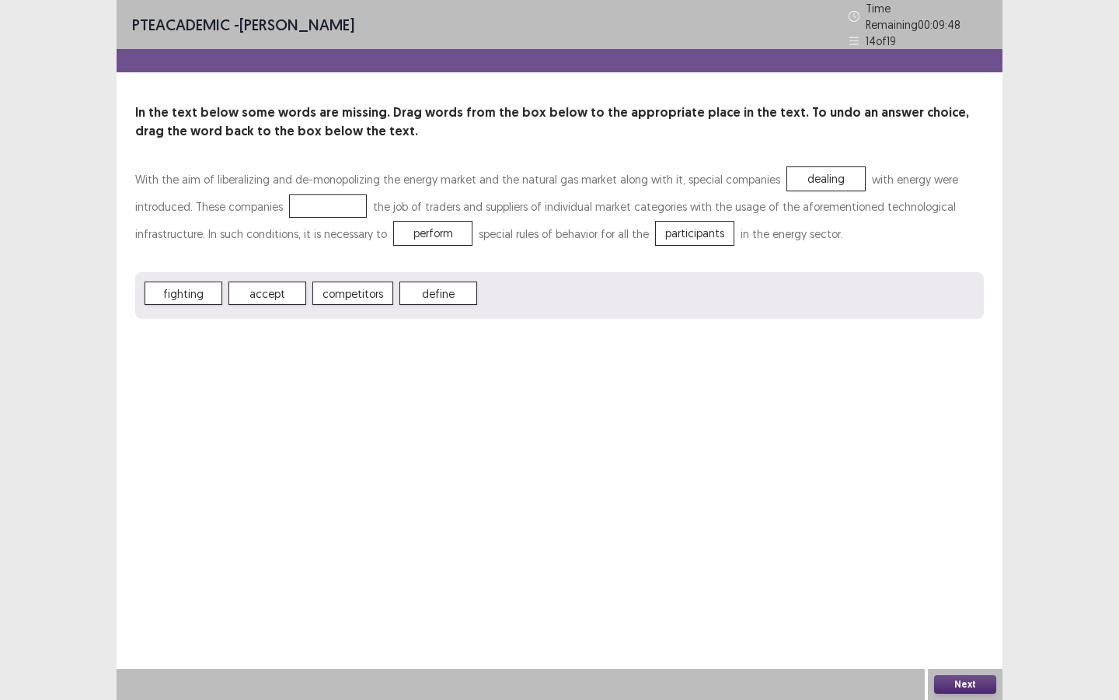
drag, startPoint x: 264, startPoint y: 298, endPoint x: 264, endPoint y: 257, distance: 41.2
click at [264, 245] on div "With the aim of liberalizing and de-monopolizing the energy market and the natu…" at bounding box center [559, 242] width 849 height 153
click at [932, 525] on button "Next" at bounding box center [965, 684] width 62 height 19
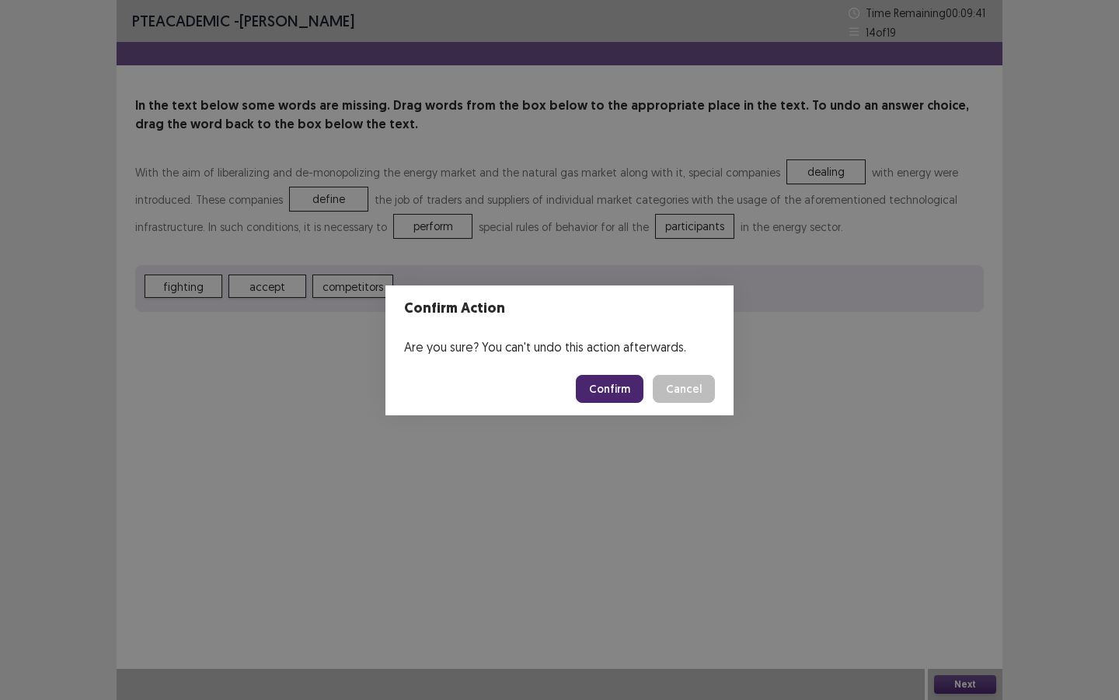
click at [600, 389] on button "Confirm" at bounding box center [610, 389] width 68 height 28
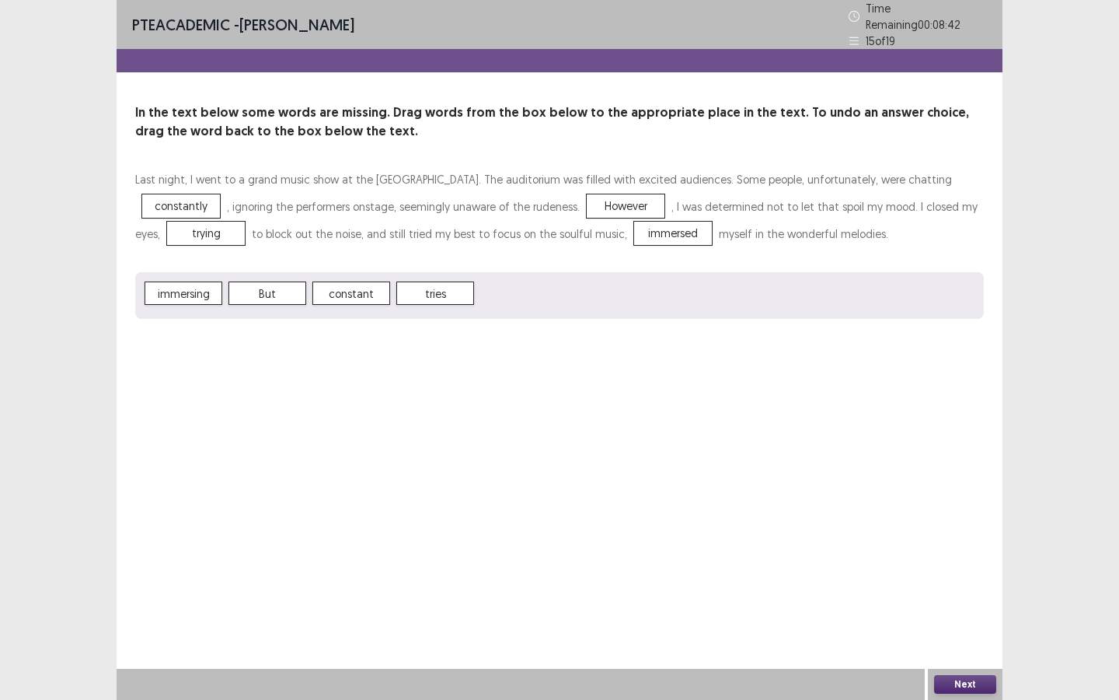
click at [932, 525] on button "Next" at bounding box center [965, 684] width 62 height 19
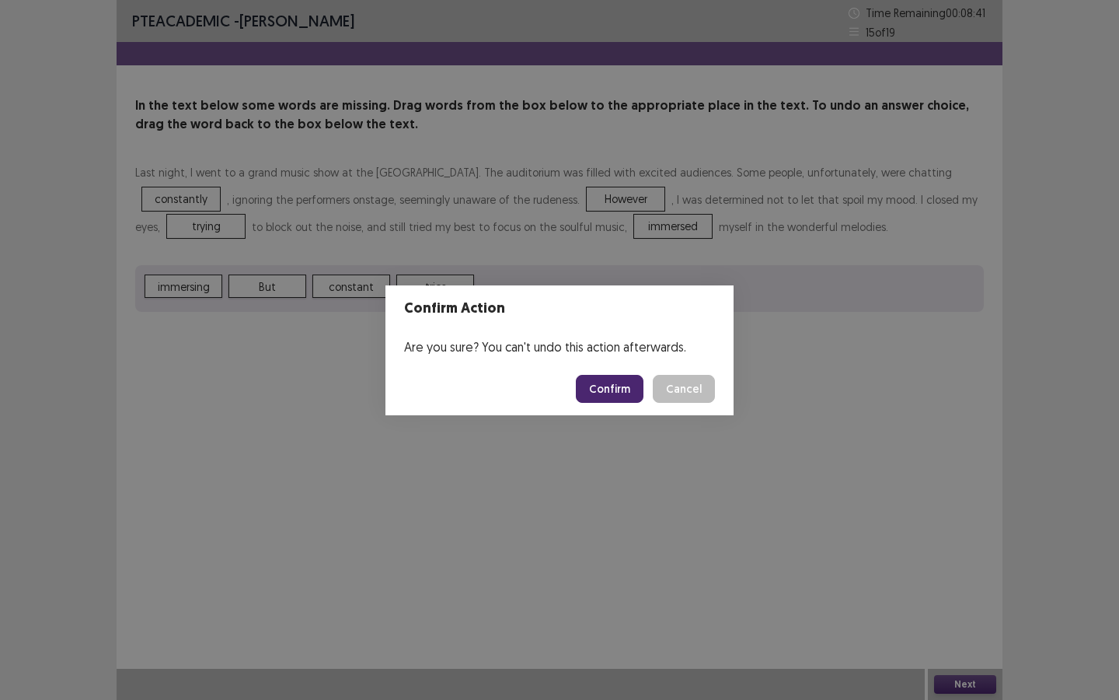
click at [604, 397] on button "Confirm" at bounding box center [610, 389] width 68 height 28
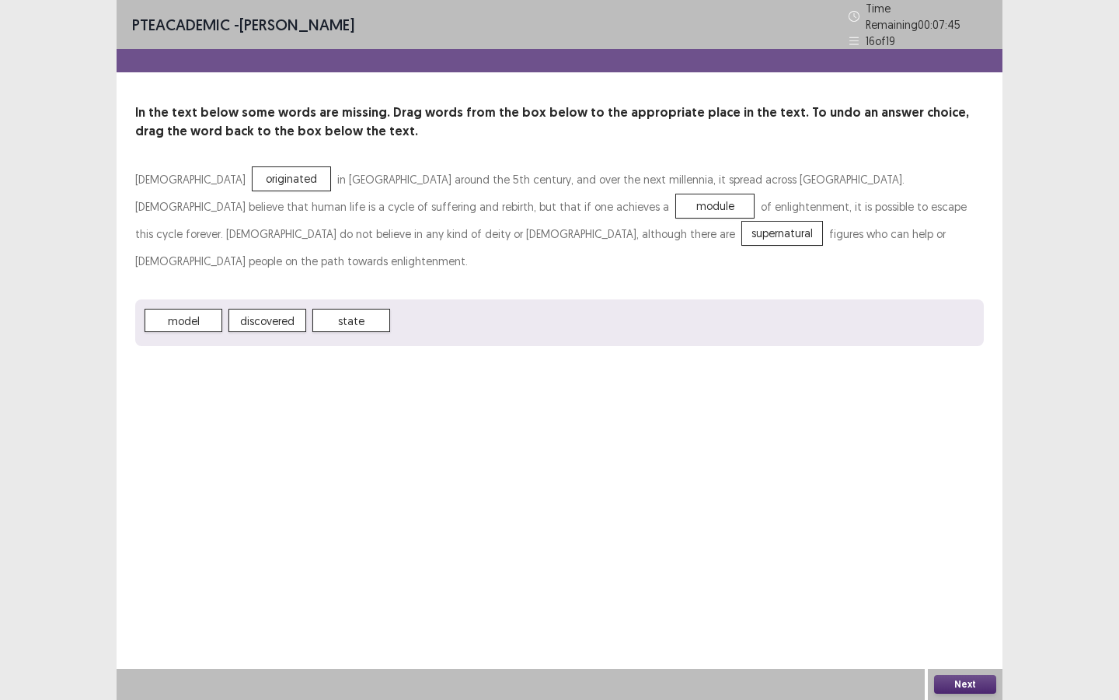
click at [932, 525] on button "Next" at bounding box center [965, 684] width 62 height 19
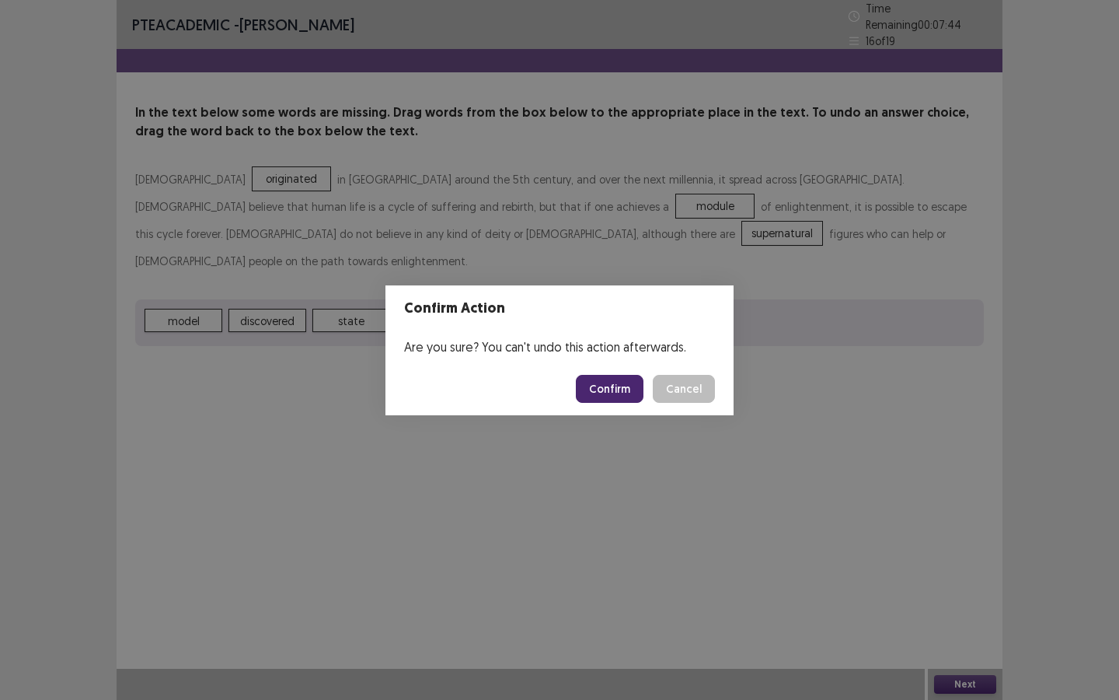
click at [616, 389] on button "Confirm" at bounding box center [610, 389] width 68 height 28
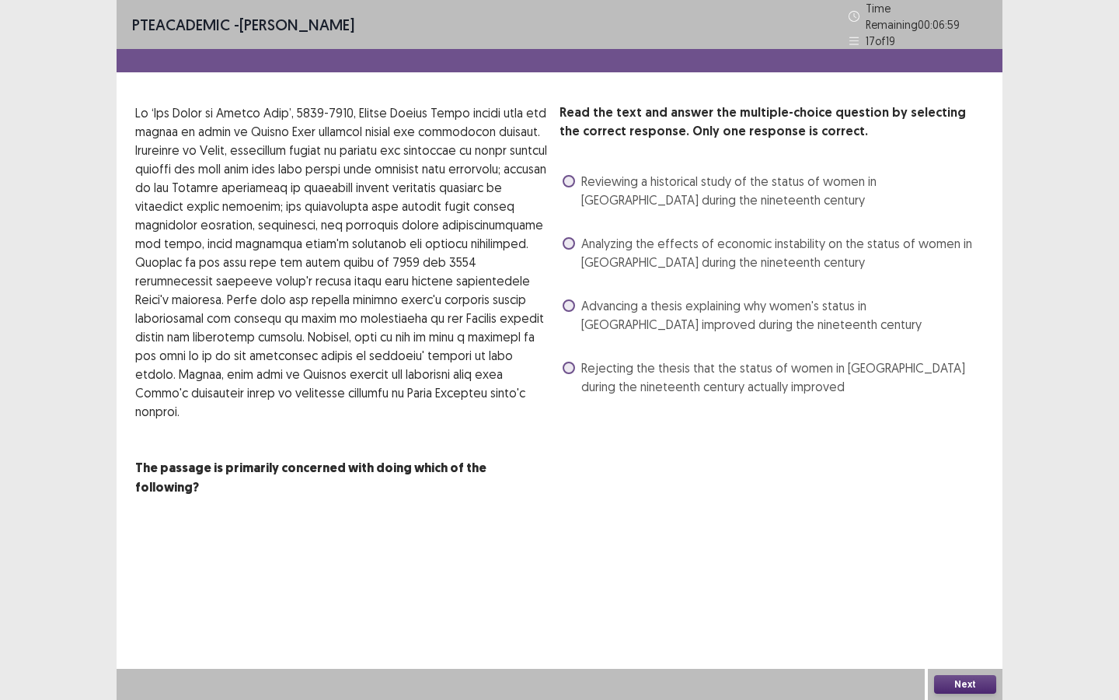
click at [572, 237] on span at bounding box center [569, 243] width 12 height 12
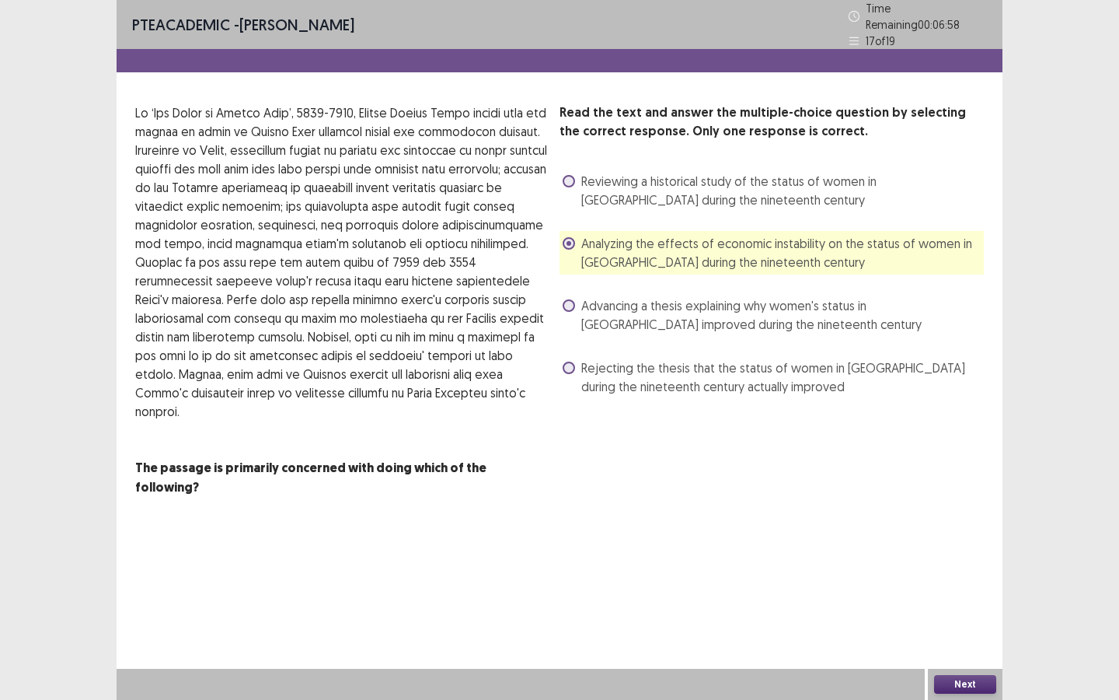
click at [932, 525] on button "Next" at bounding box center [965, 684] width 62 height 19
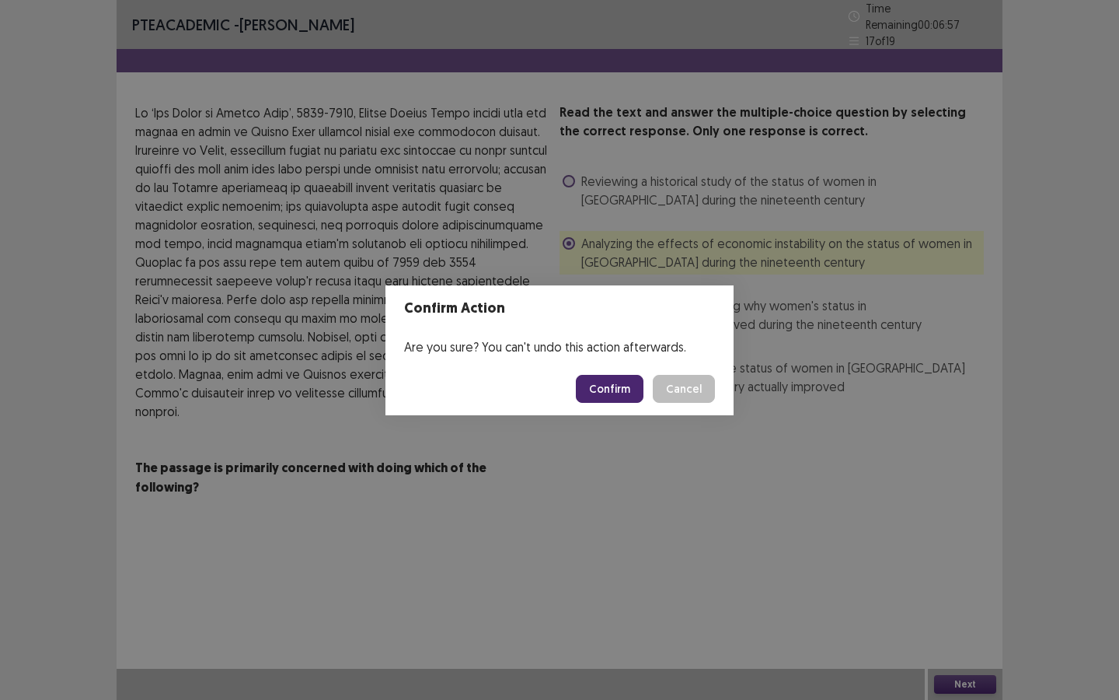
click at [612, 392] on button "Confirm" at bounding box center [610, 389] width 68 height 28
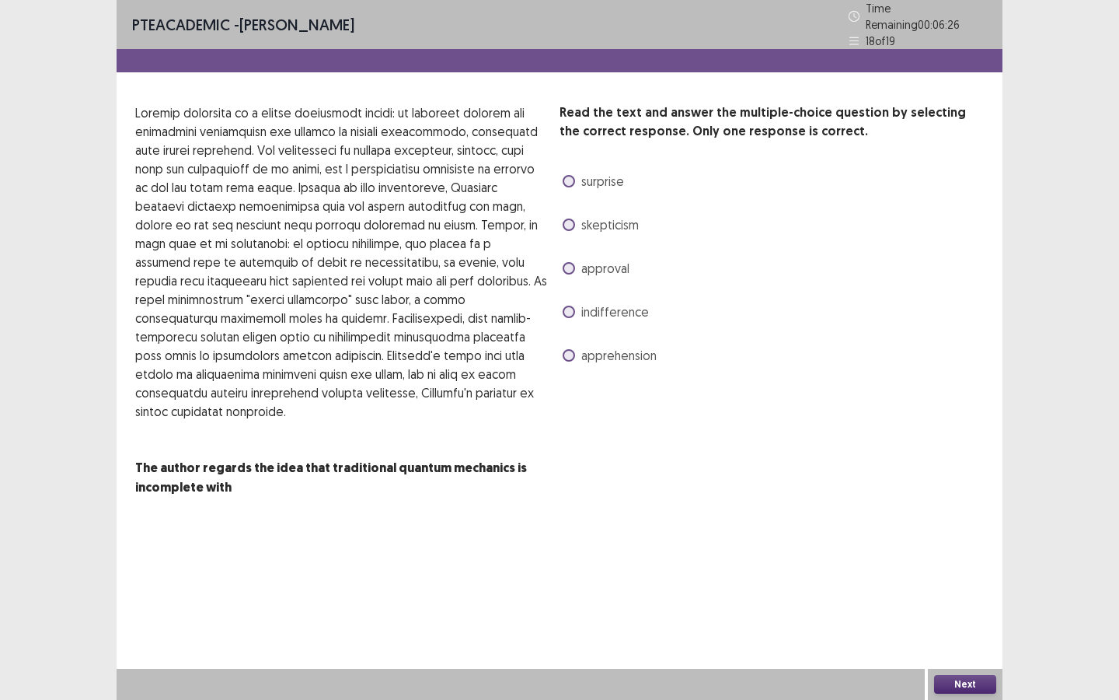
click at [573, 218] on span at bounding box center [569, 224] width 12 height 12
click at [932, 525] on button "Next" at bounding box center [965, 684] width 62 height 19
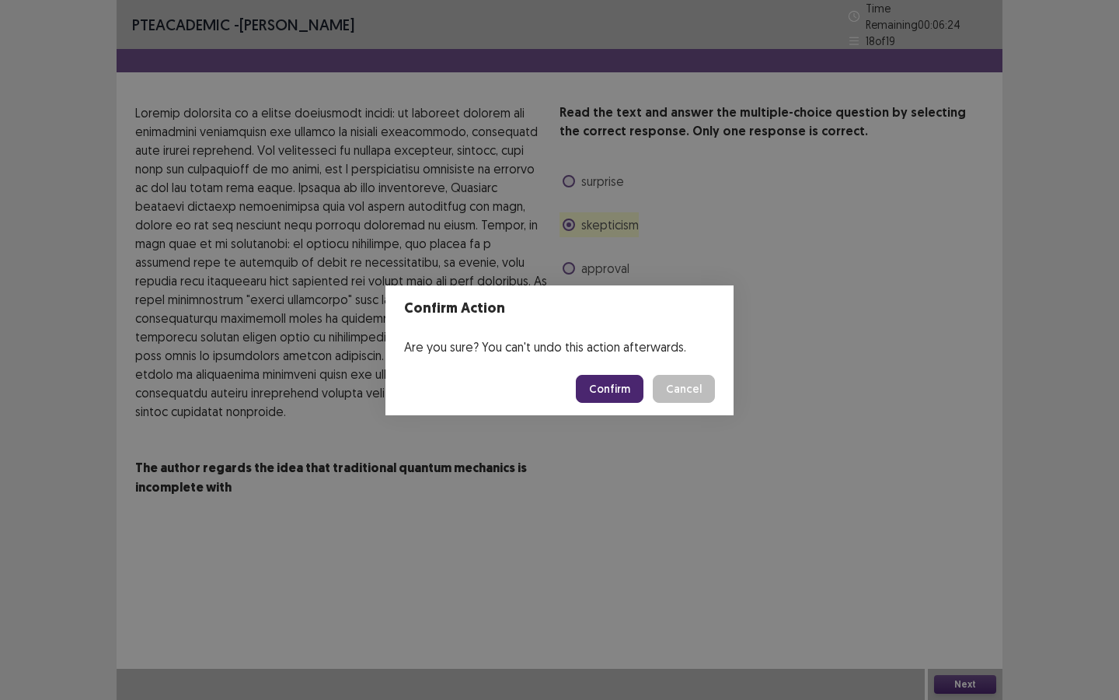
click at [629, 389] on button "Confirm" at bounding box center [610, 389] width 68 height 28
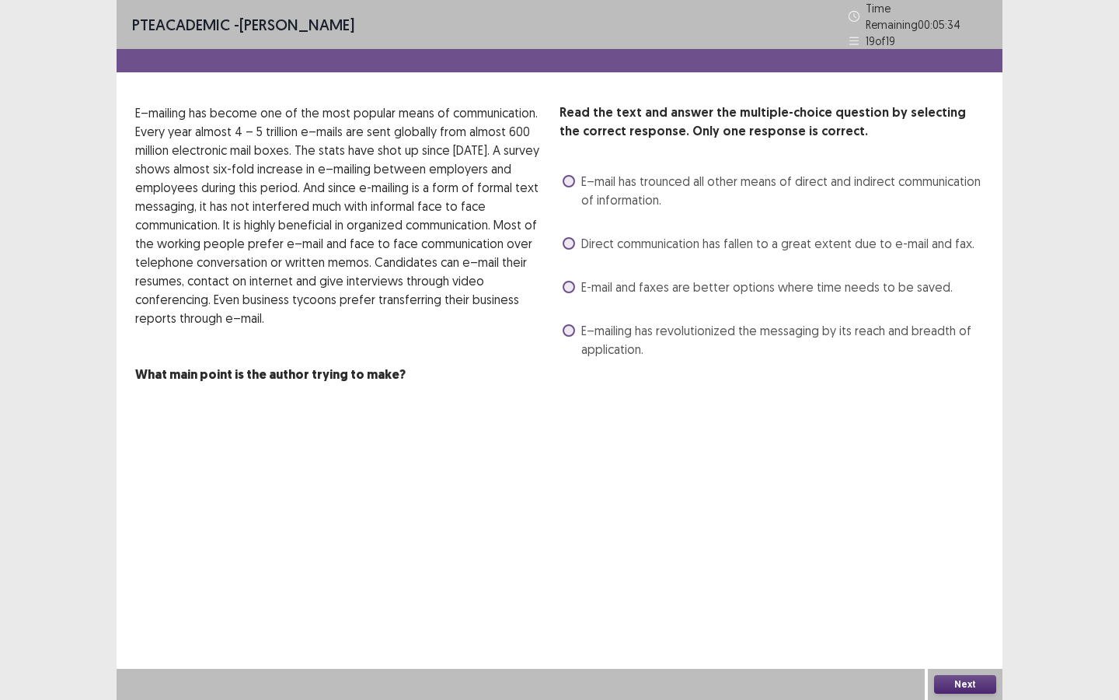
click at [573, 324] on span at bounding box center [569, 330] width 12 height 12
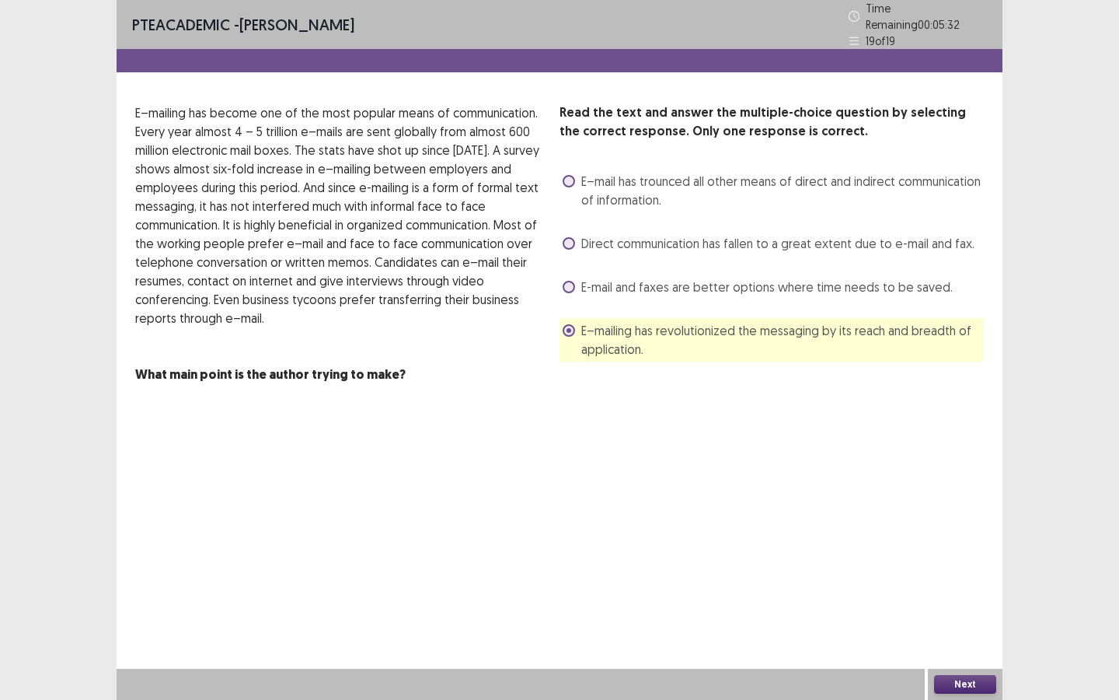
click at [932, 525] on button "Next" at bounding box center [965, 684] width 62 height 19
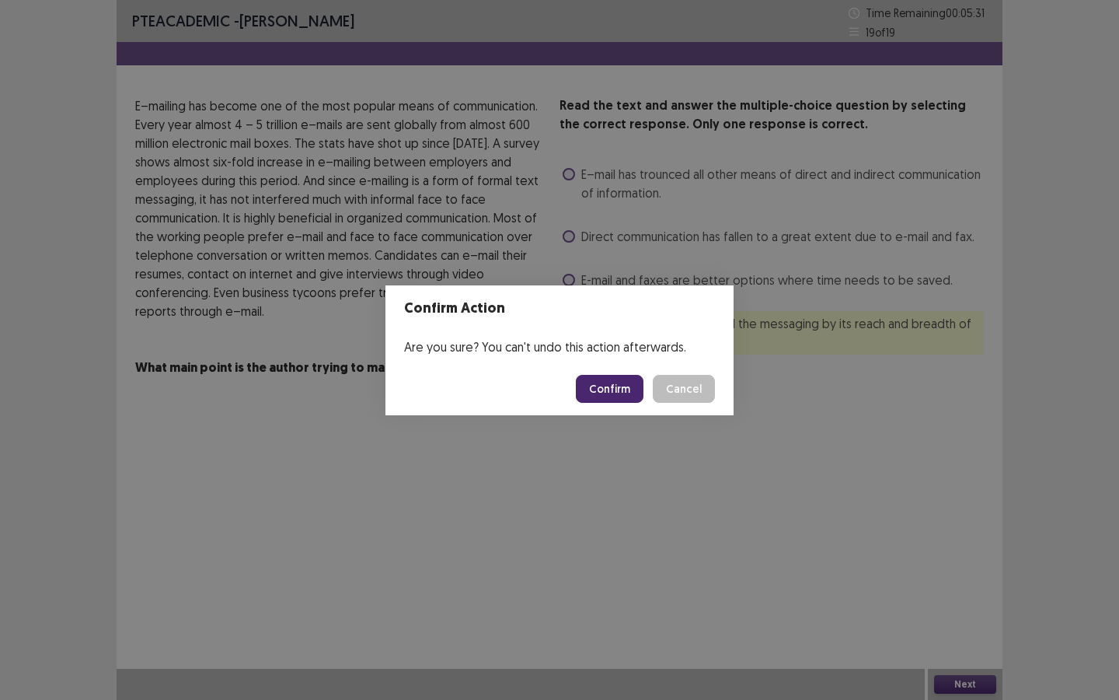
click at [629, 399] on button "Confirm" at bounding box center [610, 389] width 68 height 28
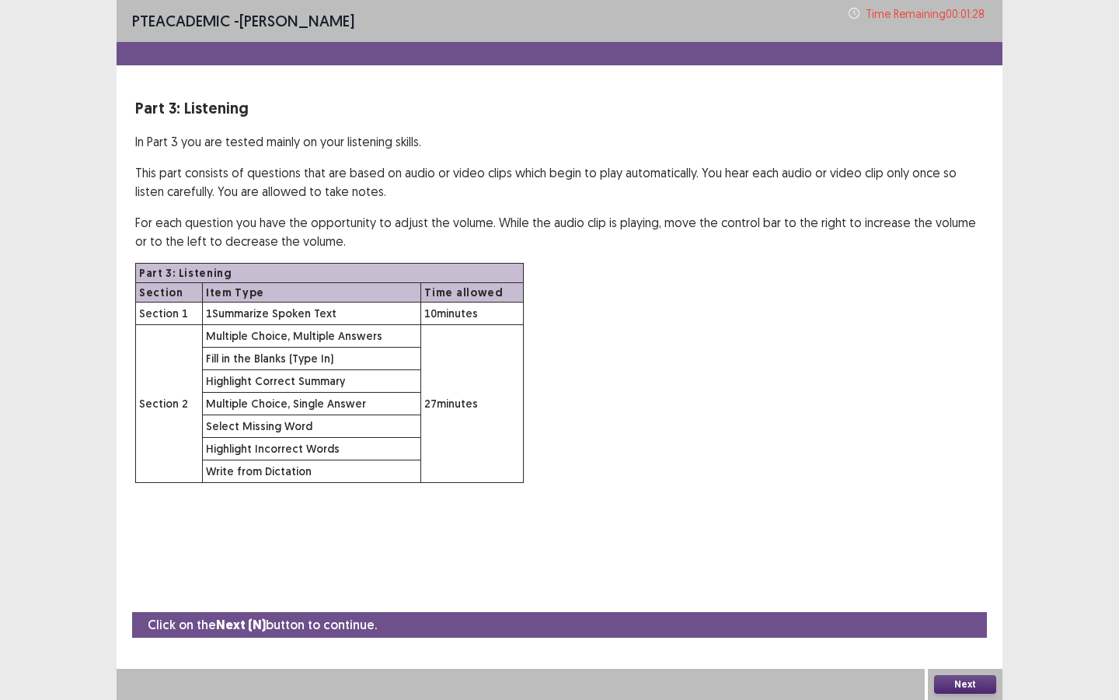
click at [932, 525] on button "Next" at bounding box center [965, 684] width 62 height 19
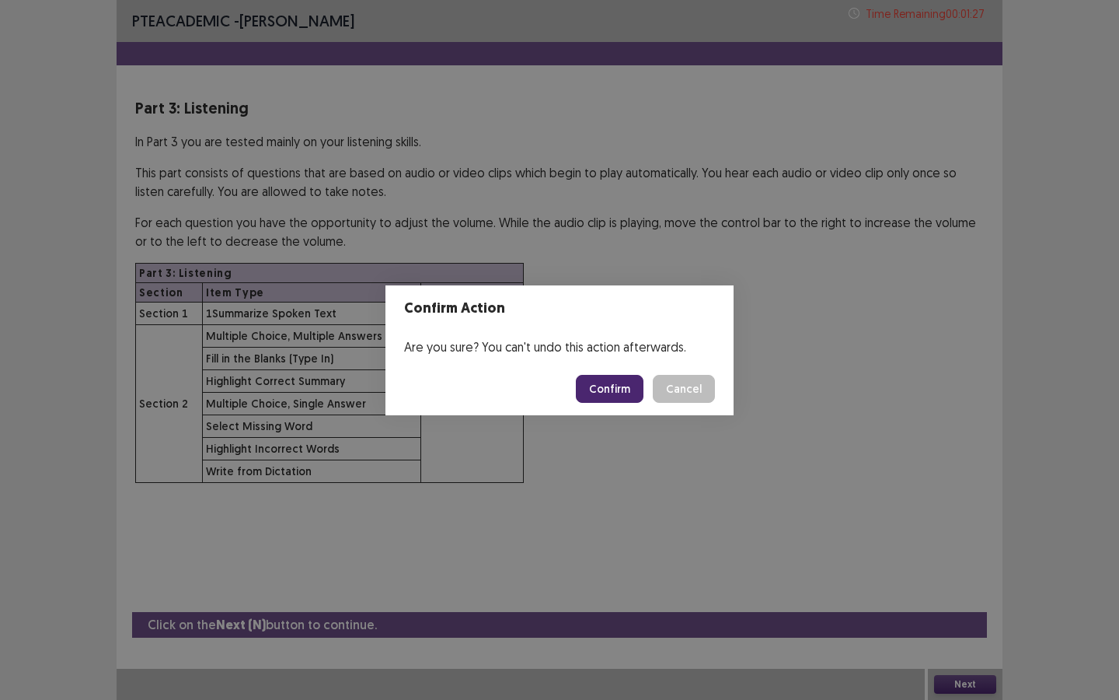
click at [598, 393] on button "Confirm" at bounding box center [610, 389] width 68 height 28
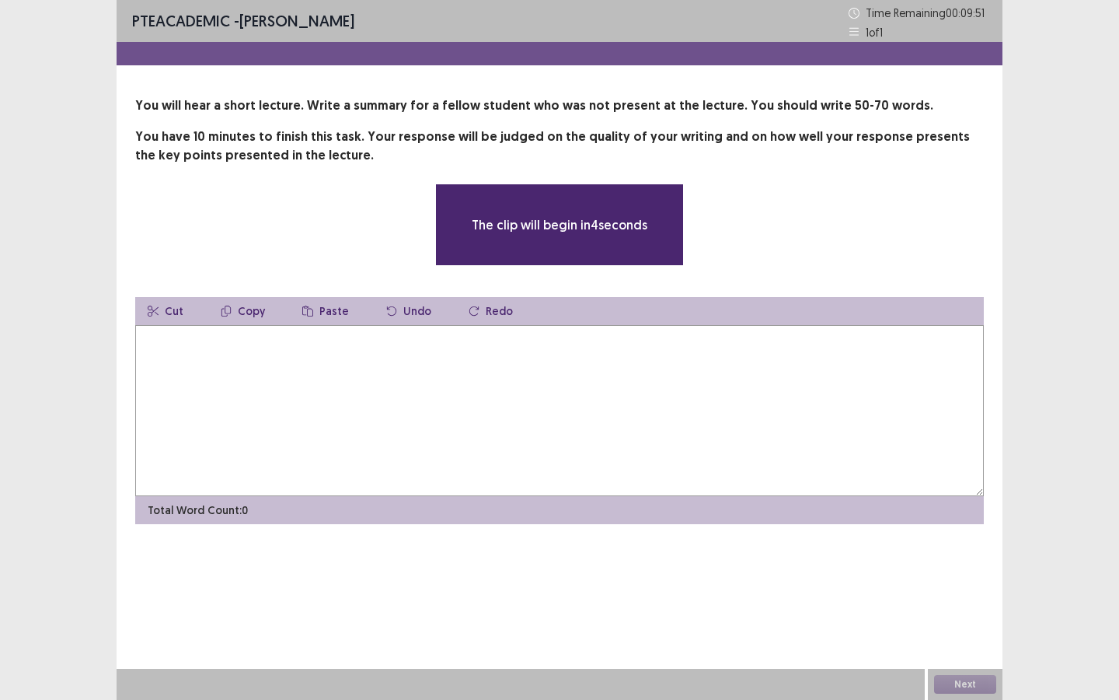
click at [598, 393] on textarea at bounding box center [559, 410] width 849 height 171
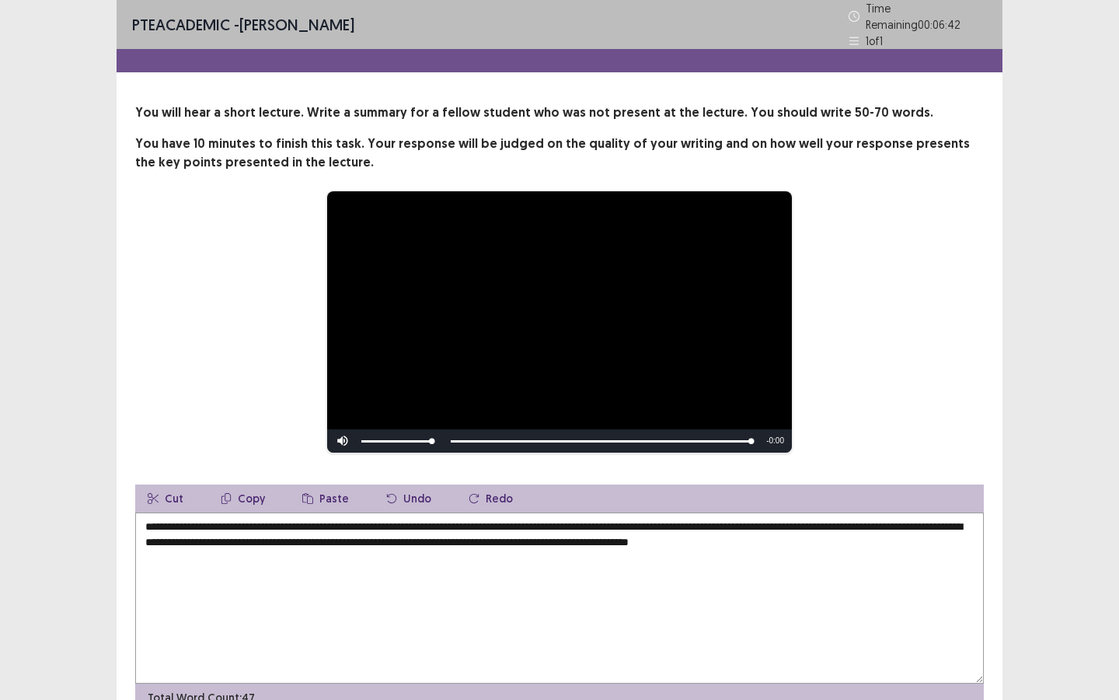
click at [800, 525] on textarea "**********" at bounding box center [559, 597] width 849 height 171
click at [932, 525] on textarea "**********" at bounding box center [559, 597] width 849 height 171
drag, startPoint x: 376, startPoint y: 522, endPoint x: 377, endPoint y: 631, distance: 108.8
click at [376, 525] on textarea "**********" at bounding box center [559, 597] width 849 height 171
click at [336, 525] on textarea "**********" at bounding box center [559, 597] width 849 height 171
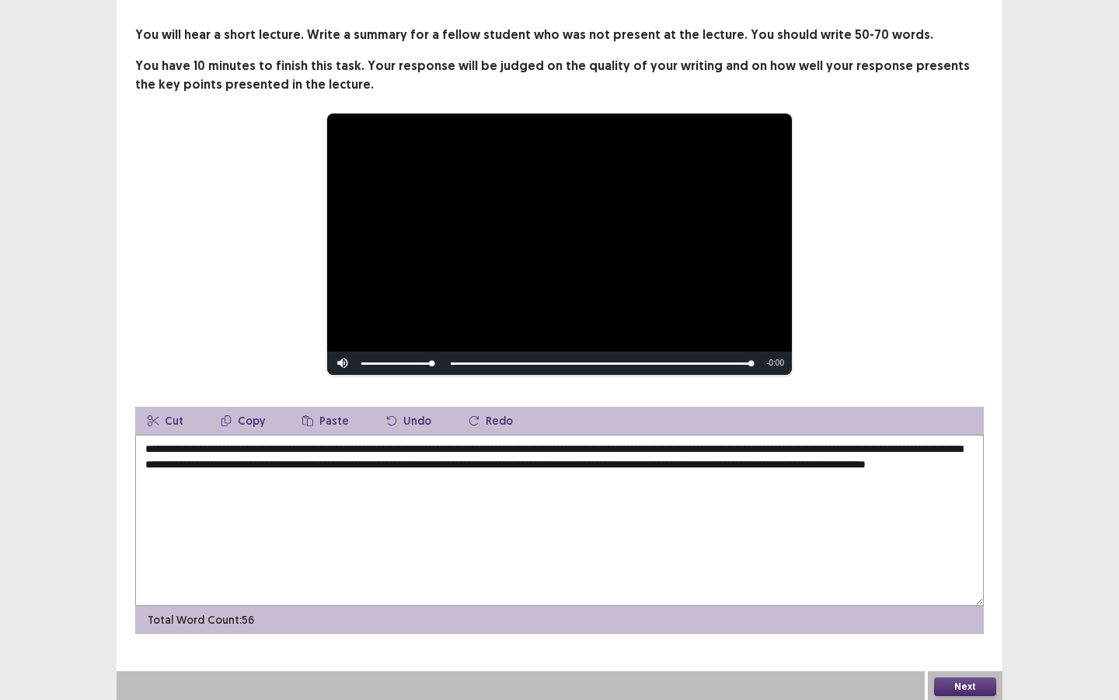
scroll to position [73, 0]
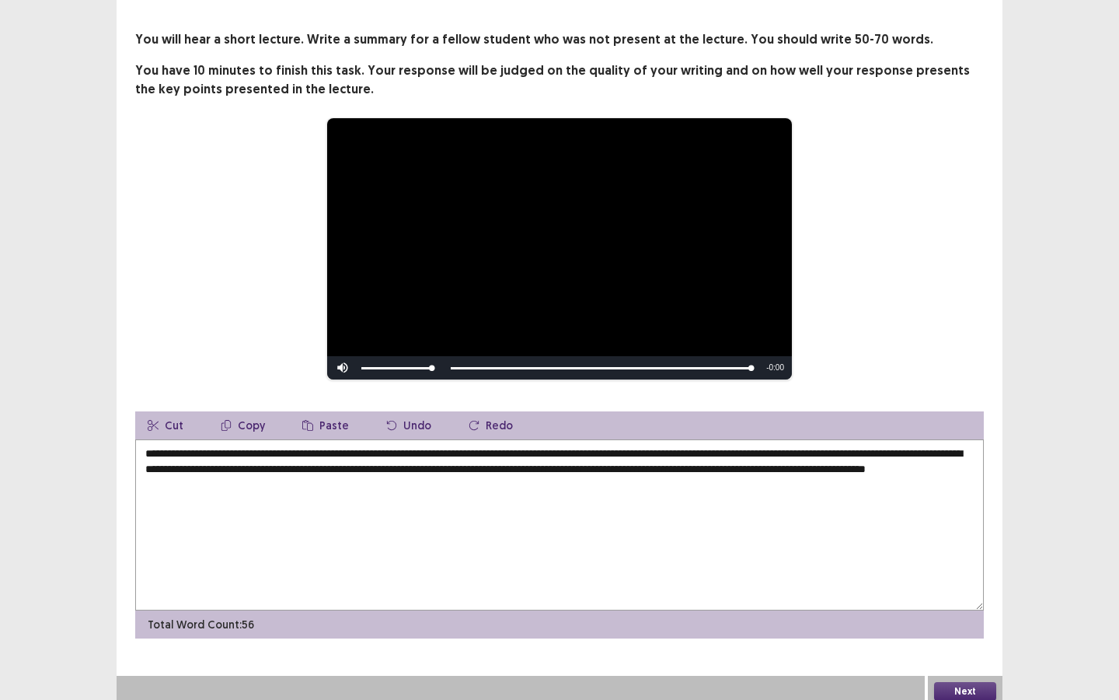
type textarea "**********"
click at [932, 525] on button "Next" at bounding box center [965, 691] width 62 height 19
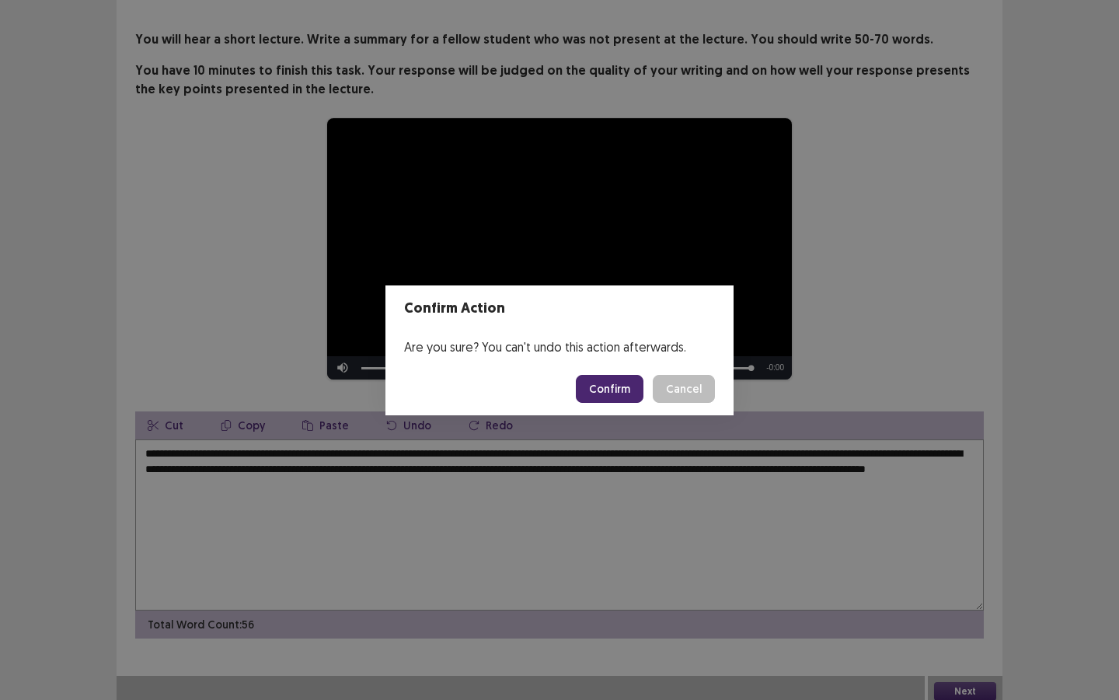
click at [611, 382] on button "Confirm" at bounding box center [610, 389] width 68 height 28
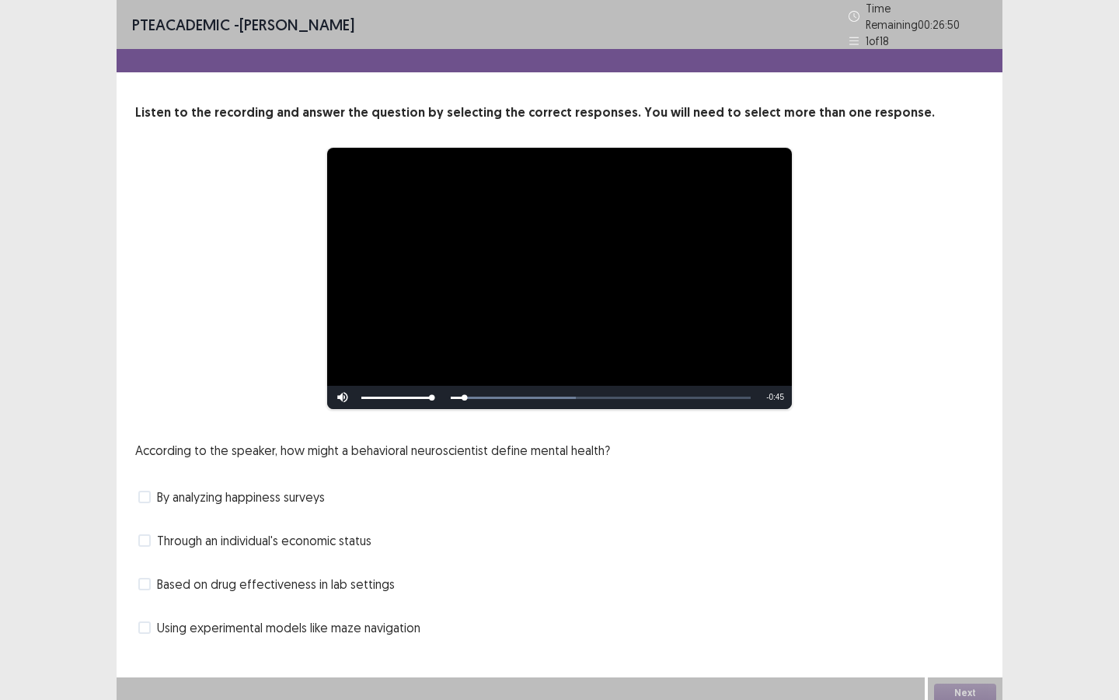
scroll to position [2, 0]
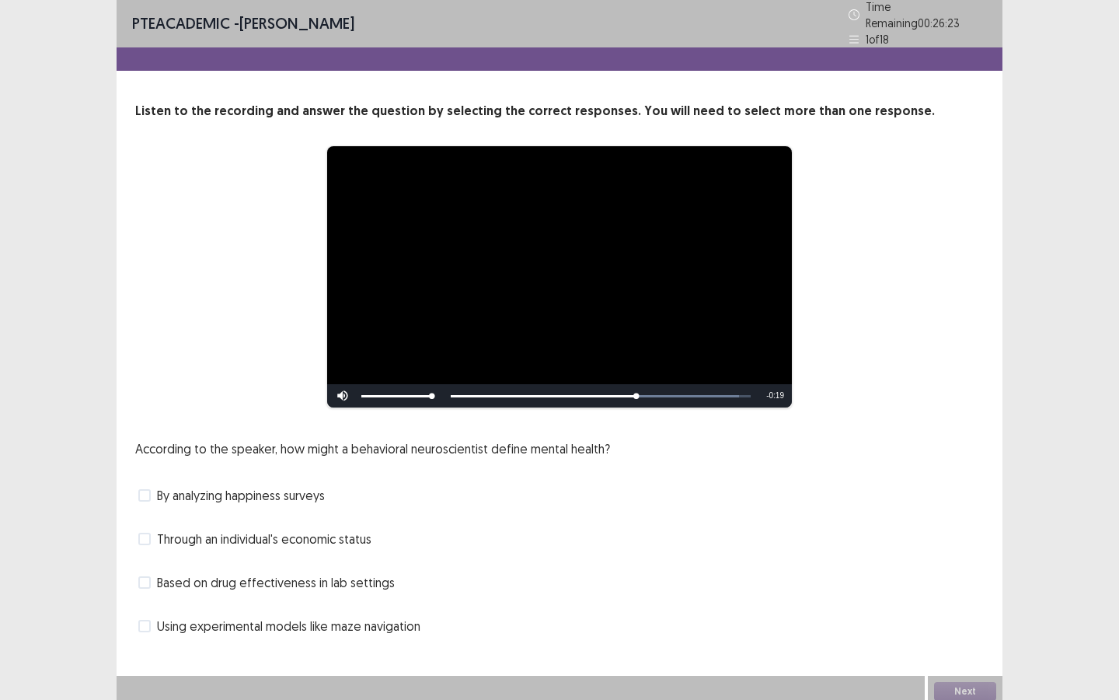
click at [147, 525] on span at bounding box center [144, 582] width 12 height 12
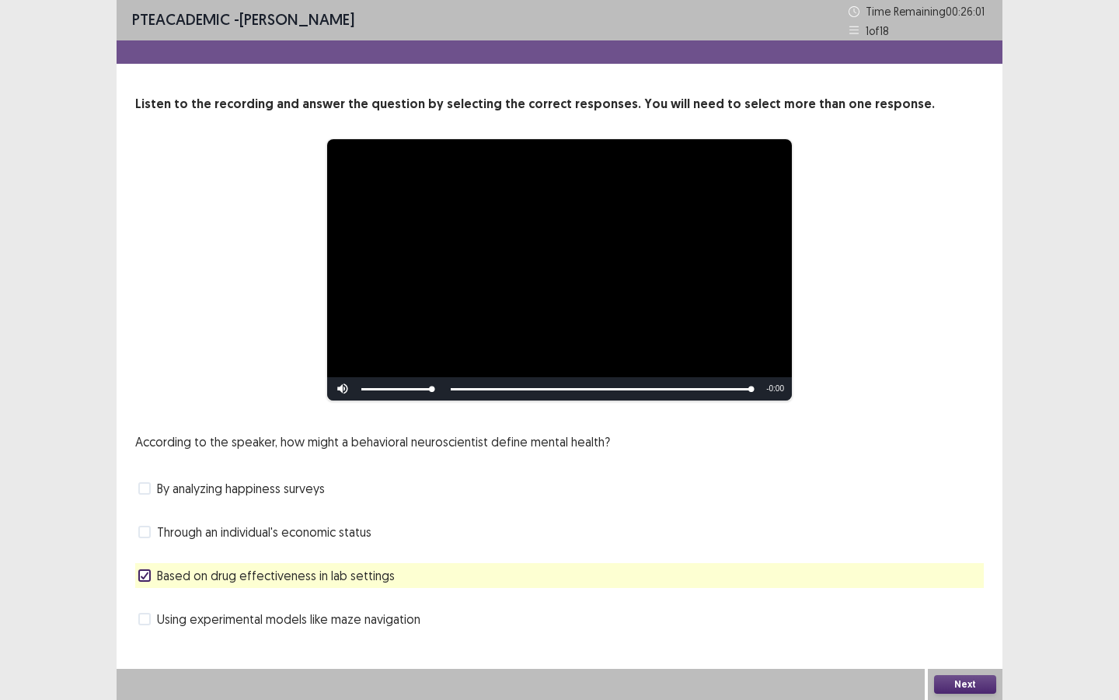
click at [148, 525] on span at bounding box center [144, 619] width 12 height 12
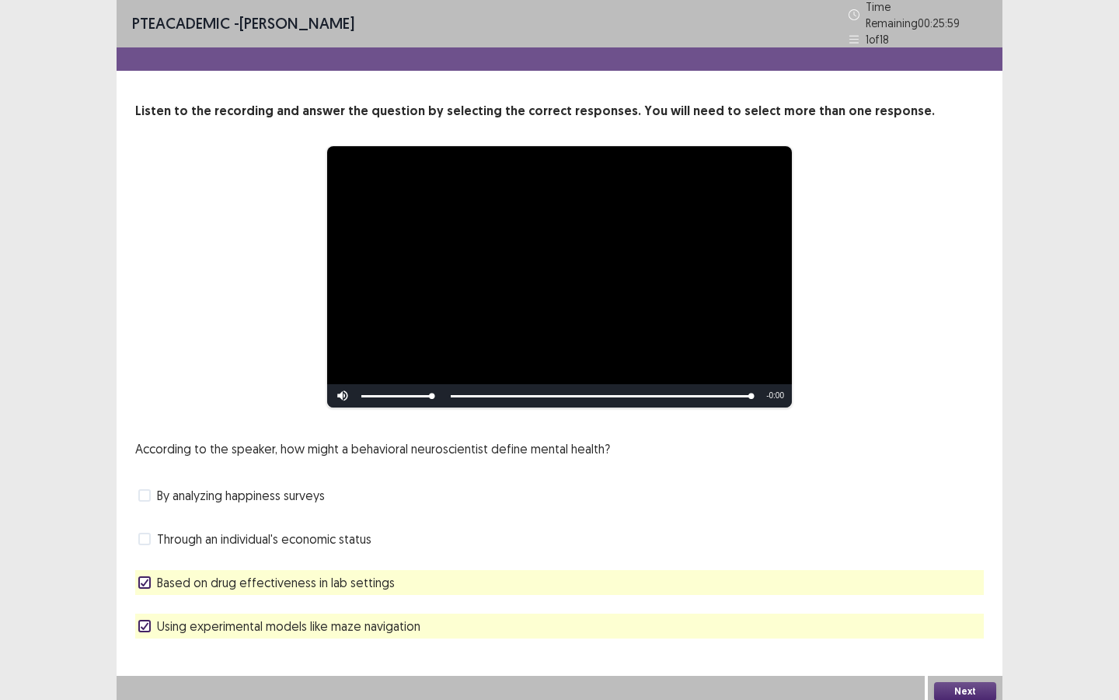
click at [932, 525] on button "Next" at bounding box center [965, 691] width 62 height 19
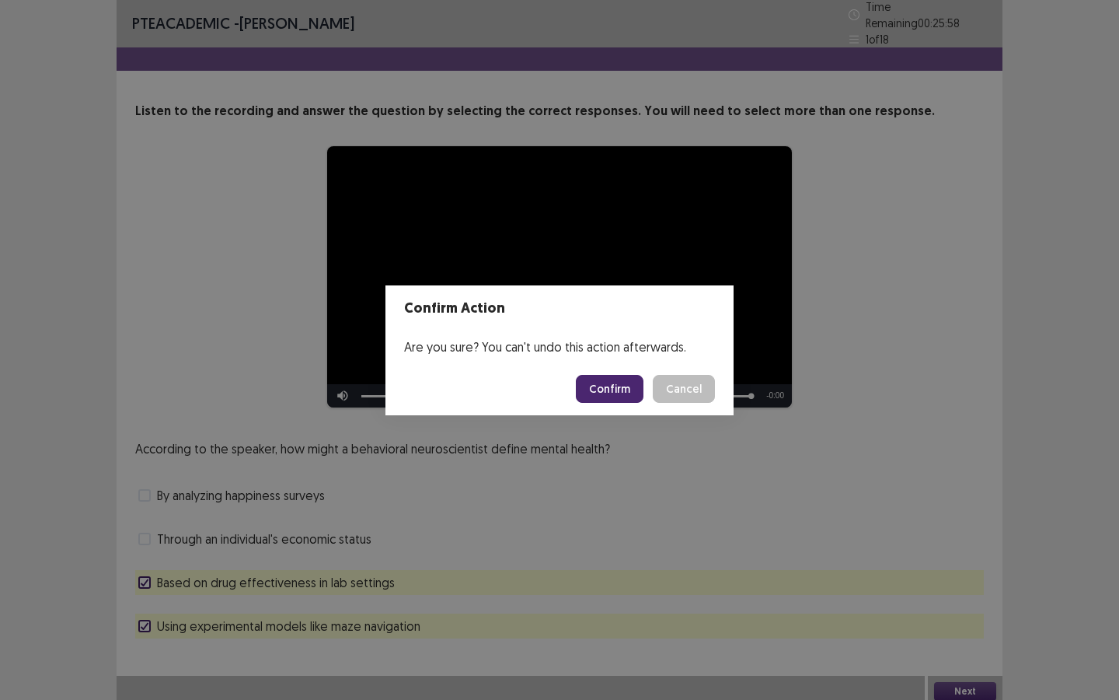
click at [613, 379] on button "Confirm" at bounding box center [610, 389] width 68 height 28
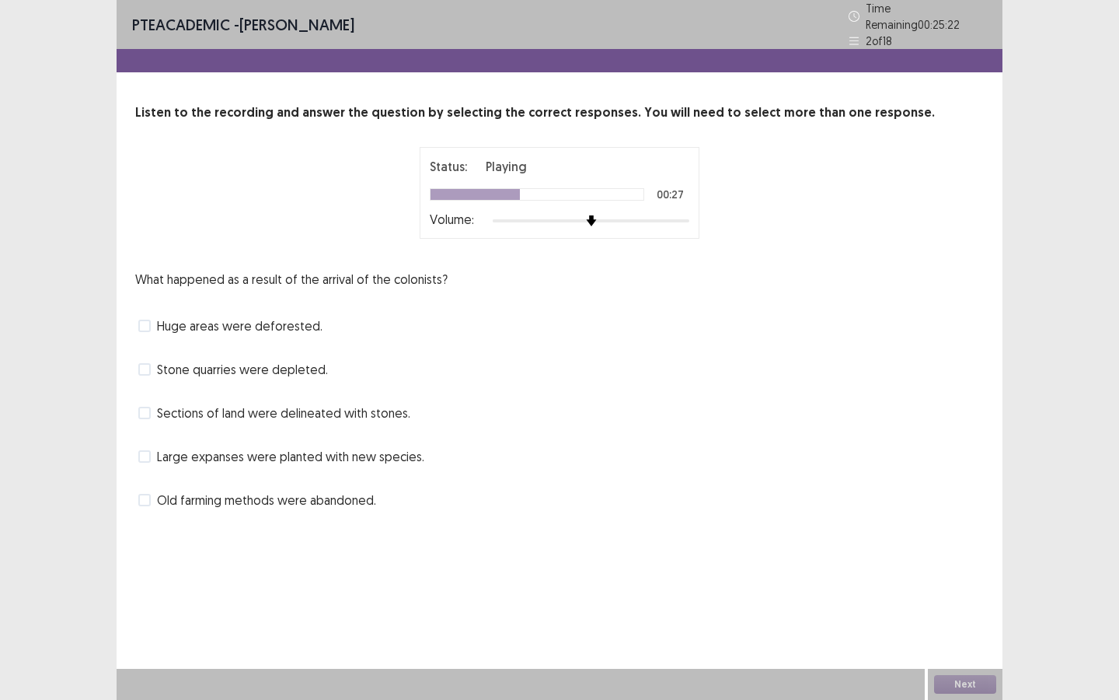
click at [140, 319] on span at bounding box center [144, 325] width 12 height 12
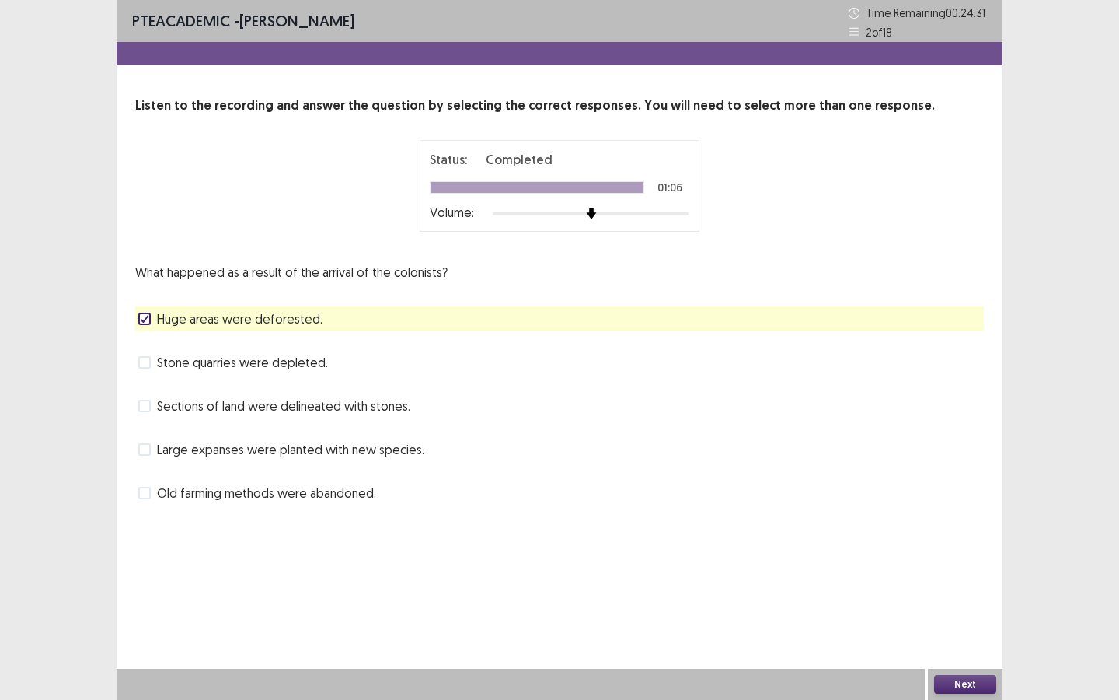
click at [152, 407] on label "Sections of land were delineated with stones." at bounding box center [274, 405] width 272 height 19
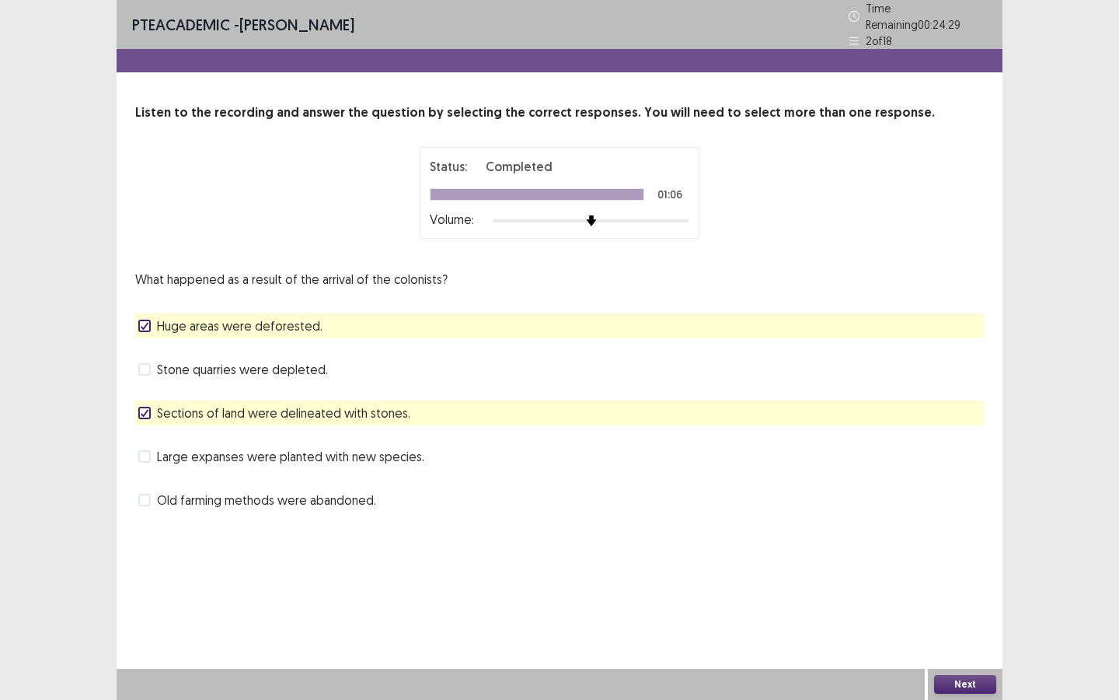
click at [932, 525] on button "Next" at bounding box center [965, 684] width 62 height 19
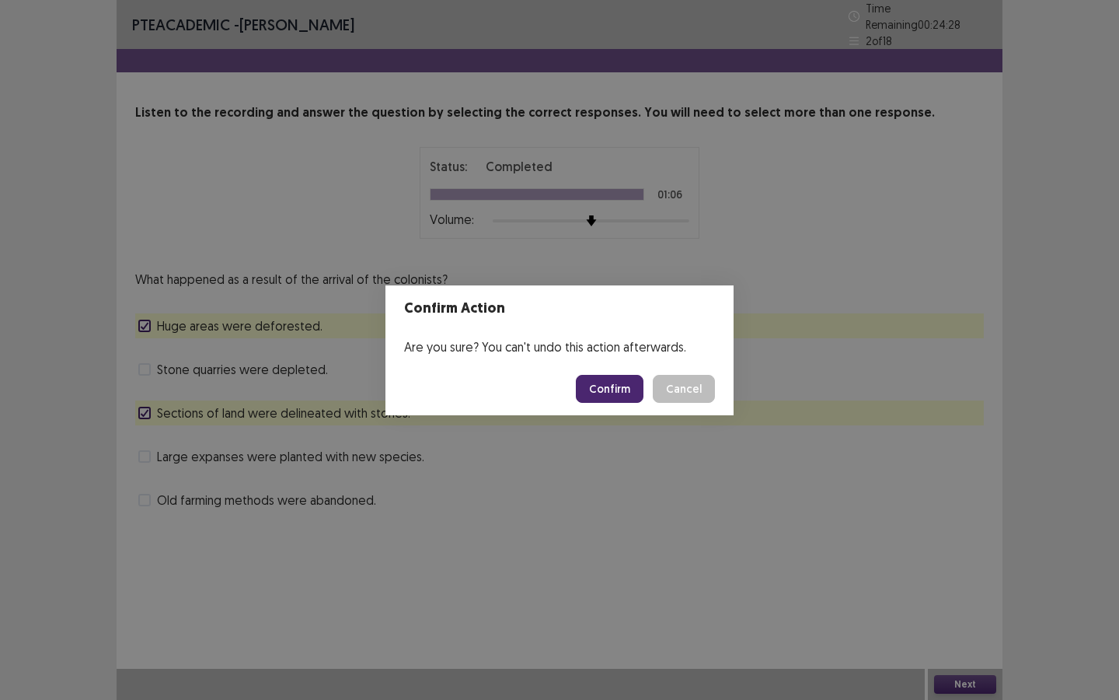
click at [599, 389] on button "Confirm" at bounding box center [610, 389] width 68 height 28
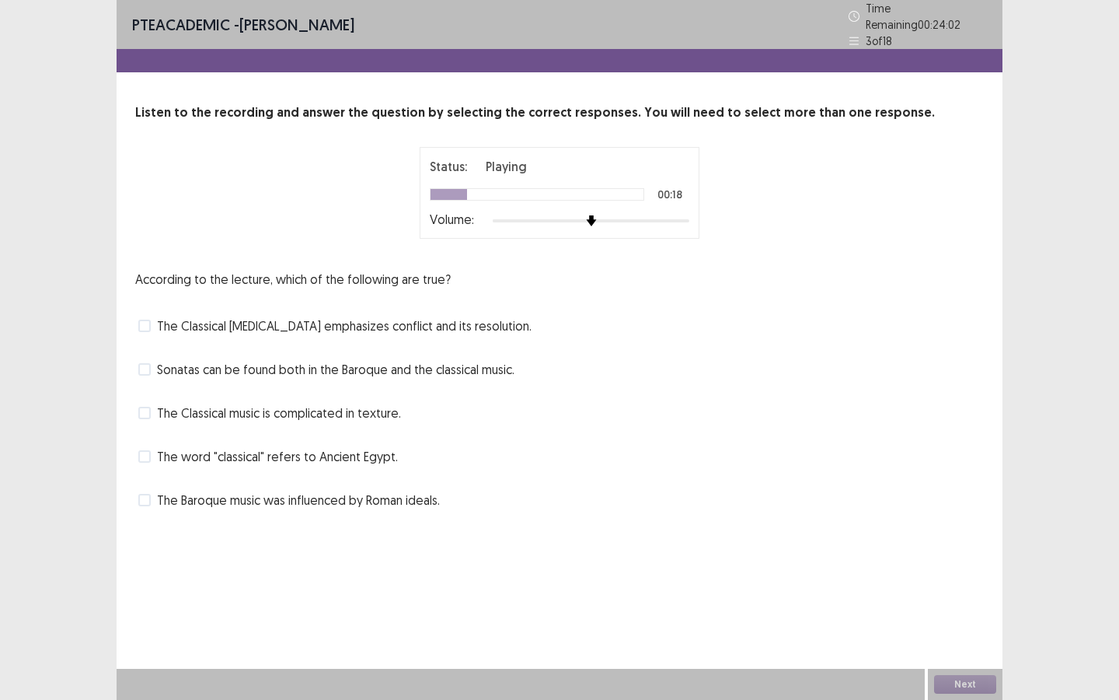
click at [143, 450] on span at bounding box center [144, 456] width 12 height 12
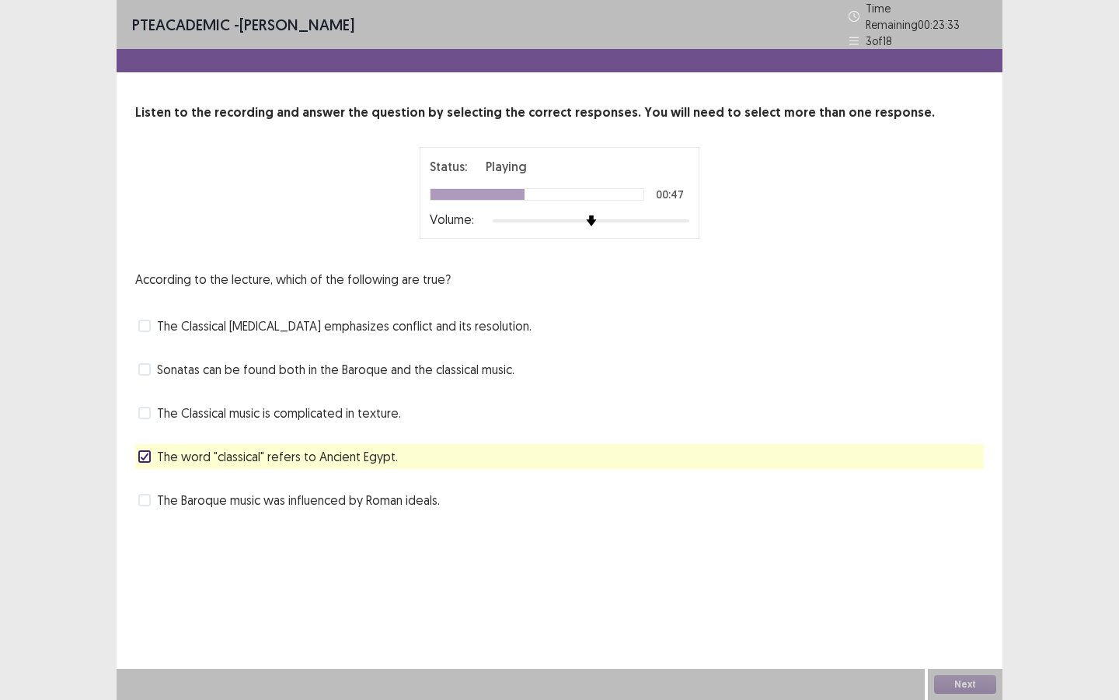
click at [246, 405] on span "The Classical music is complicated in texture." at bounding box center [279, 412] width 244 height 19
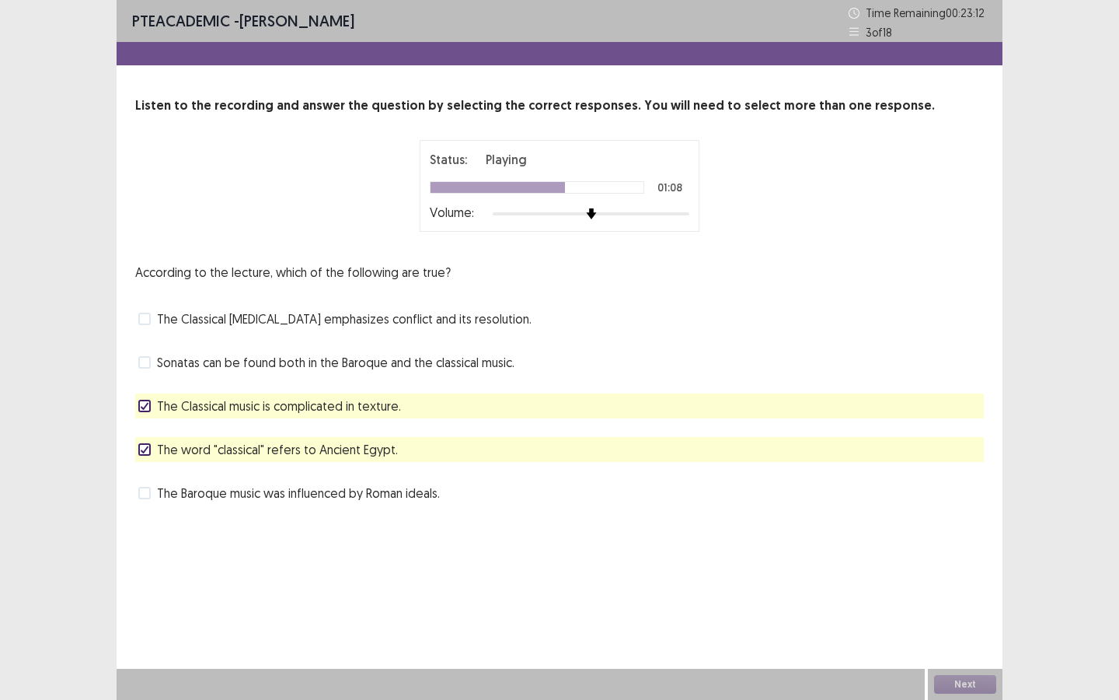
click at [292, 449] on span "The word "classical" refers to Ancient Egypt." at bounding box center [277, 449] width 241 height 19
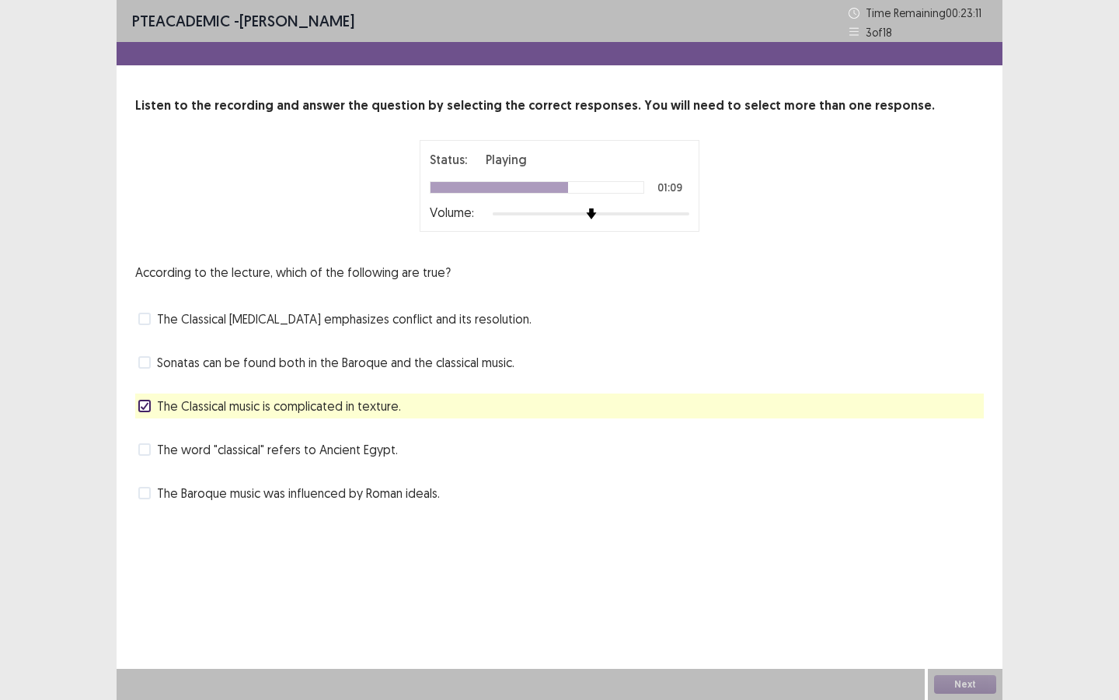
click at [298, 365] on span "Sonatas can be found both in the Baroque and the classical music." at bounding box center [336, 362] width 358 height 19
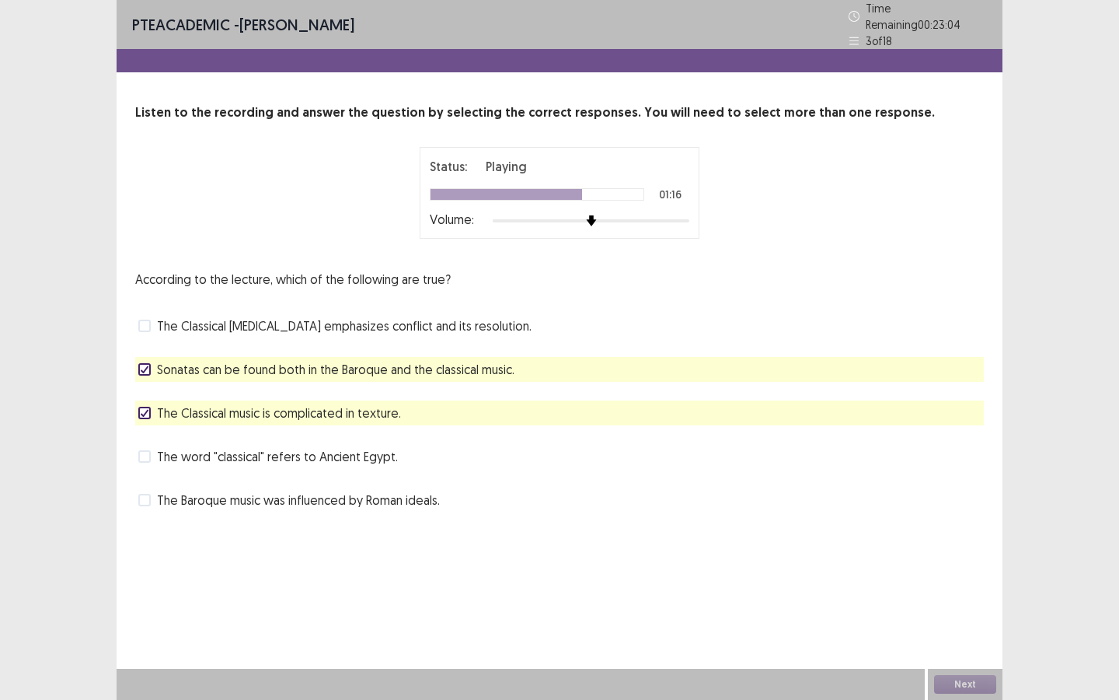
click at [291, 317] on span "The Classical [MEDICAL_DATA] emphasizes conflict and its resolution." at bounding box center [344, 325] width 375 height 19
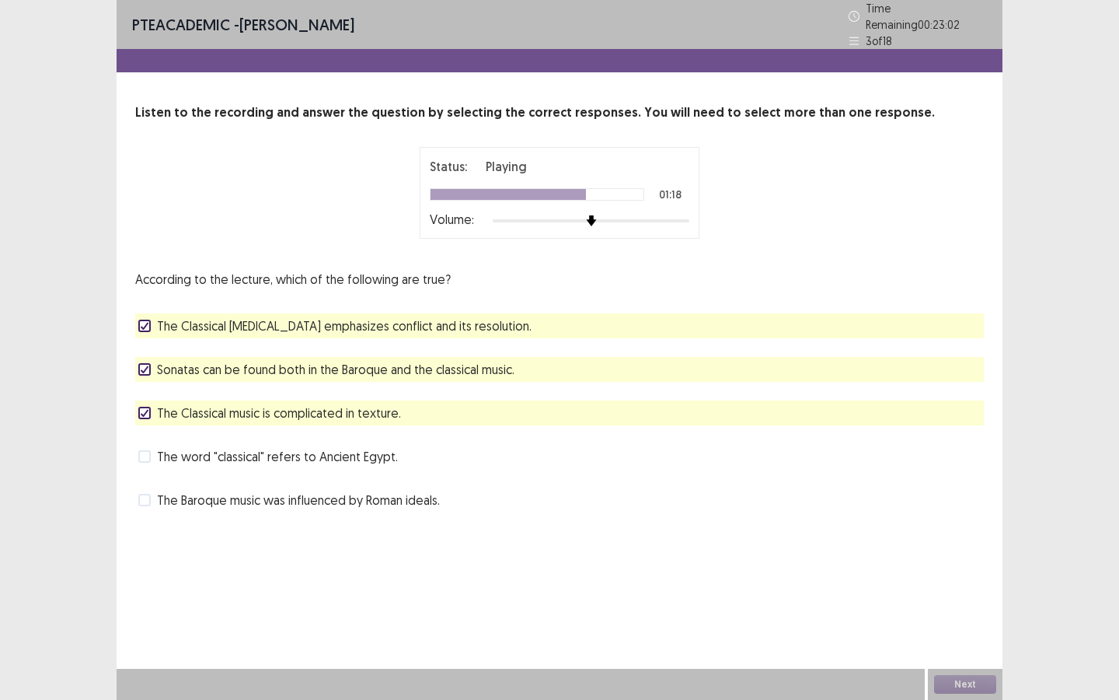
click at [285, 361] on span "Sonatas can be found both in the Baroque and the classical music." at bounding box center [336, 369] width 358 height 19
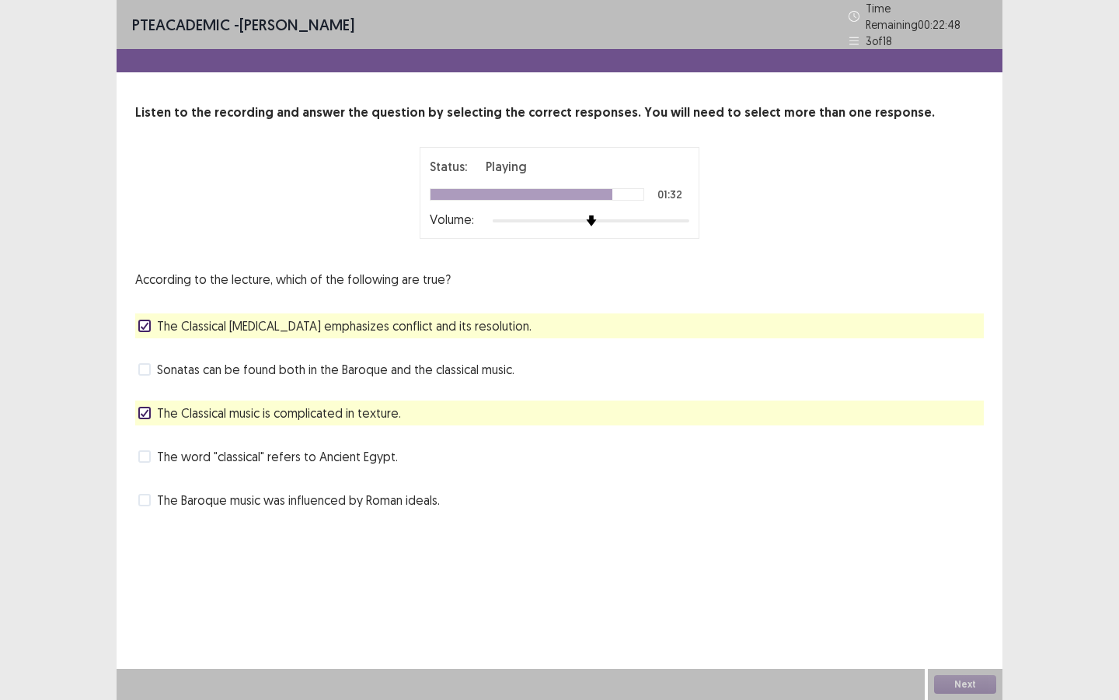
click at [320, 403] on span "The Classical music is complicated in texture." at bounding box center [279, 412] width 244 height 19
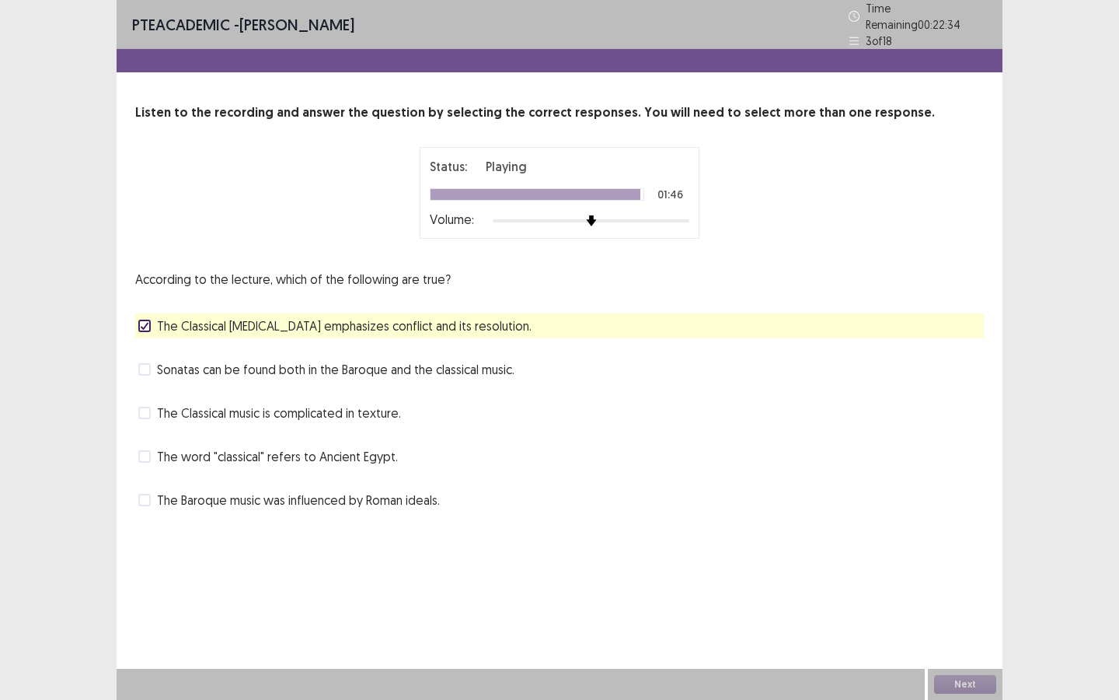
click at [309, 360] on span "Sonatas can be found both in the Baroque and the classical music." at bounding box center [336, 369] width 358 height 19
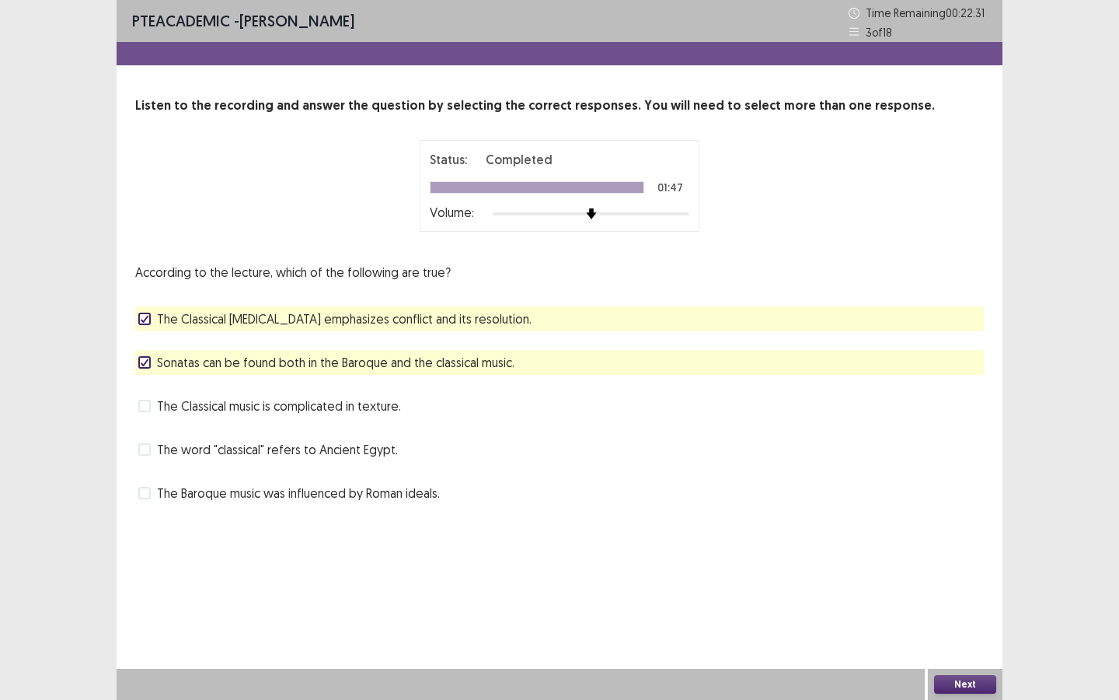
click at [932, 525] on button "Next" at bounding box center [965, 684] width 62 height 19
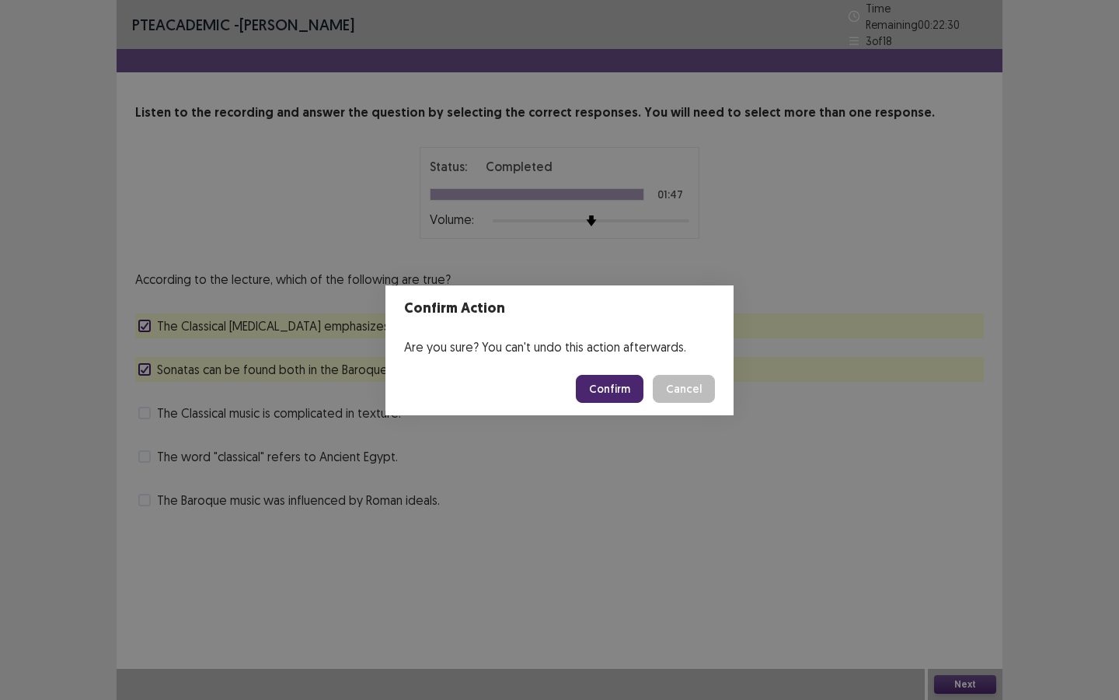
click at [617, 380] on button "Confirm" at bounding box center [610, 389] width 68 height 28
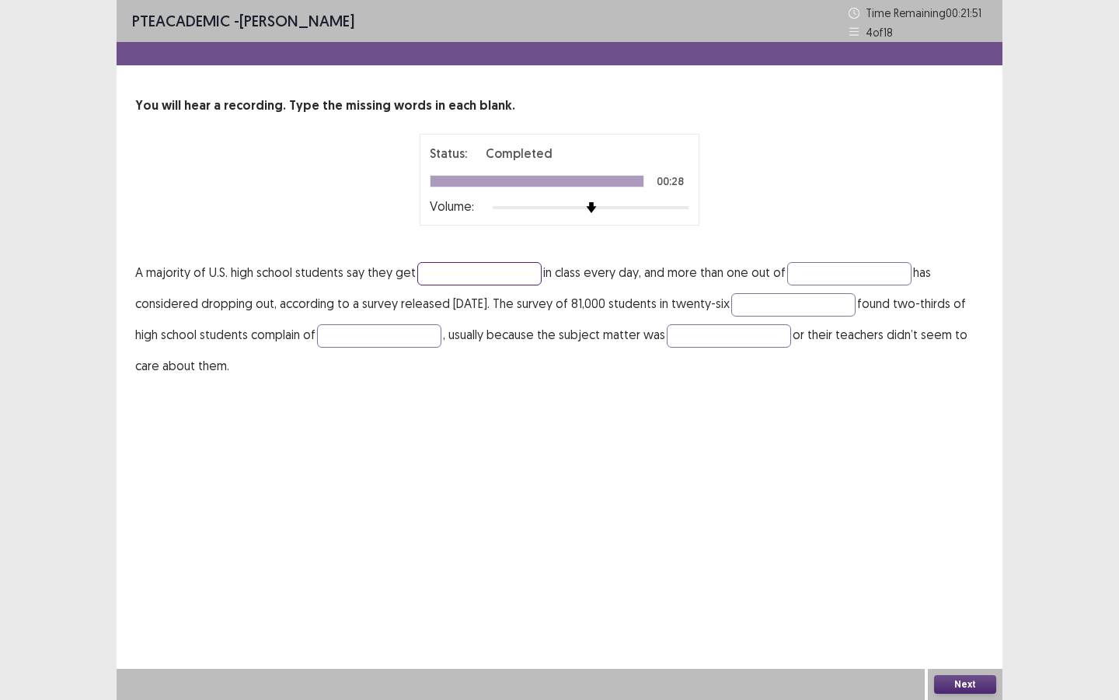
click at [482, 276] on input "text" at bounding box center [479, 273] width 124 height 23
type input "*****"
click at [836, 271] on input "text" at bounding box center [849, 273] width 124 height 23
type input "****"
click at [837, 306] on input "text" at bounding box center [793, 304] width 124 height 23
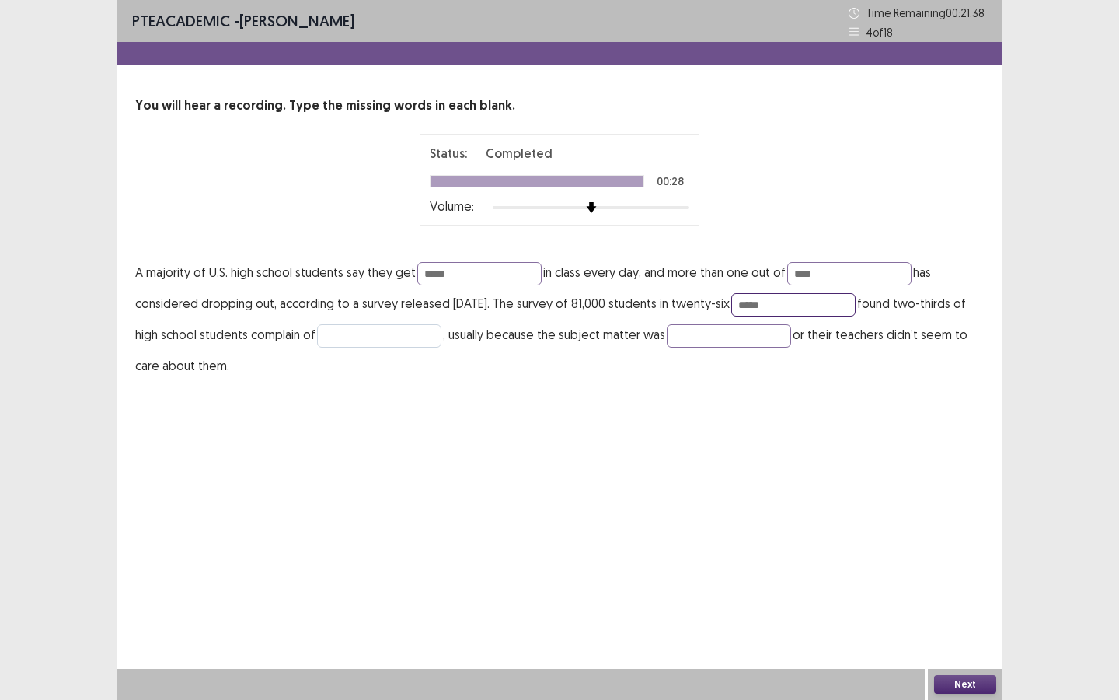
type input "*****"
click at [442, 337] on input "text" at bounding box center [379, 335] width 124 height 23
type input "******"
click at [742, 327] on input "text" at bounding box center [729, 335] width 124 height 23
type input "********"
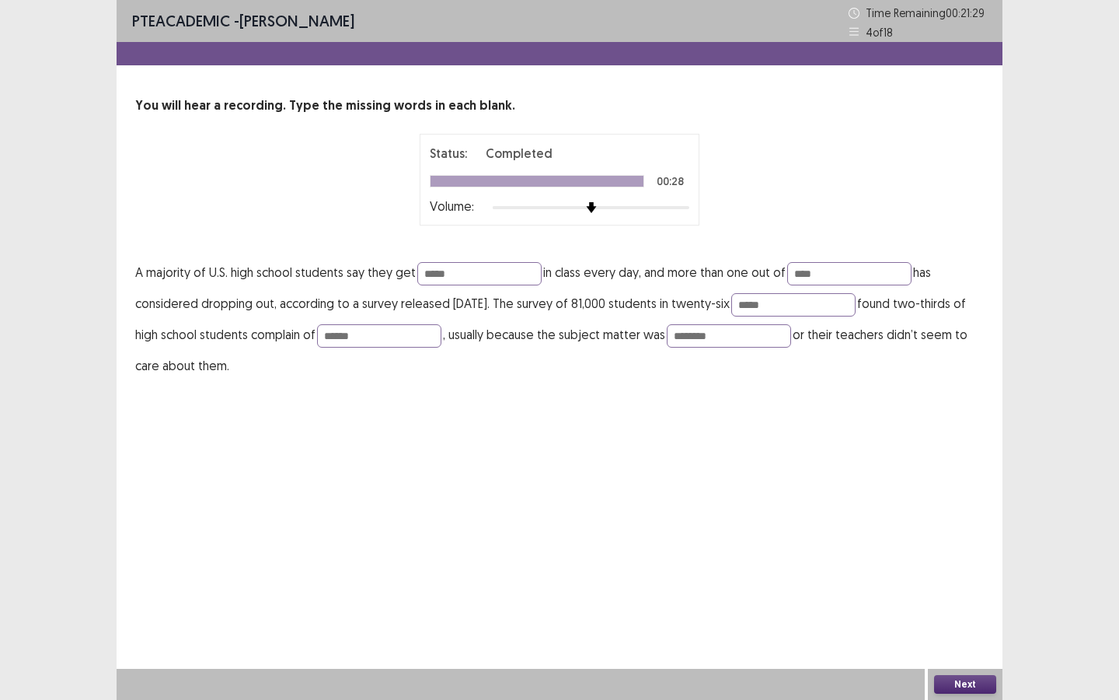
click at [932, 525] on button "Next" at bounding box center [965, 684] width 62 height 19
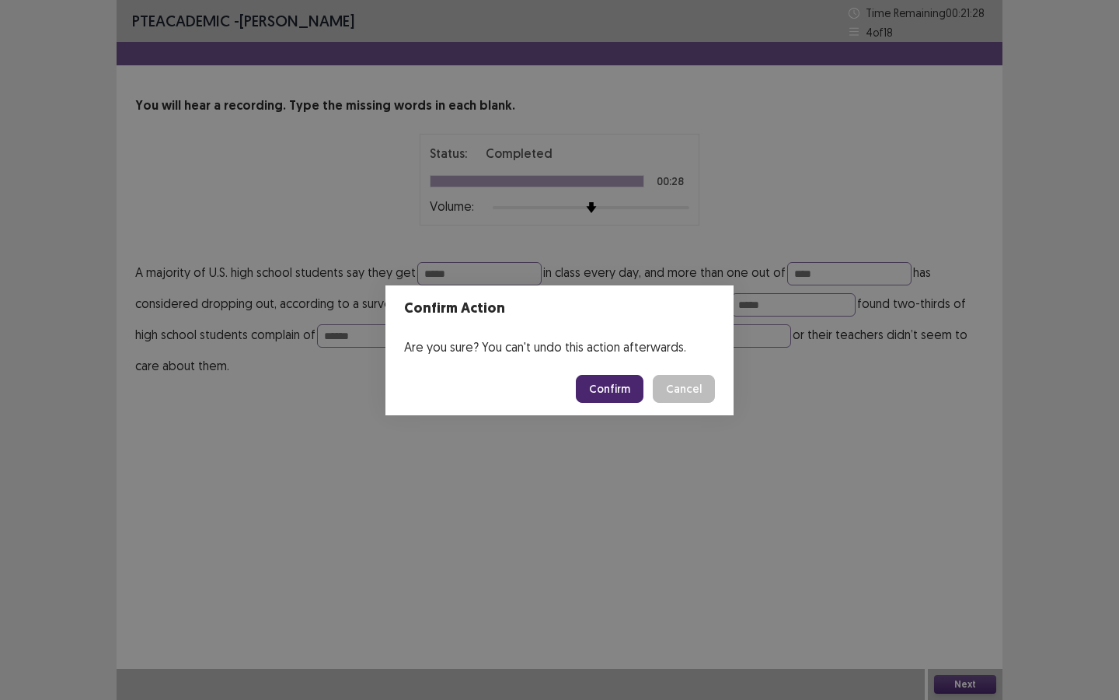
click at [627, 392] on button "Confirm" at bounding box center [610, 389] width 68 height 28
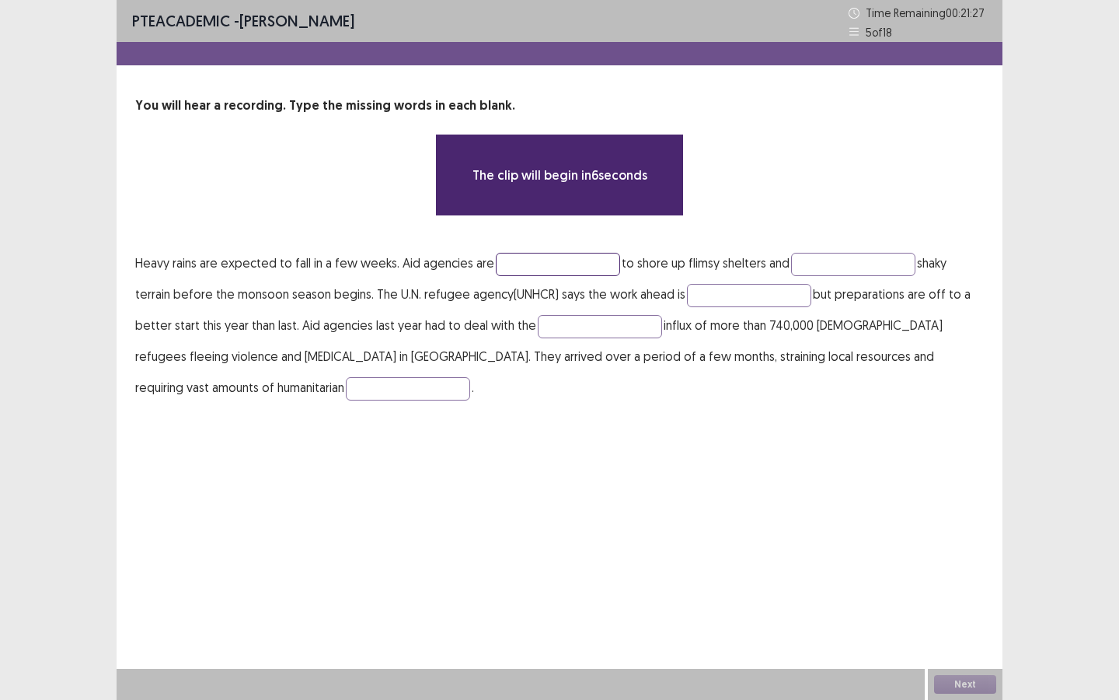
click at [550, 260] on input "text" at bounding box center [558, 264] width 124 height 23
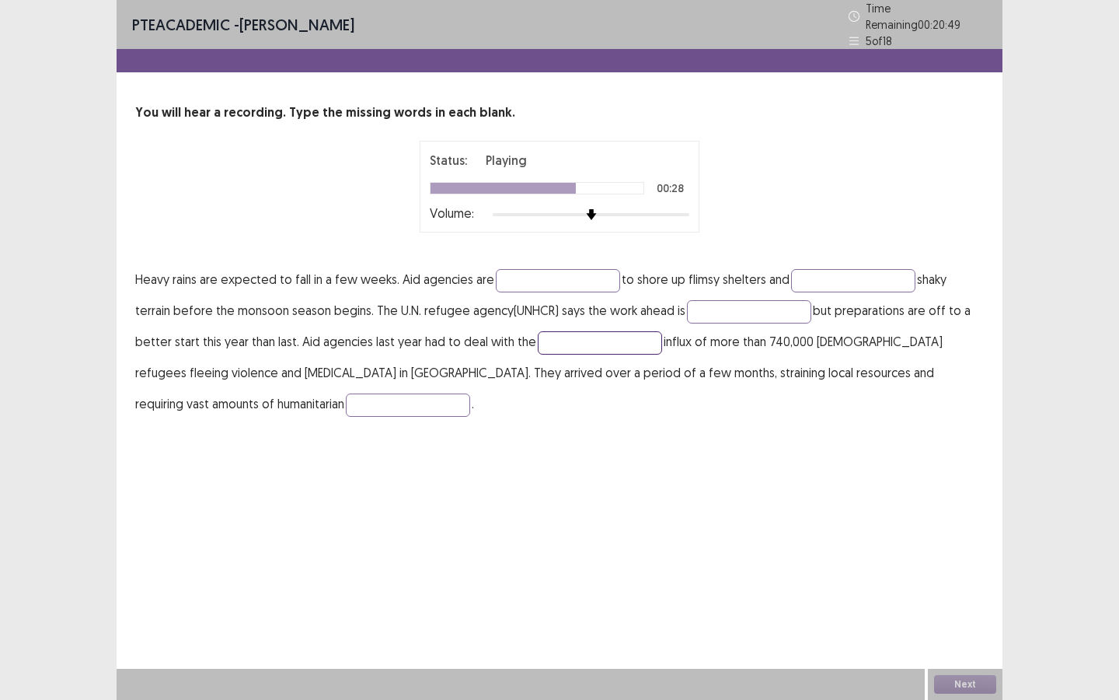
click at [574, 336] on input "text" at bounding box center [600, 342] width 124 height 23
type input "*******"
click at [560, 278] on input "text" at bounding box center [558, 280] width 124 height 23
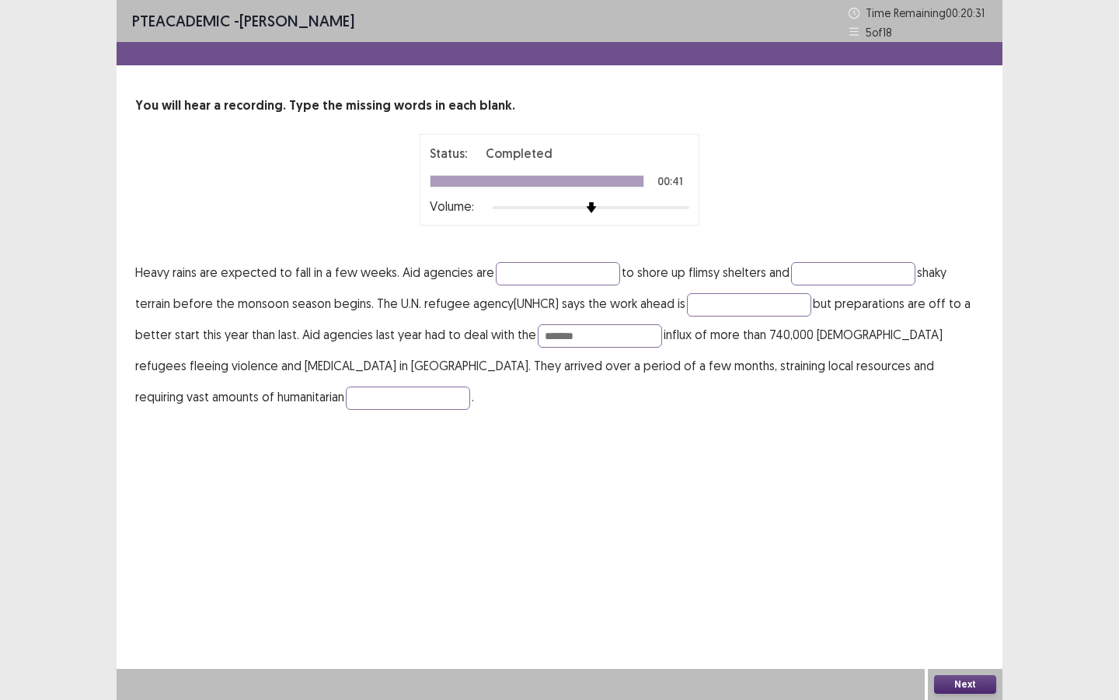
click at [173, 414] on div "PTE academic - [PERSON_NAME] Time Remaining 00 : 20 : 31 5 of 18 You will hear …" at bounding box center [560, 221] width 886 height 443
click at [346, 408] on input "text" at bounding box center [408, 397] width 124 height 23
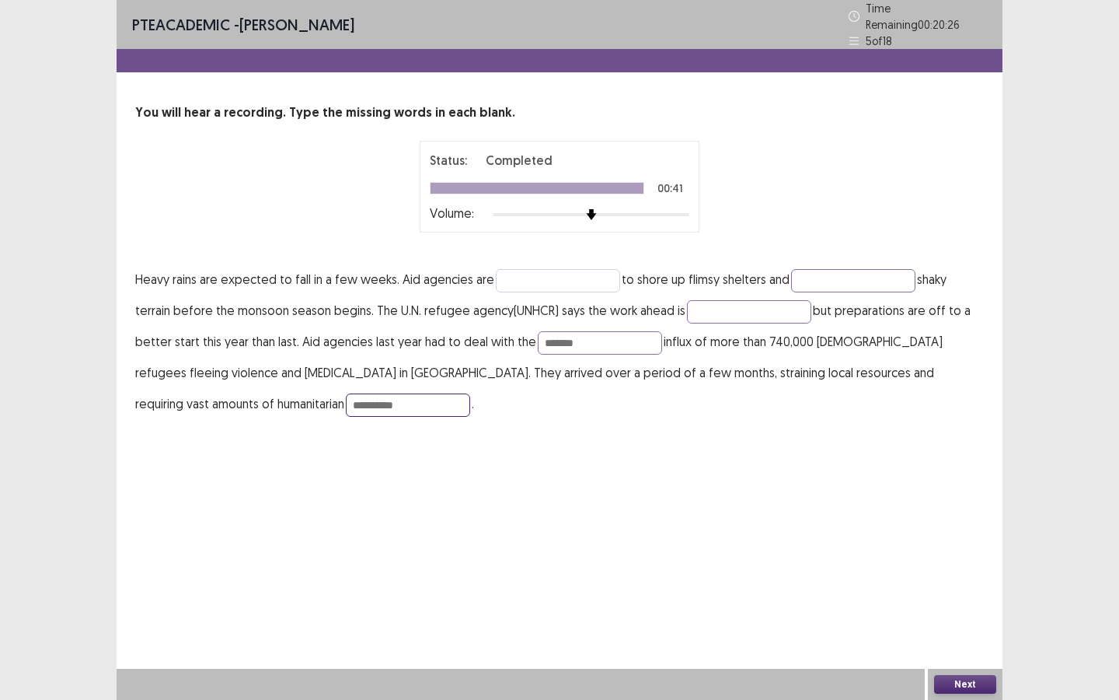
type input "**********"
click at [515, 278] on input "text" at bounding box center [558, 280] width 124 height 23
type input "*"
type input "*******"
click at [835, 274] on input "text" at bounding box center [853, 280] width 124 height 23
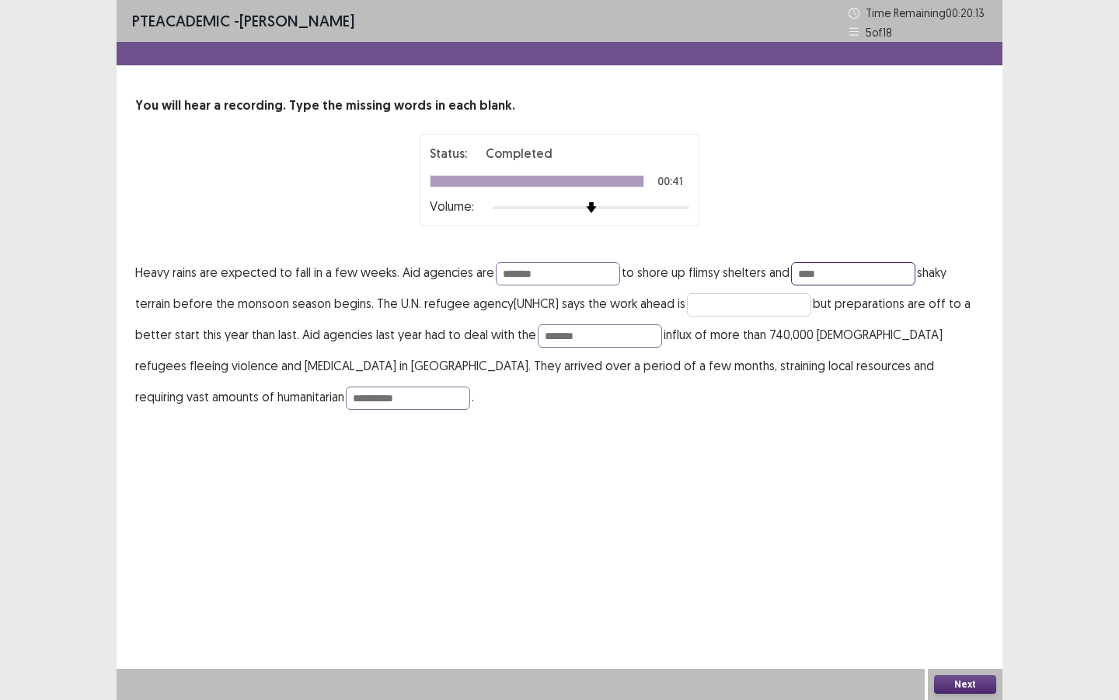
type input "****"
click at [730, 301] on input "text" at bounding box center [749, 304] width 124 height 23
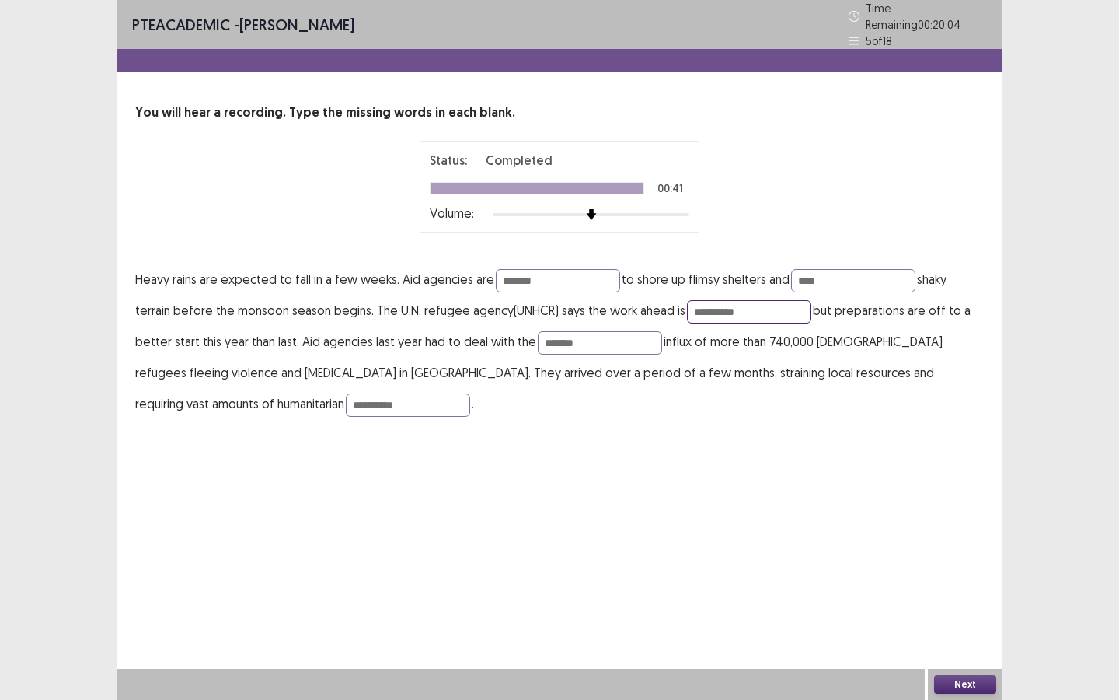
type input "**********"
click at [932, 525] on button "Next" at bounding box center [965, 684] width 62 height 19
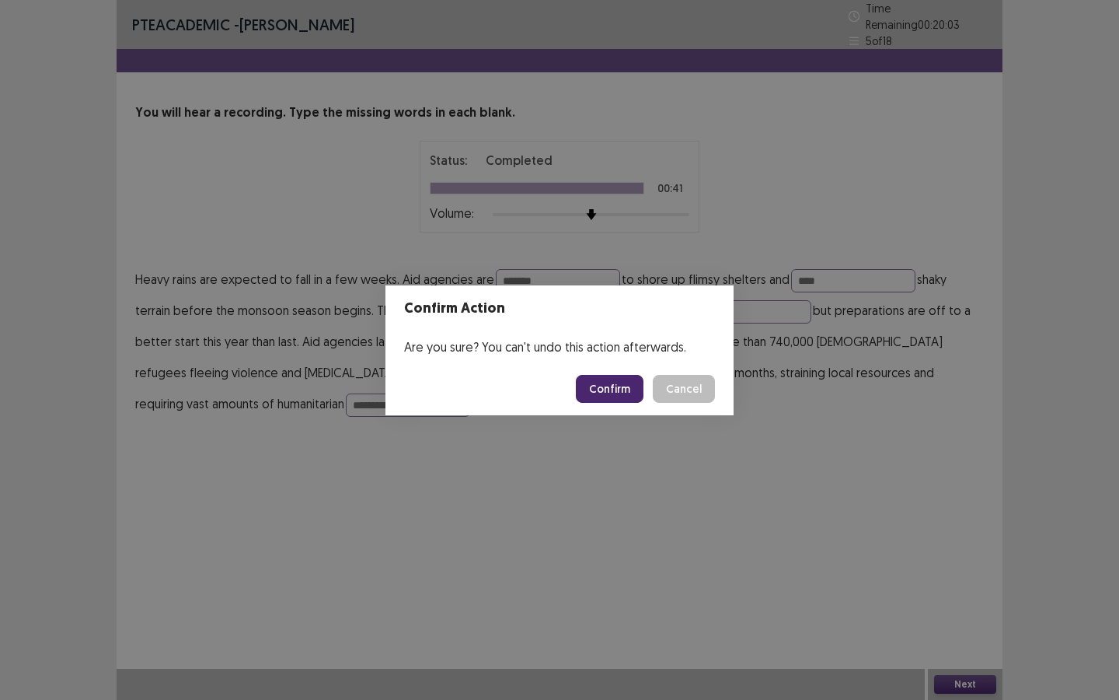
click at [621, 387] on button "Confirm" at bounding box center [610, 389] width 68 height 28
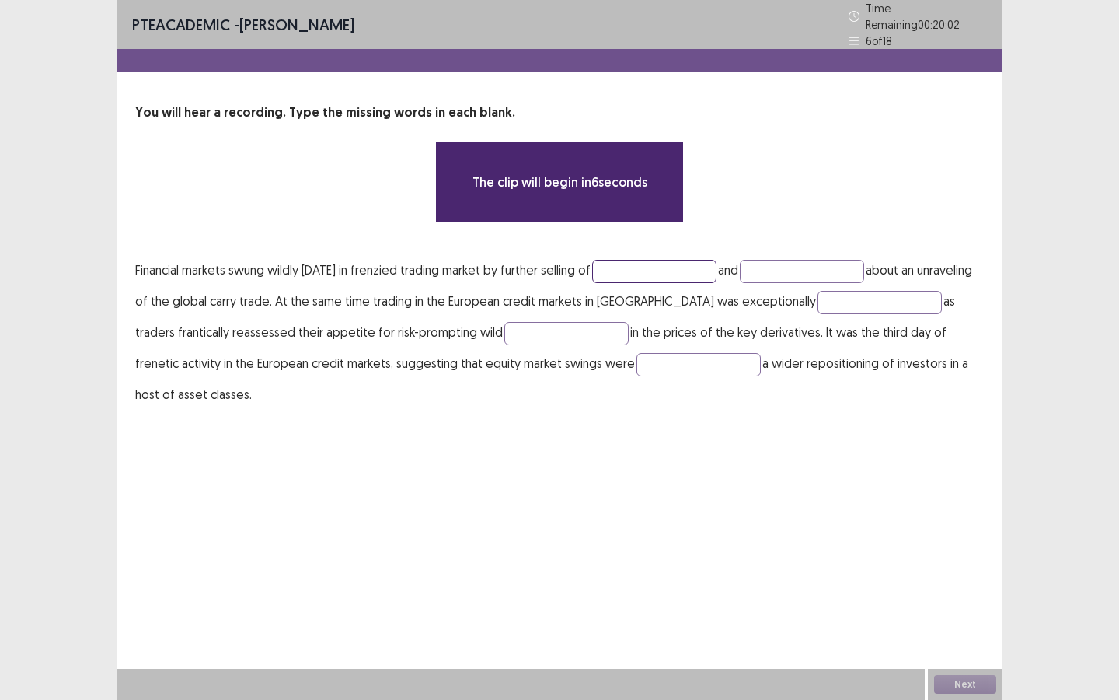
click at [647, 267] on input "text" at bounding box center [654, 271] width 124 height 23
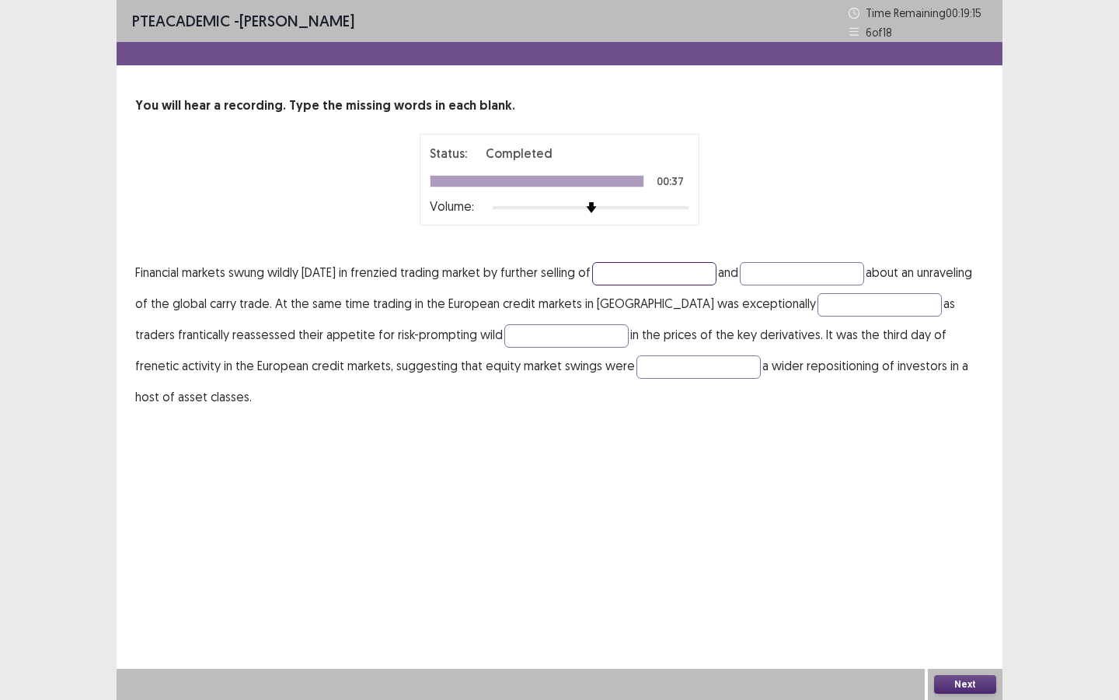
click at [656, 274] on input "text" at bounding box center [654, 273] width 124 height 23
type input "********"
click at [789, 271] on input "text" at bounding box center [802, 273] width 124 height 23
type input "*****"
click at [818, 301] on input "text" at bounding box center [880, 304] width 124 height 23
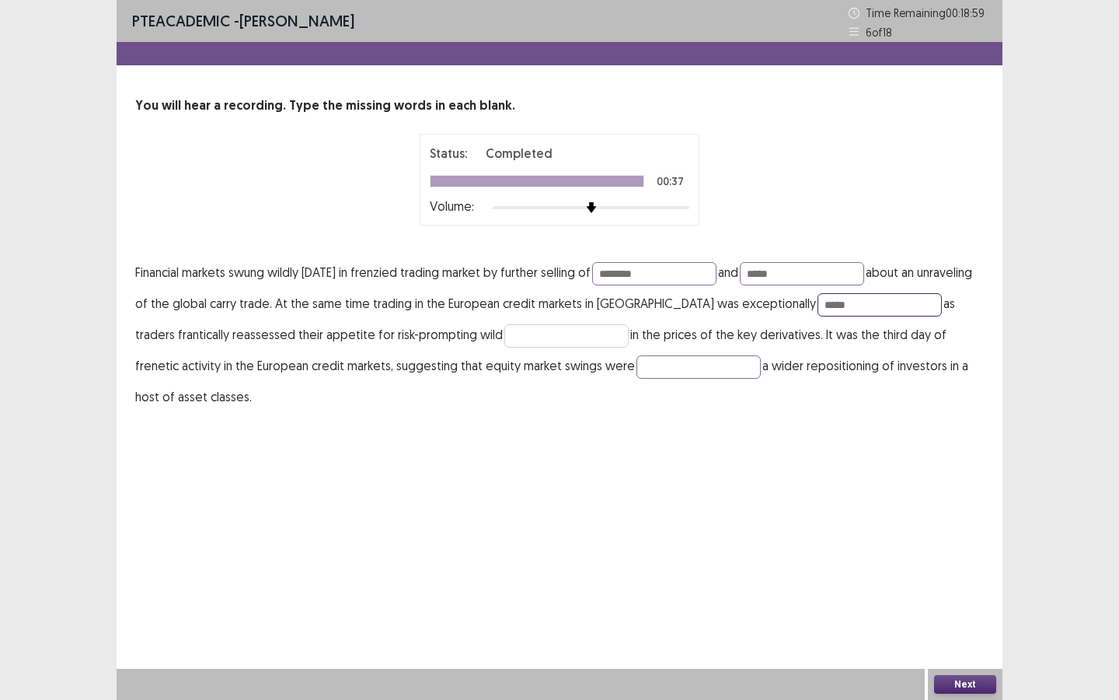
type input "*****"
click at [529, 340] on input "text" at bounding box center [566, 335] width 124 height 23
type input "******"
click at [637, 359] on input "text" at bounding box center [699, 366] width 124 height 23
type input "*********"
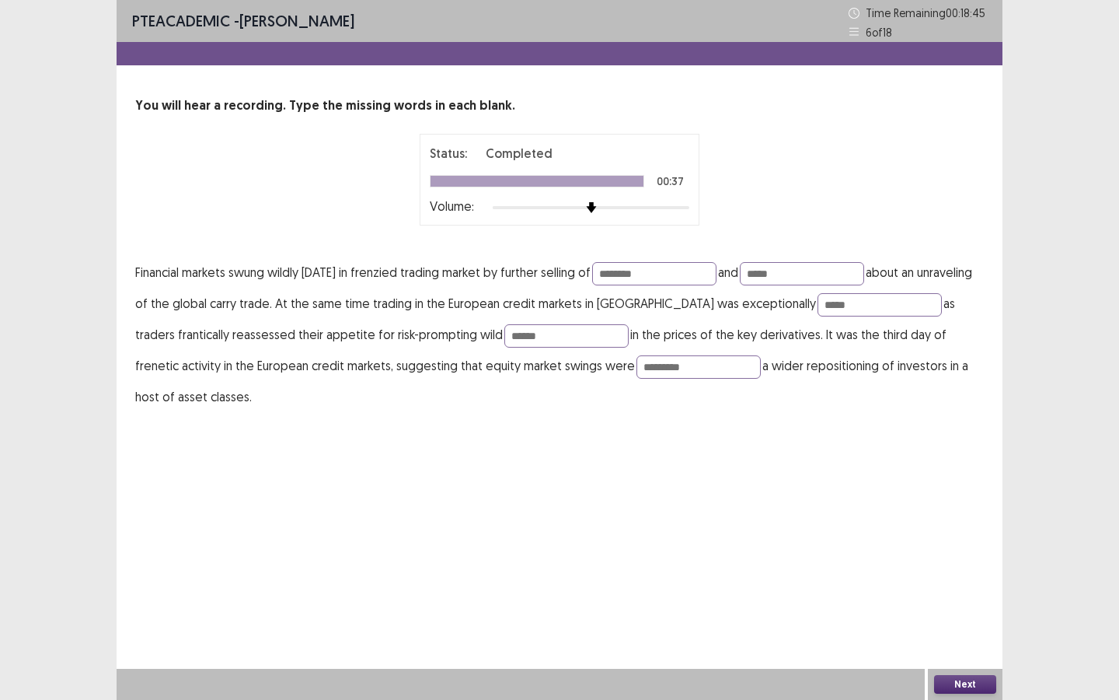
click at [932, 525] on button "Next" at bounding box center [965, 684] width 62 height 19
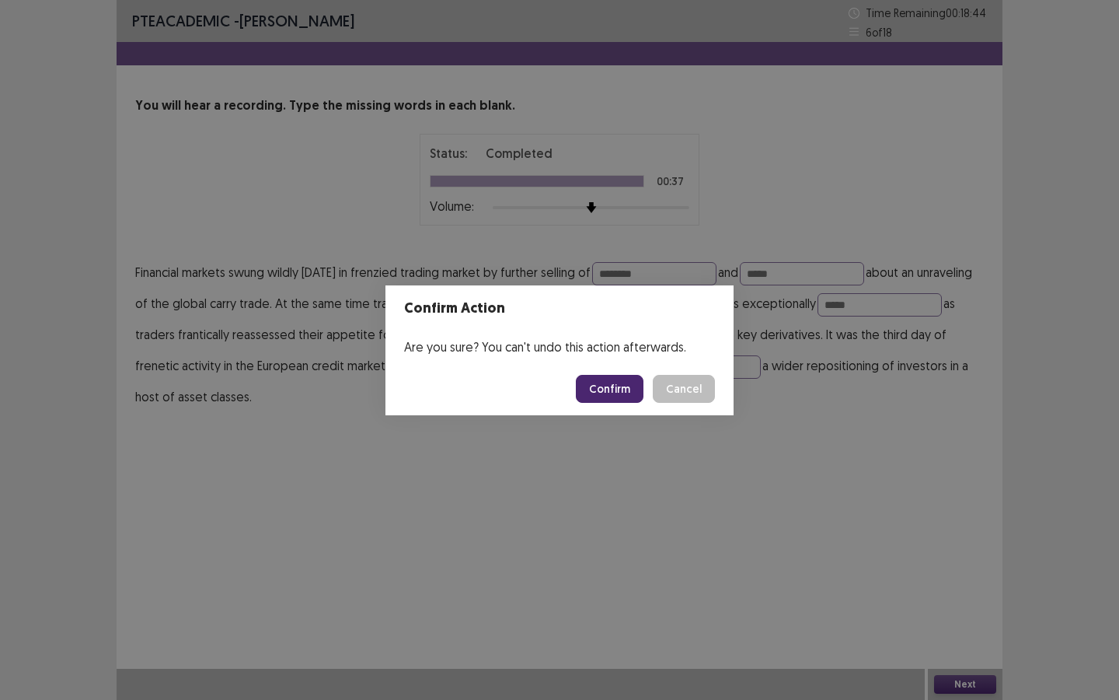
click at [624, 379] on button "Confirm" at bounding box center [610, 389] width 68 height 28
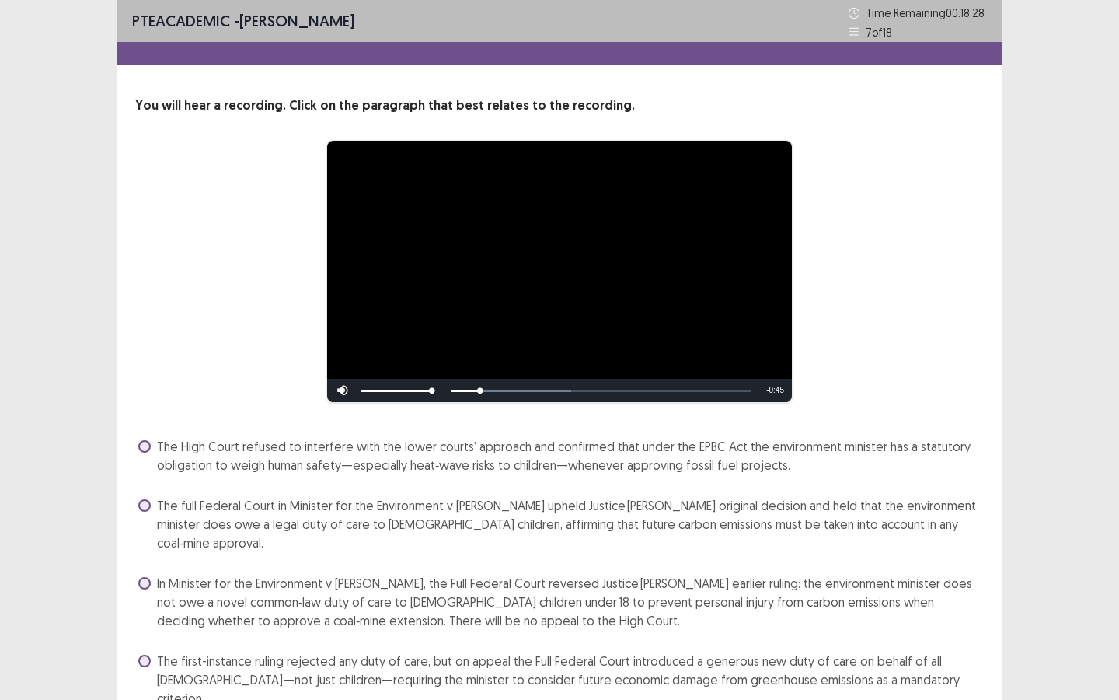
scroll to position [42, 0]
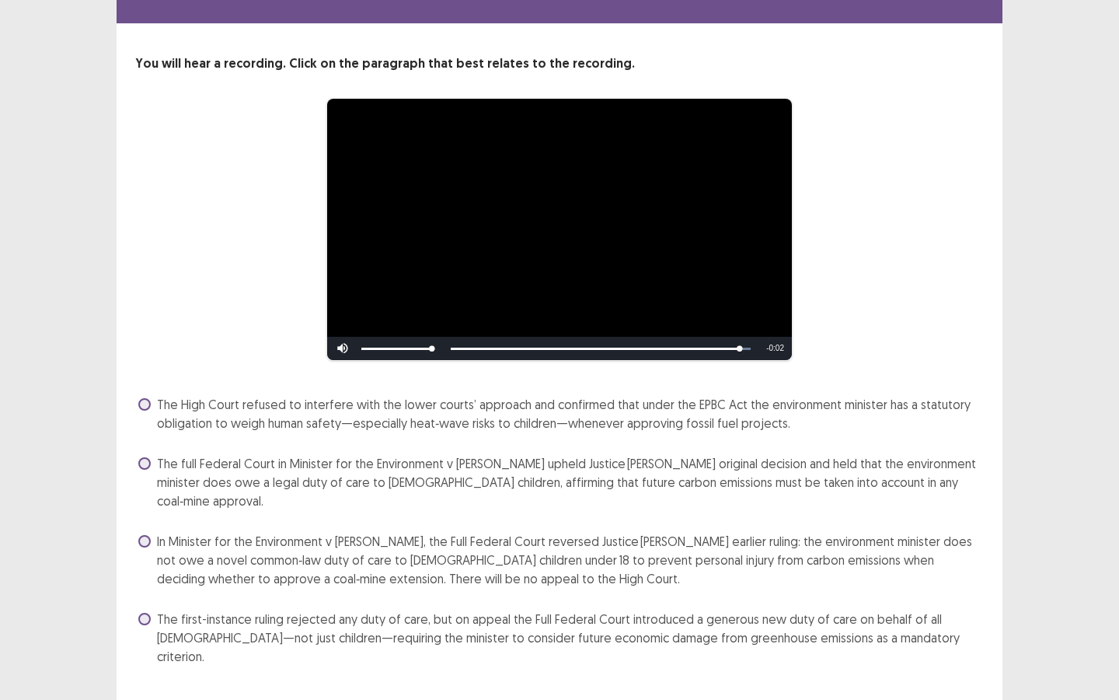
click at [141, 525] on span at bounding box center [144, 541] width 12 height 12
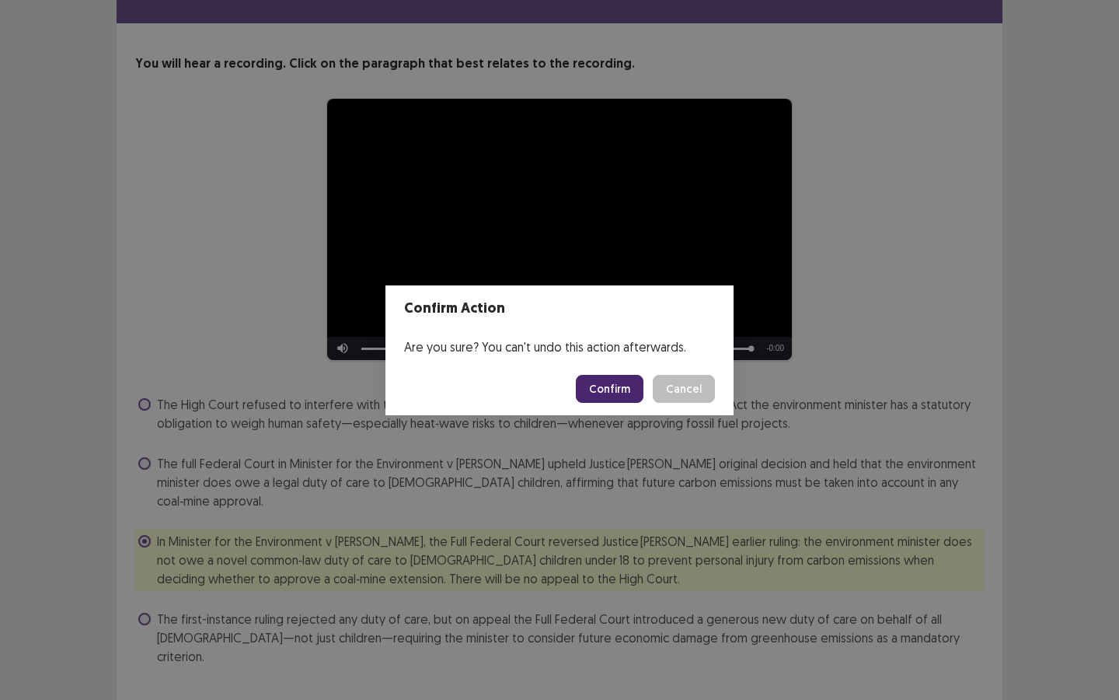
click at [616, 390] on button "Confirm" at bounding box center [610, 389] width 68 height 28
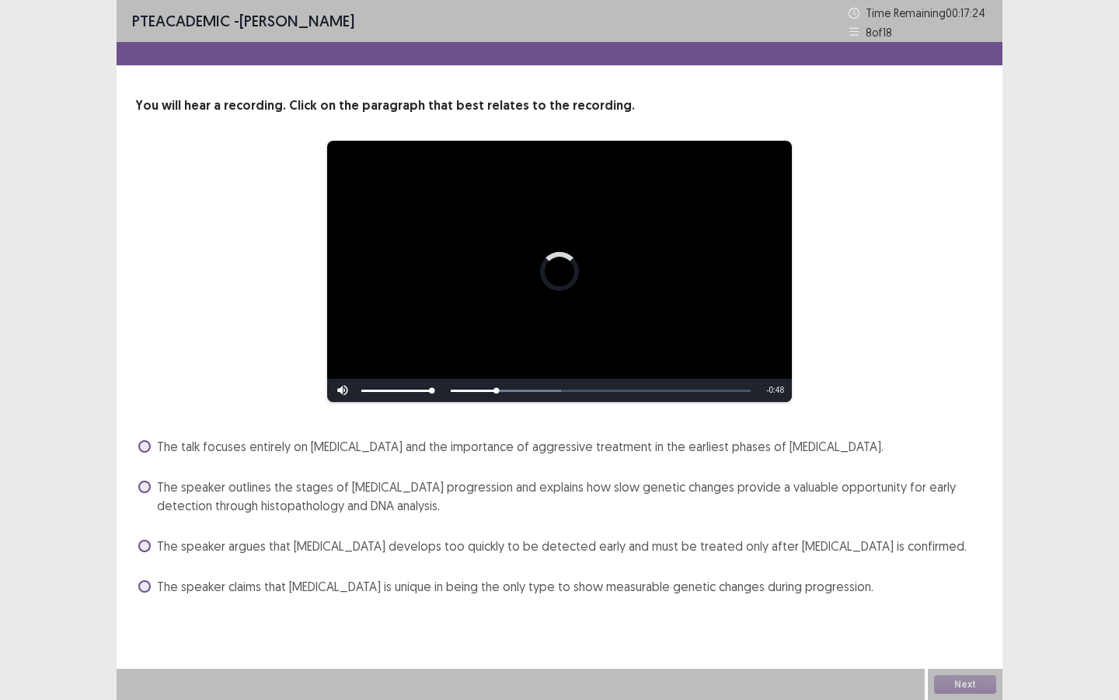
click at [316, 489] on span "The speaker outlines the stages of [MEDICAL_DATA] progression and explains how …" at bounding box center [570, 495] width 827 height 37
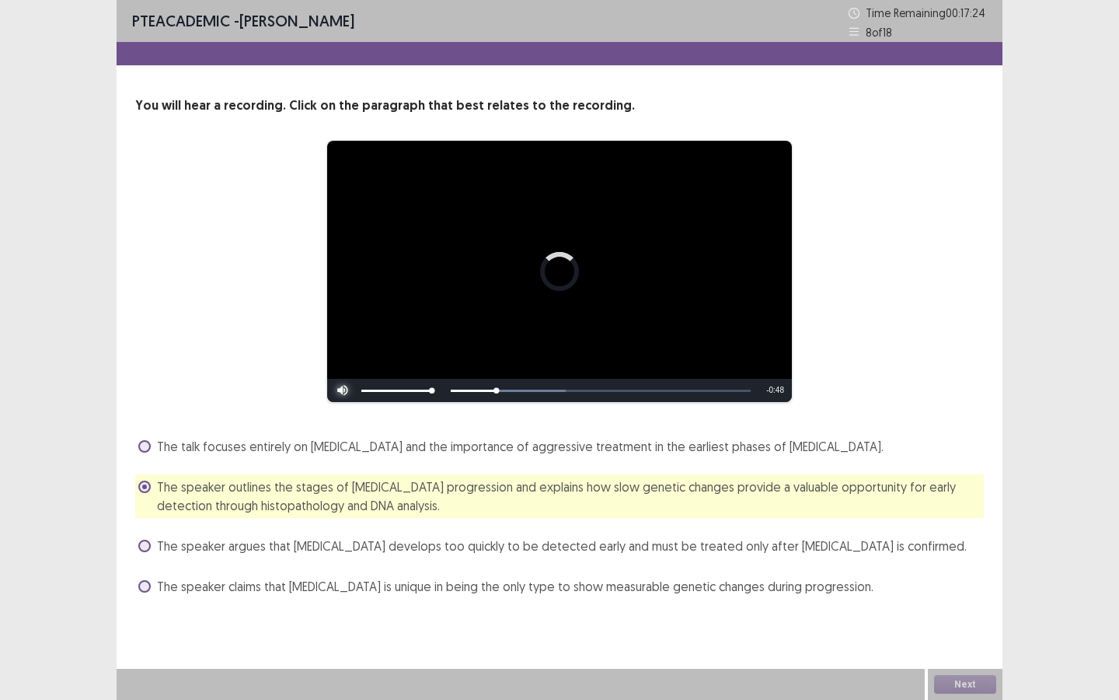
click at [347, 390] on span "Video Player" at bounding box center [342, 390] width 31 height 0
click at [932, 525] on button "Next" at bounding box center [965, 684] width 62 height 19
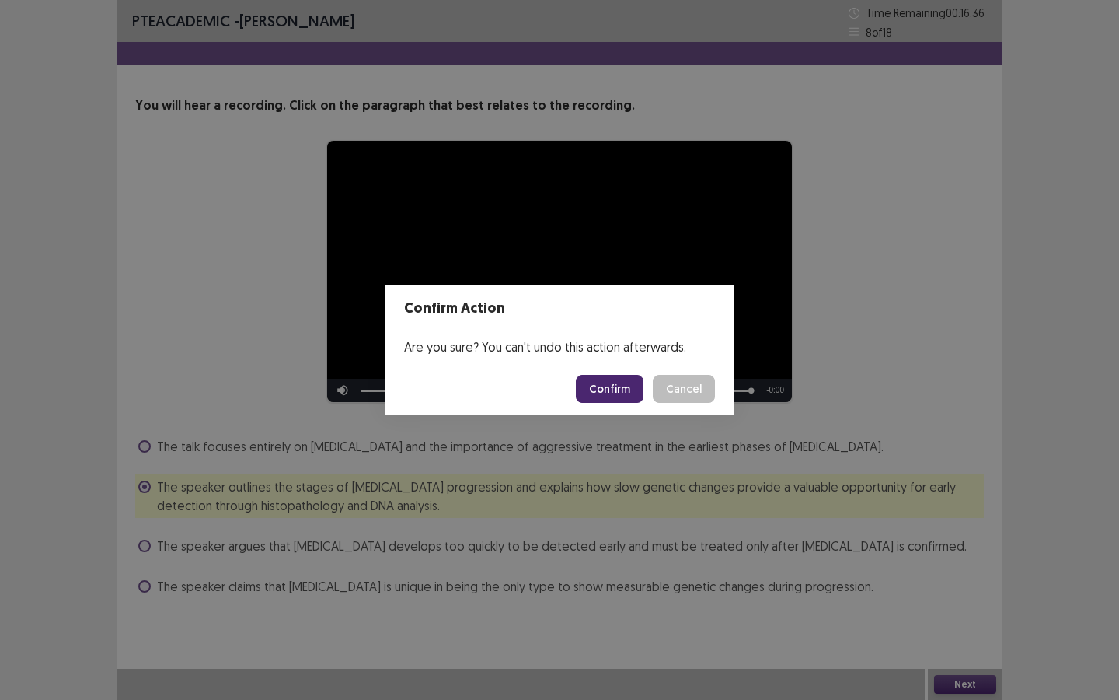
click at [625, 390] on button "Confirm" at bounding box center [610, 389] width 68 height 28
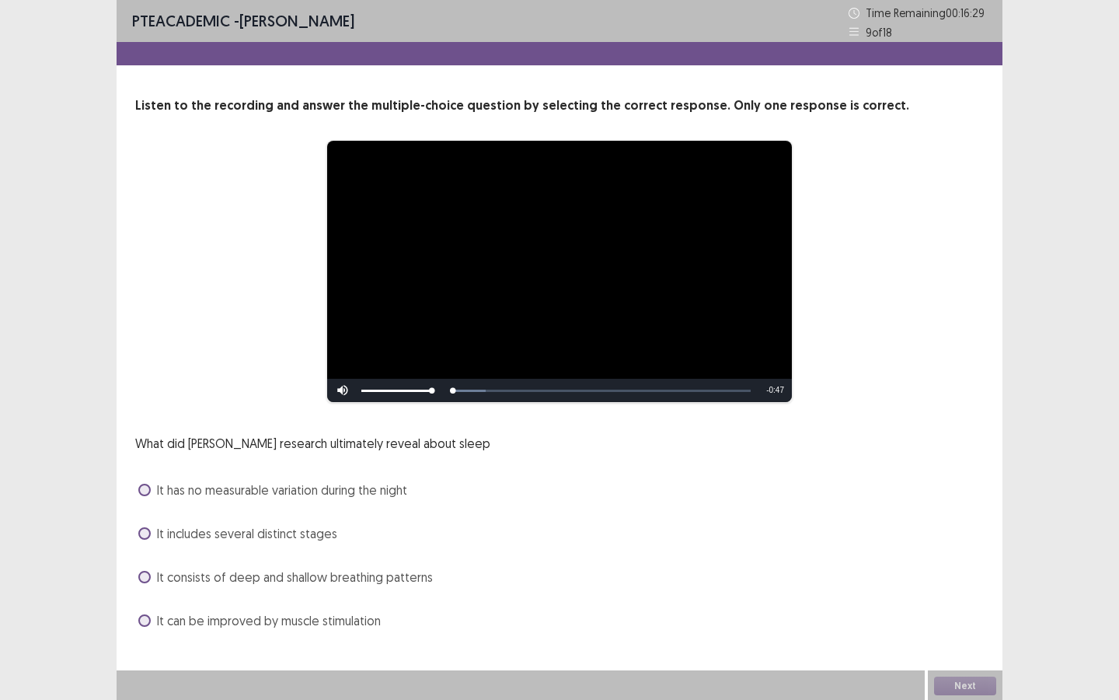
scroll to position [2, 0]
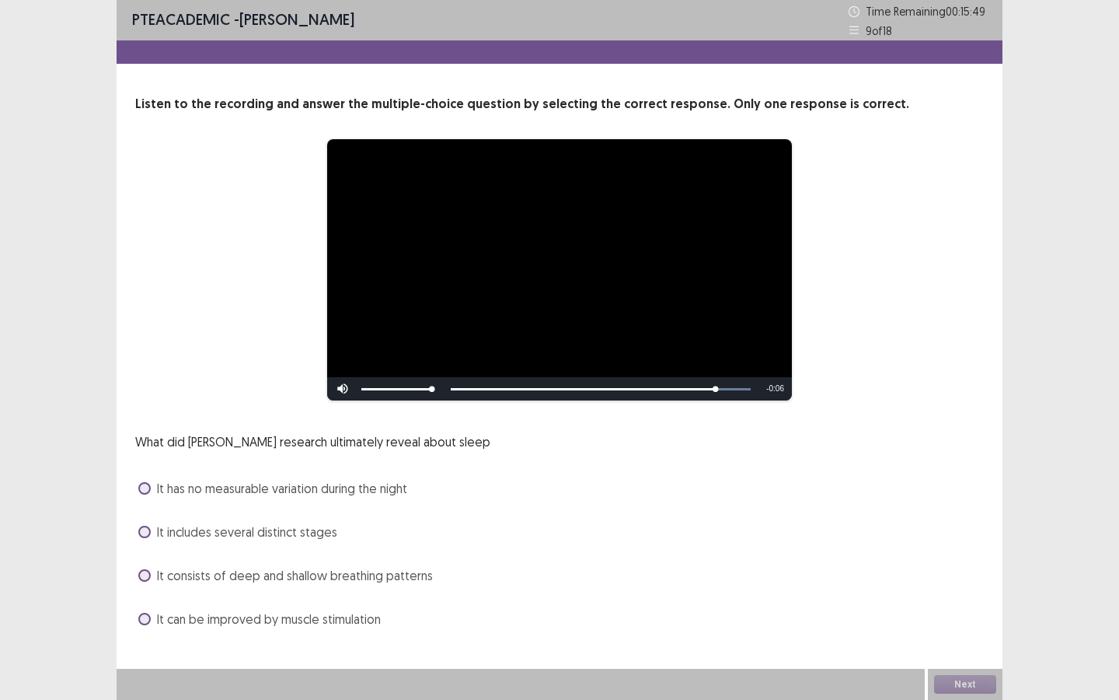
click at [222, 525] on span "It can be improved by muscle stimulation" at bounding box center [269, 618] width 224 height 19
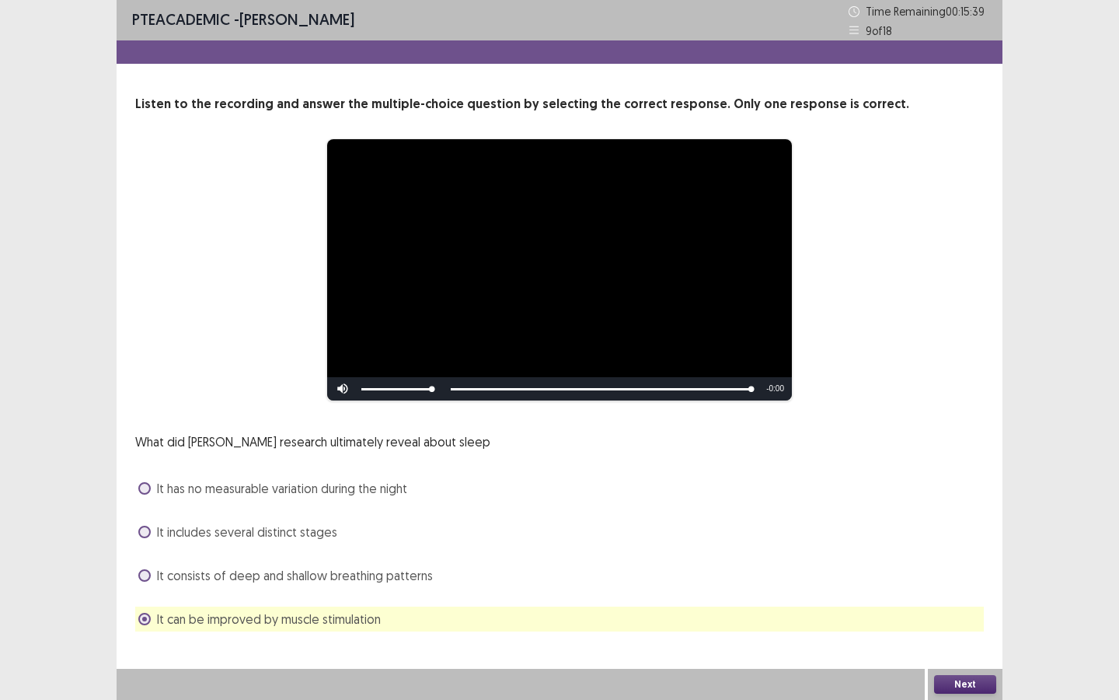
click at [300, 486] on span "It has no measurable variation during the night" at bounding box center [282, 488] width 250 height 19
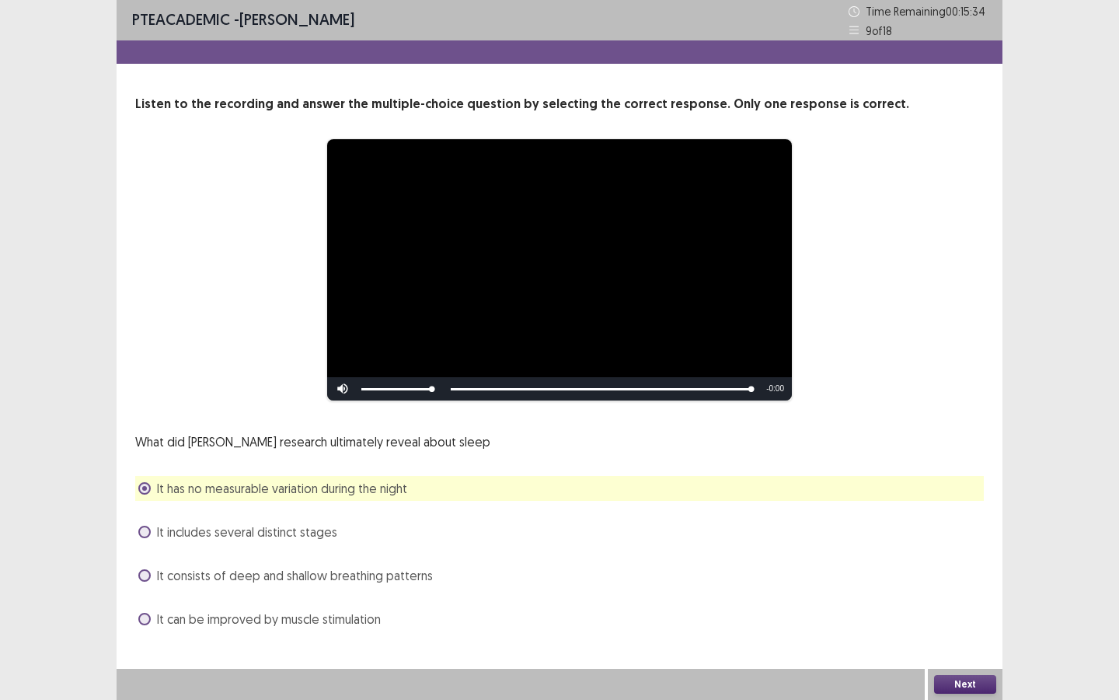
click at [932, 525] on button "Next" at bounding box center [965, 684] width 62 height 19
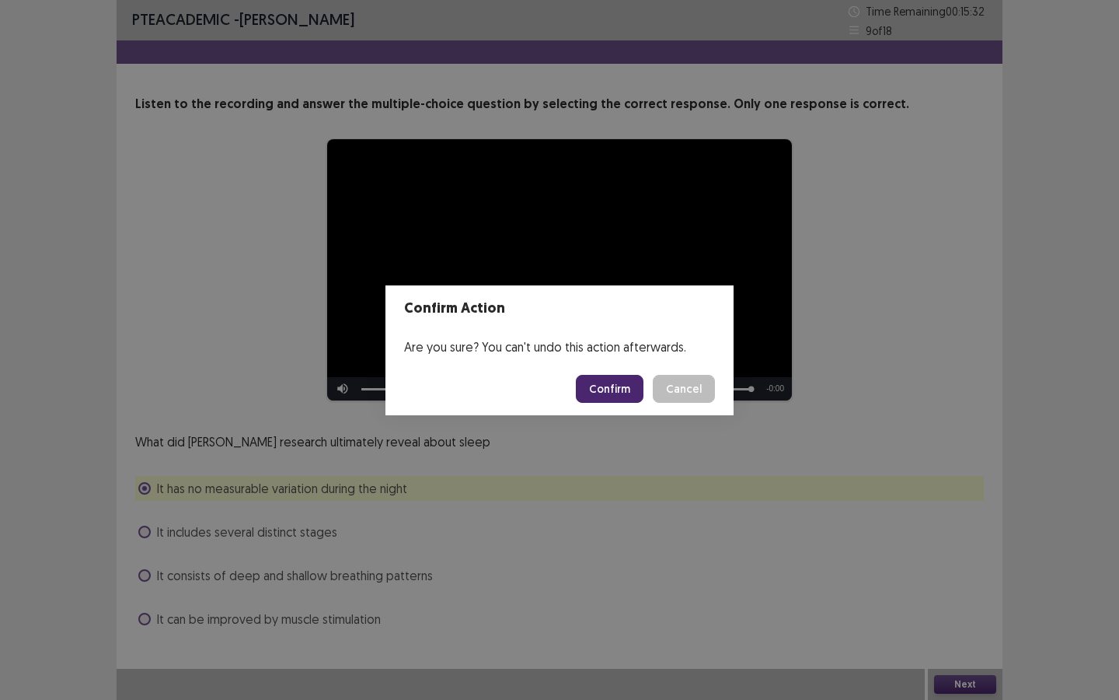
click at [611, 392] on button "Confirm" at bounding box center [610, 389] width 68 height 28
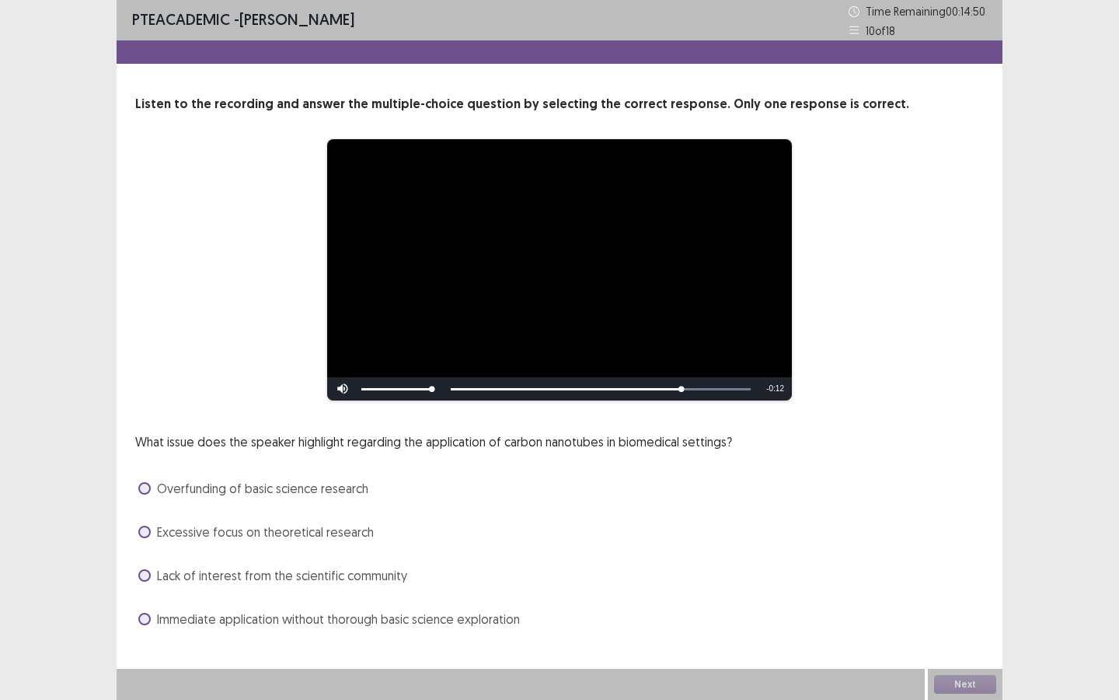
click at [165, 525] on span "Immediate application without thorough basic science exploration" at bounding box center [338, 618] width 363 height 19
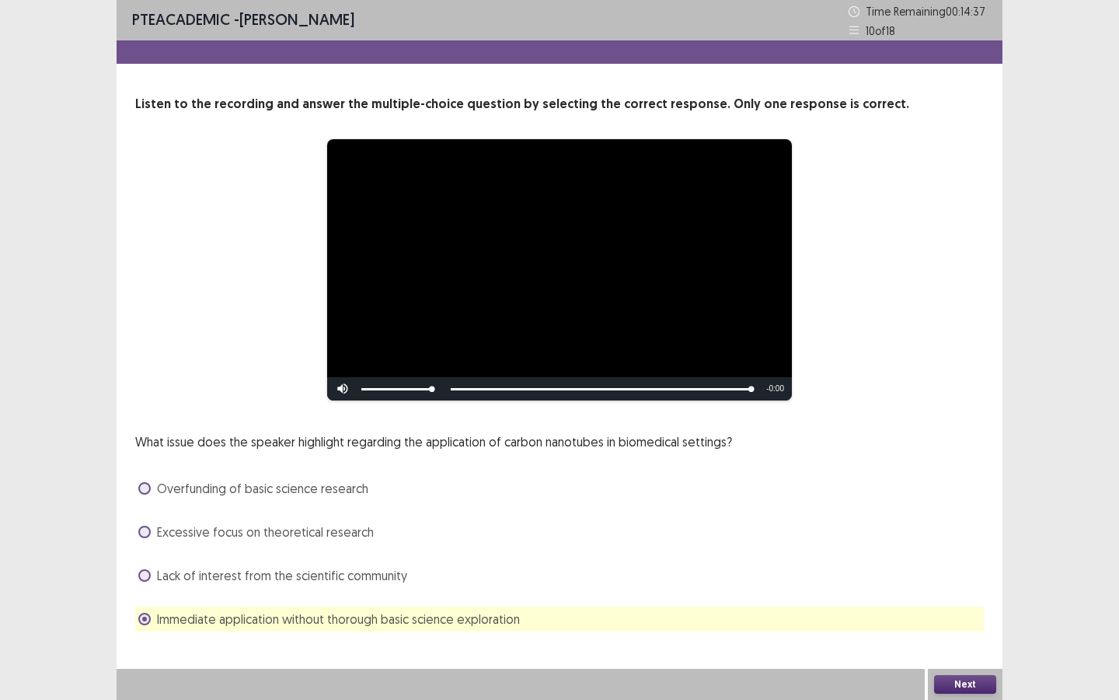
click at [932, 525] on button "Next" at bounding box center [965, 684] width 62 height 19
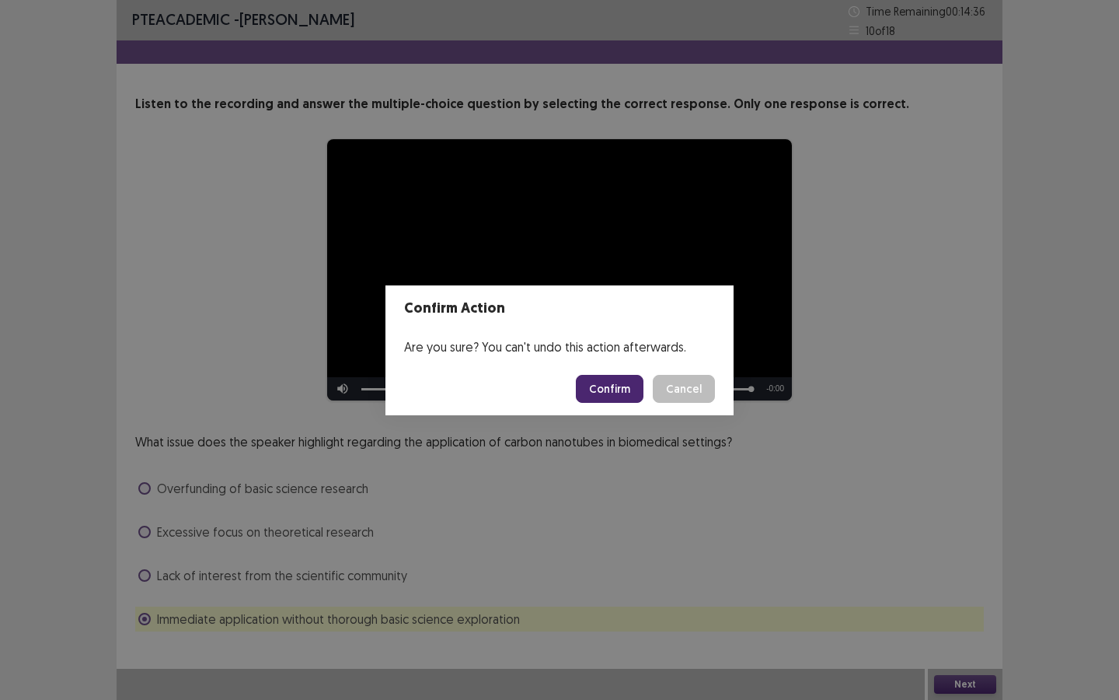
click at [621, 389] on button "Confirm" at bounding box center [610, 389] width 68 height 28
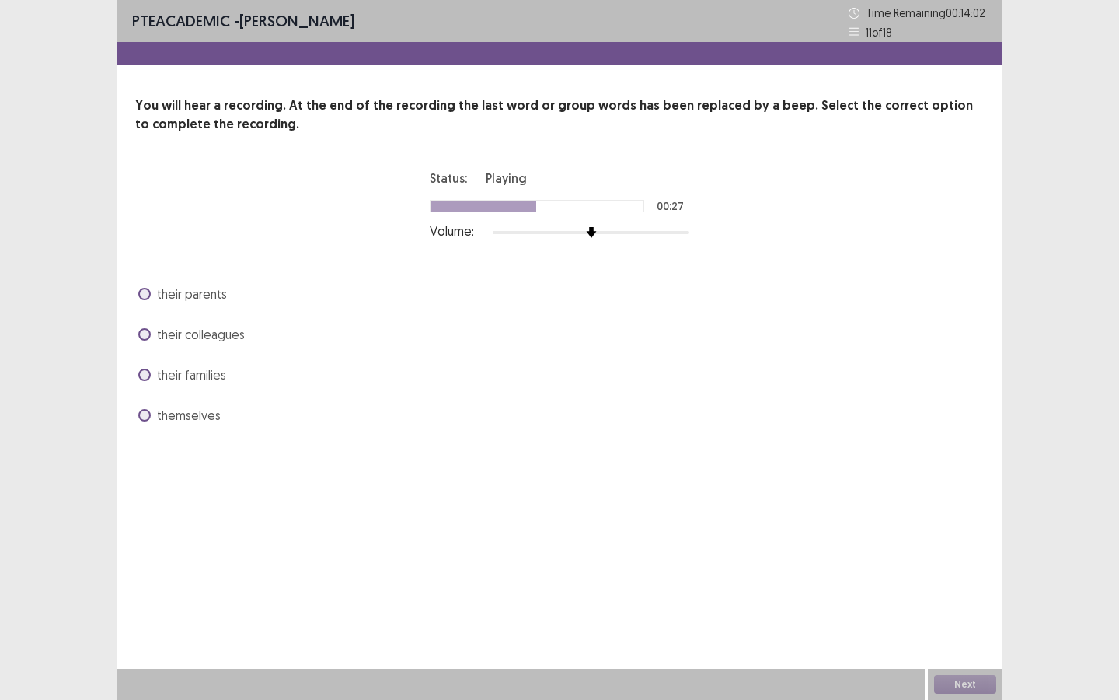
click at [146, 412] on span at bounding box center [144, 415] width 12 height 12
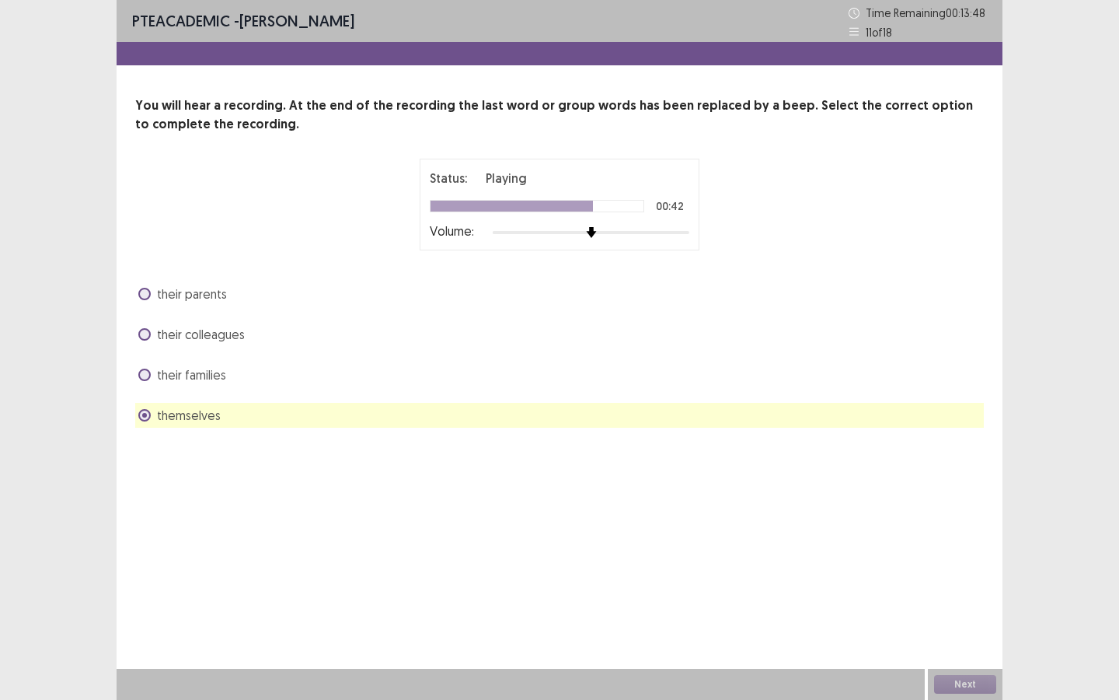
click at [512, 383] on div "their families" at bounding box center [559, 374] width 849 height 25
click at [396, 361] on div "their parents their colleagues their families themselves" at bounding box center [559, 354] width 849 height 146
click at [210, 372] on span "their families" at bounding box center [191, 374] width 69 height 19
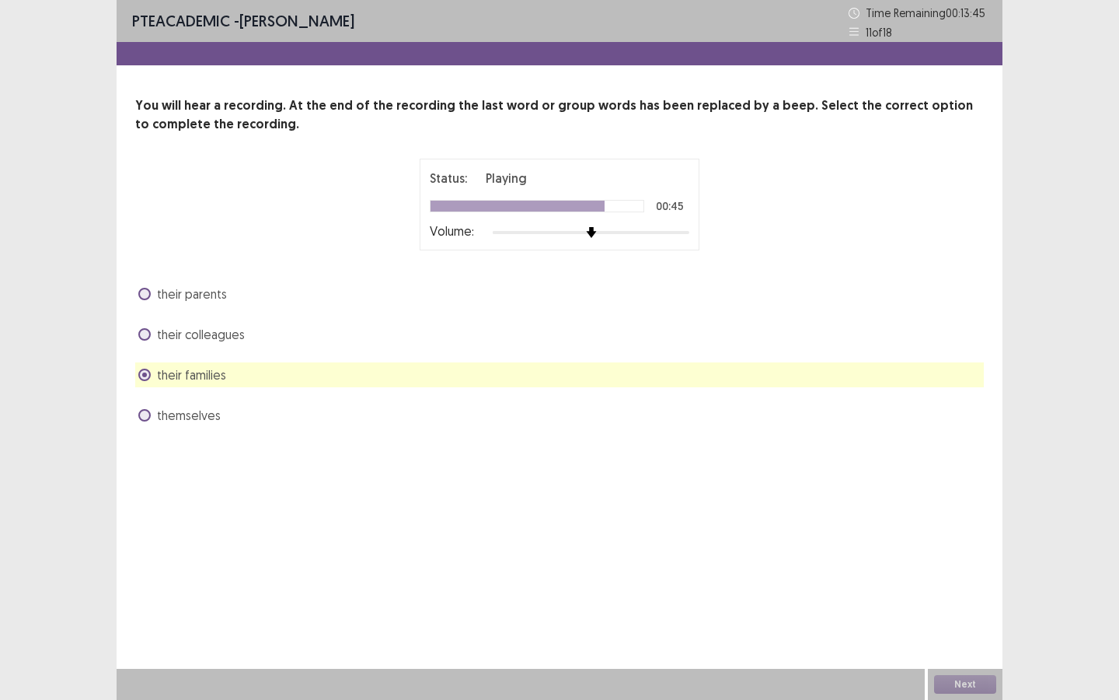
click at [185, 410] on span "themselves" at bounding box center [189, 415] width 64 height 19
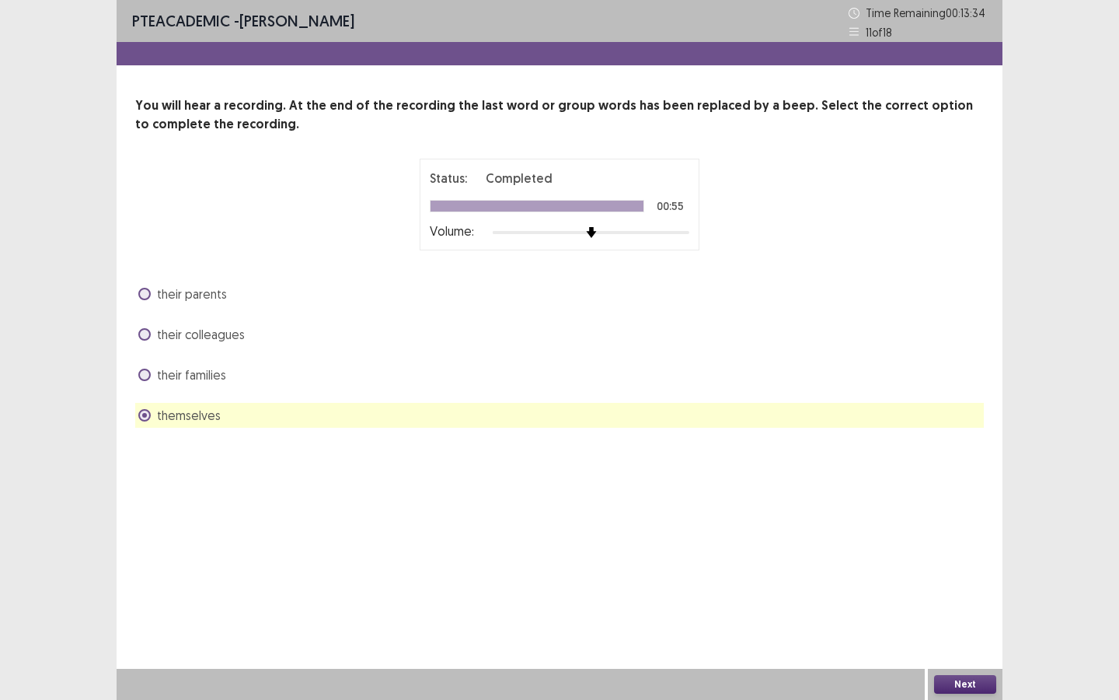
click at [932, 525] on div "Next" at bounding box center [965, 684] width 75 height 31
click at [932, 525] on button "Next" at bounding box center [965, 684] width 62 height 19
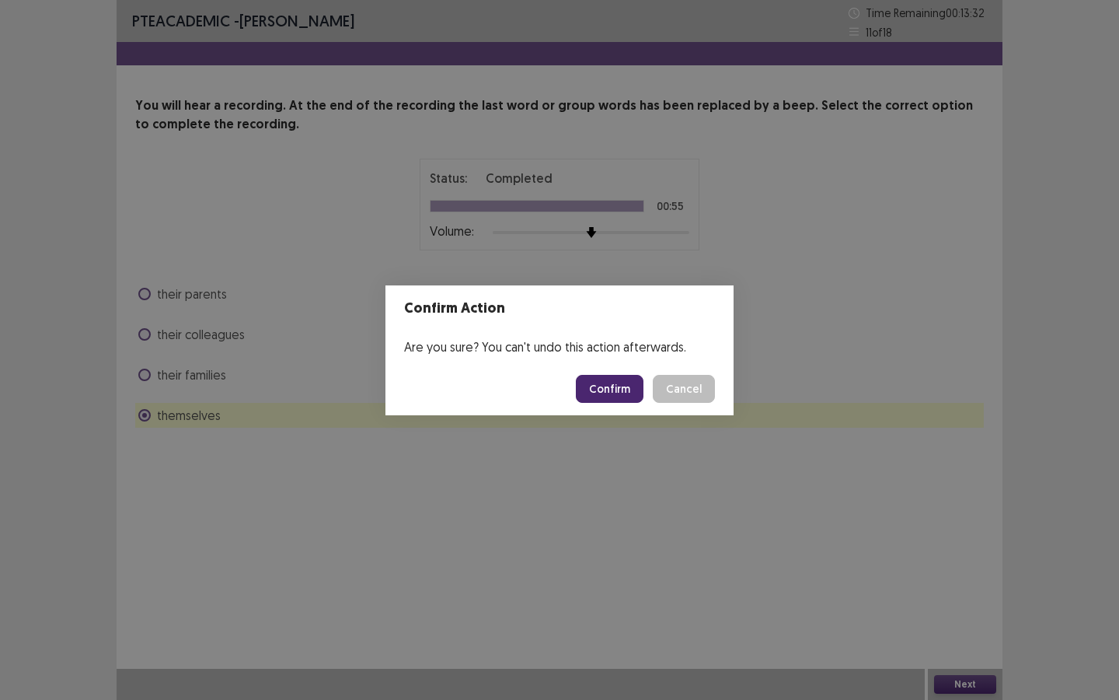
click at [597, 385] on button "Confirm" at bounding box center [610, 389] width 68 height 28
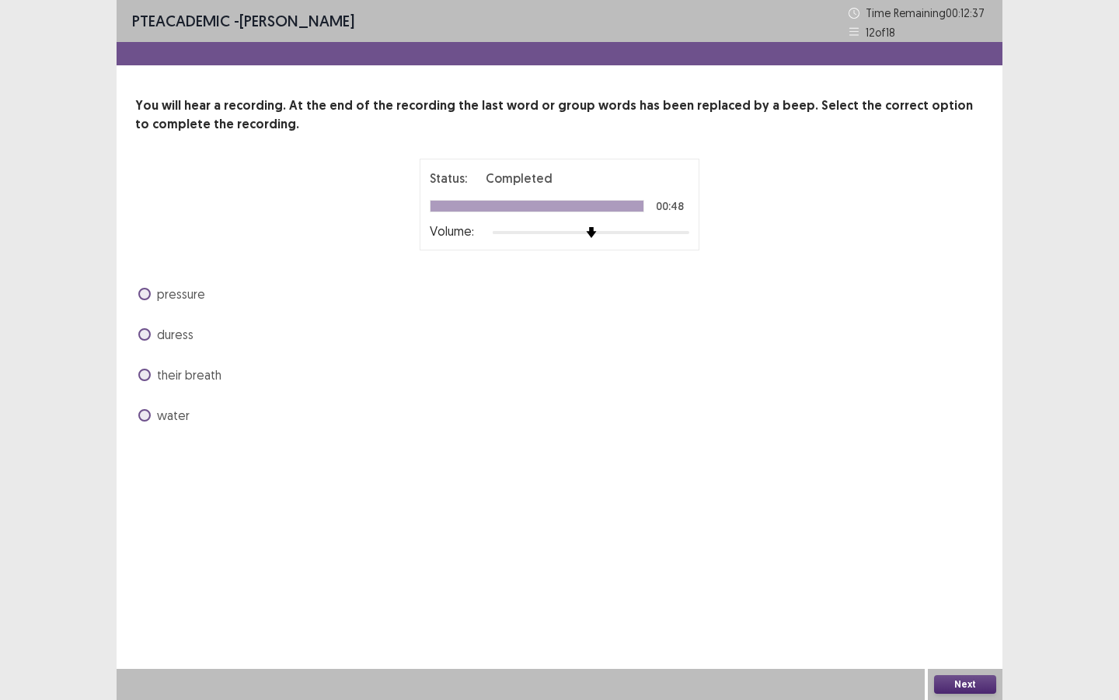
click at [150, 288] on label "pressure" at bounding box center [171, 294] width 67 height 19
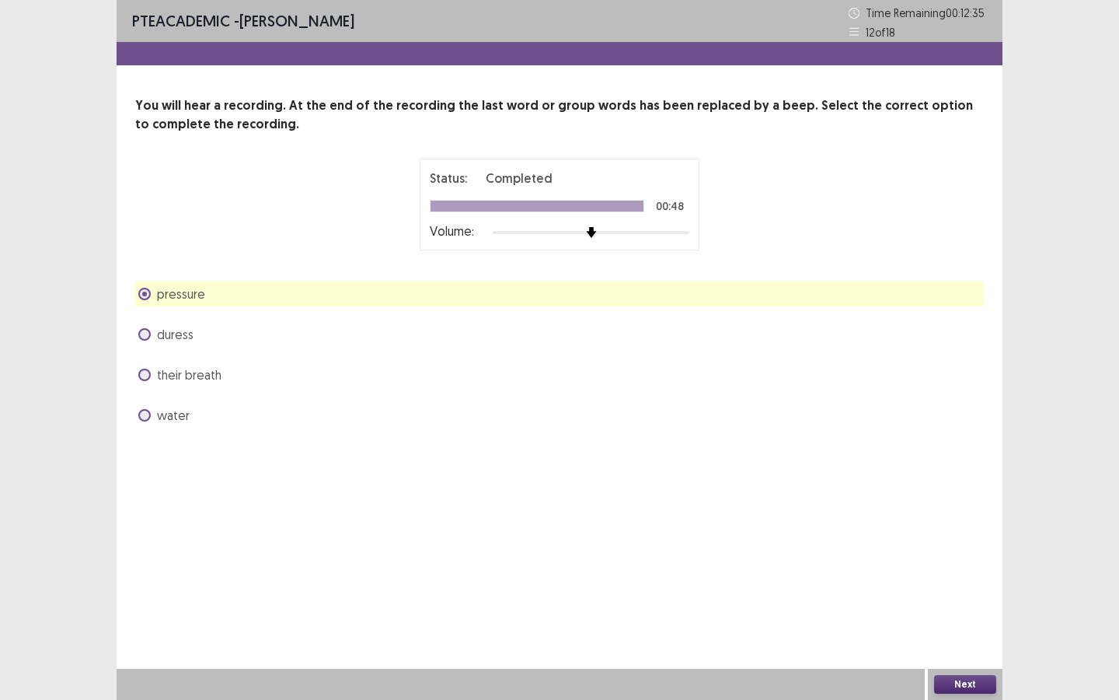
click at [932, 525] on button "Next" at bounding box center [965, 684] width 62 height 19
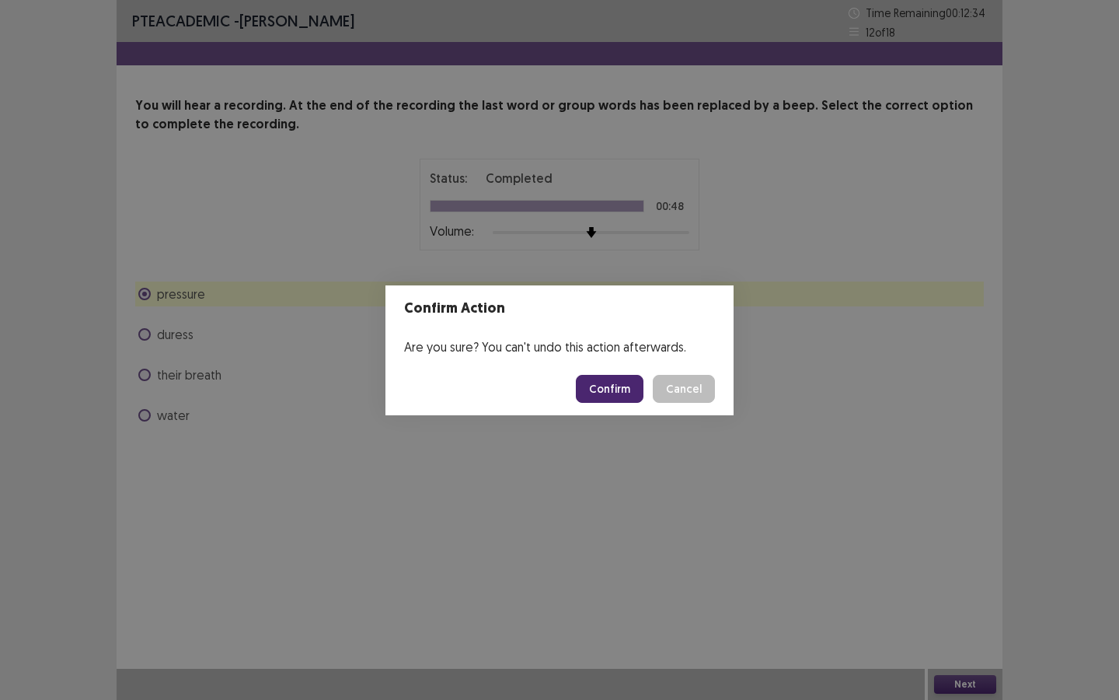
click at [608, 396] on button "Confirm" at bounding box center [610, 389] width 68 height 28
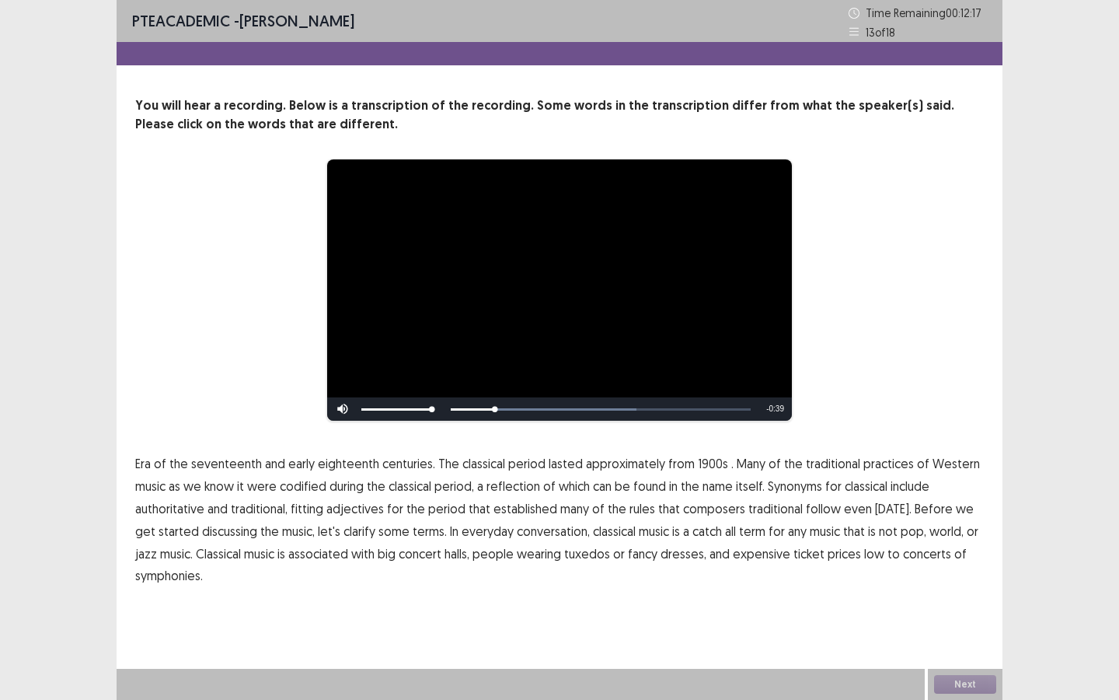
click at [698, 463] on span "1900s" at bounding box center [713, 463] width 30 height 19
click at [763, 508] on span "traditional" at bounding box center [776, 508] width 54 height 19
click at [864, 525] on span "low" at bounding box center [874, 553] width 20 height 19
click at [932, 525] on button "Next" at bounding box center [965, 684] width 62 height 19
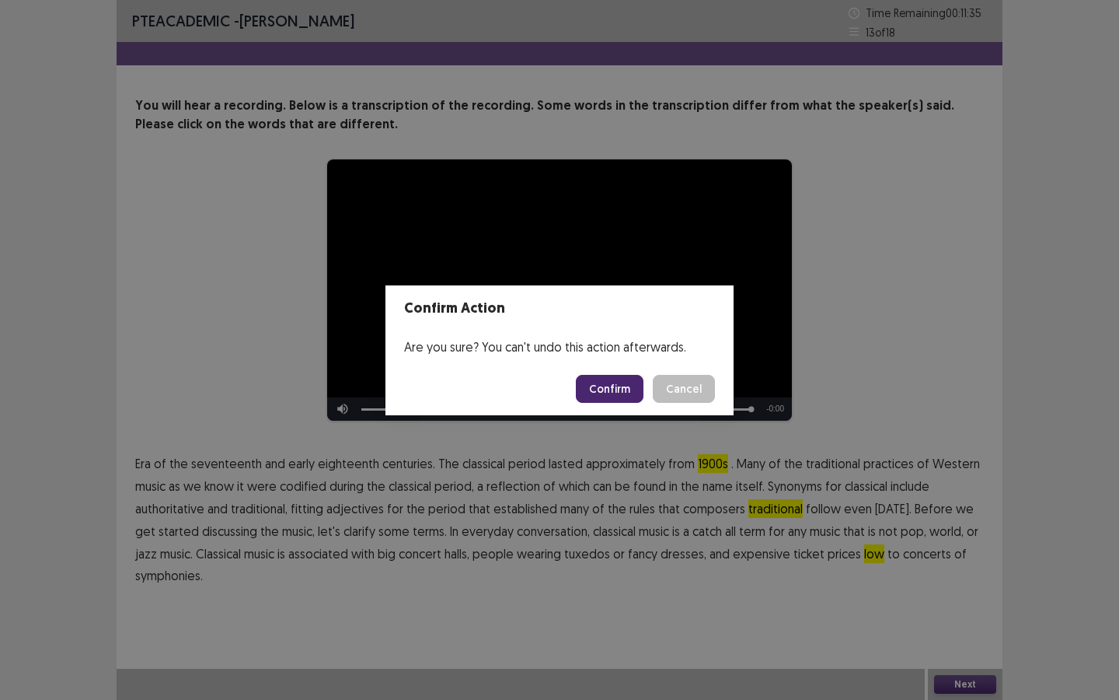
click at [614, 395] on button "Confirm" at bounding box center [610, 389] width 68 height 28
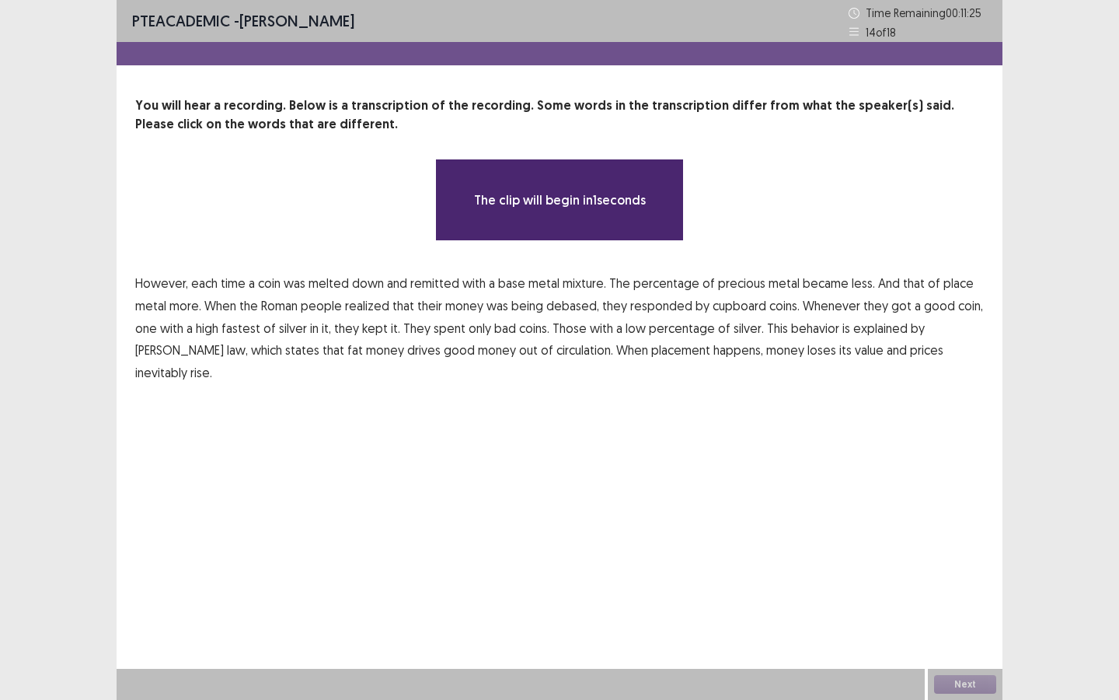
click at [723, 277] on span "precious" at bounding box center [741, 283] width 47 height 19
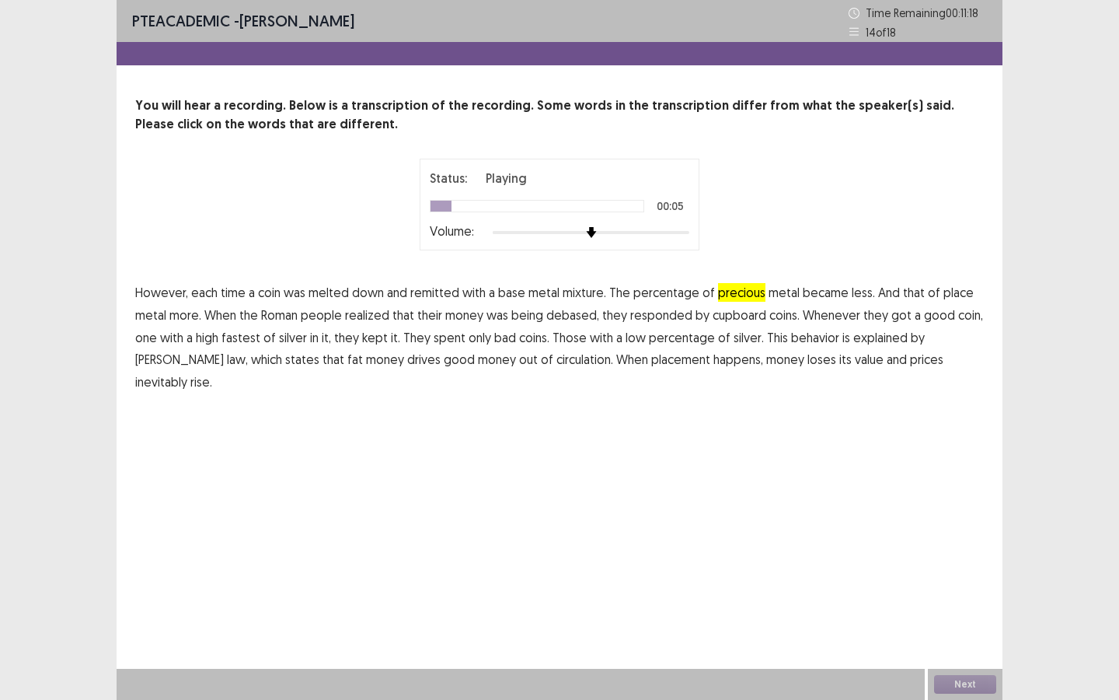
click at [438, 295] on span "remitted" at bounding box center [434, 292] width 49 height 19
click at [740, 291] on span "precious" at bounding box center [741, 292] width 47 height 19
click at [932, 291] on span "place" at bounding box center [959, 292] width 30 height 19
click at [738, 317] on span "cupboard" at bounding box center [740, 314] width 54 height 19
click at [246, 333] on span "fastest" at bounding box center [241, 337] width 39 height 19
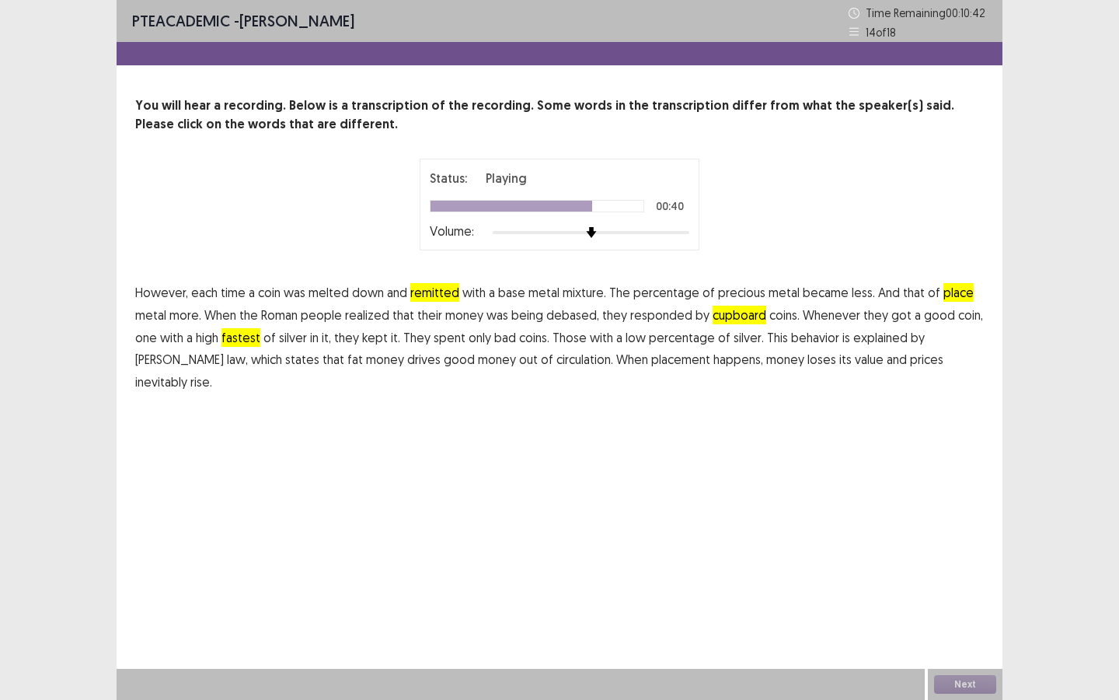
click at [347, 356] on span "fat" at bounding box center [355, 359] width 16 height 19
click at [651, 361] on span "placement" at bounding box center [680, 359] width 59 height 19
click at [424, 295] on span "remitted" at bounding box center [434, 292] width 49 height 19
click at [932, 525] on button "Next" at bounding box center [965, 684] width 62 height 19
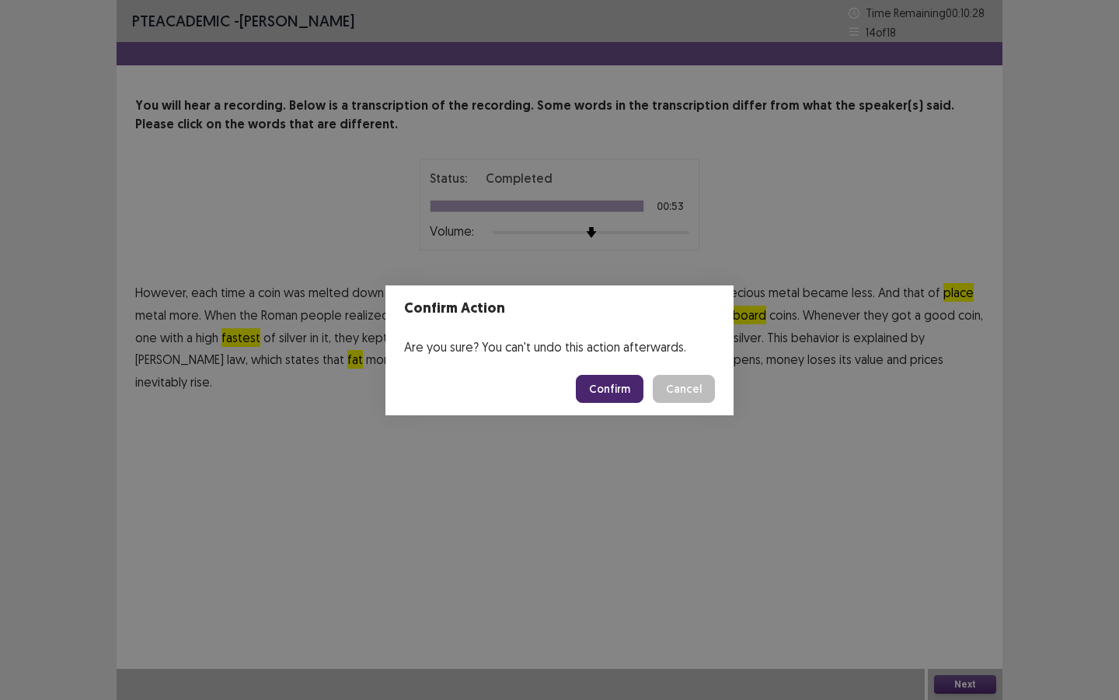
click at [606, 389] on button "Confirm" at bounding box center [610, 389] width 68 height 28
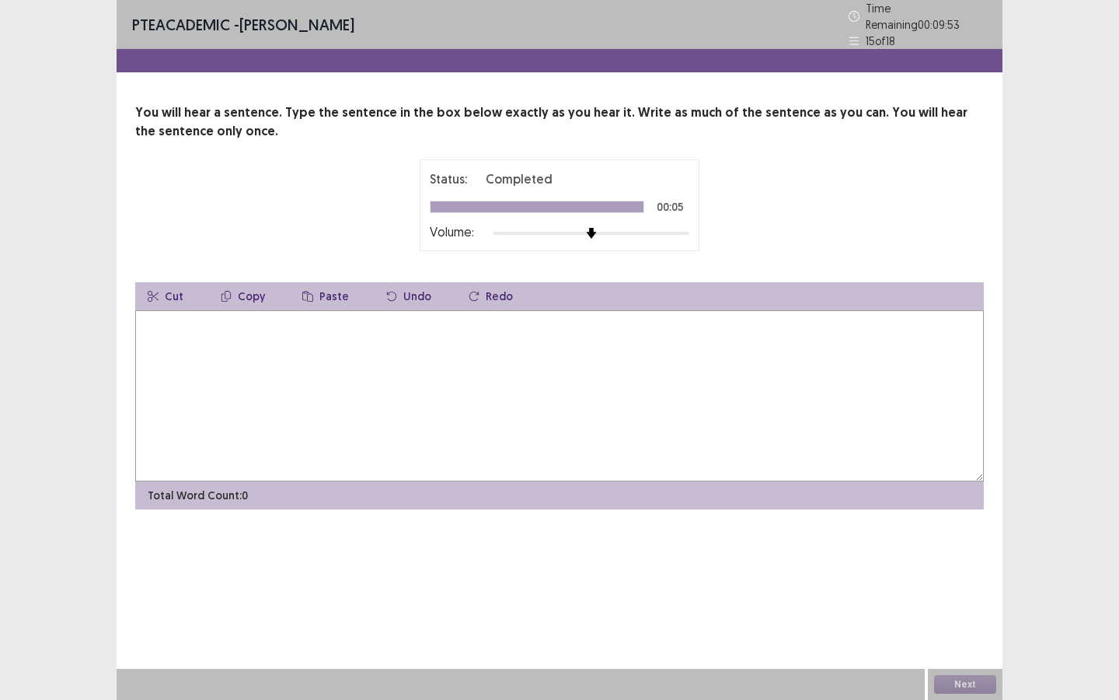
click at [560, 347] on textarea at bounding box center [559, 395] width 849 height 171
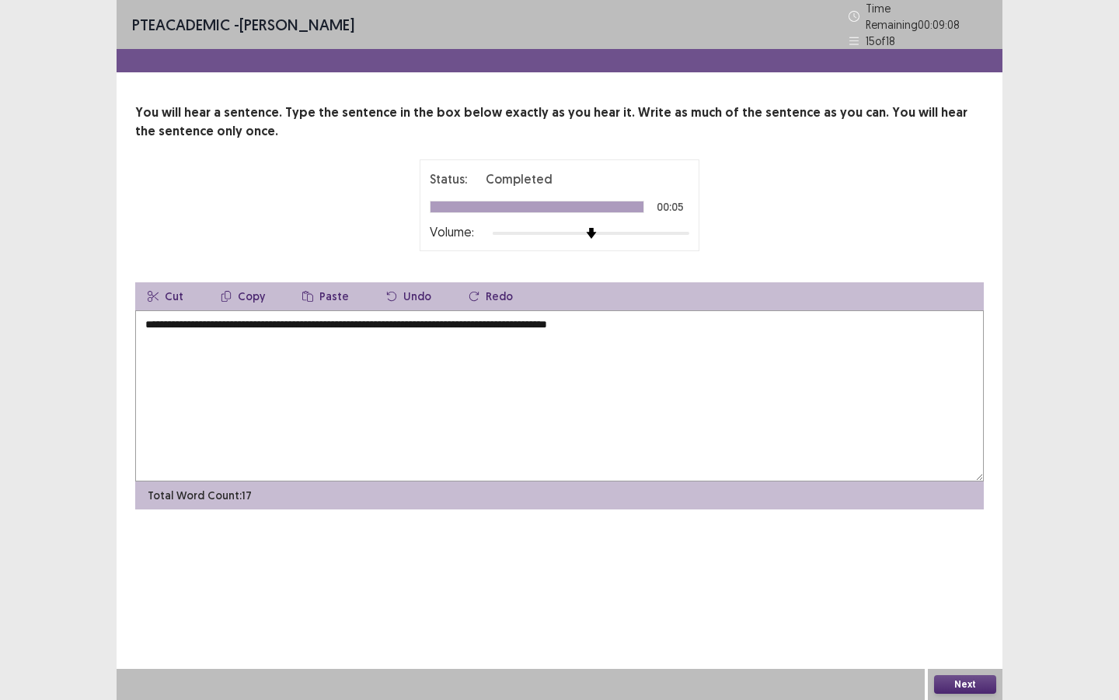
drag, startPoint x: 312, startPoint y: 318, endPoint x: 312, endPoint y: 407, distance: 89.4
click at [312, 321] on textarea "**********" at bounding box center [559, 395] width 849 height 171
type textarea "**********"
click at [932, 525] on button "Next" at bounding box center [965, 684] width 62 height 19
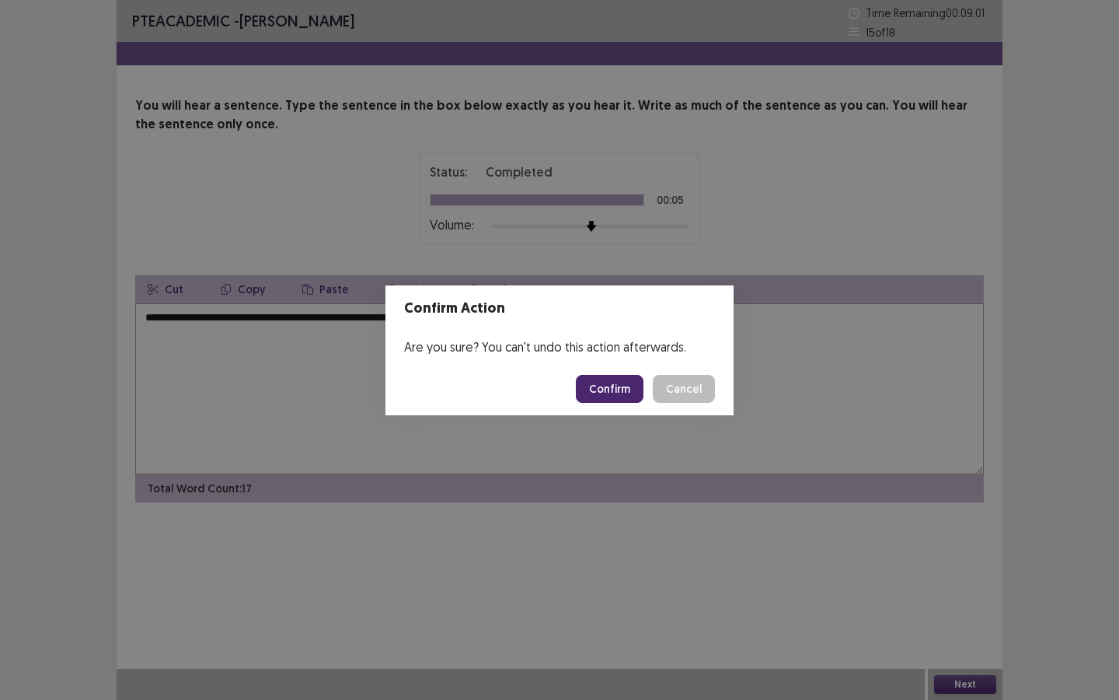
click at [627, 387] on button "Confirm" at bounding box center [610, 389] width 68 height 28
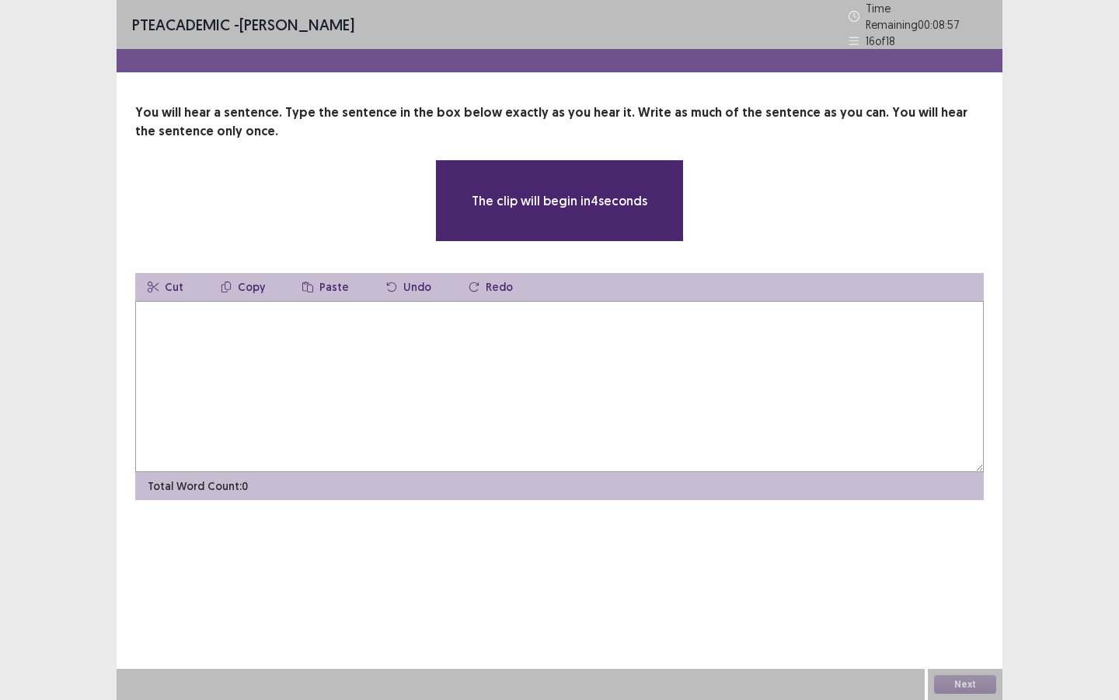
click at [627, 387] on textarea at bounding box center [559, 386] width 849 height 171
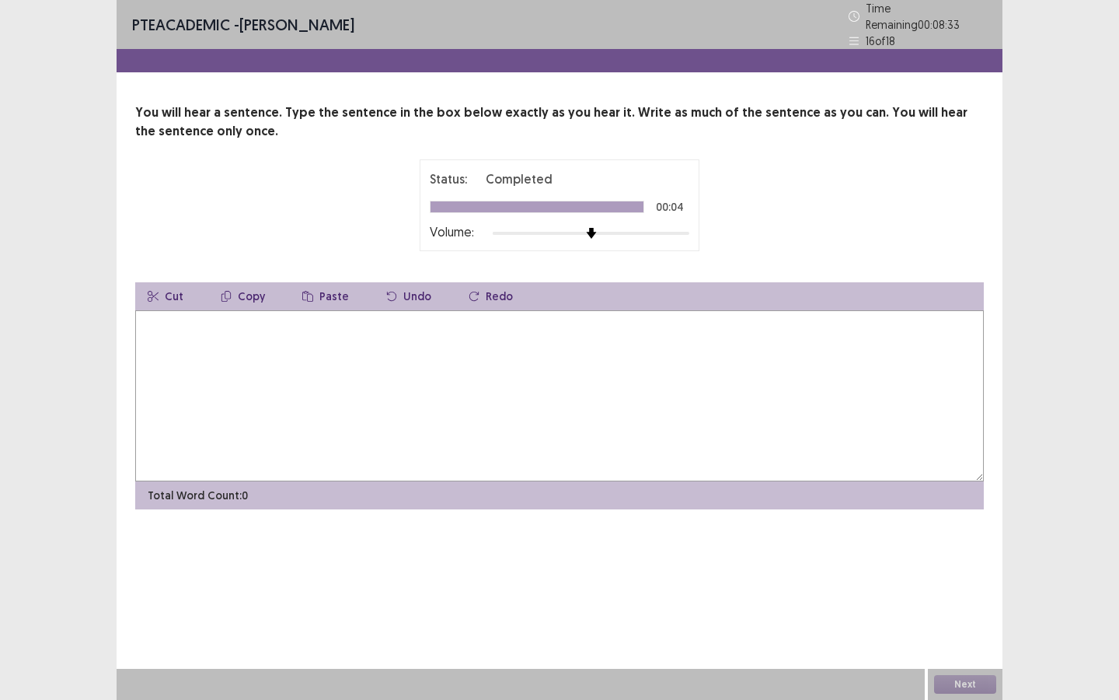
click at [627, 387] on textarea at bounding box center [559, 395] width 849 height 171
click at [340, 320] on textarea "**********" at bounding box center [559, 395] width 849 height 171
click at [506, 320] on textarea "**********" at bounding box center [559, 395] width 849 height 171
type textarea "**********"
click at [932, 525] on button "Next" at bounding box center [965, 684] width 62 height 19
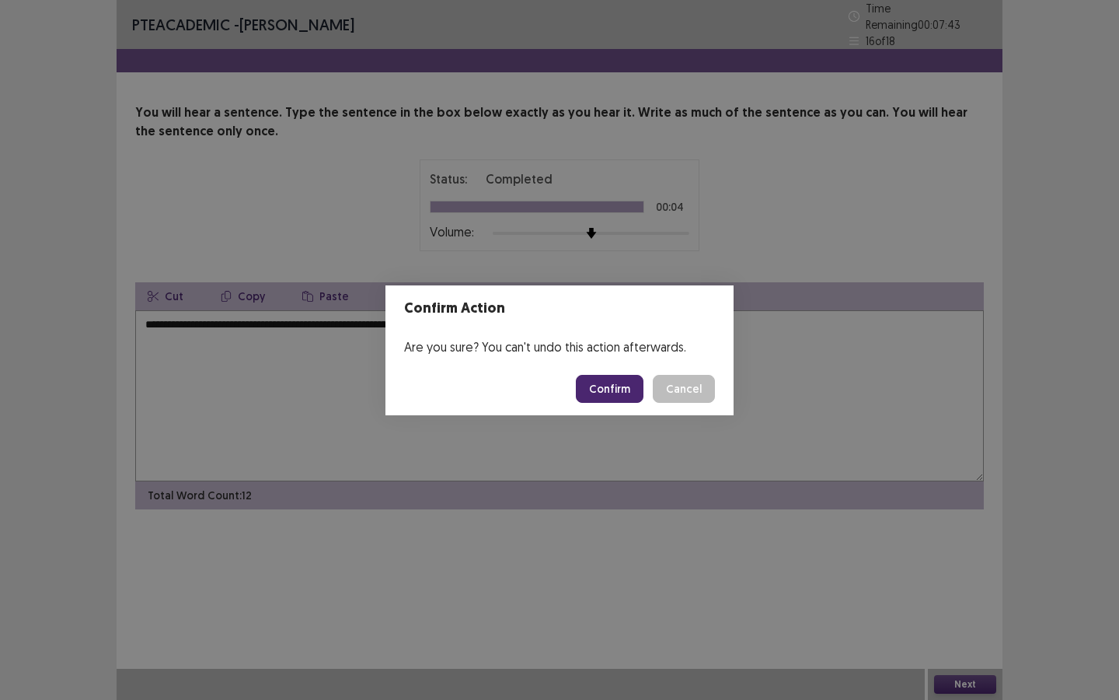
click at [620, 388] on button "Confirm" at bounding box center [610, 389] width 68 height 28
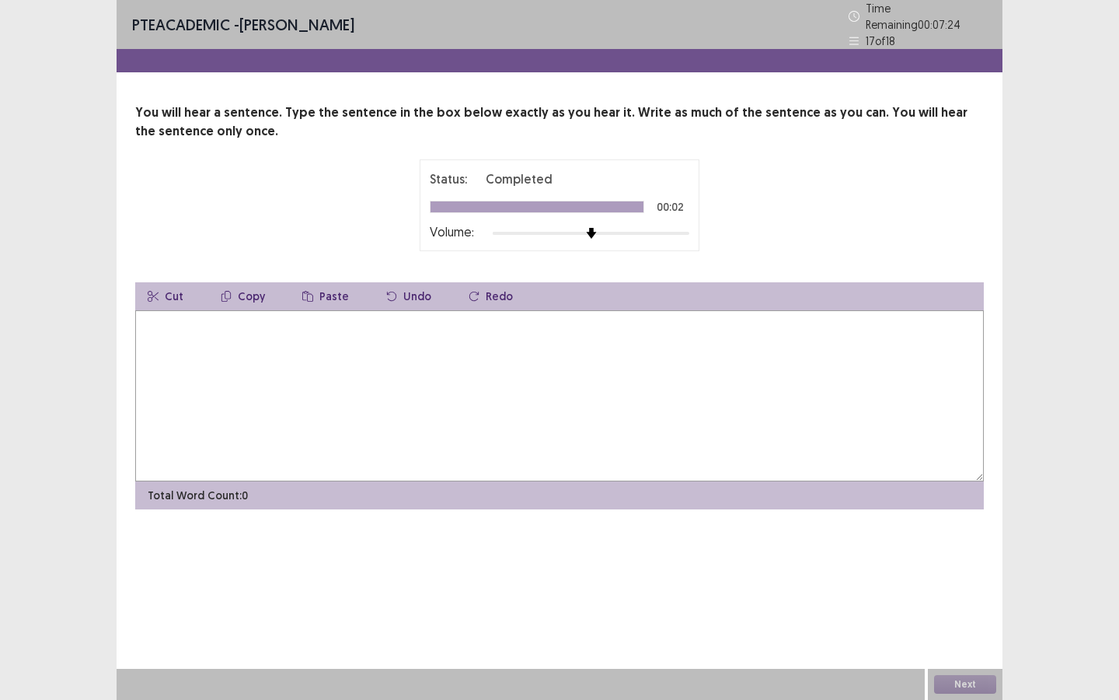
click at [620, 388] on textarea at bounding box center [559, 395] width 849 height 171
type textarea "**********"
click at [932, 525] on button "Next" at bounding box center [965, 684] width 62 height 19
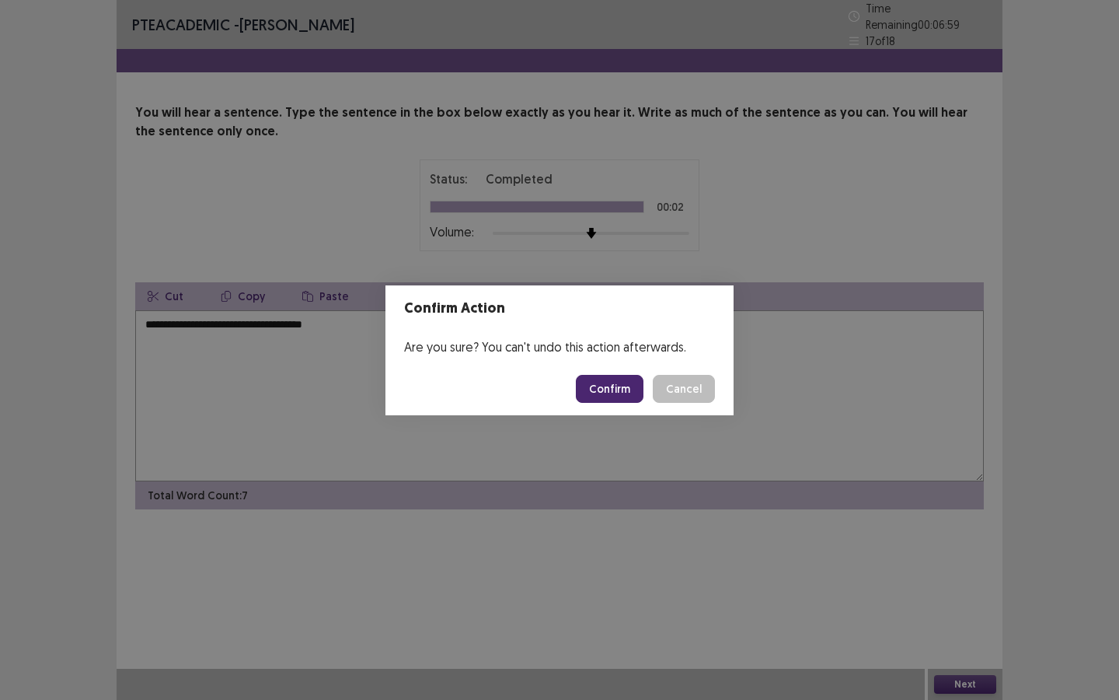
click at [610, 379] on button "Confirm" at bounding box center [610, 389] width 68 height 28
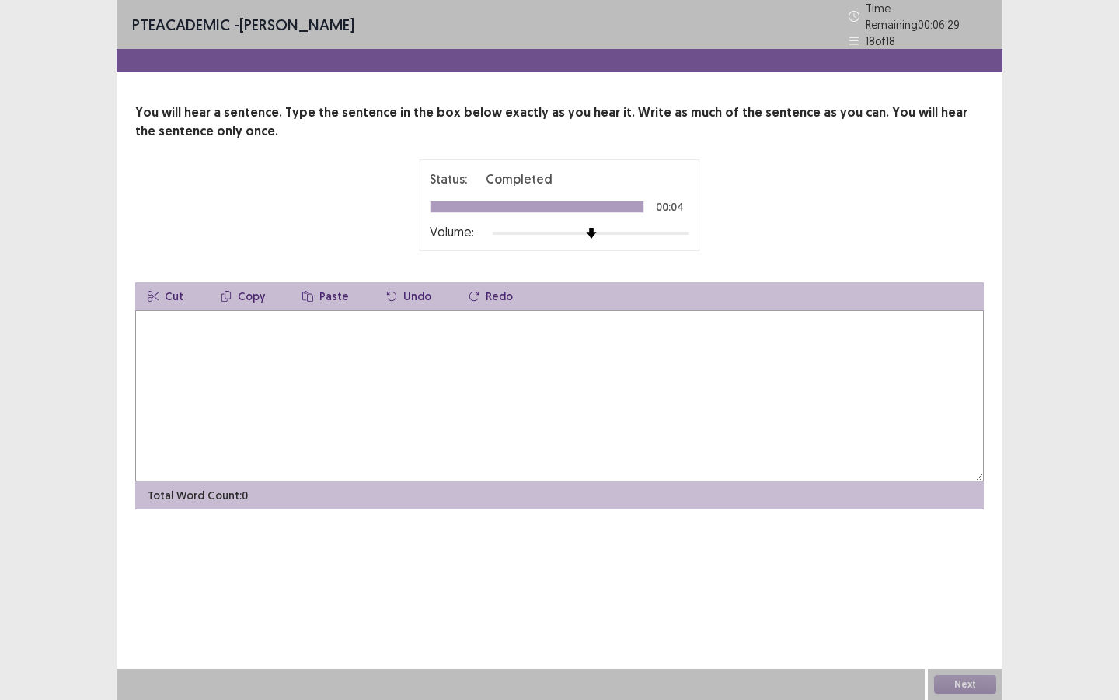
click at [575, 413] on textarea at bounding box center [559, 395] width 849 height 171
type textarea "*"
click at [225, 318] on textarea "**********" at bounding box center [559, 395] width 849 height 171
type textarea "**********"
click at [536, 201] on div at bounding box center [537, 206] width 213 height 11
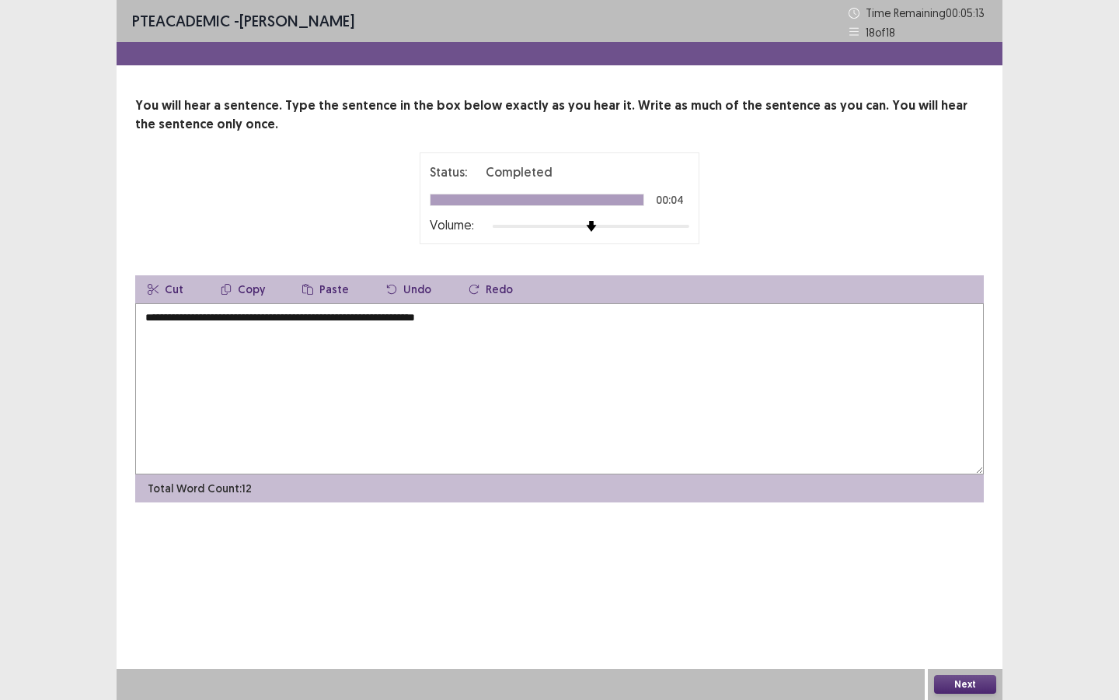
click at [932, 525] on button "Next" at bounding box center [965, 684] width 62 height 19
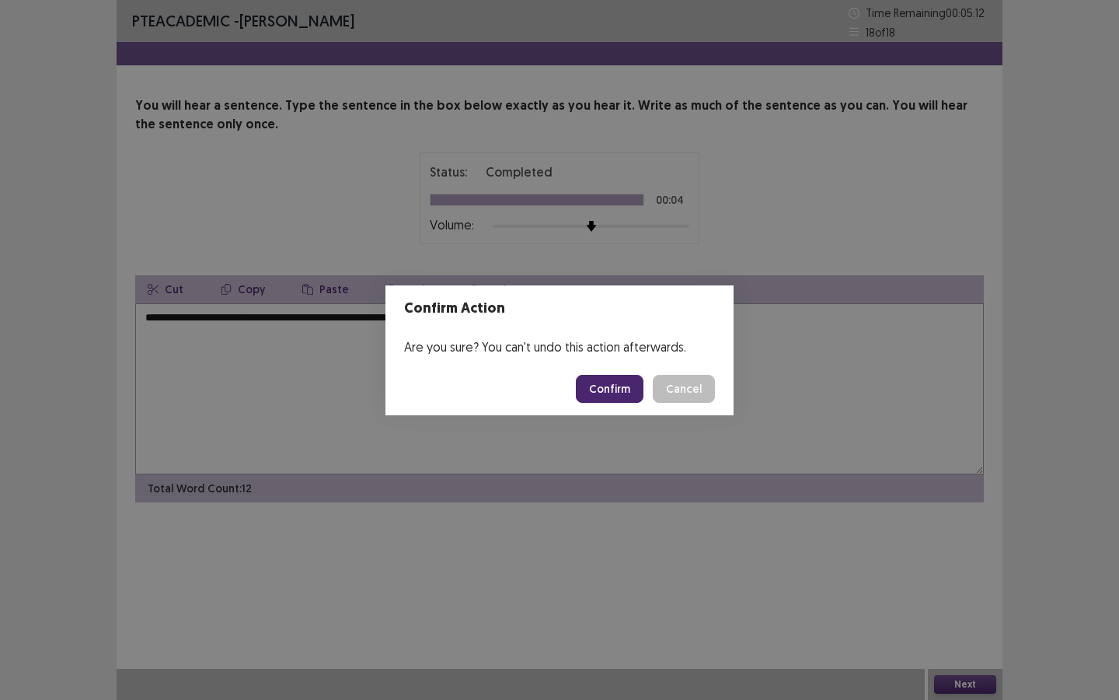
click at [602, 391] on button "Confirm" at bounding box center [610, 389] width 68 height 28
click at [663, 391] on div "Loading... Confirm Cancel" at bounding box center [645, 389] width 139 height 28
click at [685, 391] on div "Loading... Confirm Cancel" at bounding box center [645, 389] width 139 height 28
